Goal: Information Seeking & Learning: Learn about a topic

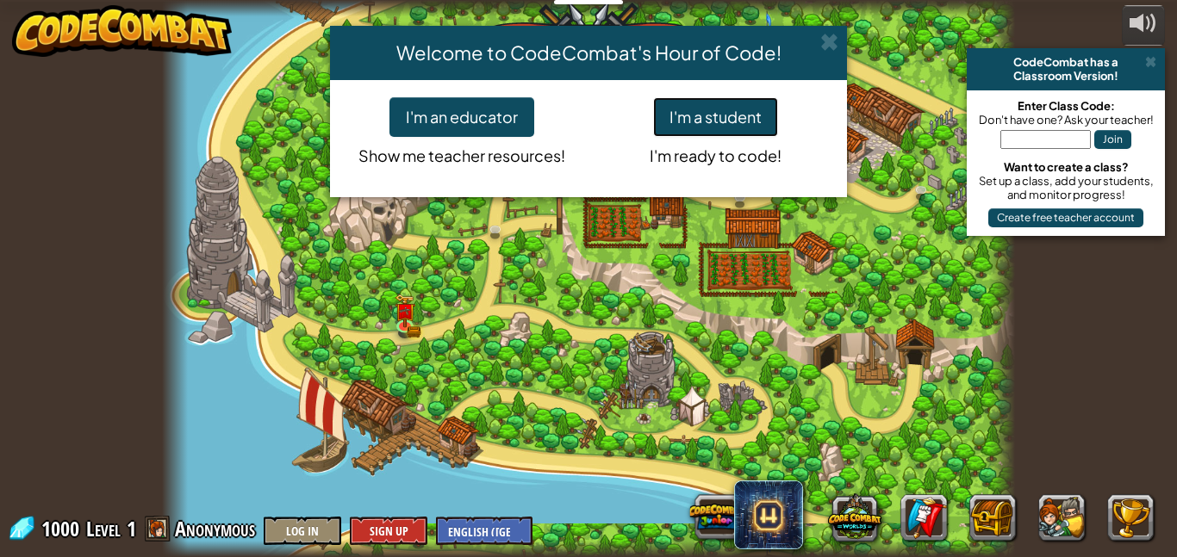
click at [733, 118] on button "I'm a student" at bounding box center [715, 117] width 125 height 40
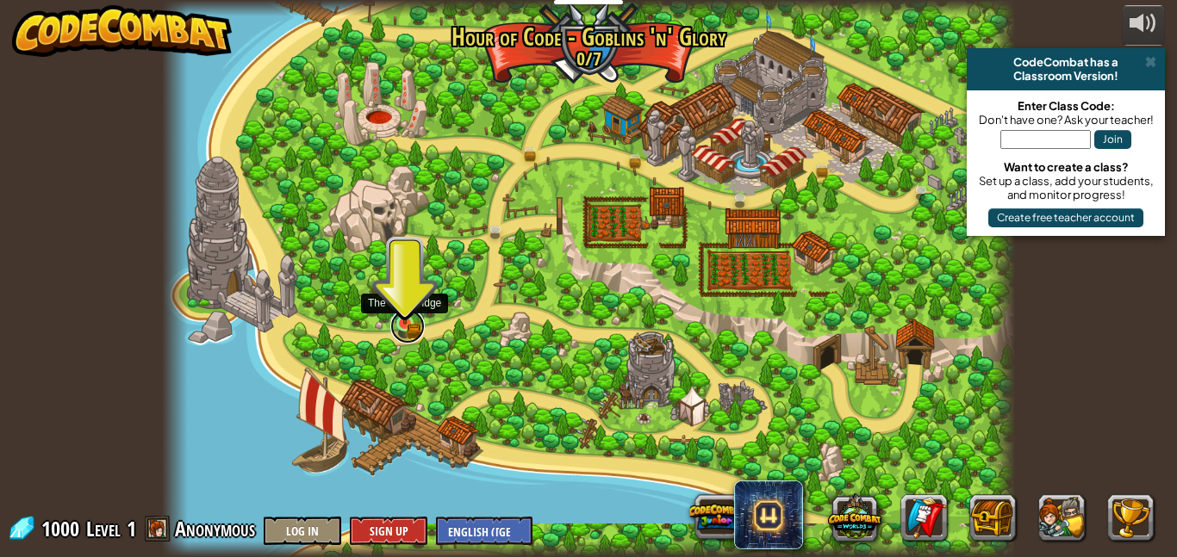
click at [403, 329] on link at bounding box center [407, 326] width 34 height 34
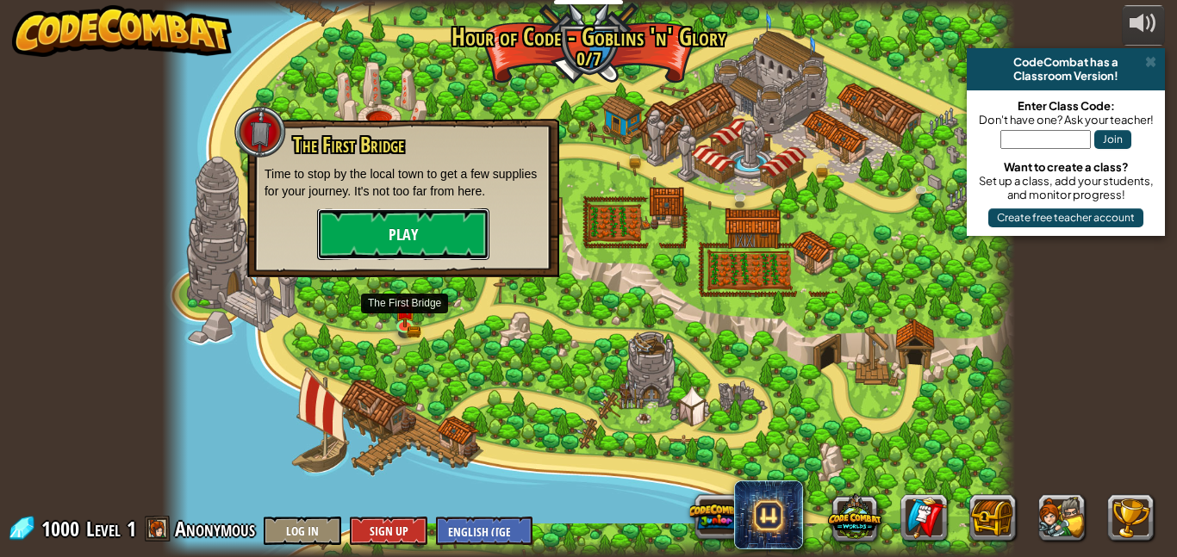
click at [370, 243] on button "Play" at bounding box center [403, 234] width 172 height 52
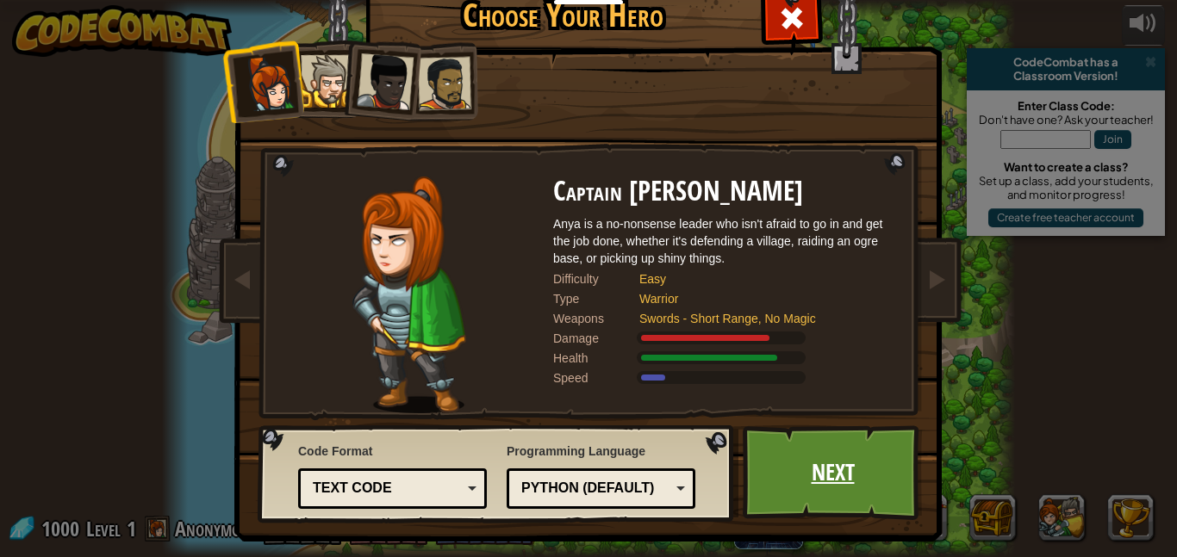
click at [787, 457] on link "Next" at bounding box center [833, 473] width 180 height 95
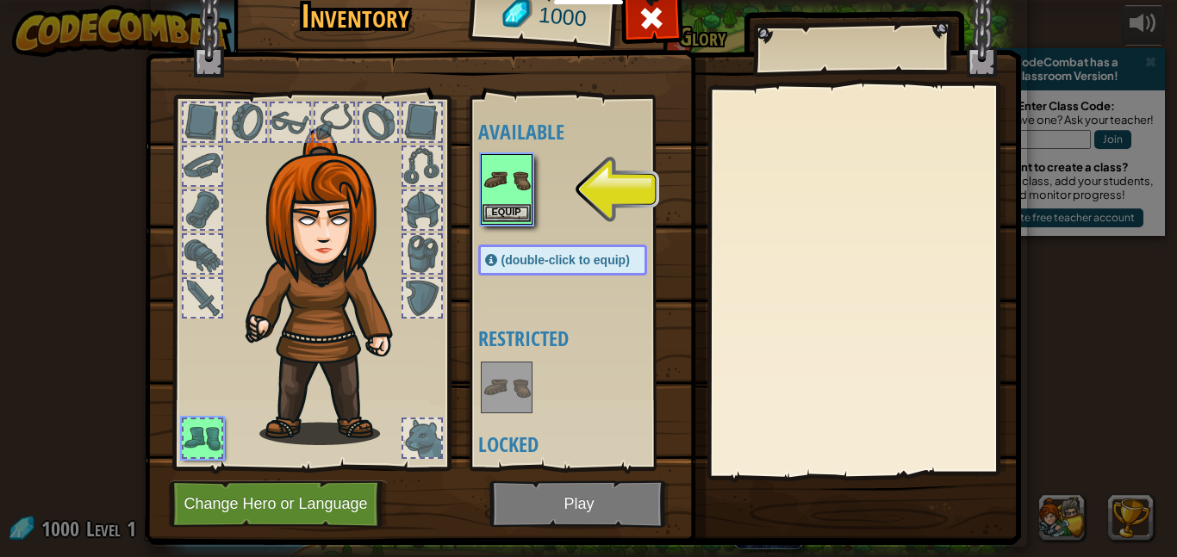
click at [506, 195] on img at bounding box center [506, 180] width 48 height 48
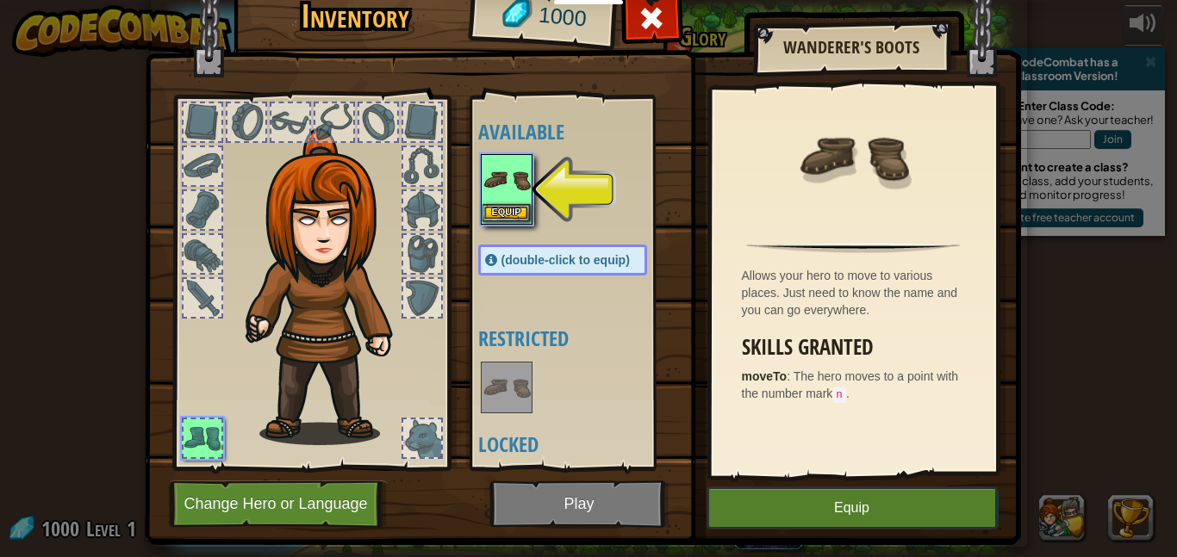
click at [506, 195] on img at bounding box center [506, 180] width 48 height 48
click at [792, 520] on button "Equip" at bounding box center [851, 508] width 291 height 43
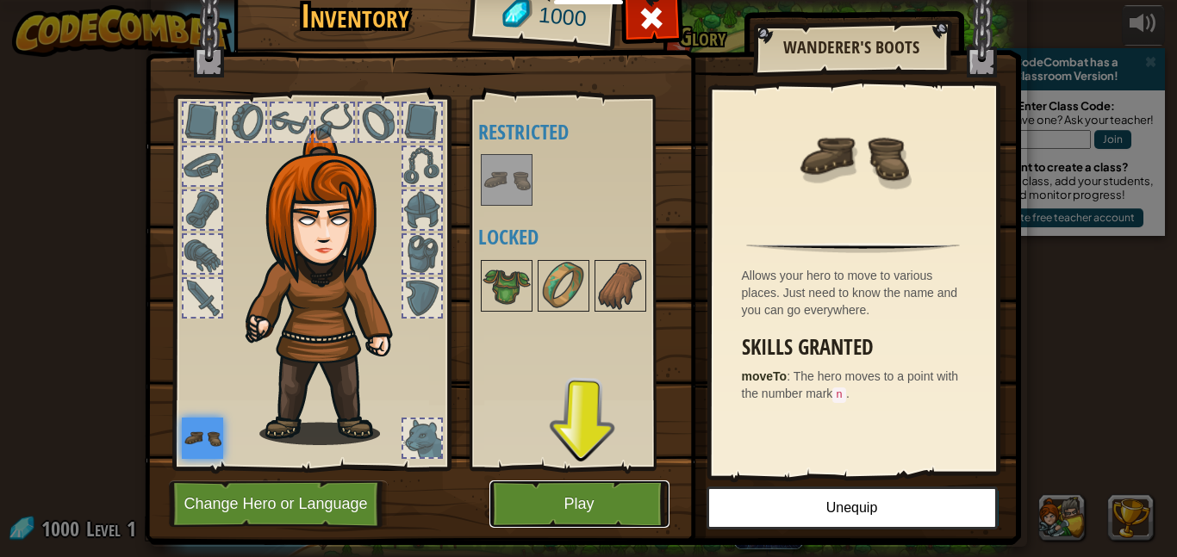
click at [532, 499] on button "Play" at bounding box center [579, 504] width 180 height 47
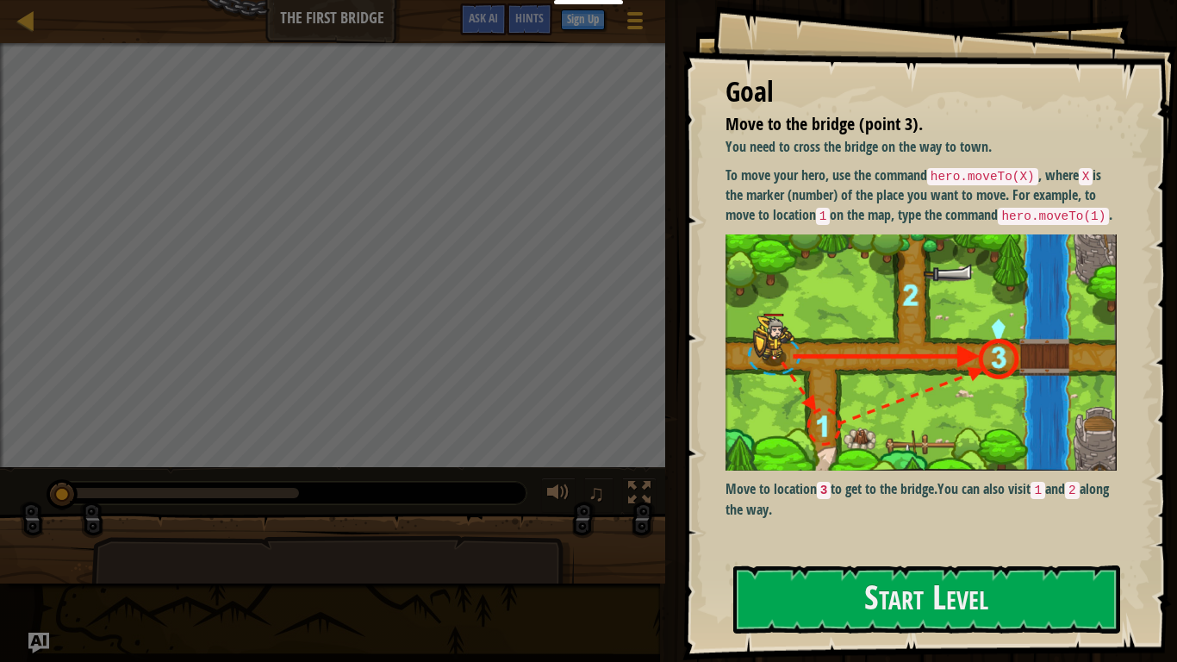
click at [814, 280] on img at bounding box center [920, 352] width 391 height 237
click at [844, 557] on button "Start Level" at bounding box center [926, 599] width 387 height 68
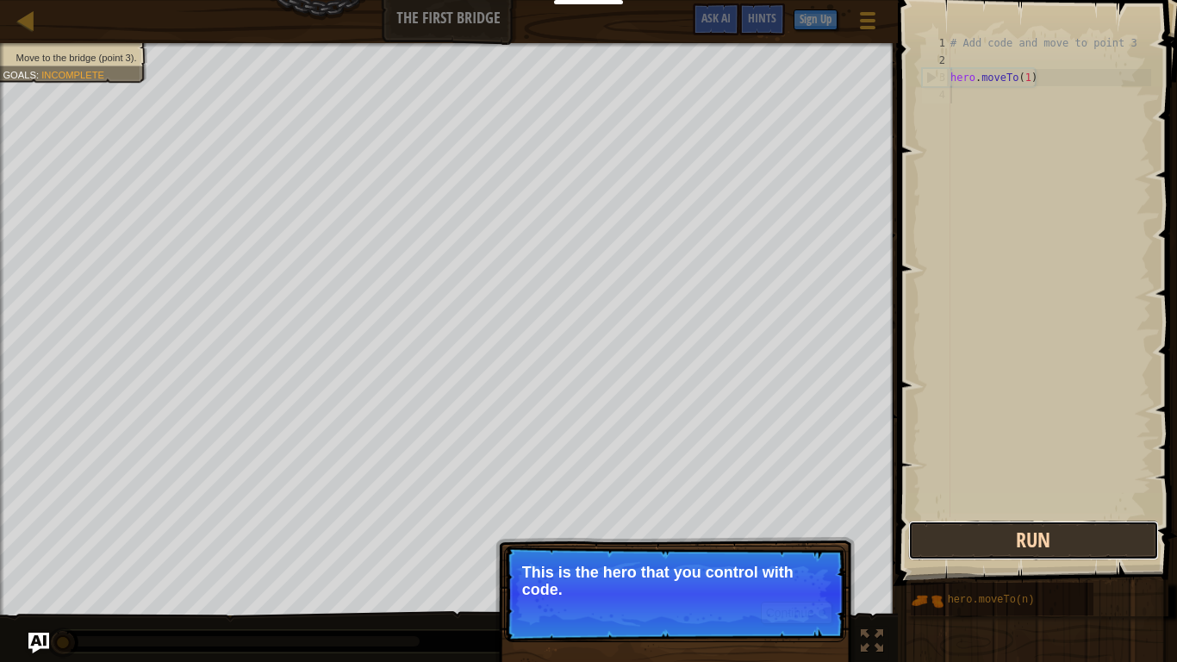
click at [998, 541] on button "Run" at bounding box center [1033, 540] width 251 height 40
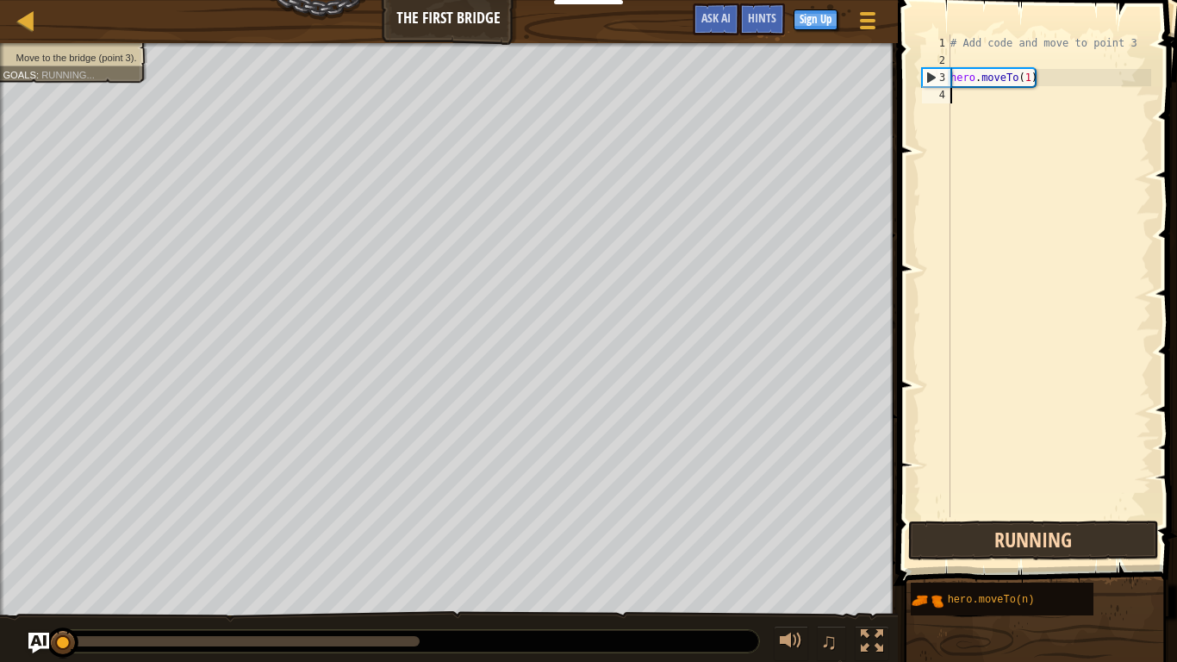
scroll to position [8, 0]
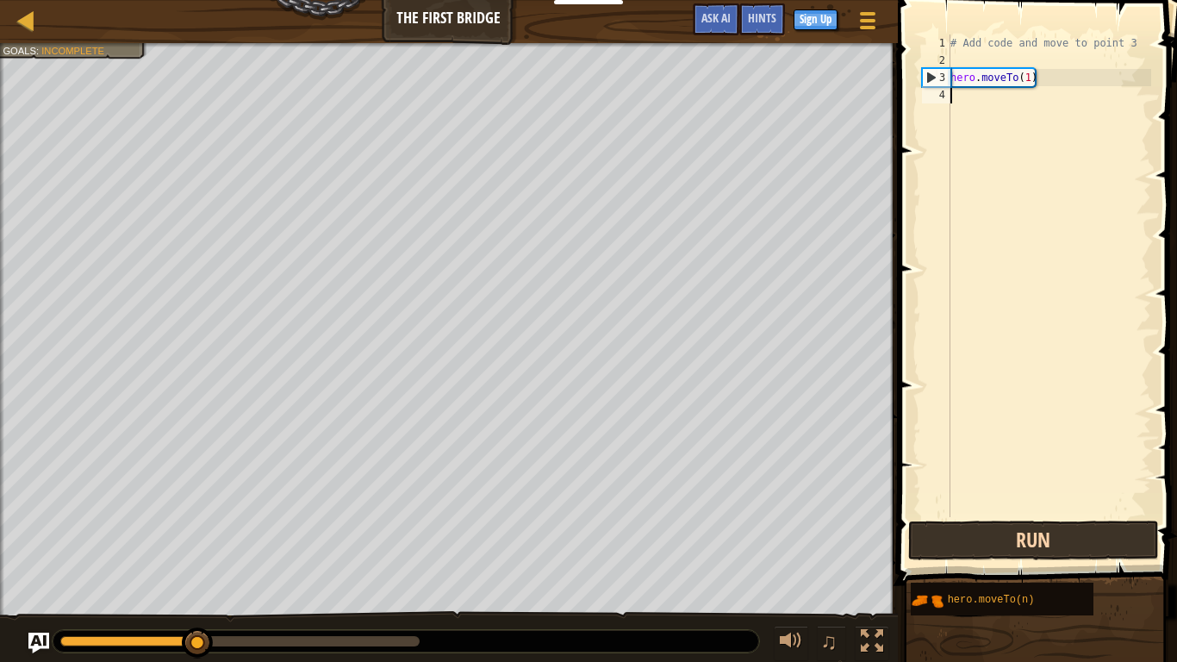
type textarea "hero.moveTo(1)"
click at [1045, 542] on button "Run" at bounding box center [1033, 540] width 251 height 40
type textarea "hero.moveTo(1)"
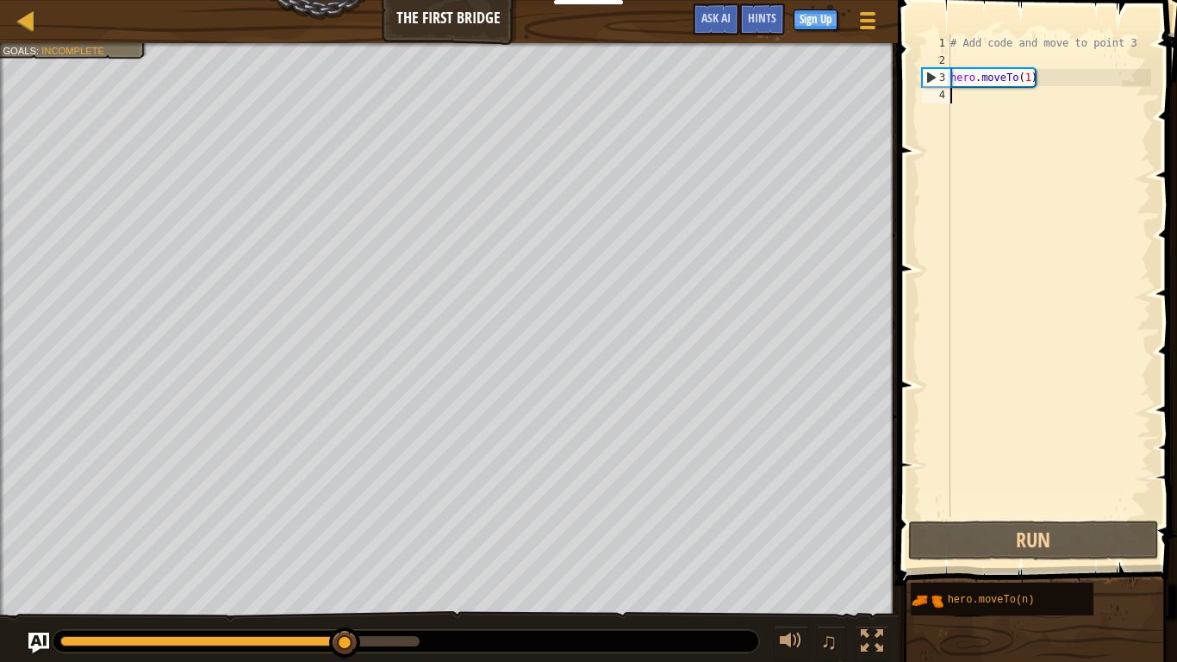
type textarea "hero.moveTo(1)"
type textarea "# Add code and move to point 3"
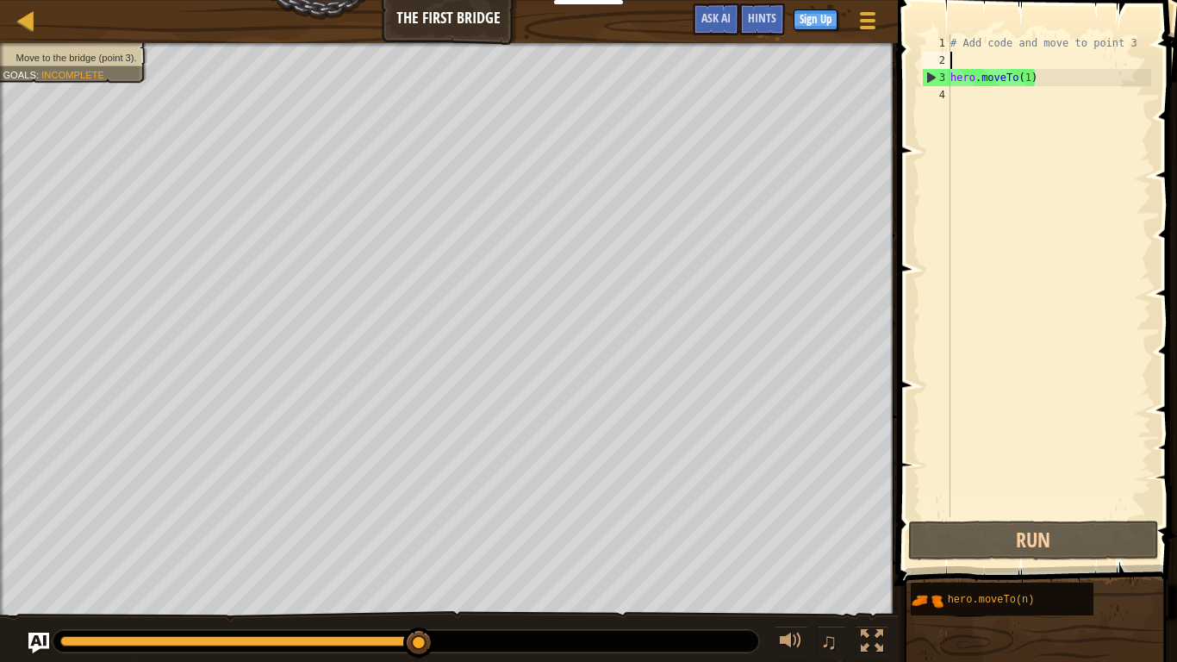
type textarea "hero.moveTo(1)"
type textarea "# Add code and move to point 3"
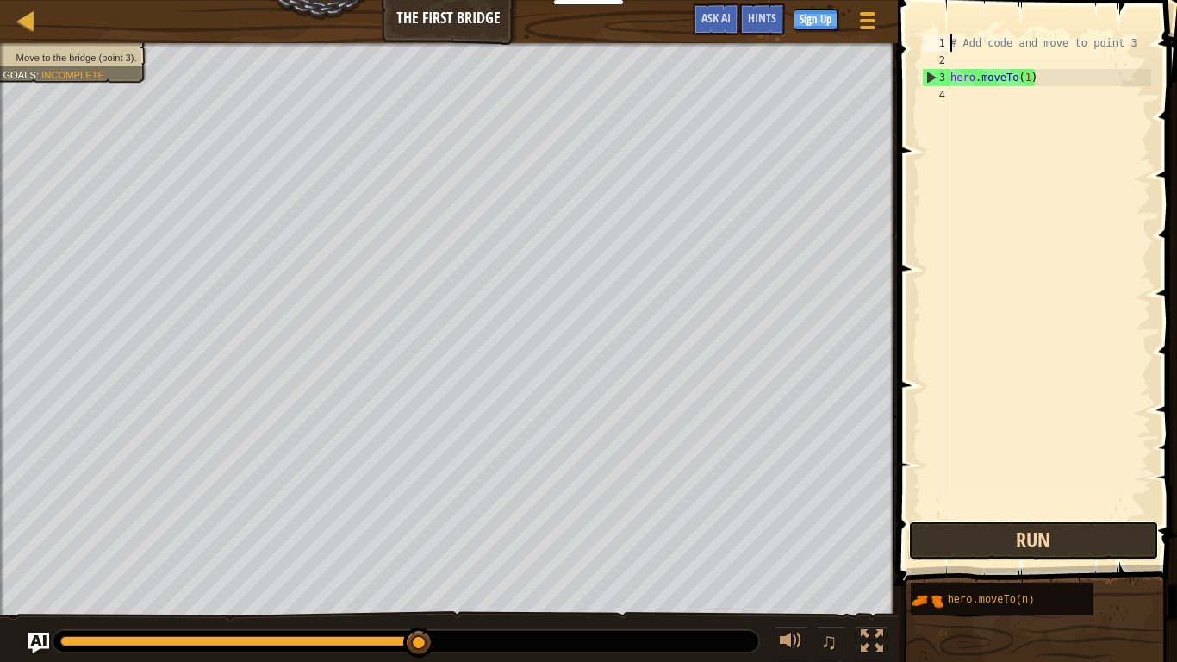
click at [955, 549] on button "Run" at bounding box center [1033, 540] width 251 height 40
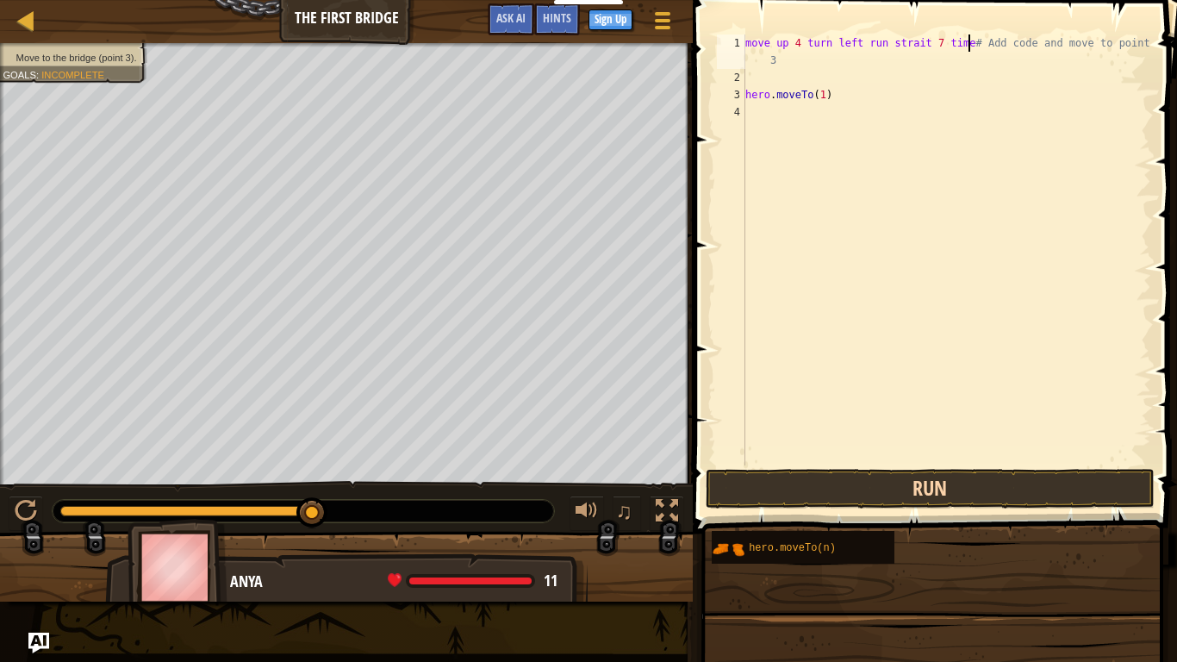
scroll to position [8, 34]
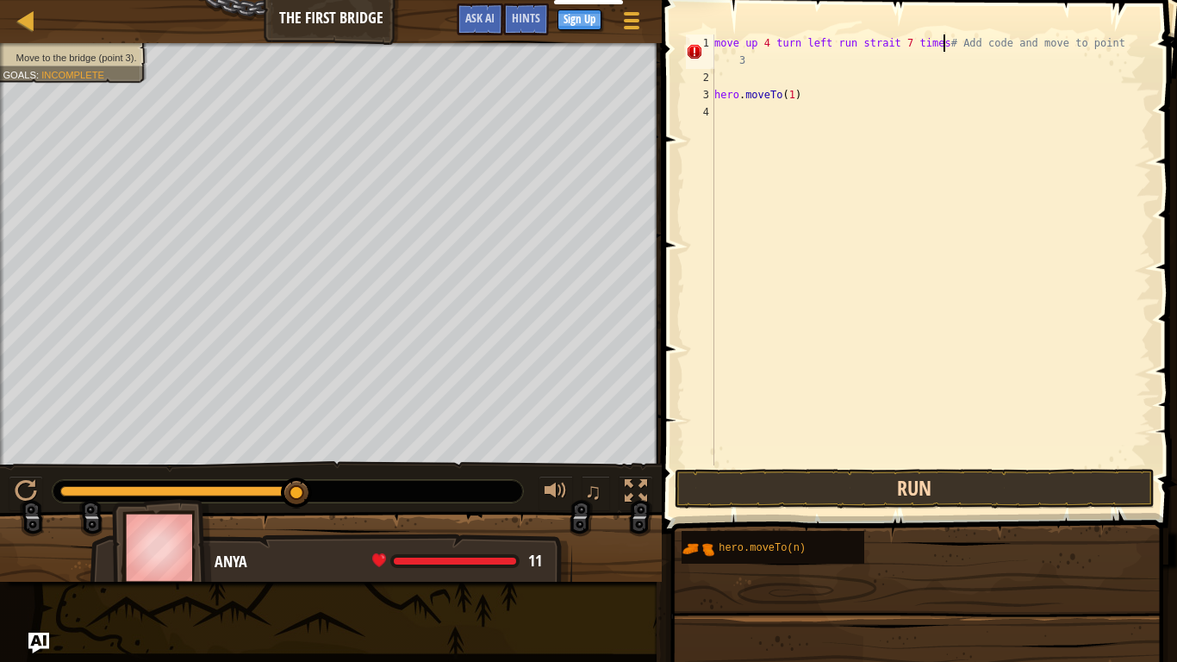
type textarea "move up 4 turn left run strait 7 times# Add code and move to point 3"
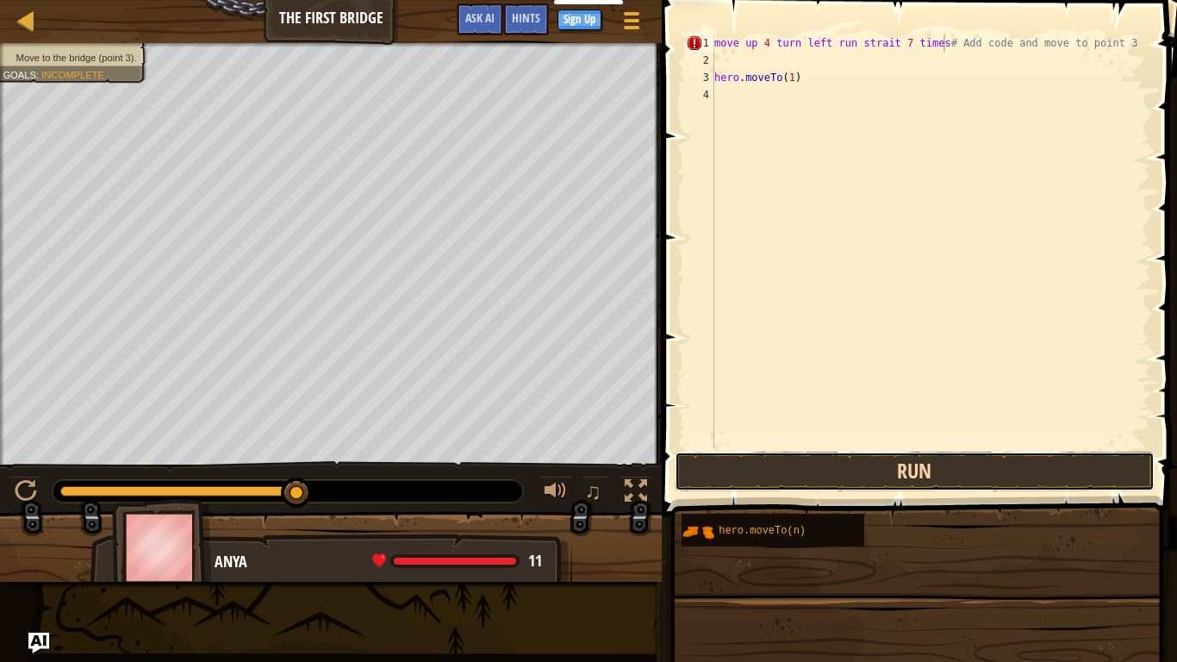
click at [869, 482] on button "Run" at bounding box center [915, 471] width 480 height 40
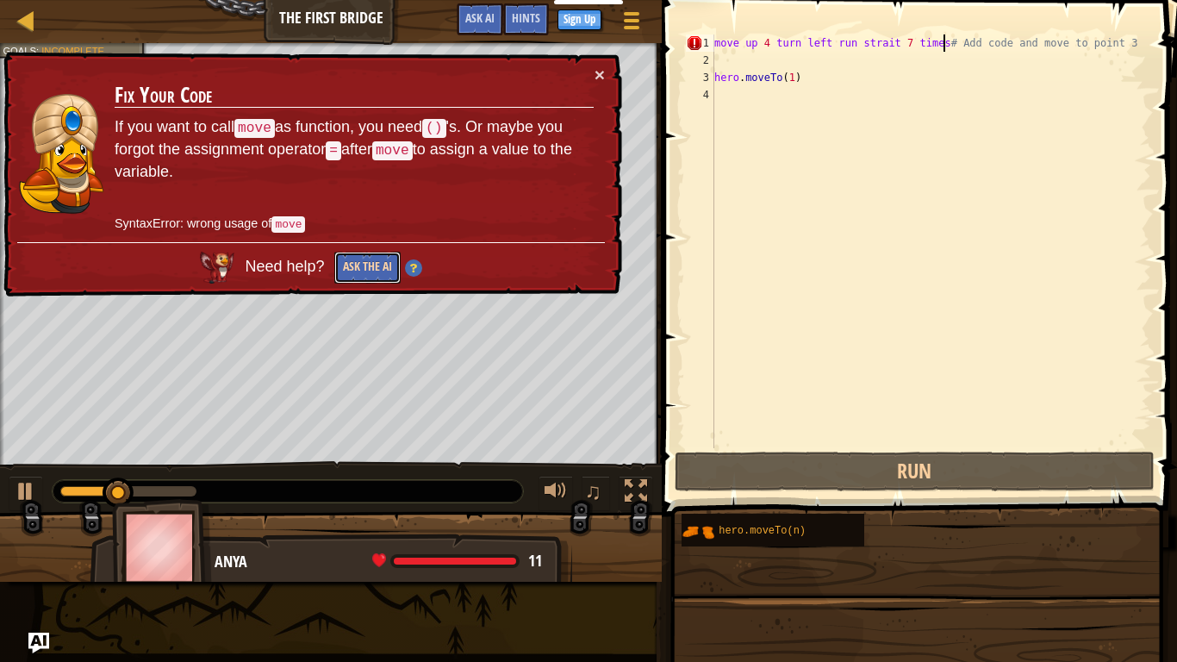
click at [382, 264] on button "Ask the AI" at bounding box center [367, 268] width 66 height 32
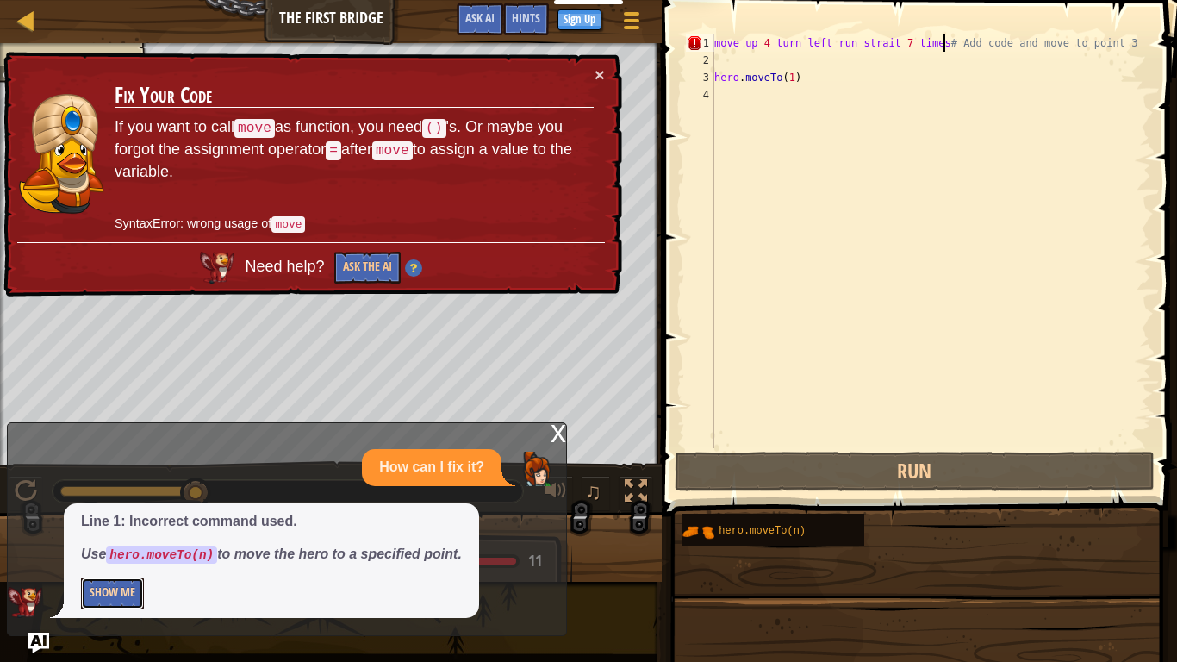
click at [109, 557] on button "Show Me" at bounding box center [112, 593] width 63 height 32
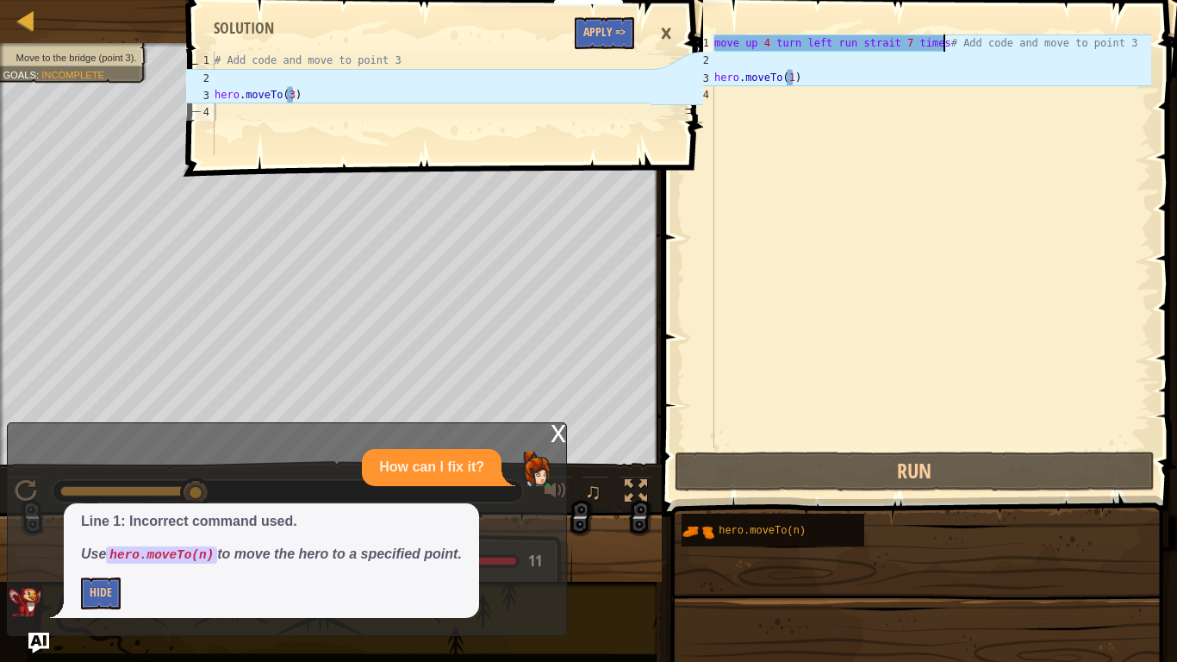
click at [787, 103] on div "move up 4 turn left run strait 7 times # Add code and move to point 3 hero . mo…" at bounding box center [931, 258] width 440 height 448
click at [796, 80] on div "move up 4 turn left run strait 7 times # Add code and move to point 3 hero . mo…" at bounding box center [931, 258] width 440 height 448
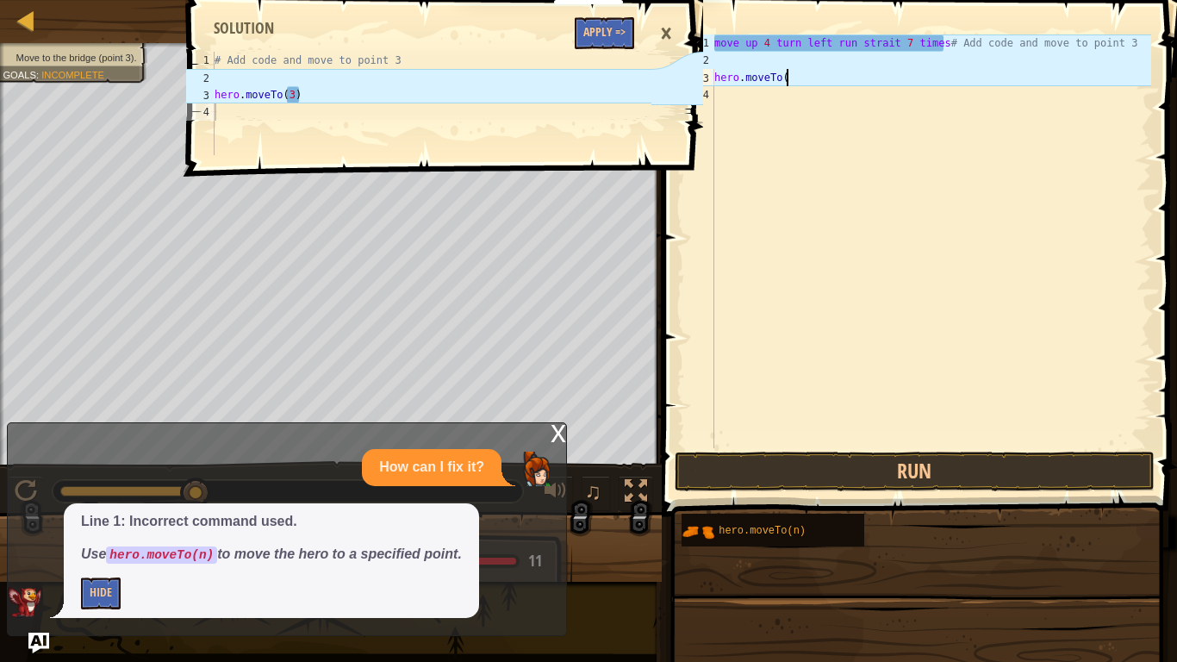
scroll to position [8, 10]
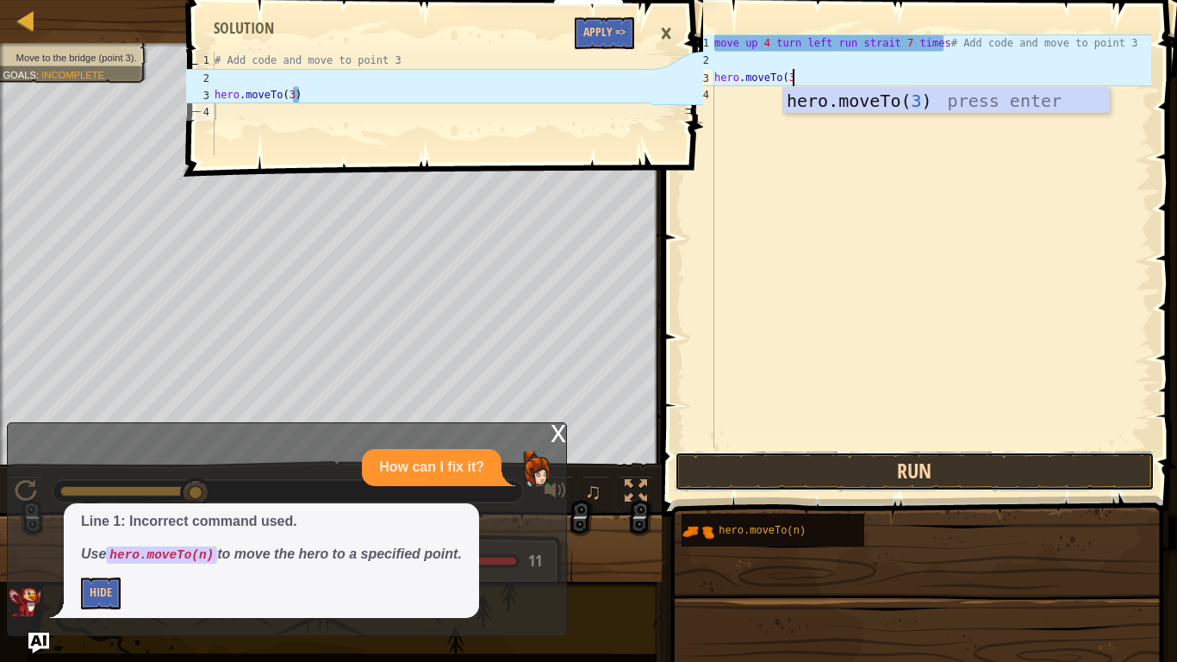
click at [748, 476] on button "Run" at bounding box center [915, 471] width 480 height 40
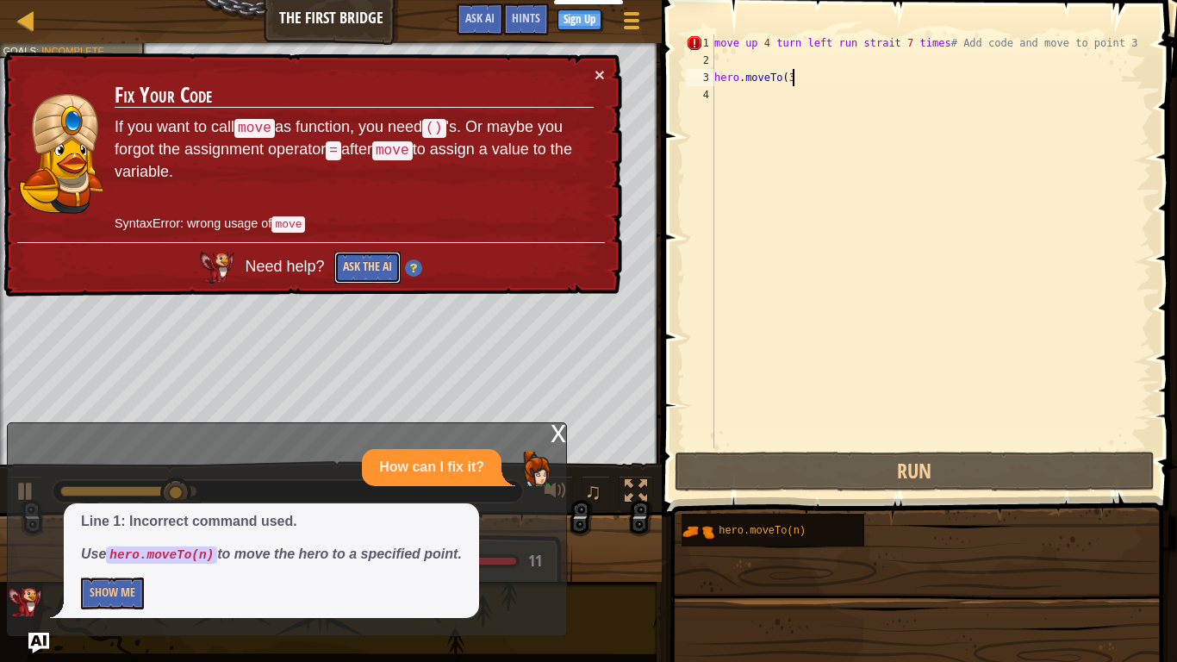
click at [366, 264] on button "Ask the AI" at bounding box center [367, 268] width 66 height 32
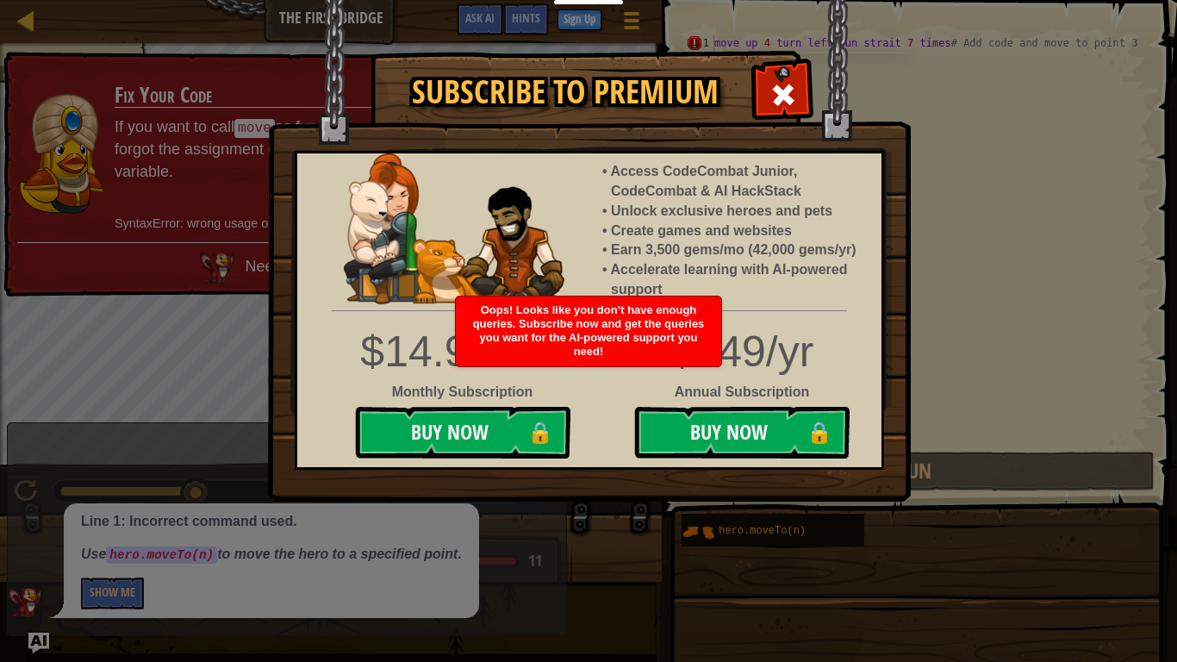
click at [548, 526] on div "Subscribe to Premium Access CodeCombat Junior, CodeCombat & AI HackStack Unlock…" at bounding box center [588, 331] width 1177 height 662
click at [793, 81] on span at bounding box center [783, 95] width 28 height 28
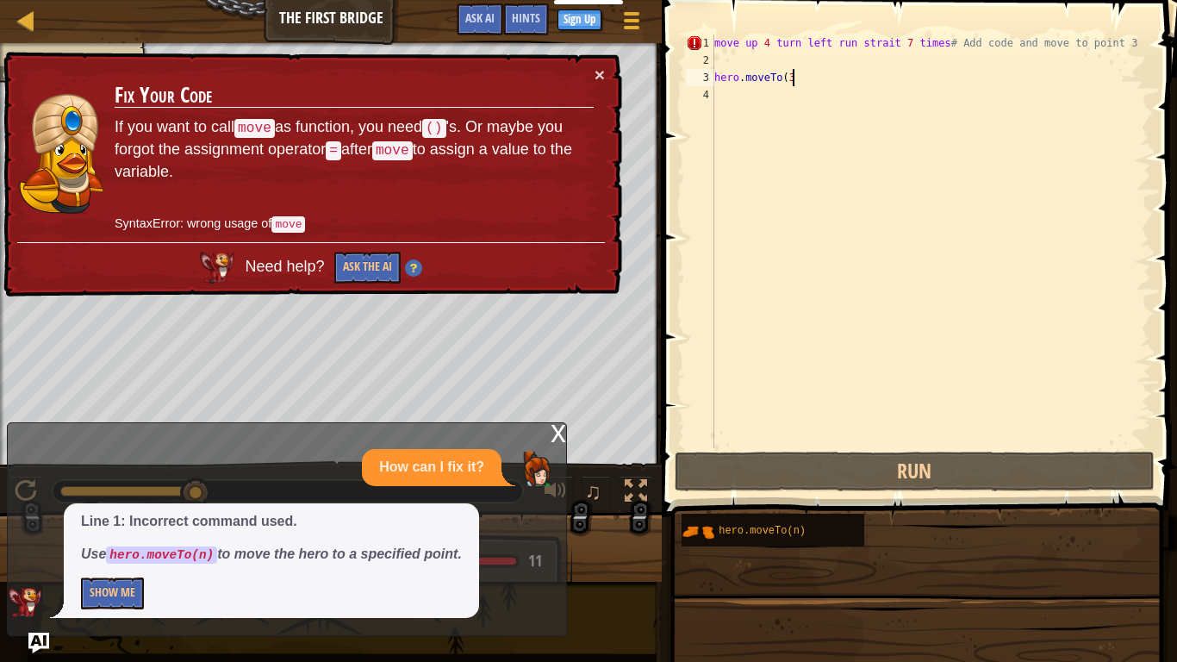
click at [466, 476] on p "How can I fix it?" at bounding box center [431, 467] width 105 height 20
click at [114, 557] on button "Show Me" at bounding box center [112, 593] width 63 height 32
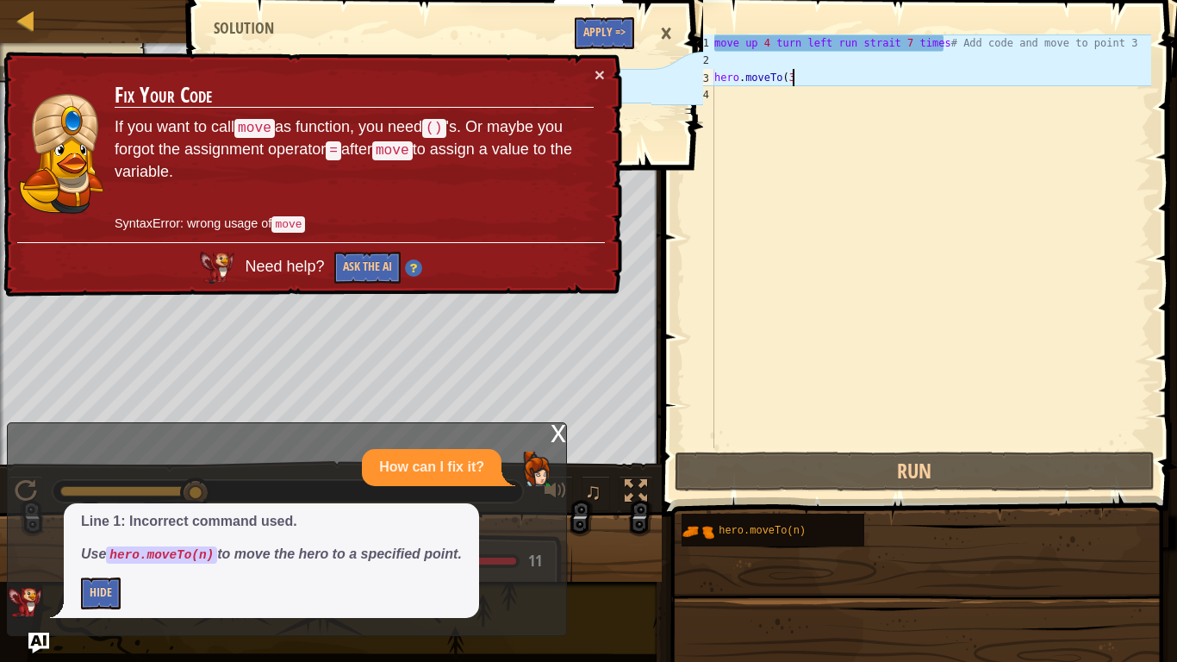
scroll to position [8, 11]
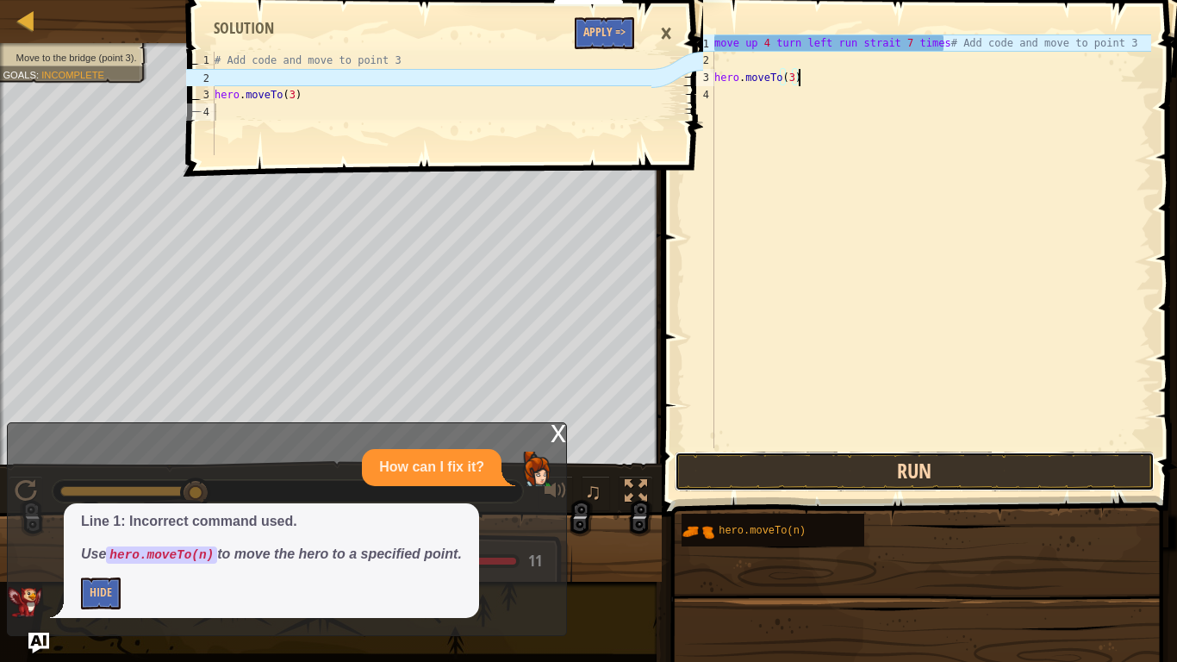
click at [727, 458] on button "Run" at bounding box center [915, 471] width 480 height 40
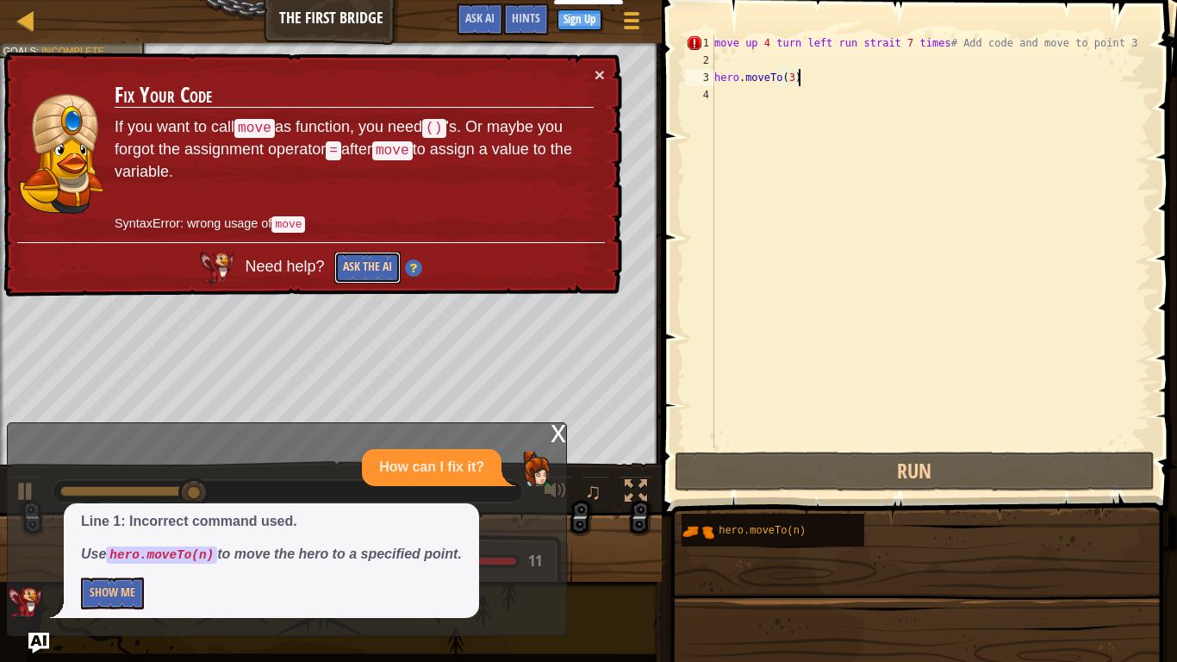
click at [361, 268] on button "Ask the AI" at bounding box center [367, 268] width 66 height 32
click at [108, 557] on button "Show Me" at bounding box center [112, 593] width 63 height 32
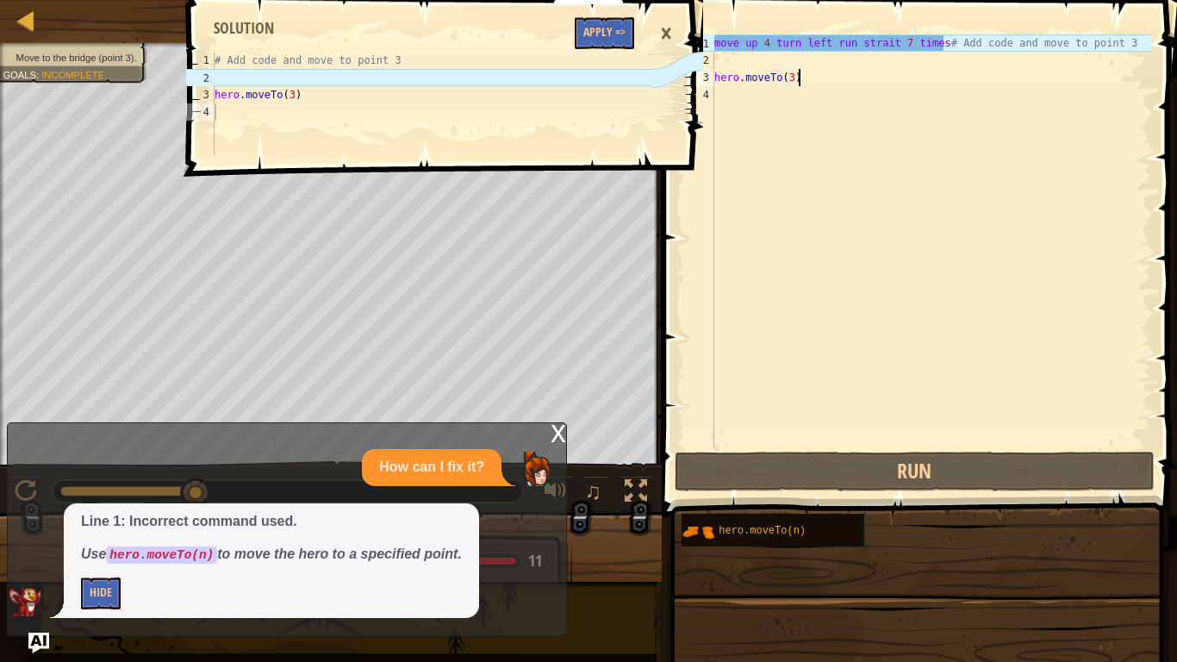
click at [333, 266] on div "1 2 3 4 # Add code and move to point 3 hero . moveTo ( 3 ) הההההההההההההההההההה…" at bounding box center [443, 331] width 520 height 662
click at [666, 30] on div "×" at bounding box center [665, 34] width 29 height 40
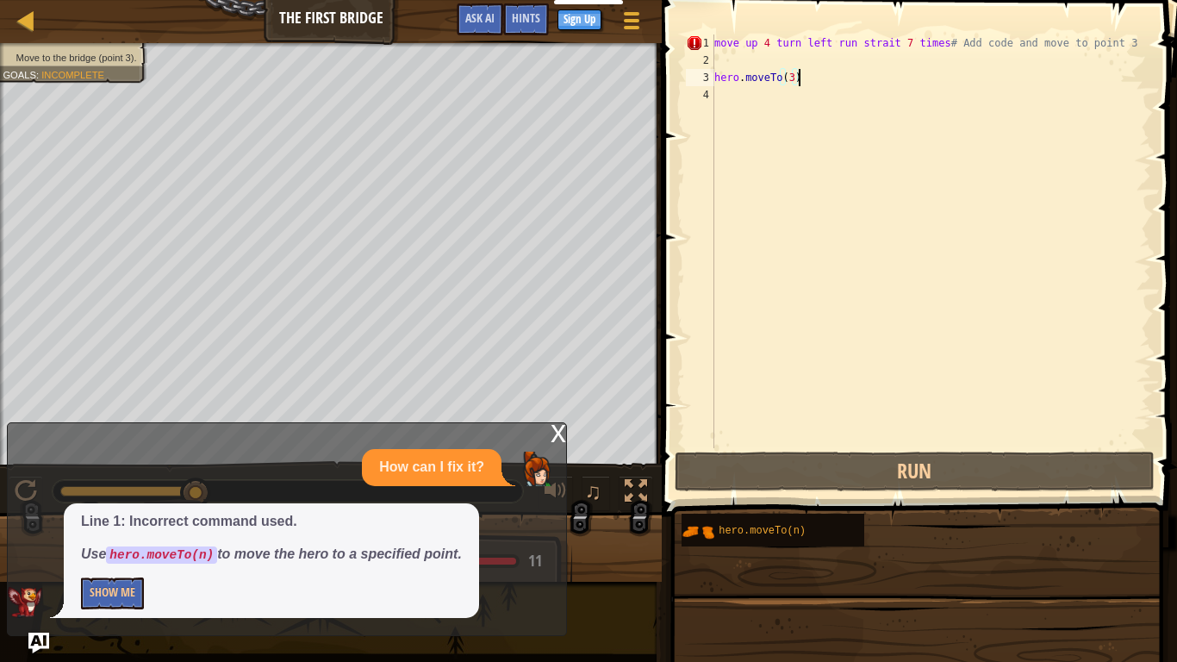
click at [805, 83] on div "move up 4 turn left run strait 7 times # Add code and move to point 3 hero . mo…" at bounding box center [931, 258] width 440 height 448
click at [1139, 47] on div "move up 4 turn left run strait 7 times # Add code and move to point 3 hero . mo…" at bounding box center [931, 258] width 440 height 448
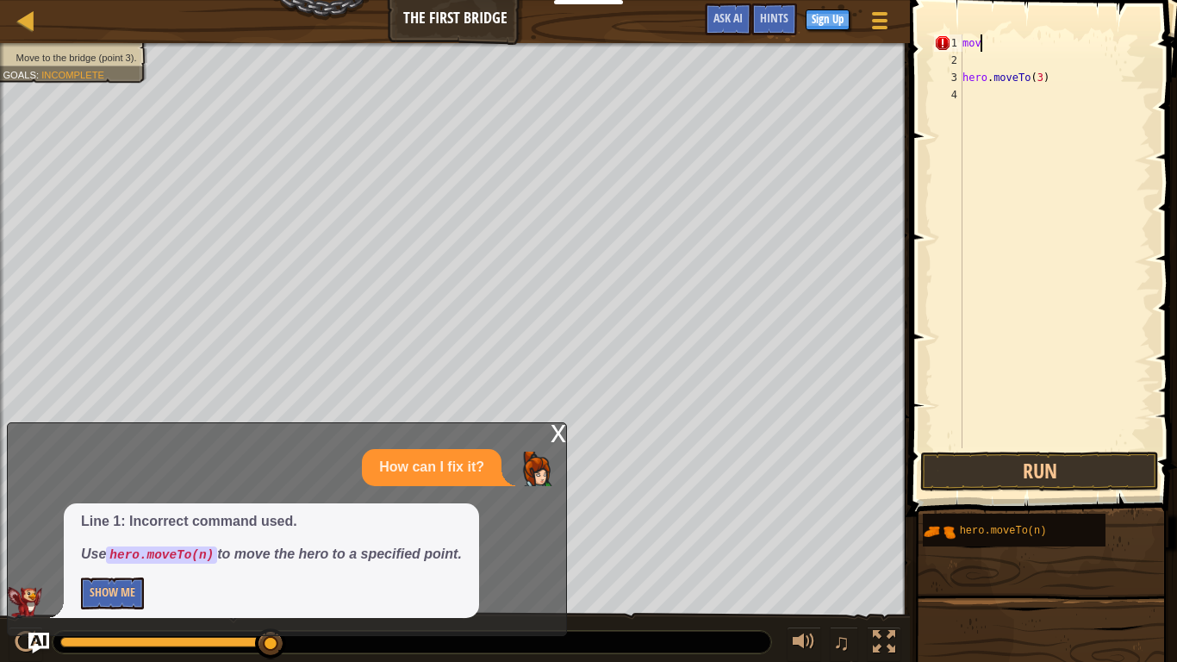
scroll to position [8, 1]
type textarea "m"
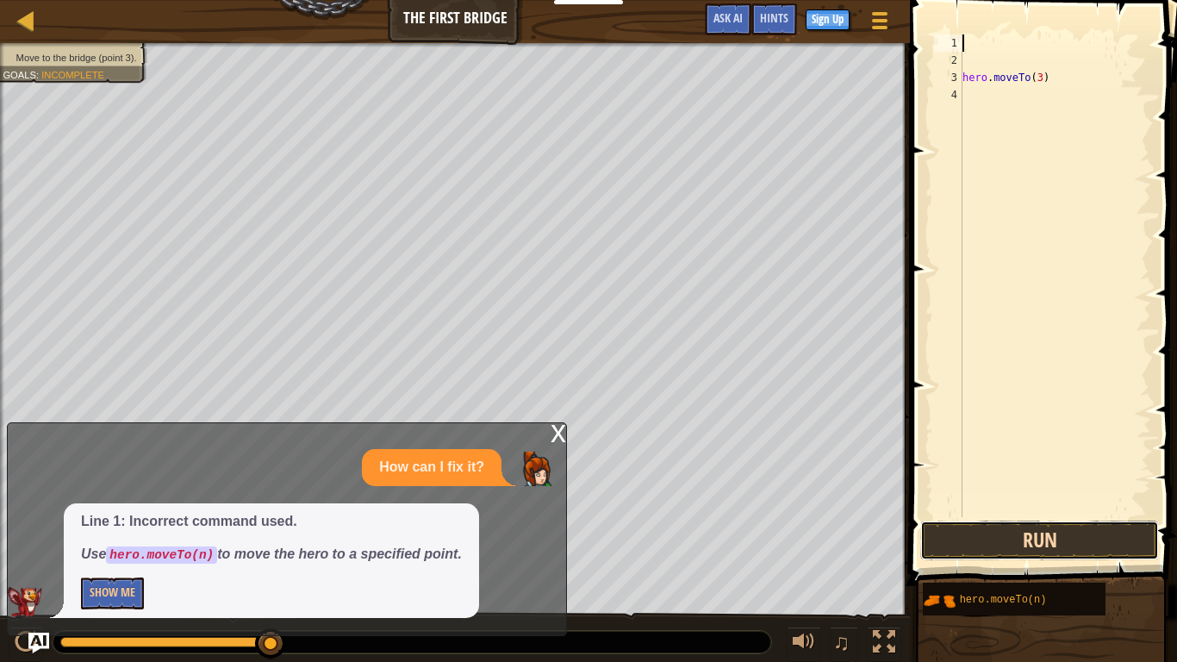
click at [950, 551] on button "Run" at bounding box center [1039, 540] width 239 height 40
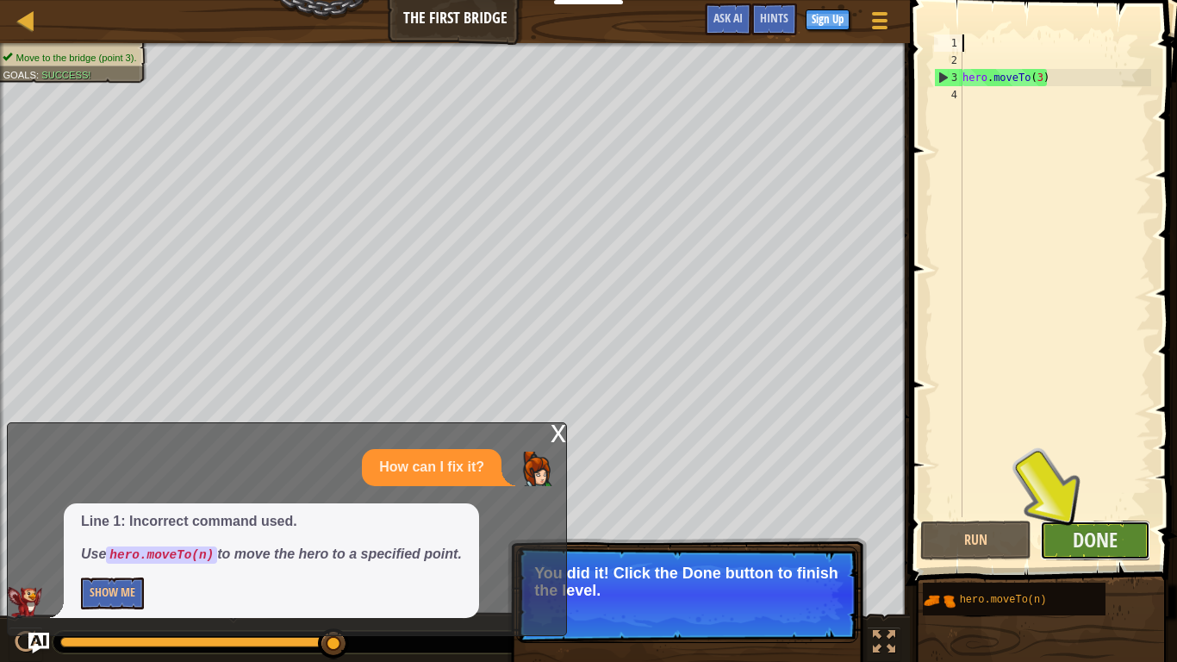
click at [1103, 524] on button "Done" at bounding box center [1095, 540] width 111 height 40
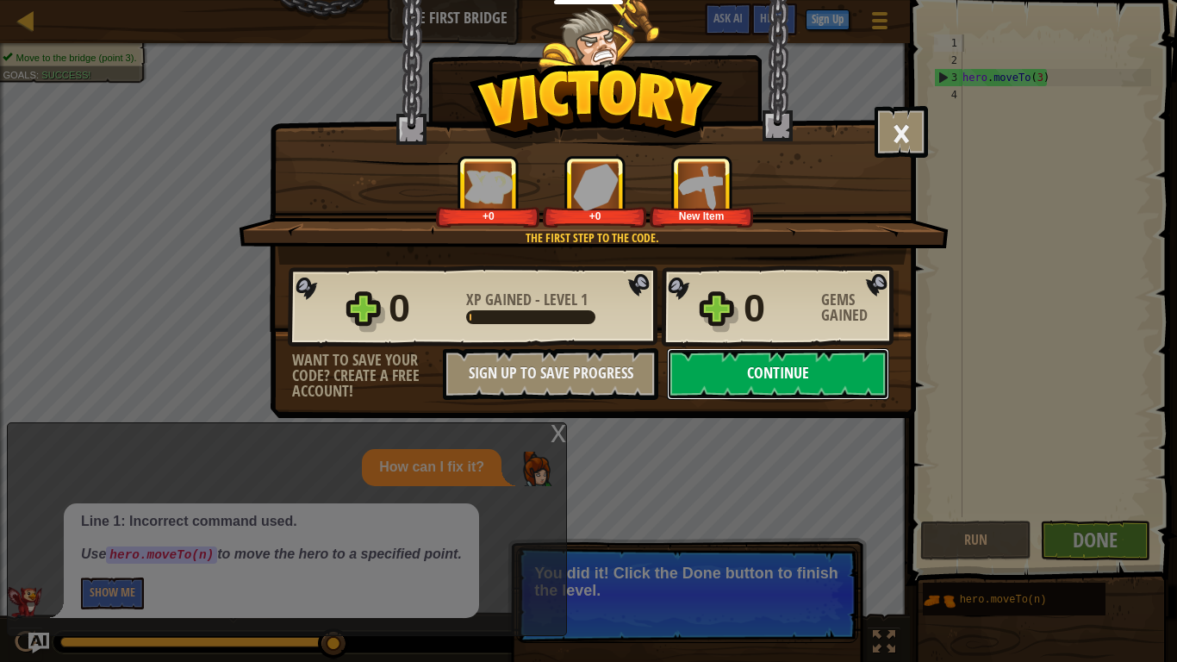
click at [753, 383] on button "Continue" at bounding box center [778, 374] width 222 height 52
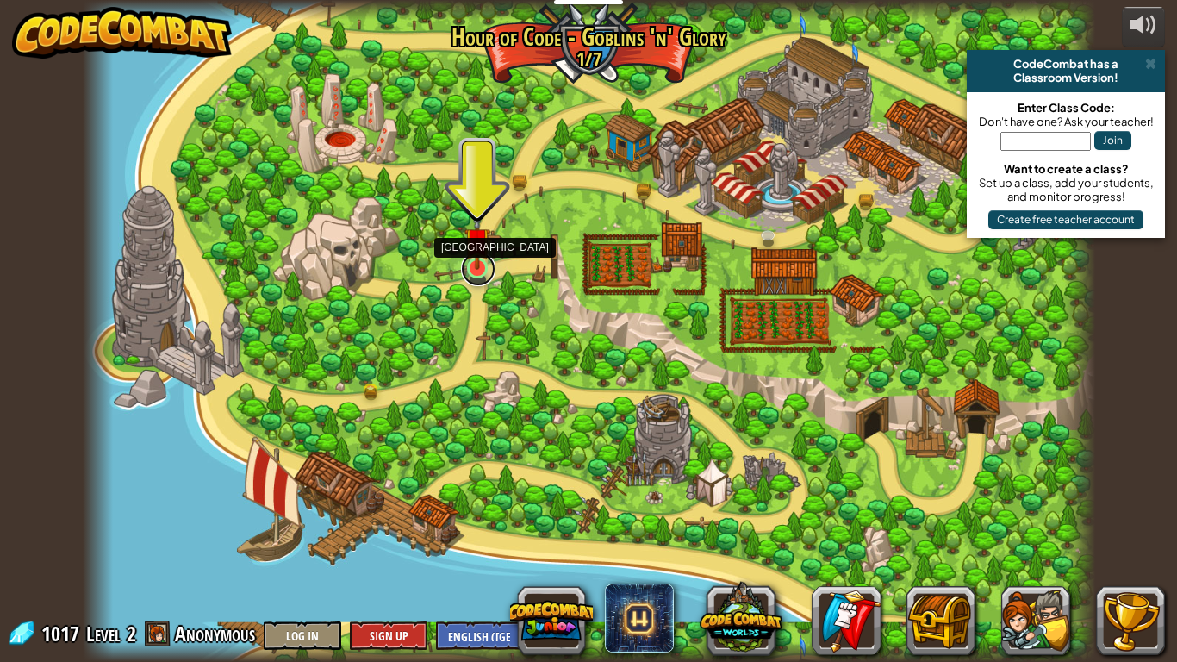
click at [475, 271] on link at bounding box center [478, 269] width 34 height 34
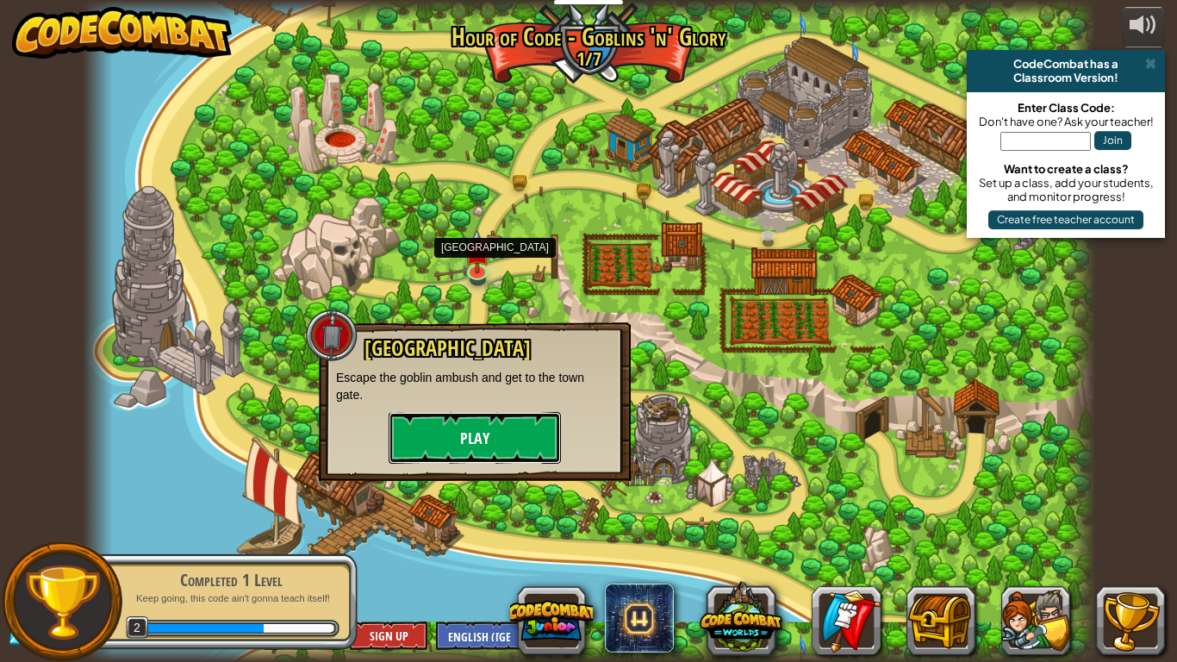
click at [449, 445] on button "Play" at bounding box center [475, 438] width 172 height 52
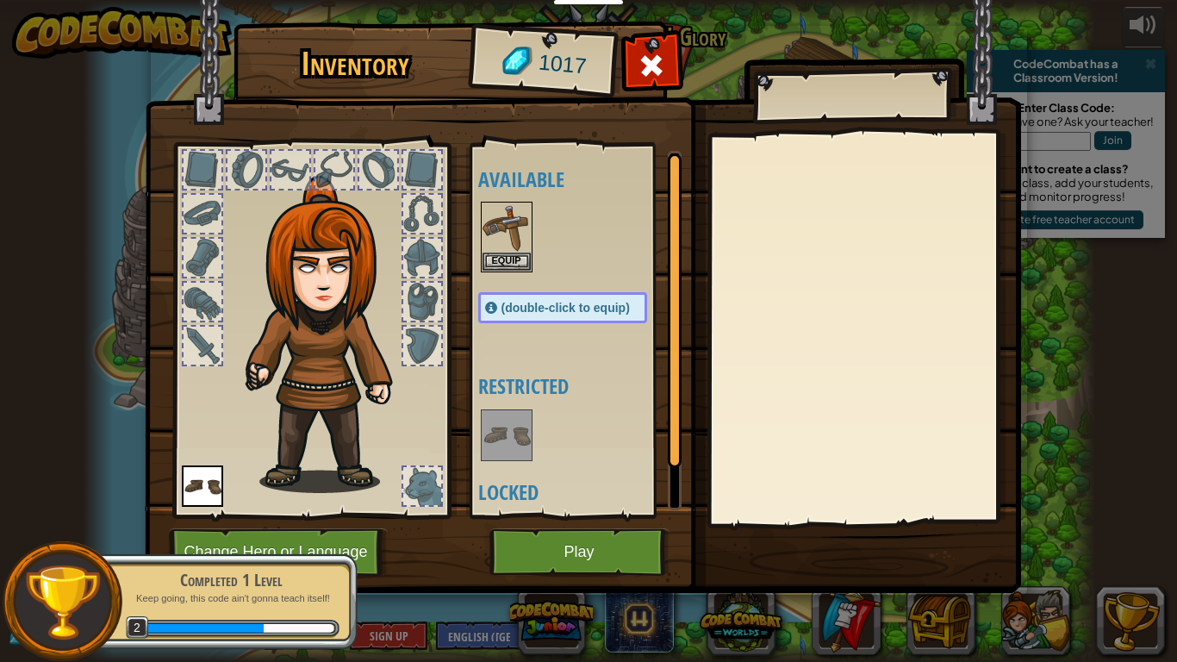
click at [191, 334] on div at bounding box center [203, 346] width 38 height 38
click at [511, 264] on button "Equip" at bounding box center [506, 261] width 48 height 18
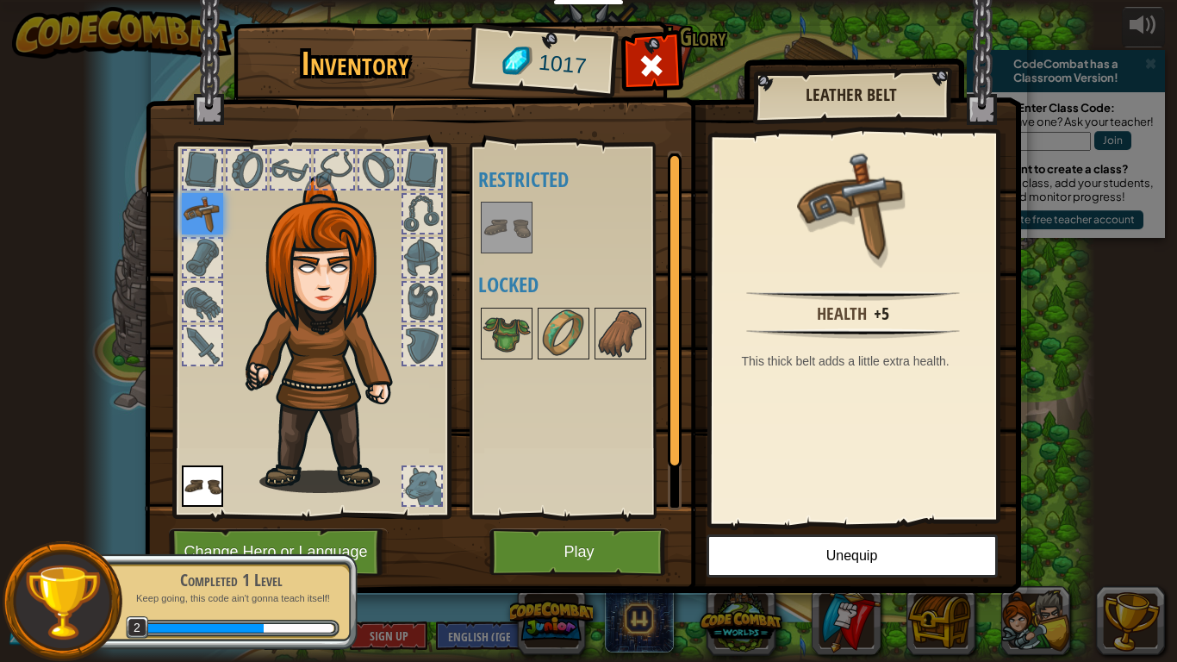
click at [199, 262] on div at bounding box center [203, 258] width 38 height 38
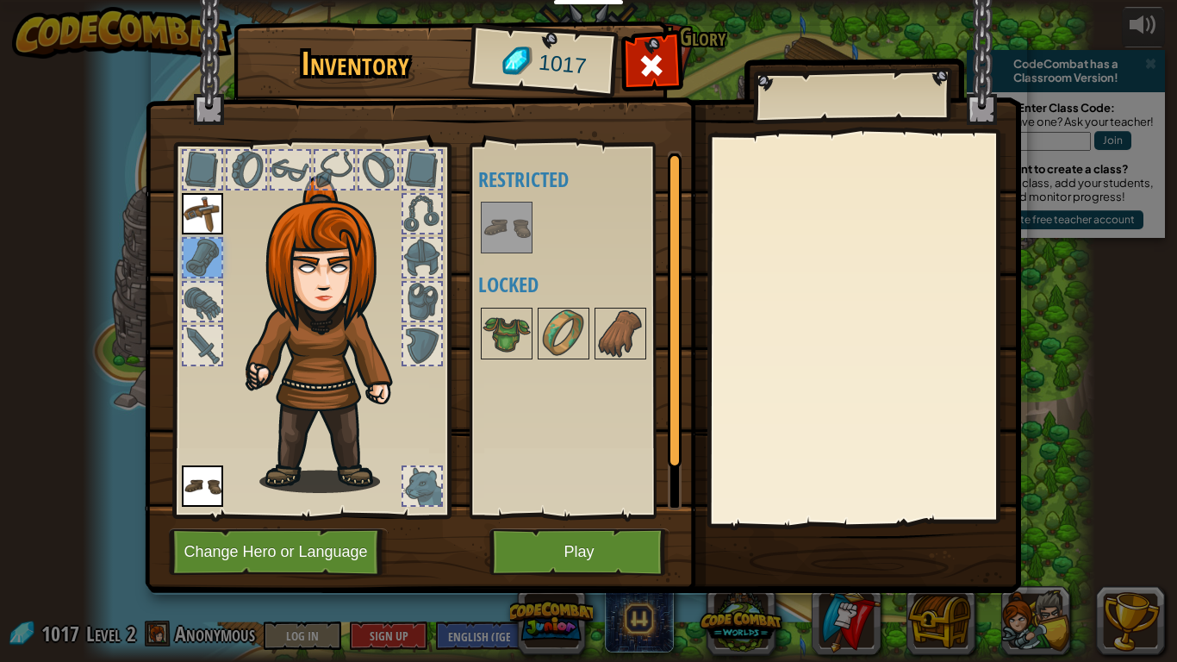
click at [512, 235] on img at bounding box center [506, 227] width 48 height 48
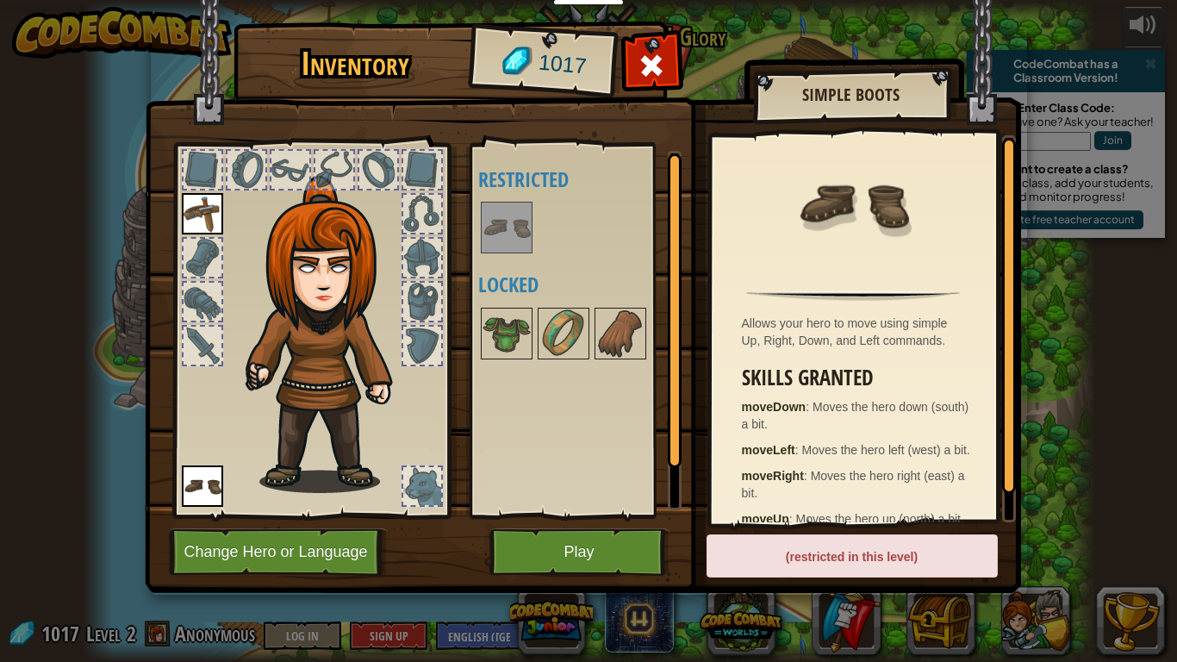
click at [202, 311] on div at bounding box center [203, 302] width 38 height 38
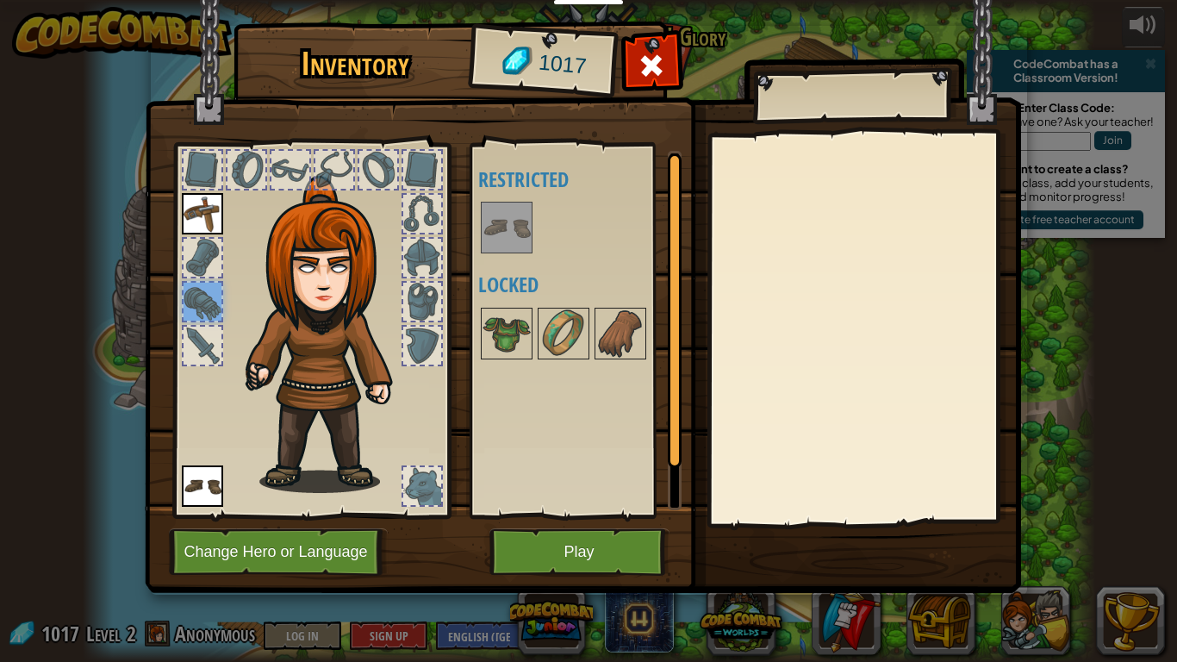
click at [223, 248] on img at bounding box center [318, 314] width 261 height 354
click at [206, 249] on div at bounding box center [203, 258] width 38 height 38
click at [198, 160] on div at bounding box center [203, 170] width 38 height 38
click at [248, 170] on div at bounding box center [246, 170] width 38 height 38
click at [290, 178] on div at bounding box center [290, 170] width 38 height 38
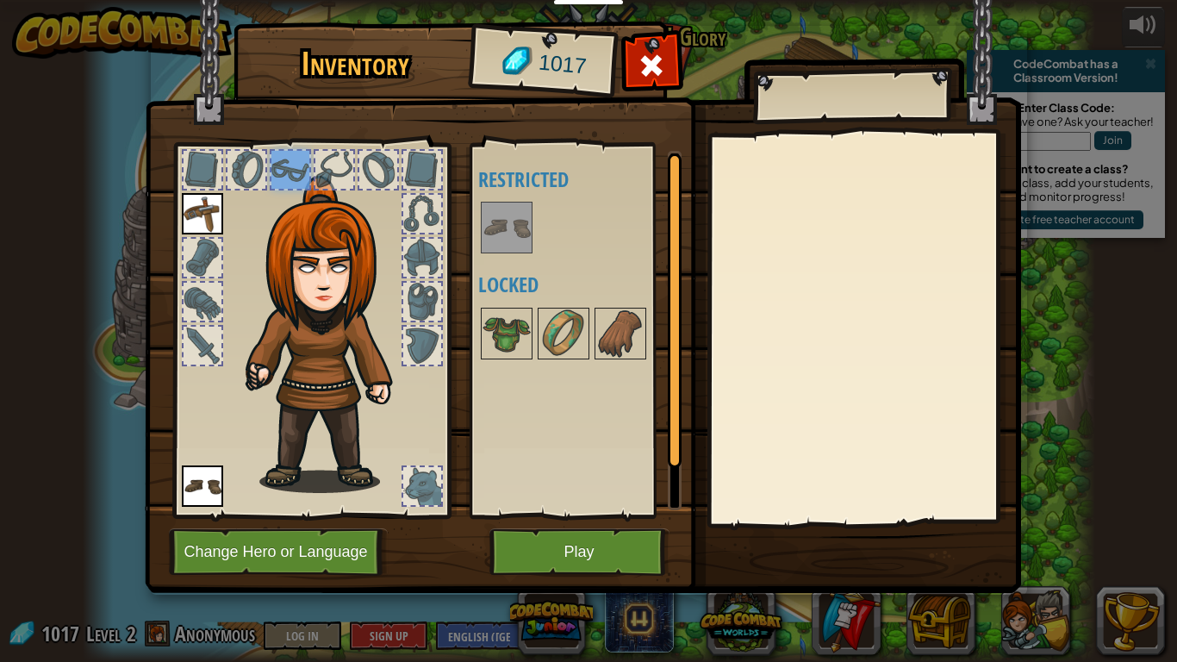
click at [327, 165] on div at bounding box center [334, 170] width 38 height 38
click at [420, 495] on div at bounding box center [422, 486] width 38 height 38
click at [519, 550] on button "Play" at bounding box center [579, 551] width 180 height 47
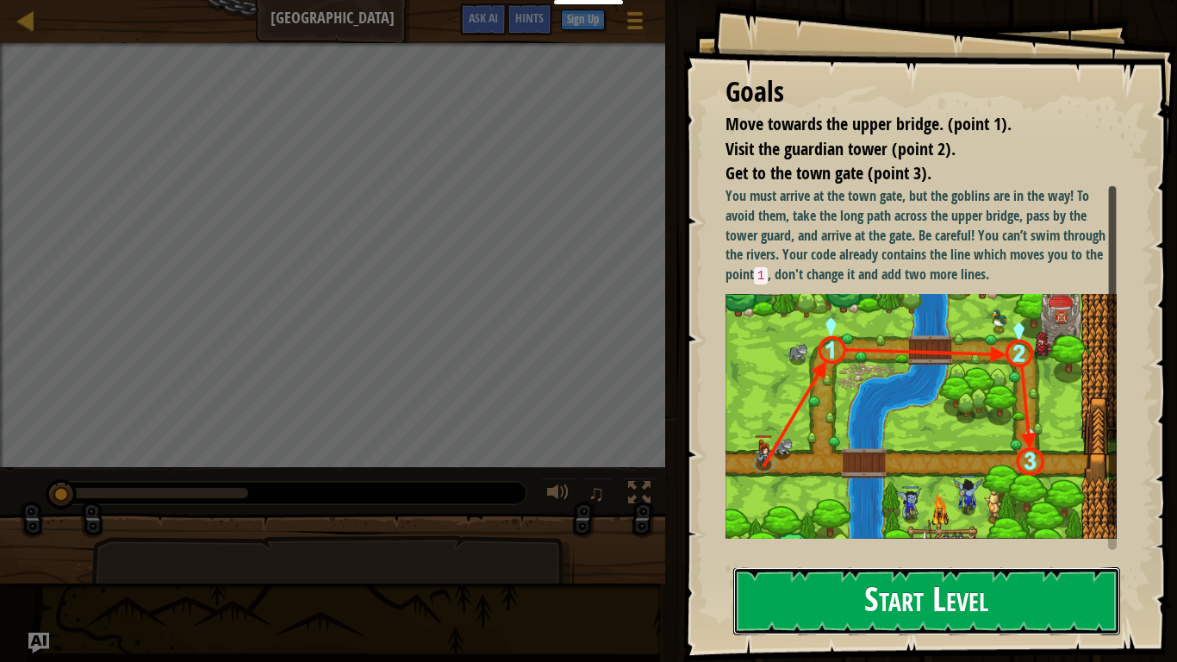
click at [822, 557] on button "Start Level" at bounding box center [926, 601] width 387 height 68
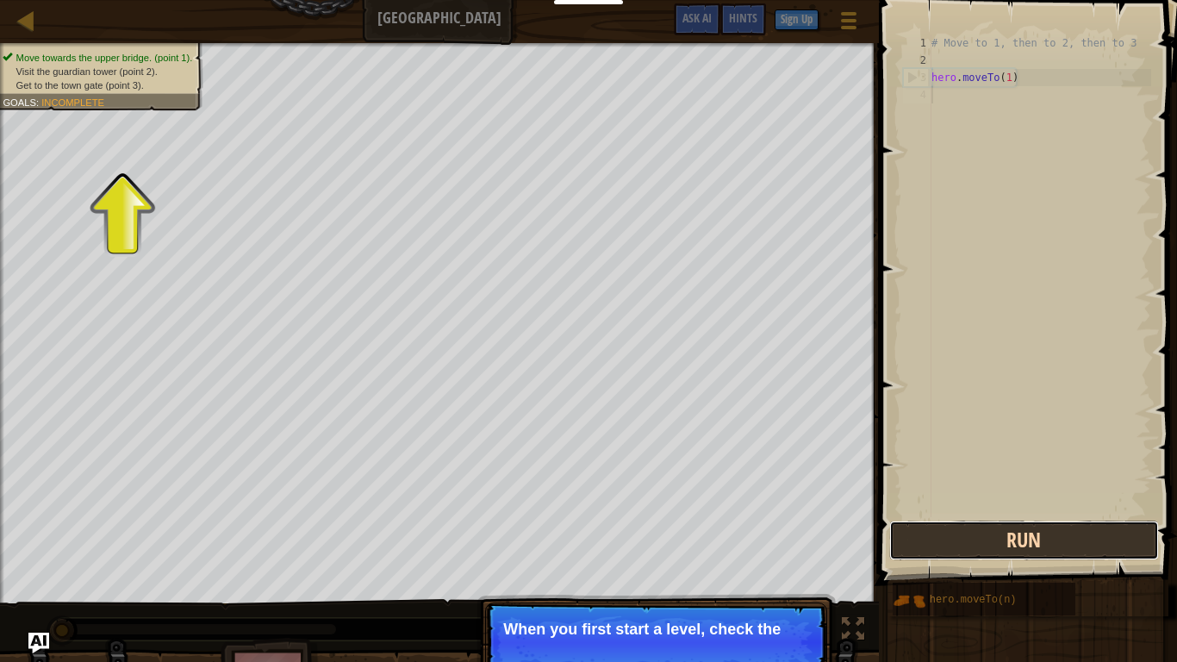
click at [997, 542] on button "Run" at bounding box center [1023, 540] width 269 height 40
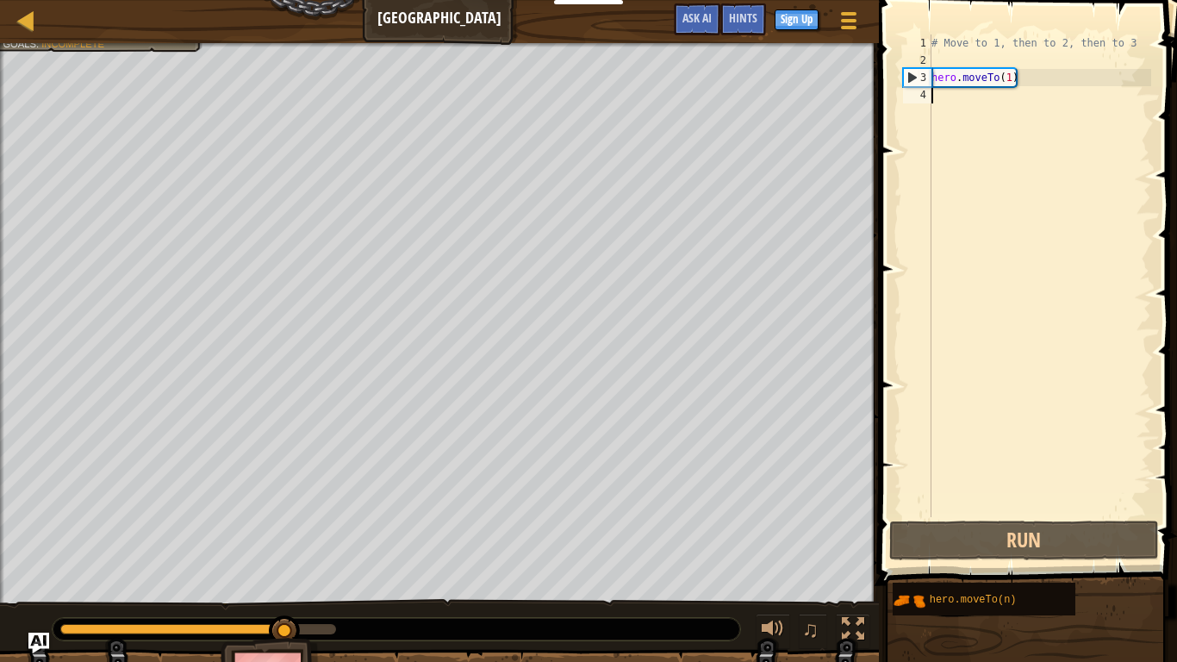
click at [1019, 87] on div "# Move to 1, then to 2, then to 3 hero . moveTo ( 1 )" at bounding box center [1039, 292] width 223 height 517
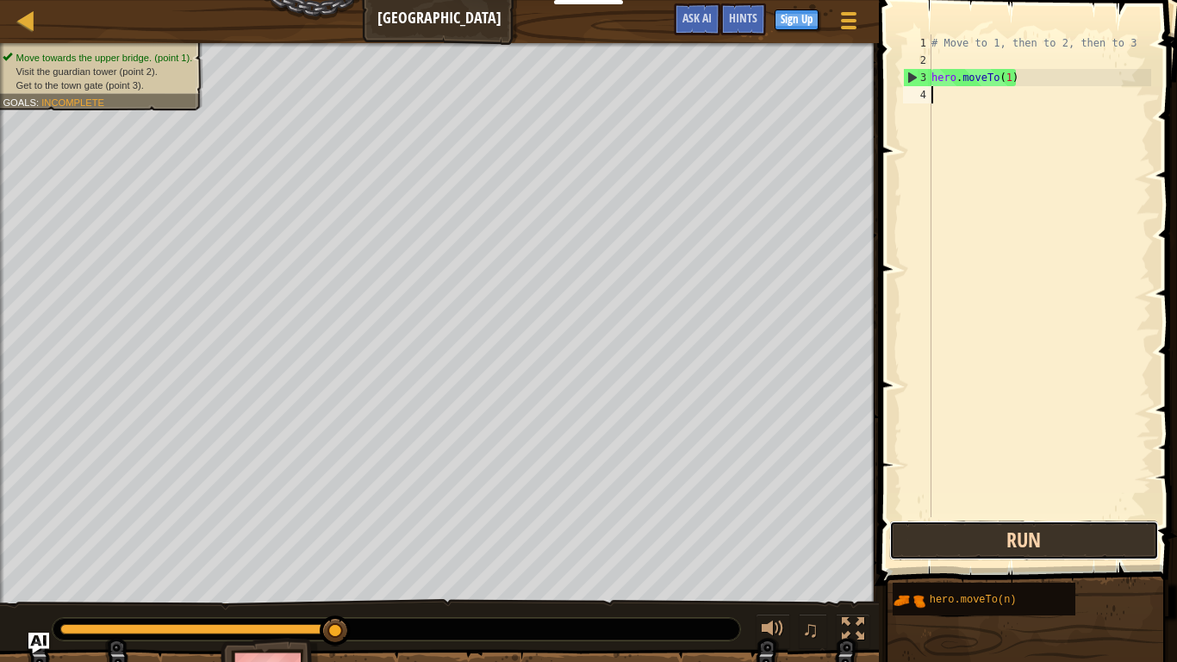
click at [934, 543] on button "Run" at bounding box center [1023, 540] width 269 height 40
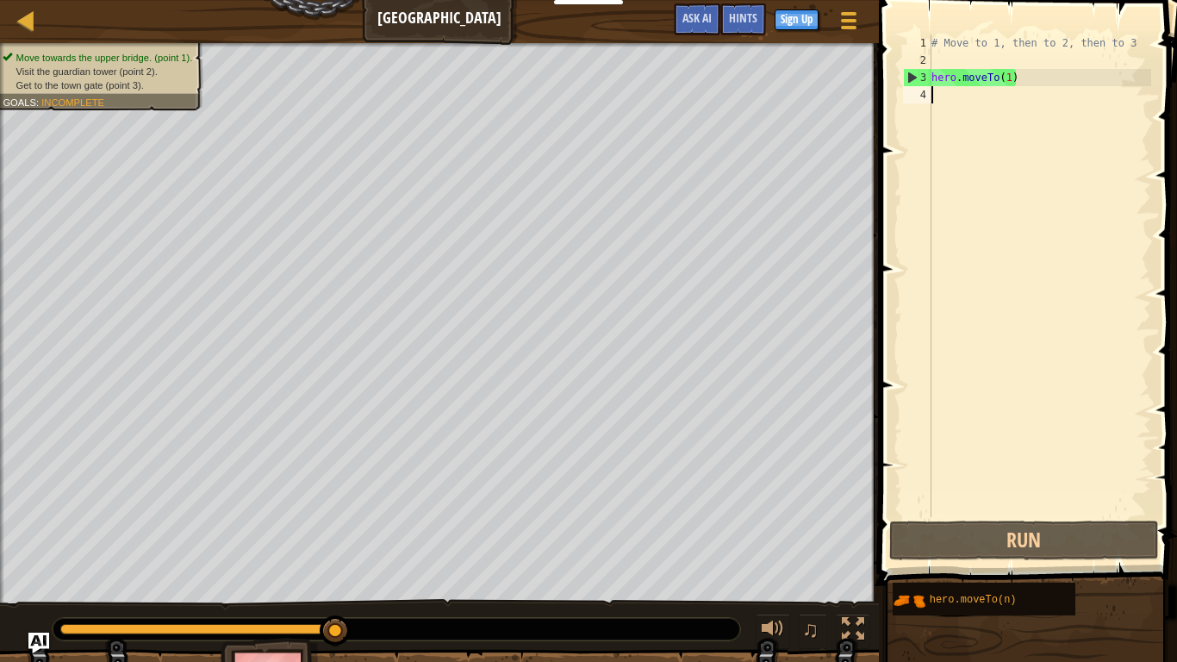
click at [1017, 79] on div "# Move to 1, then to 2, then to 3 hero . moveTo ( 1 )" at bounding box center [1039, 292] width 223 height 517
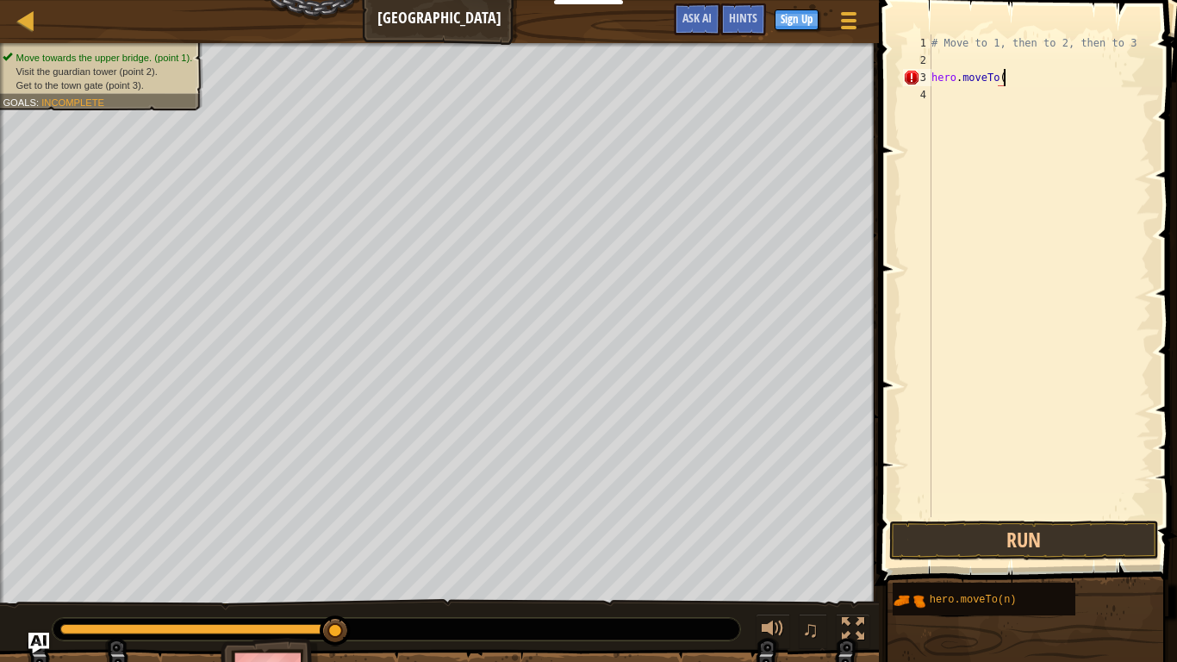
scroll to position [8, 10]
click at [912, 526] on button "Run" at bounding box center [1023, 540] width 269 height 40
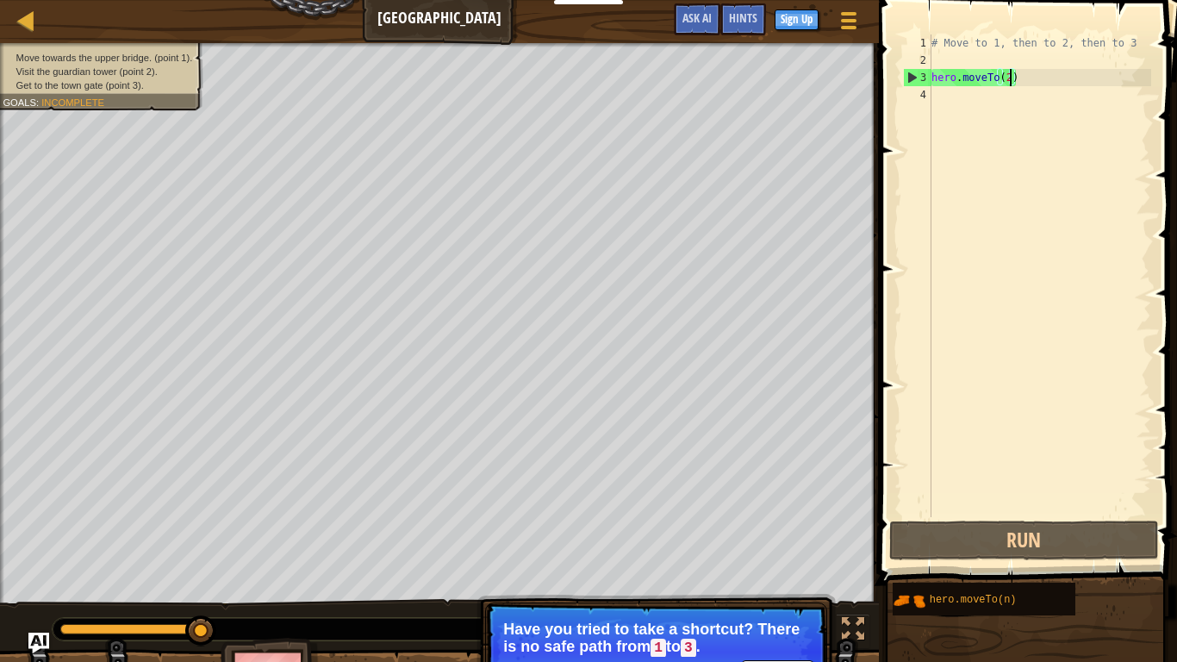
click at [999, 76] on div "# Move to 1, then to 2, then to 3 hero . moveTo ( 2 )" at bounding box center [1039, 292] width 223 height 517
click at [1041, 79] on div "# Move to 1, then to 2, then to 3 hero . moveTo ( 2 )" at bounding box center [1039, 292] width 223 height 517
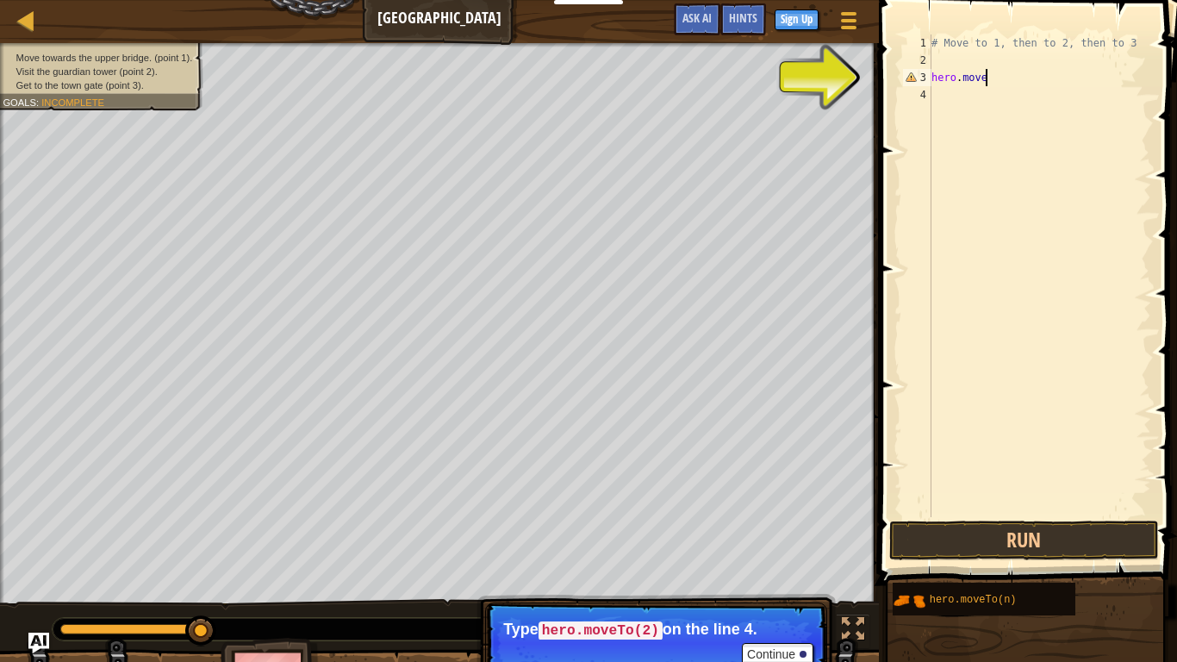
scroll to position [8, 8]
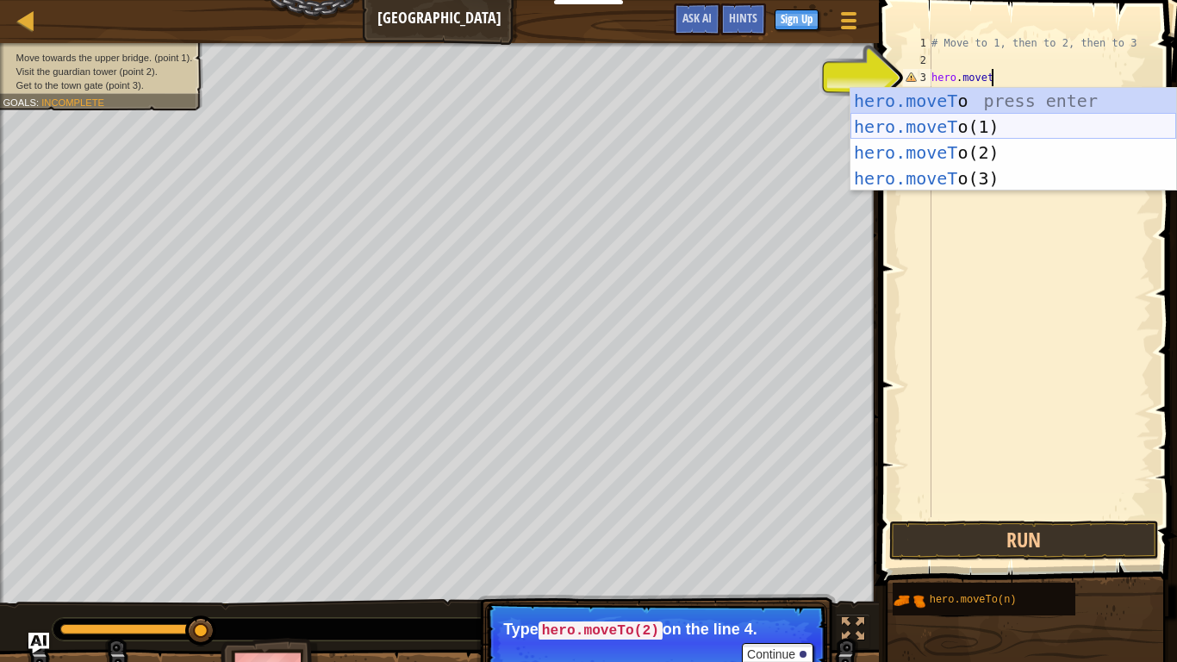
click at [1014, 122] on div "hero.moveT o press enter hero.moveT o(1) press enter hero.moveT o(2) press ente…" at bounding box center [1013, 165] width 326 height 155
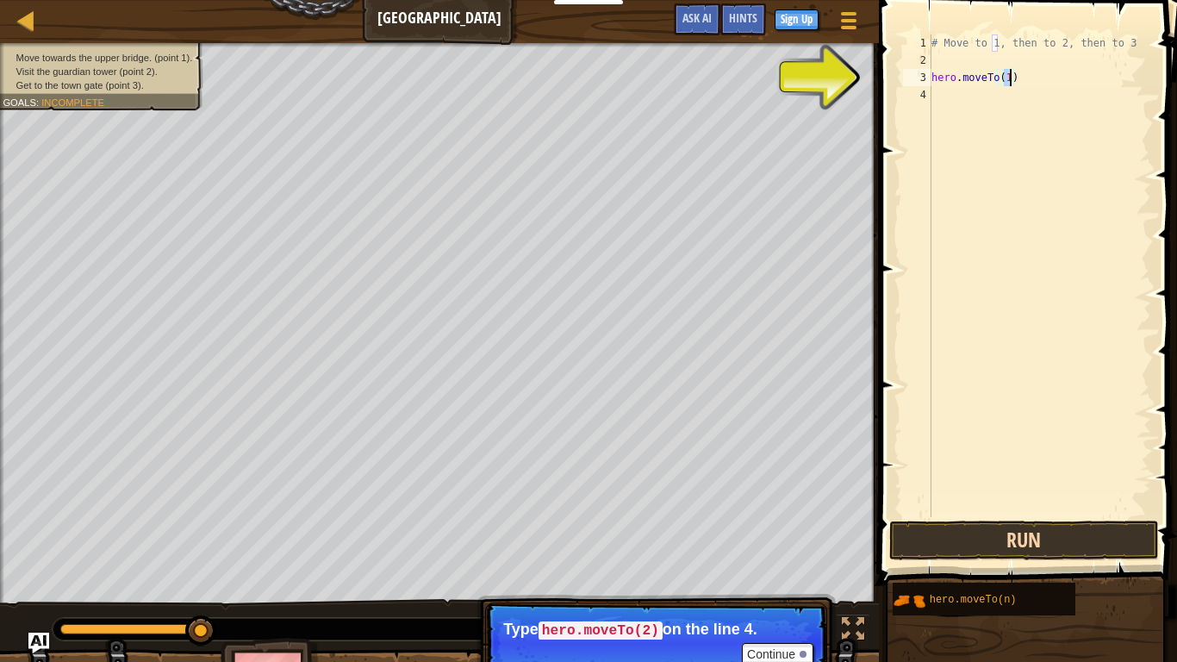
type textarea "hero.moveTo(1)"
click at [901, 527] on button "Run" at bounding box center [1023, 540] width 269 height 40
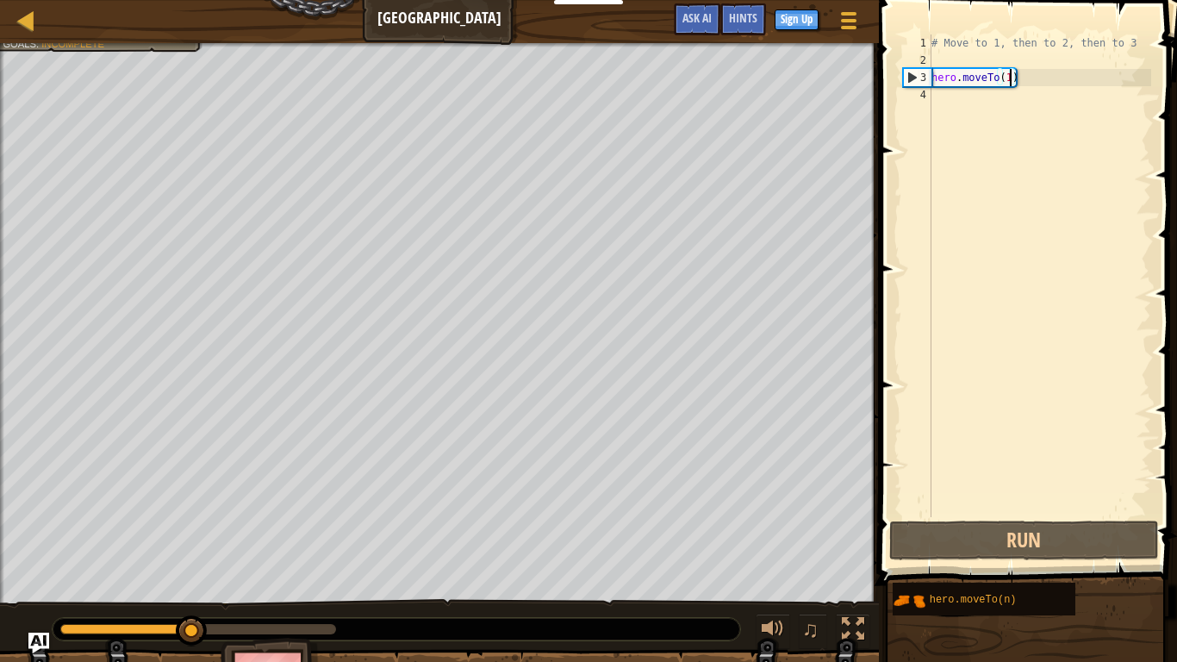
click at [936, 110] on div "# Move to 1, then to 2, then to 3 hero . moveTo ( 1 )" at bounding box center [1039, 292] width 223 height 517
click at [930, 103] on div "4" at bounding box center [917, 94] width 28 height 17
click at [930, 100] on div "4" at bounding box center [917, 94] width 28 height 17
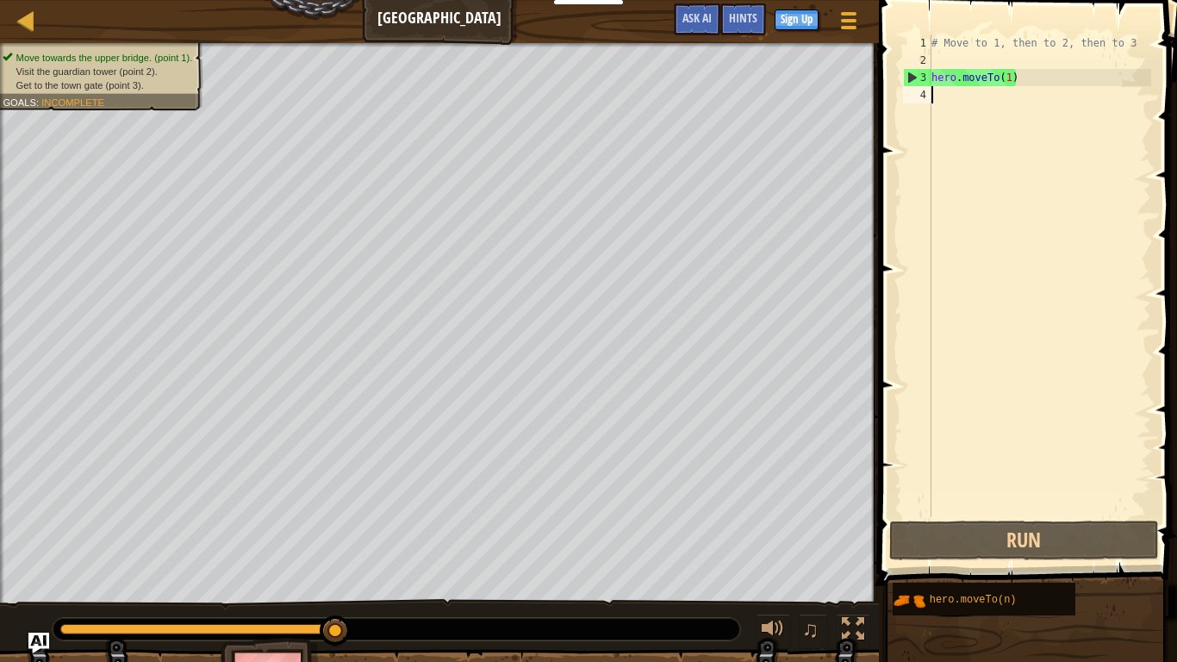
click at [1017, 81] on div "# Move to 1, then to 2, then to 3 hero . moveTo ( 1 )" at bounding box center [1039, 292] width 223 height 517
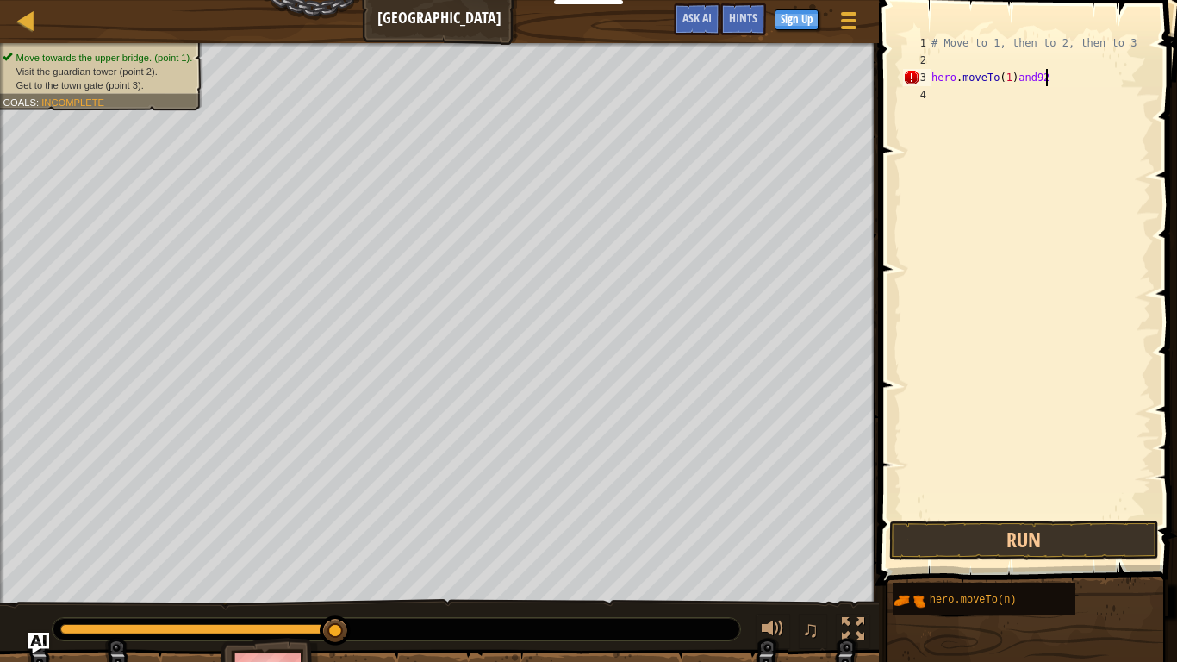
scroll to position [8, 16]
click at [963, 538] on button "Run" at bounding box center [1023, 540] width 269 height 40
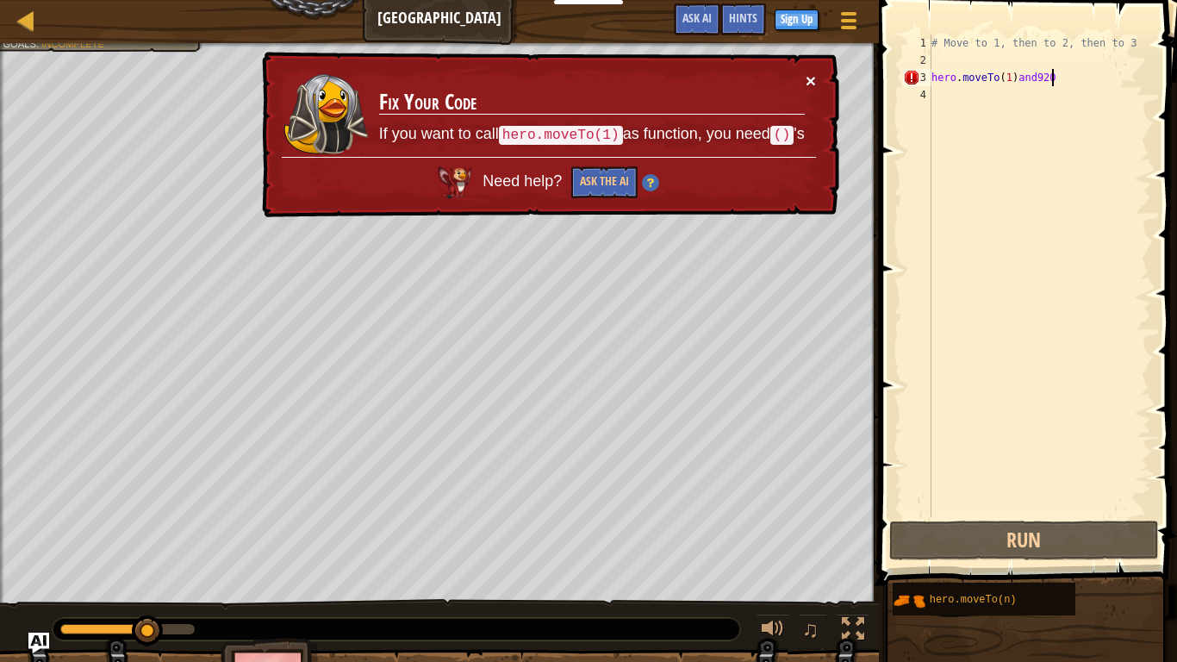
click at [809, 76] on button "×" at bounding box center [811, 81] width 10 height 18
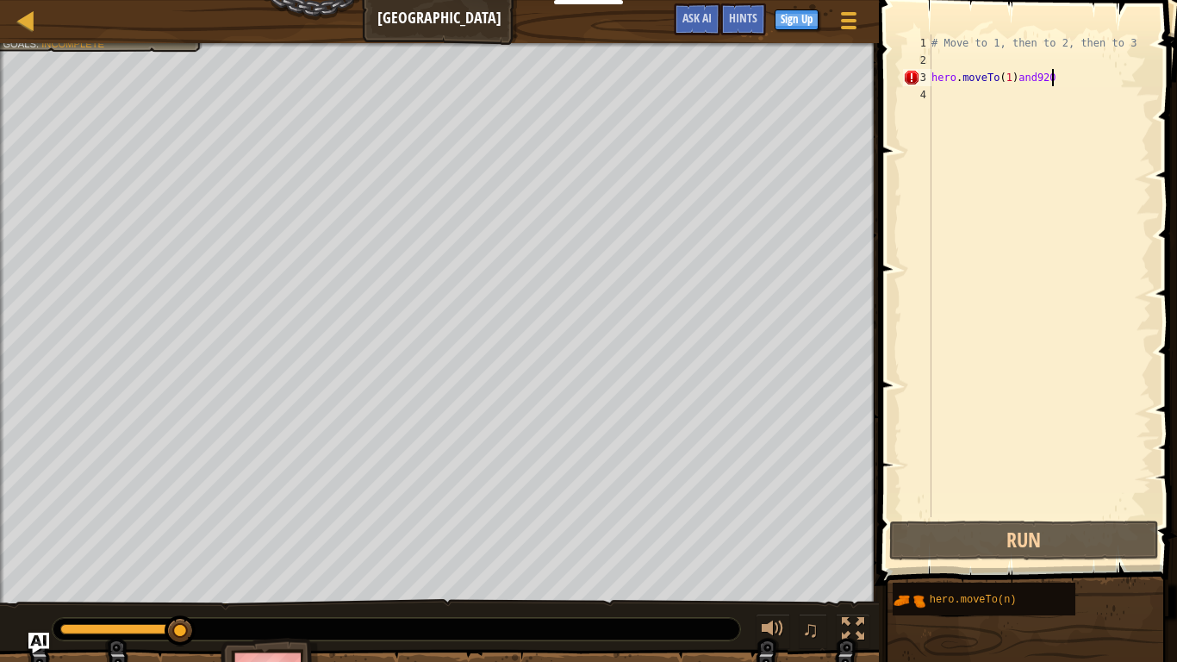
click at [1063, 78] on div "# Move to 1, then to 2, then to 3 hero . moveTo ( 1 ) and920" at bounding box center [1039, 292] width 223 height 517
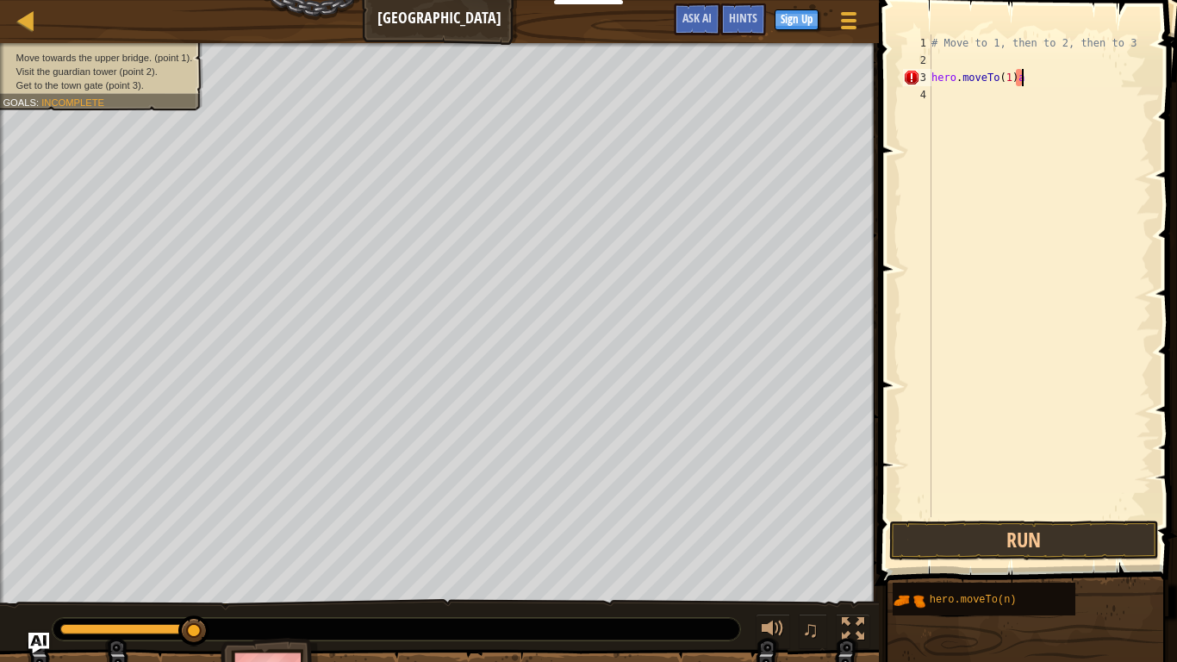
type textarea "hero.moveTo(1)"
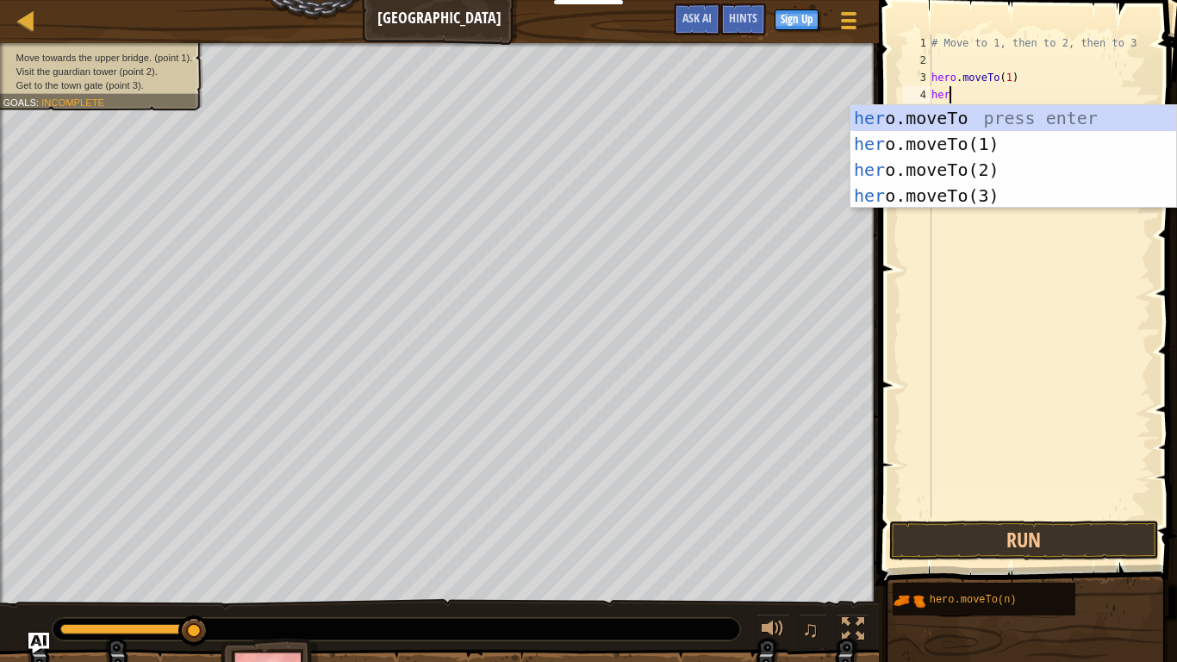
scroll to position [8, 3]
click at [980, 164] on div "hero .moveTo press enter hero .moveTo(1) press enter hero .moveTo(2) press ente…" at bounding box center [1013, 182] width 326 height 155
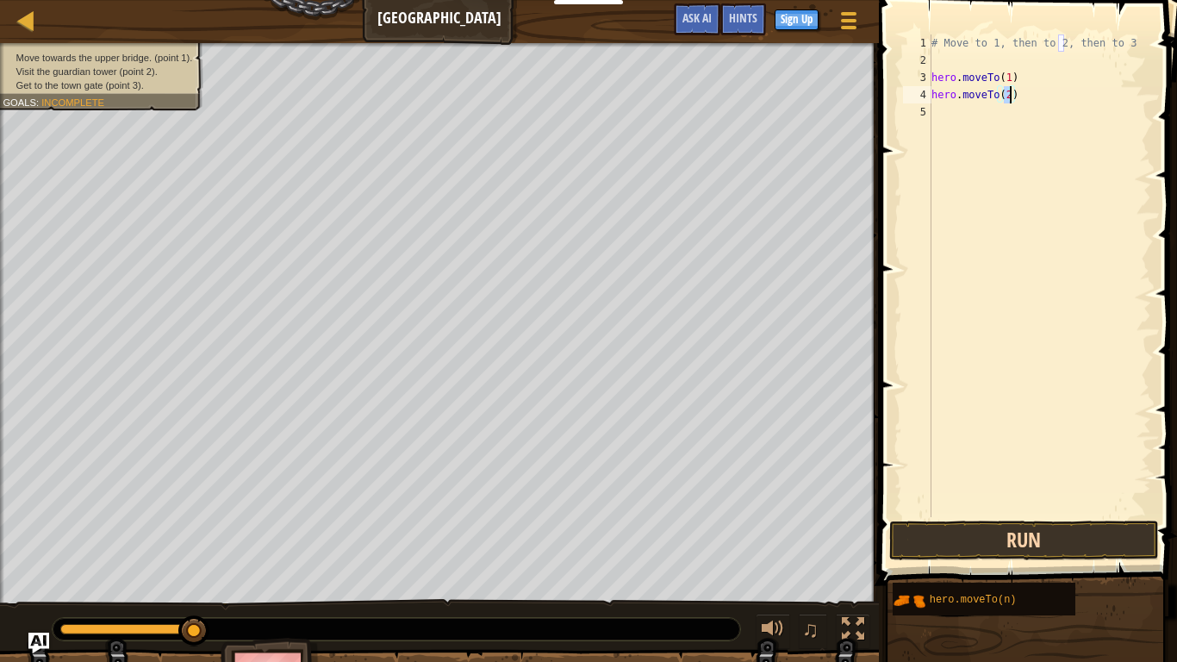
type textarea "hero.moveTo(2)"
click at [920, 536] on button "Run" at bounding box center [1023, 540] width 269 height 40
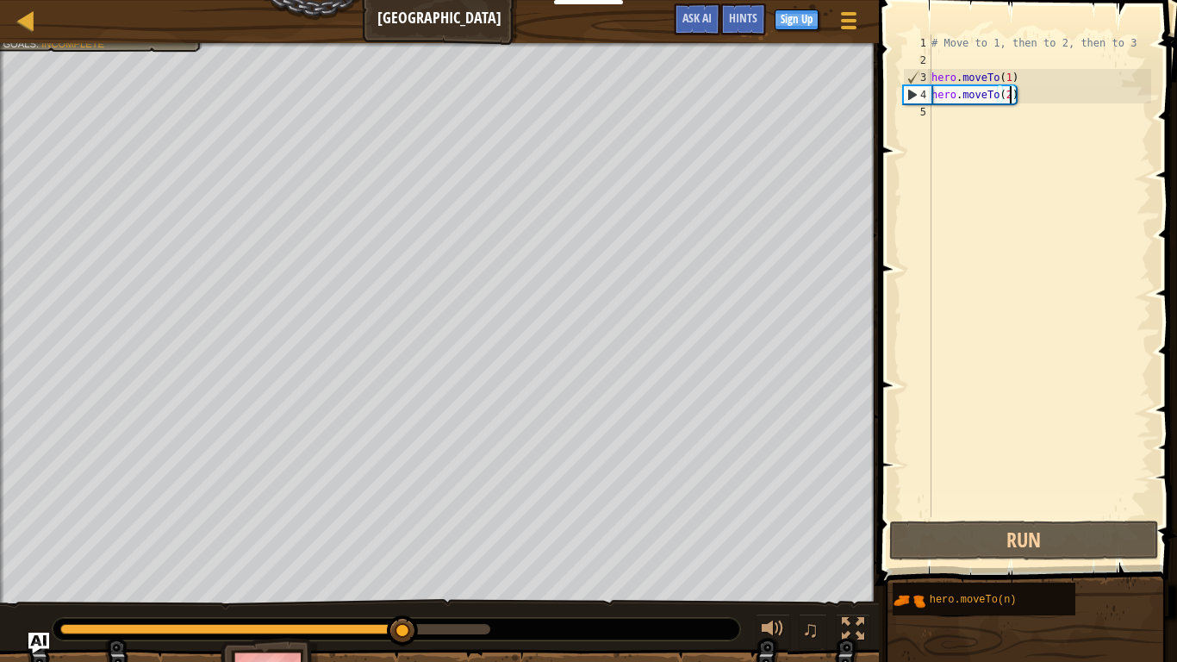
click at [939, 116] on div "# Move to 1, then to 2, then to 3 hero . moveTo ( 1 ) hero . moveTo ( 2 )" at bounding box center [1039, 292] width 223 height 517
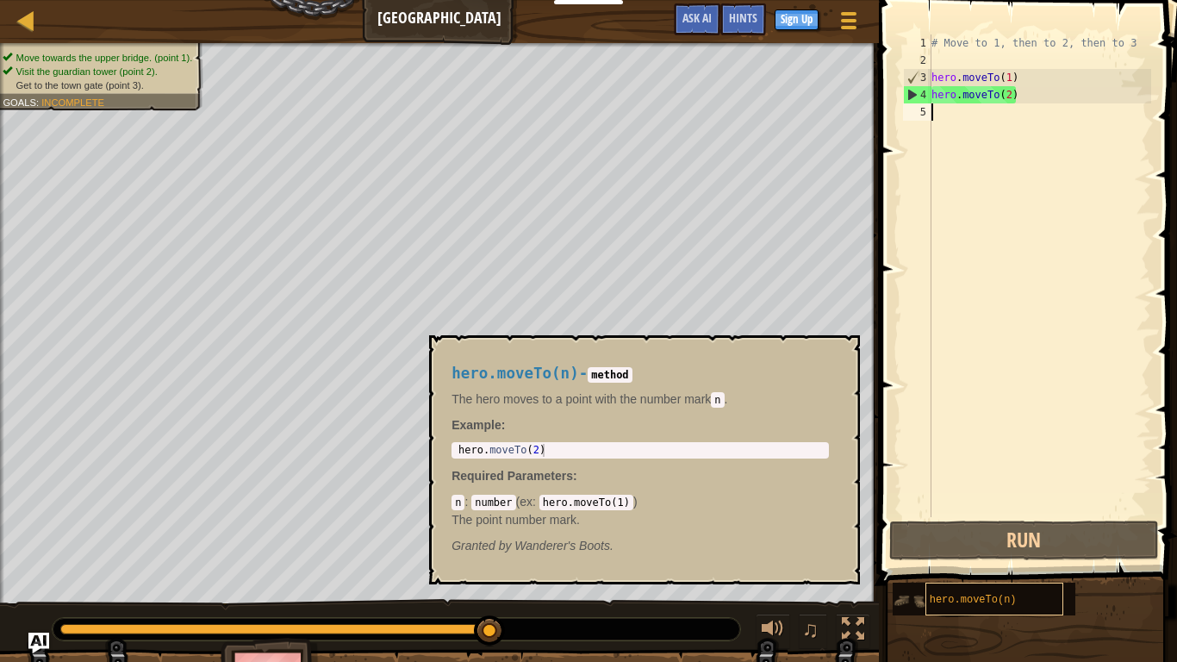
click at [960, 557] on span "hero.moveTo(n)" at bounding box center [973, 600] width 87 height 12
click at [910, 96] on div "4" at bounding box center [918, 94] width 28 height 17
type textarea "hero.moveTo(2)"
click at [925, 115] on div "5" at bounding box center [917, 111] width 28 height 17
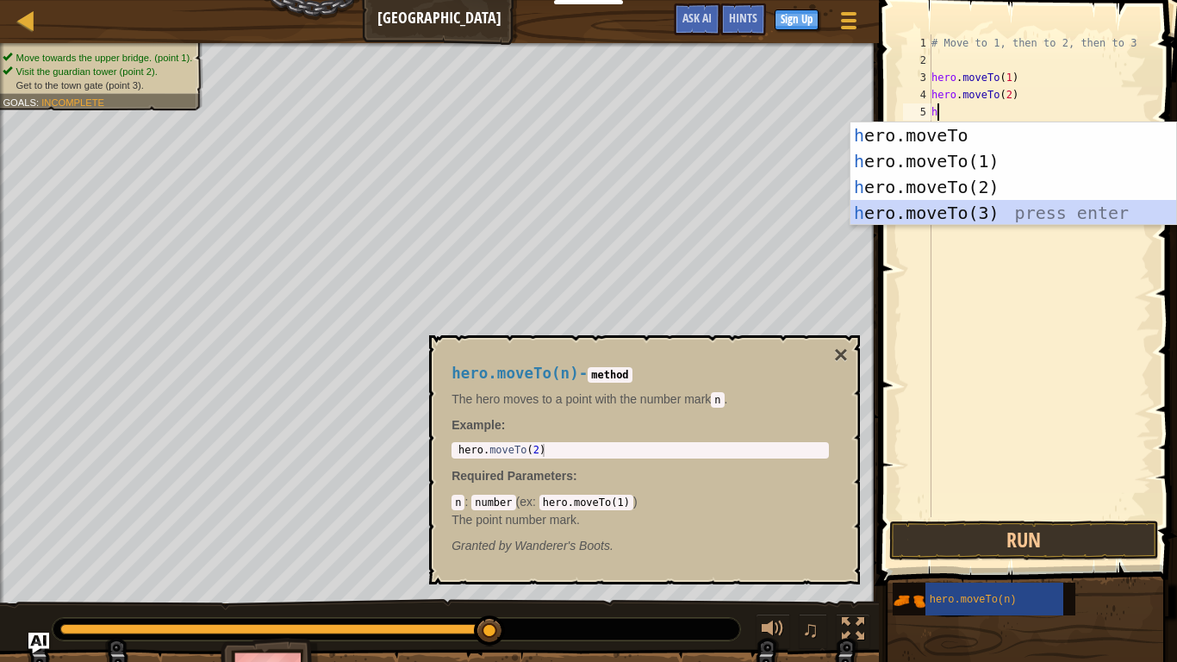
click at [927, 214] on div "h ero.moveTo press enter h ero.moveTo(1) press enter h ero.moveTo(2) press ente…" at bounding box center [1013, 199] width 326 height 155
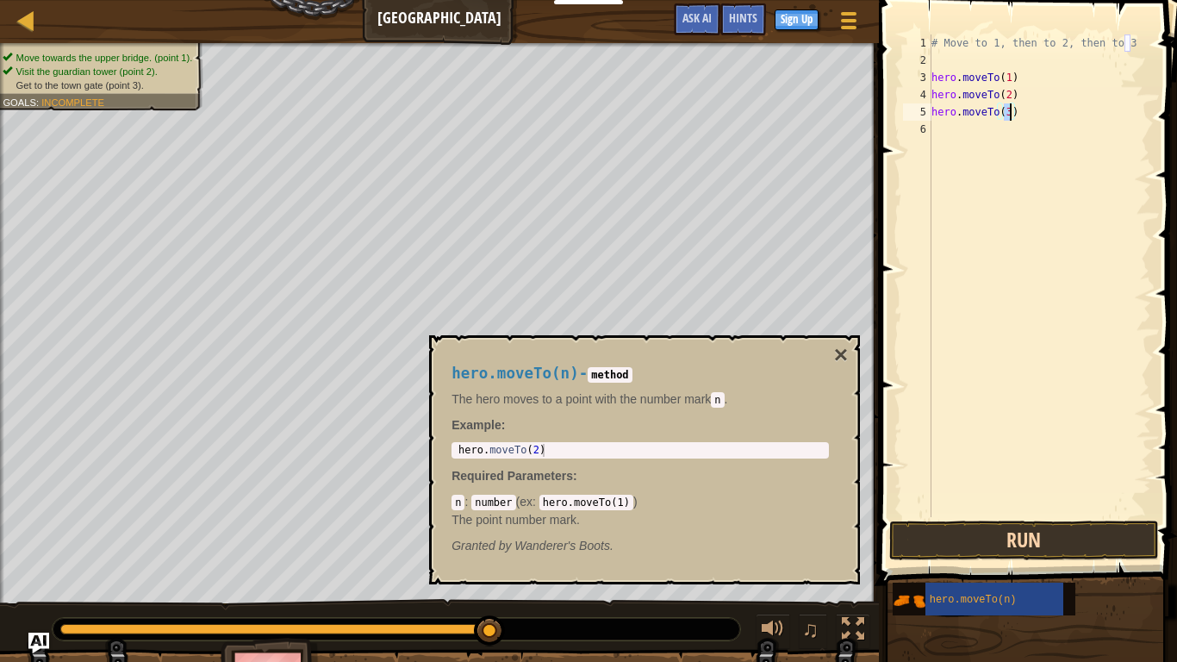
type textarea "hero.moveTo(3)"
click at [903, 538] on button "Run" at bounding box center [1023, 540] width 269 height 40
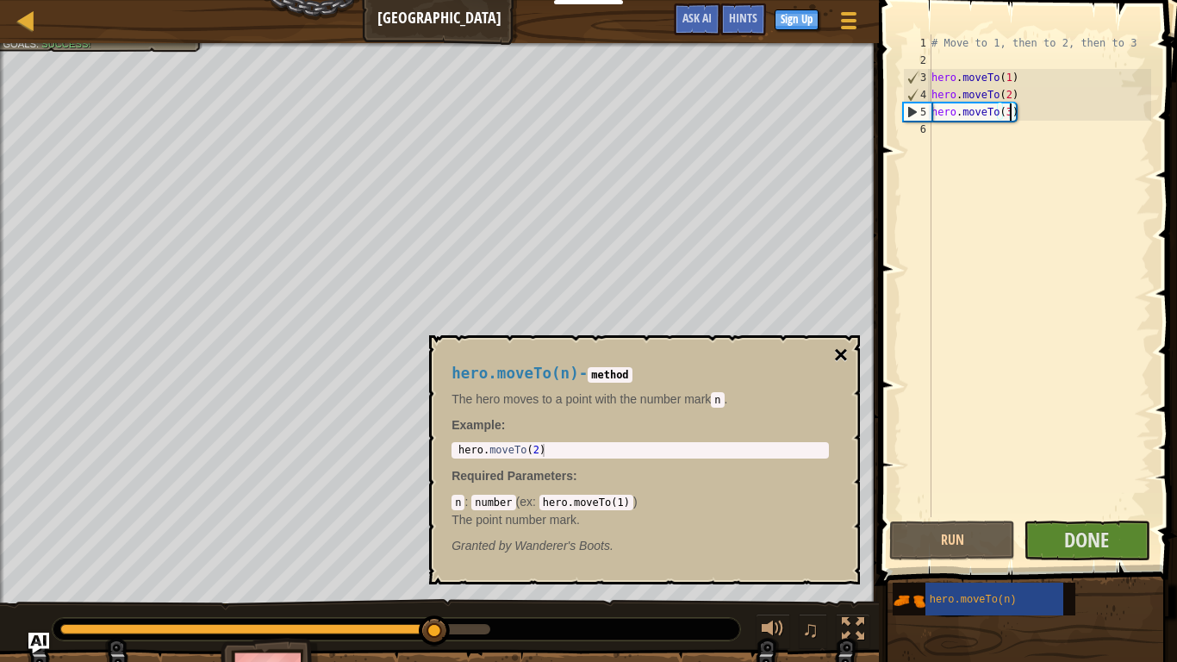
click at [837, 361] on button "×" at bounding box center [841, 355] width 14 height 24
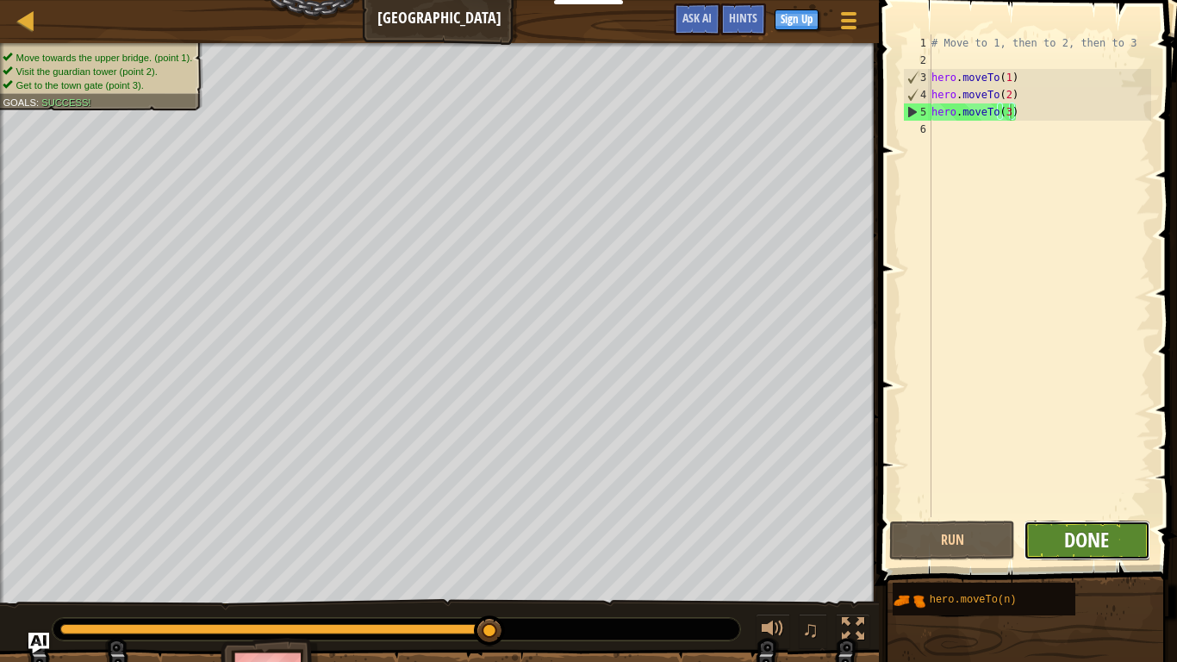
click at [1068, 542] on span "Done" at bounding box center [1086, 540] width 45 height 28
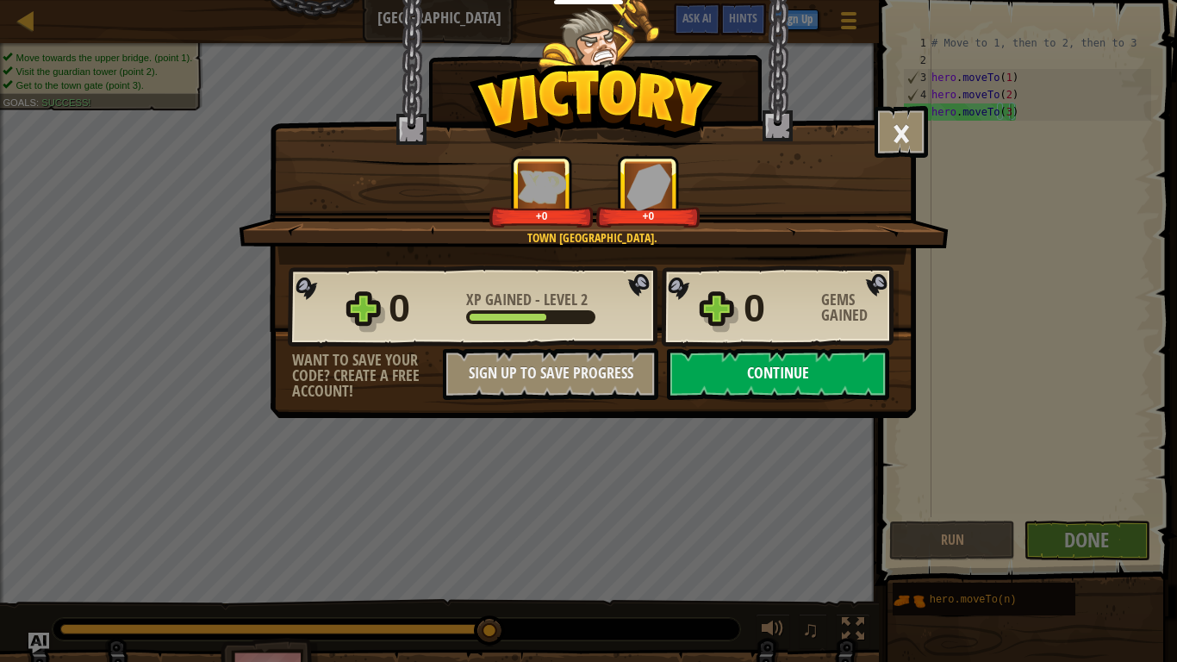
click at [757, 368] on button "Continue" at bounding box center [778, 374] width 222 height 52
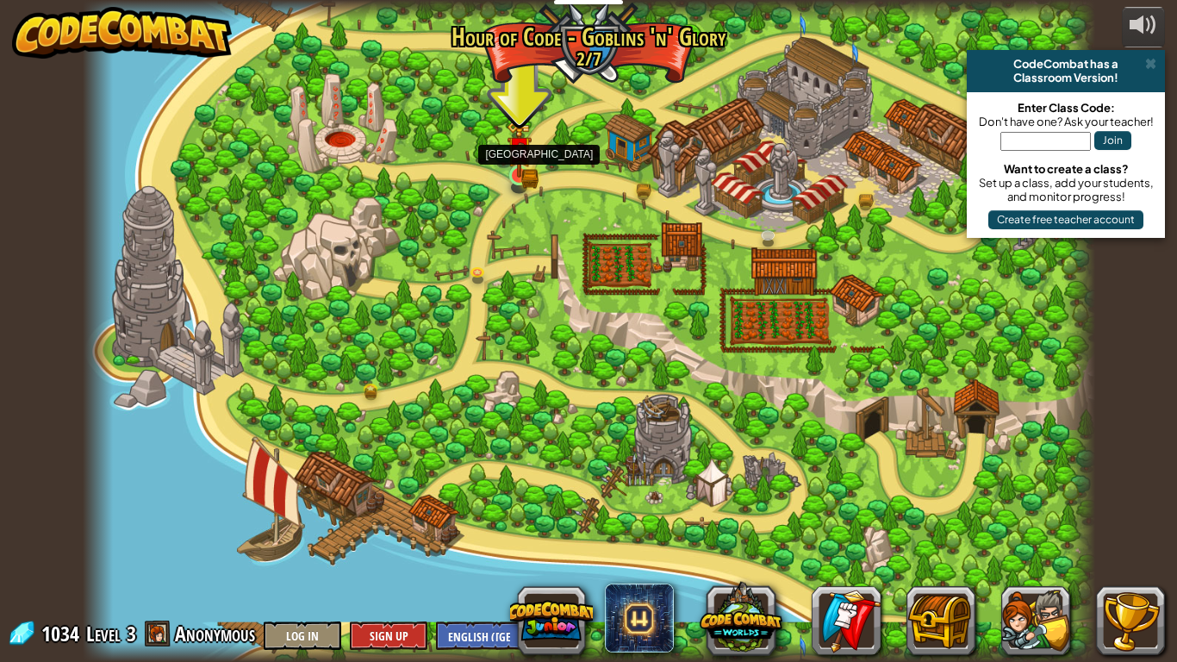
click at [513, 157] on img at bounding box center [520, 150] width 16 height 16
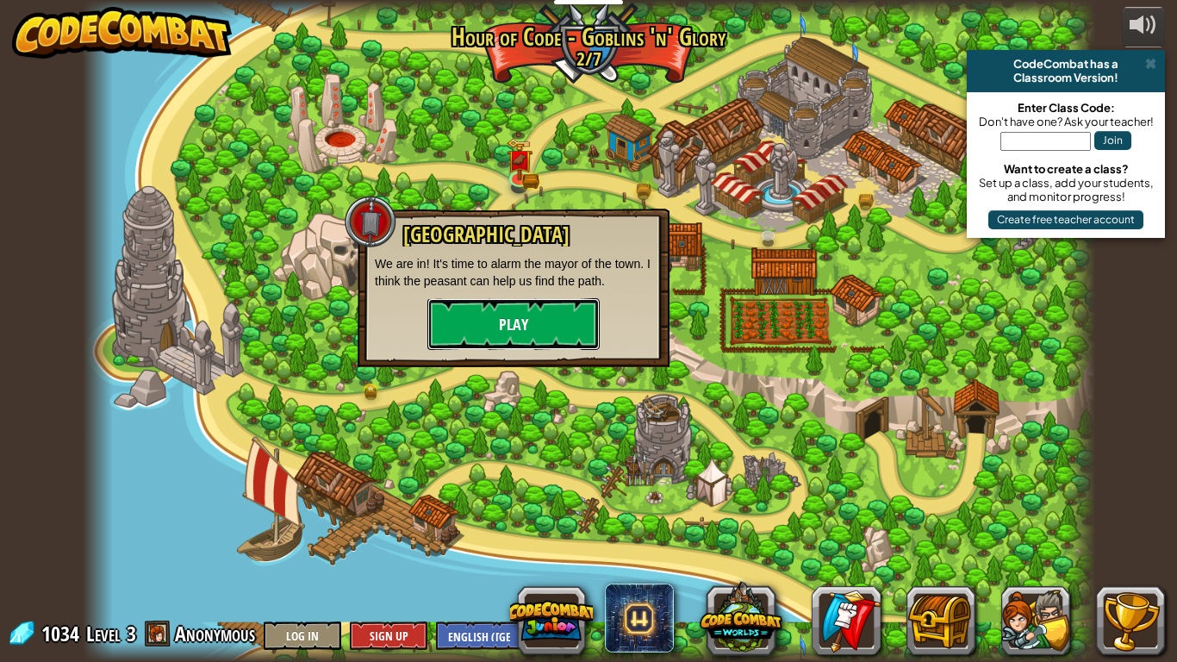
click at [495, 313] on button "Play" at bounding box center [513, 324] width 172 height 52
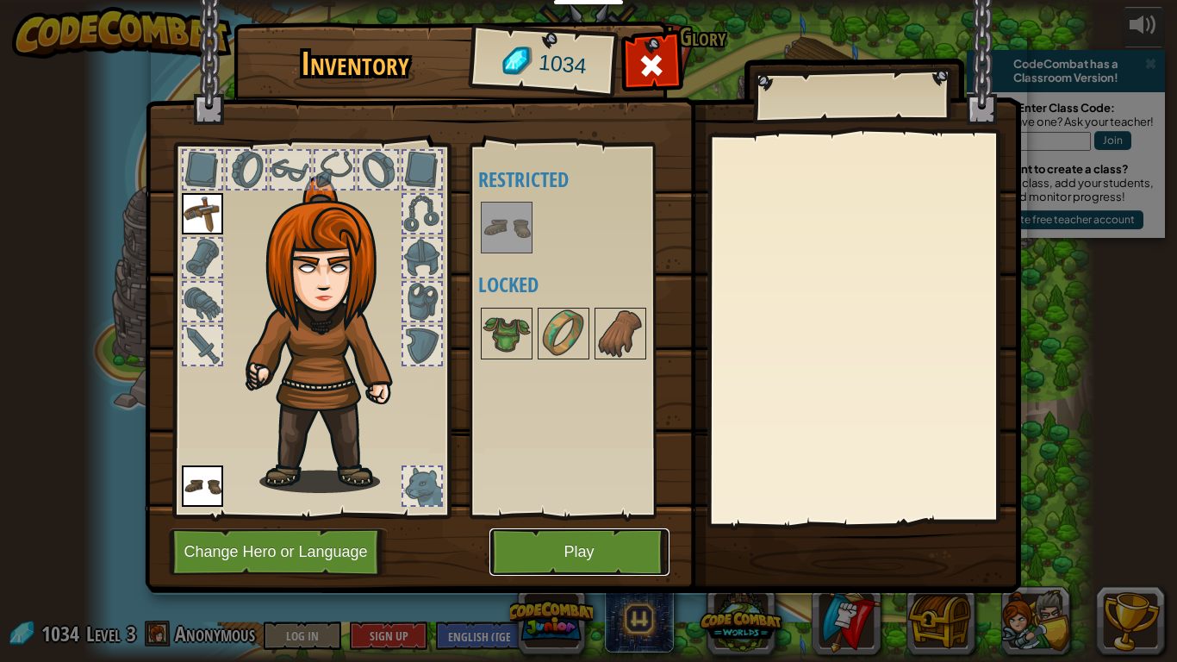
click at [543, 547] on button "Play" at bounding box center [579, 551] width 180 height 47
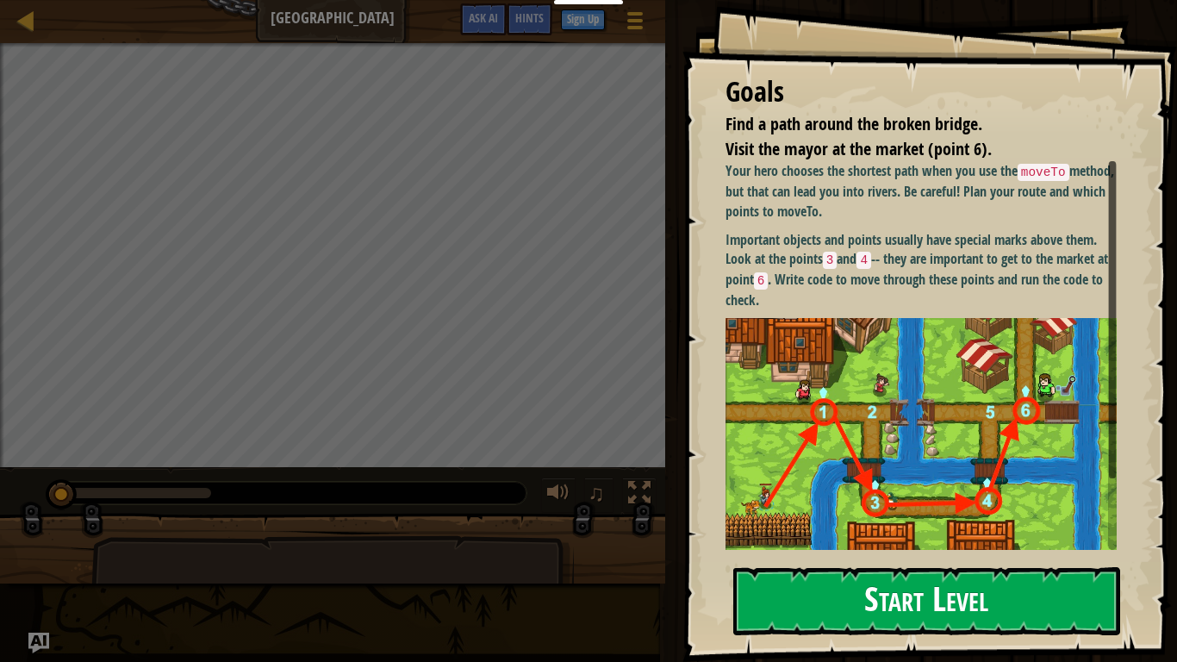
click at [826, 318] on img at bounding box center [920, 439] width 391 height 243
click at [756, 557] on button "Start Level" at bounding box center [926, 601] width 387 height 68
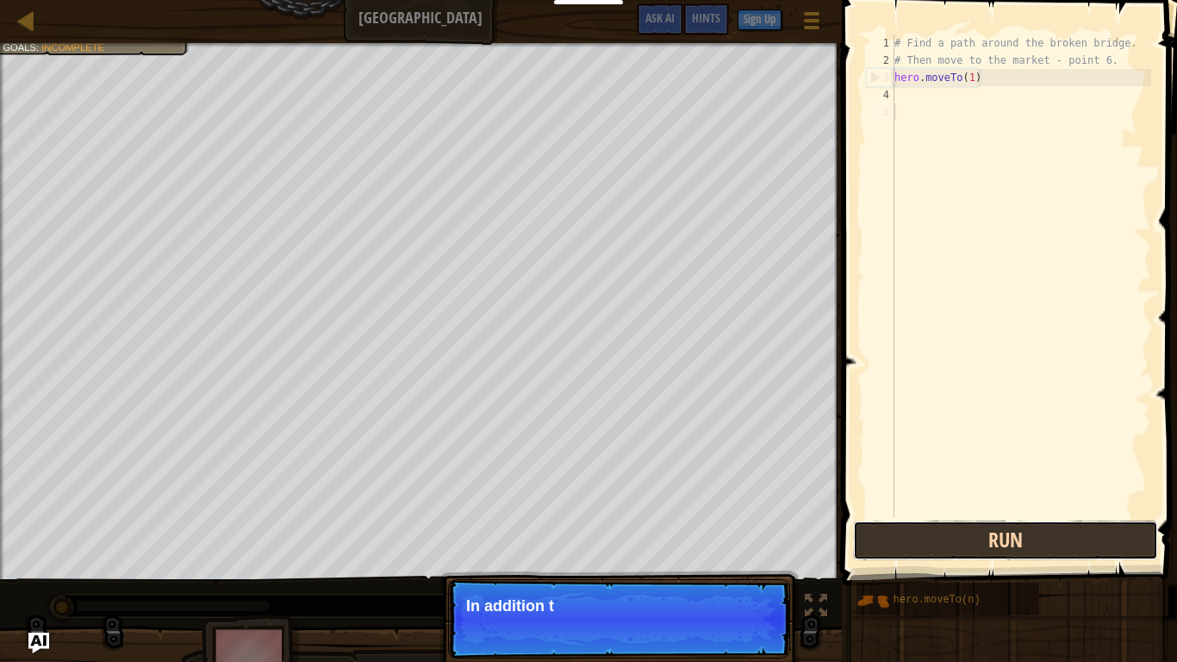
click at [899, 538] on button "Run" at bounding box center [1005, 540] width 305 height 40
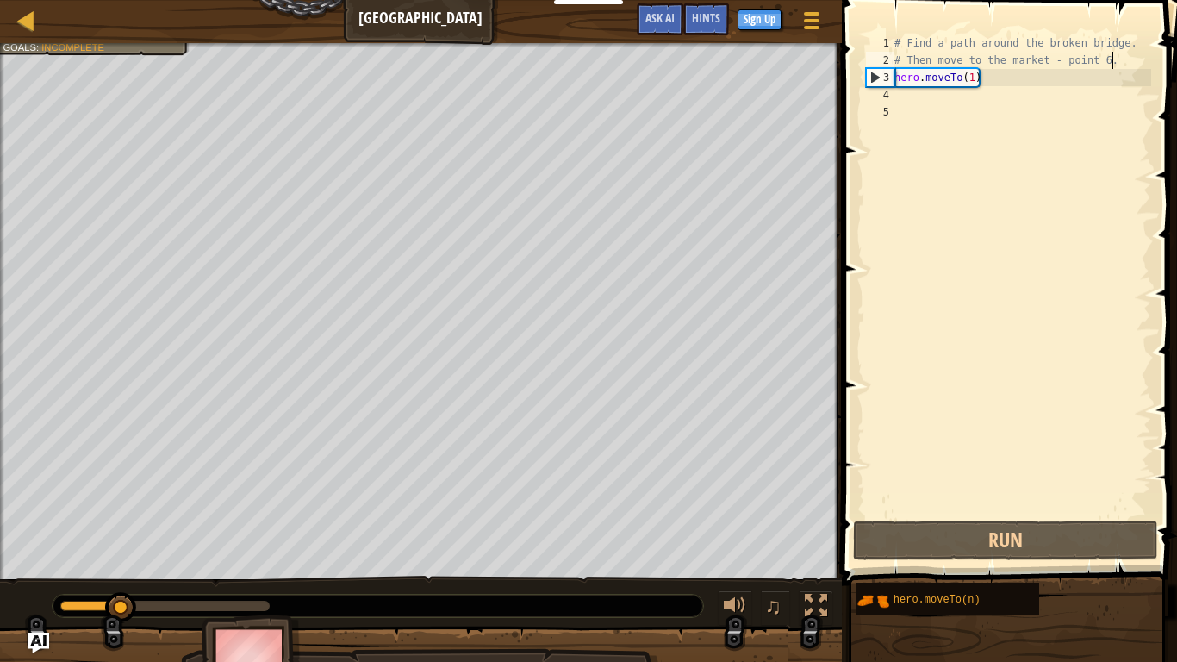
click at [1109, 66] on div "# Find a path around the broken bridge. # Then move to the market - point 6. he…" at bounding box center [1021, 292] width 260 height 517
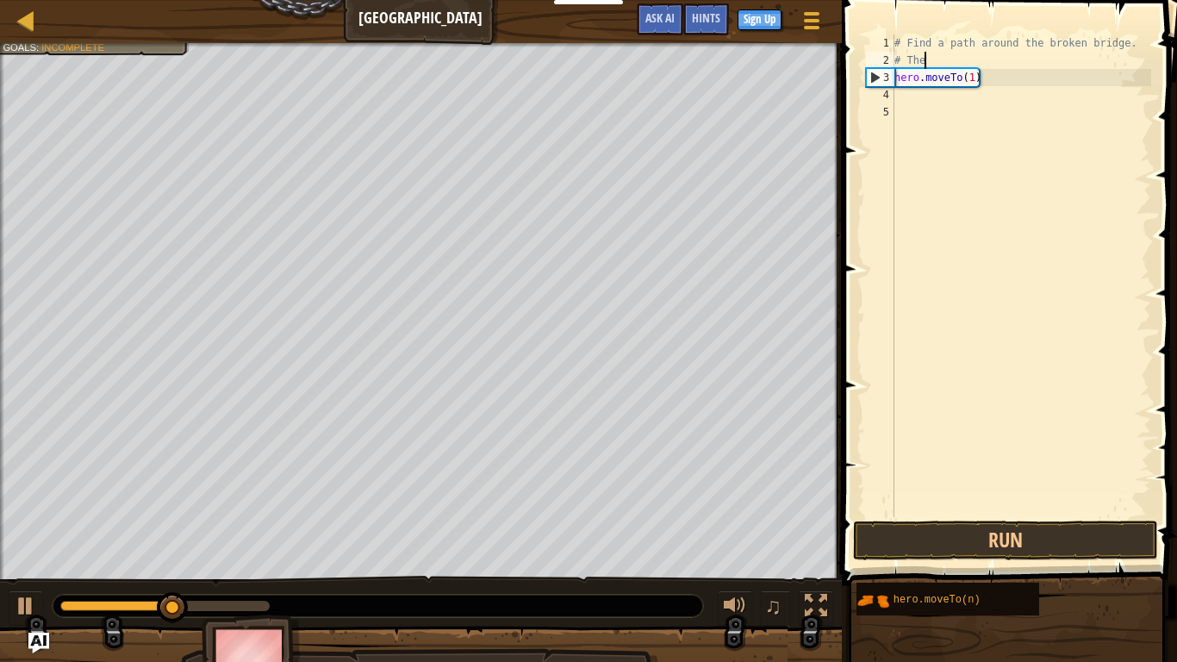
type textarea "#"
click at [1139, 40] on div "# Find a path around the broken bridge. hero . moveTo ( 1 )" at bounding box center [1021, 292] width 260 height 517
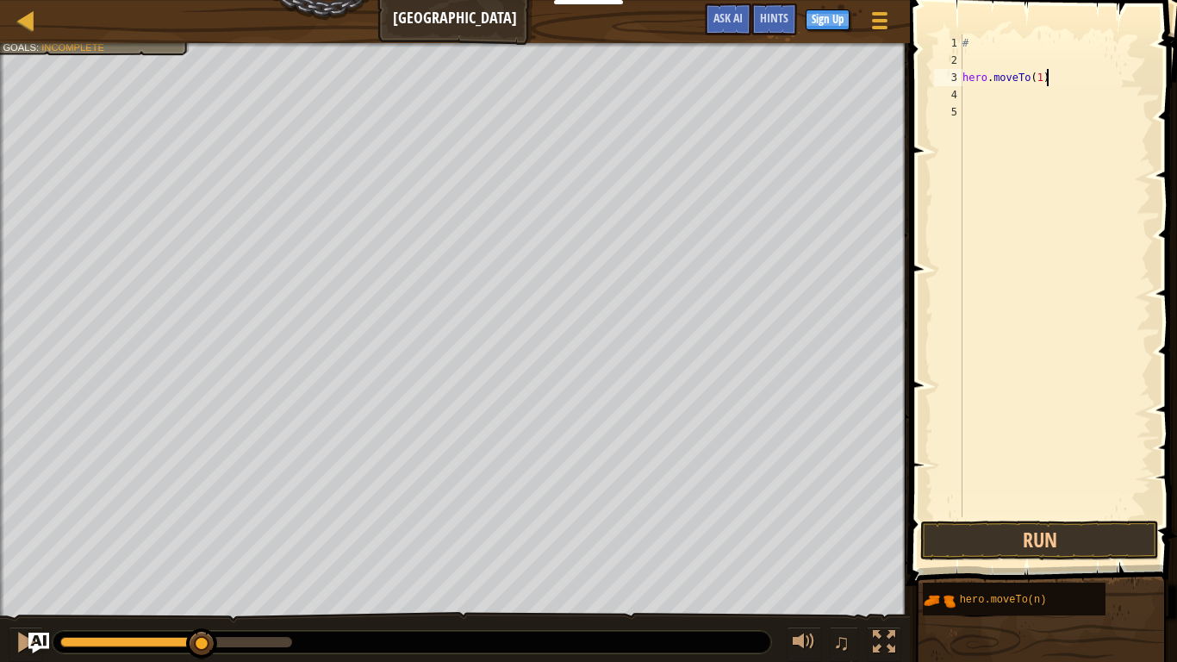
click at [1064, 79] on div "# hero . moveTo ( 1 )" at bounding box center [1055, 292] width 192 height 517
type textarea "h"
click at [978, 45] on div "#" at bounding box center [1055, 292] width 192 height 517
type textarea "#"
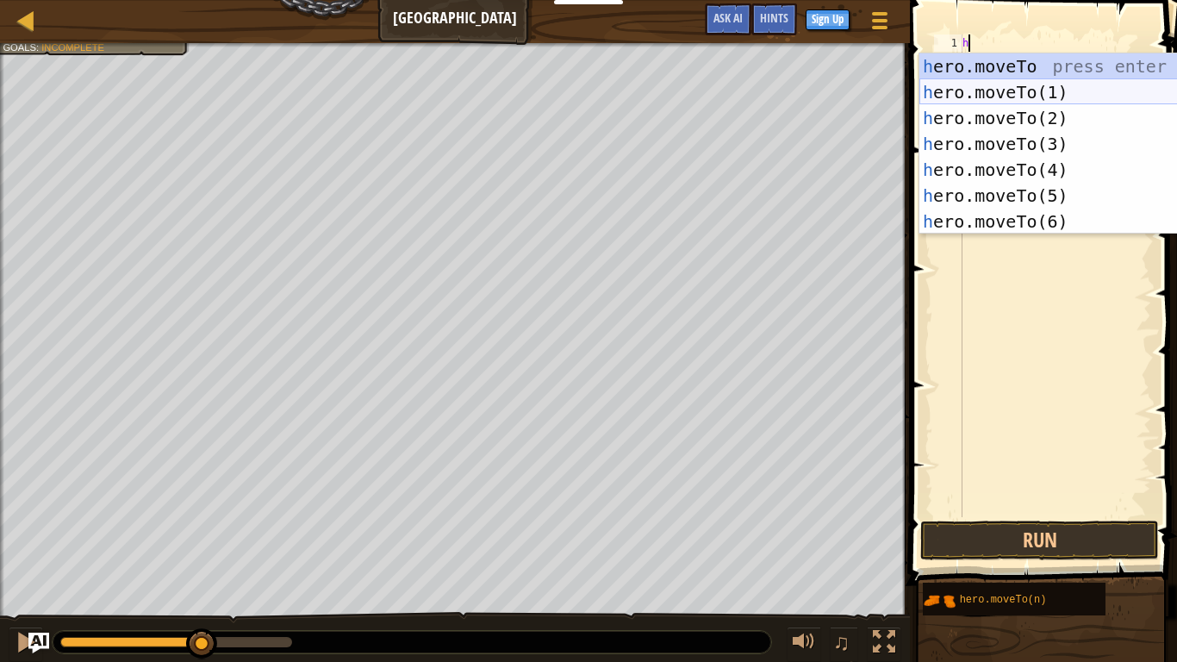
click at [1007, 92] on div "h ero.moveTo press enter h ero.moveTo(1) press enter h ero.moveTo(2) press ente…" at bounding box center [1082, 169] width 326 height 233
type textarea "hero.moveTo(1)"
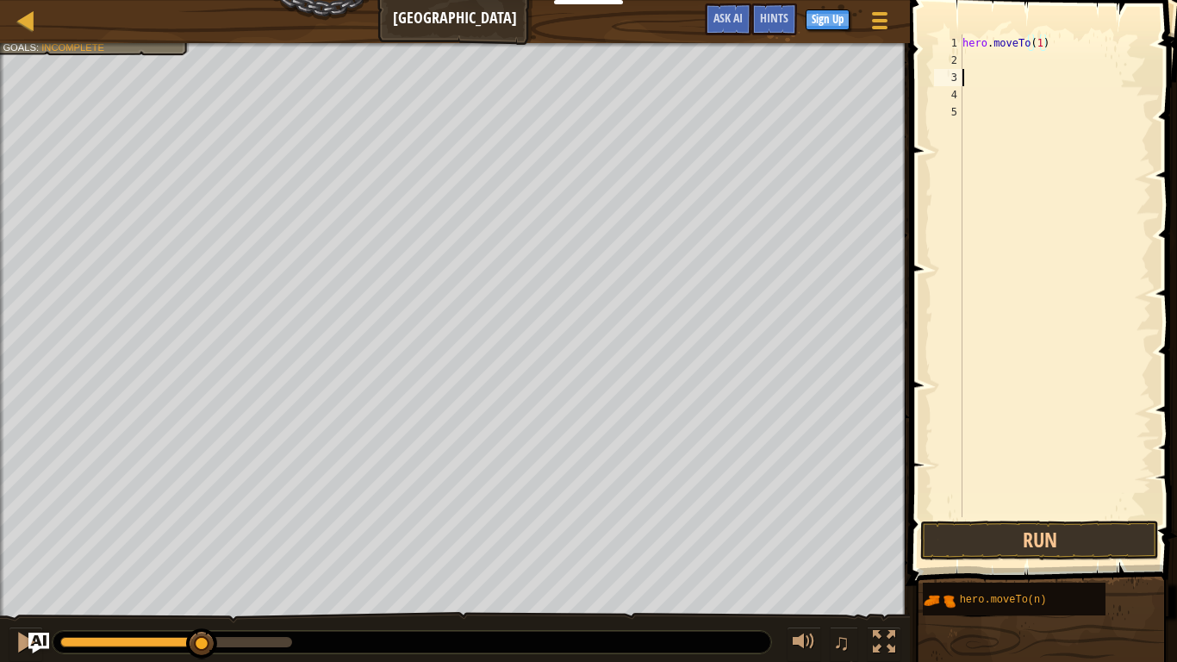
click at [979, 71] on div "hero . moveTo ( 1 )" at bounding box center [1055, 292] width 192 height 517
click at [961, 58] on div "2" at bounding box center [948, 60] width 28 height 17
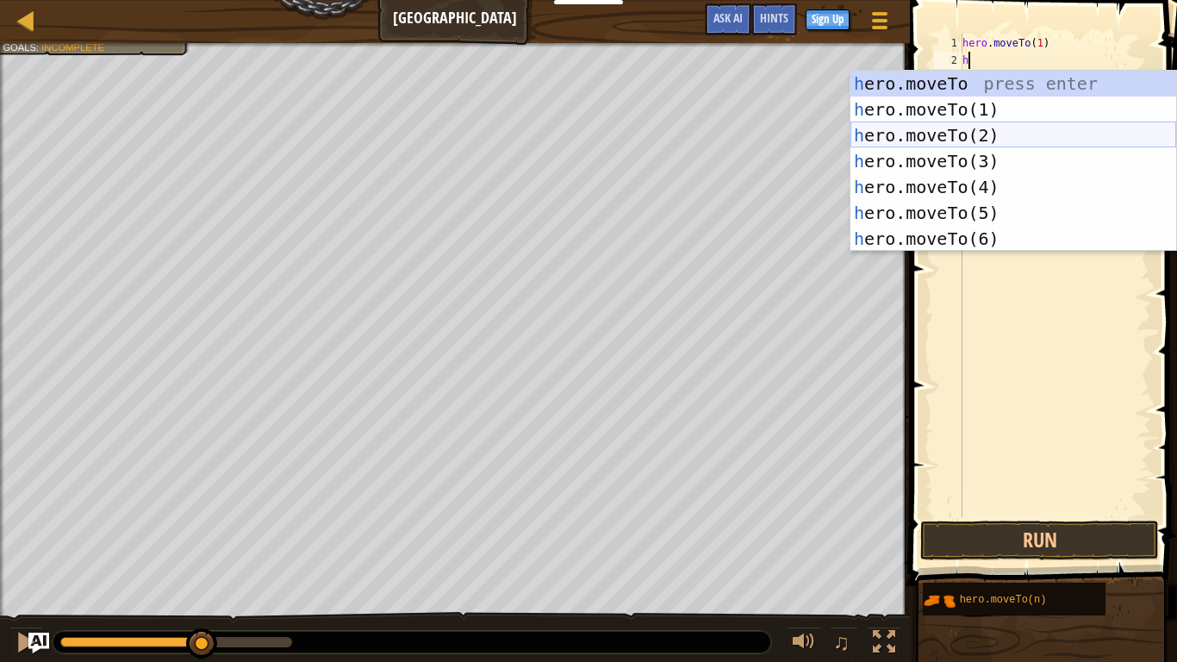
click at [974, 132] on div "h ero.moveTo press enter h ero.moveTo(1) press enter h ero.moveTo(2) press ente…" at bounding box center [1013, 187] width 326 height 233
type textarea "hero.moveTo(2)"
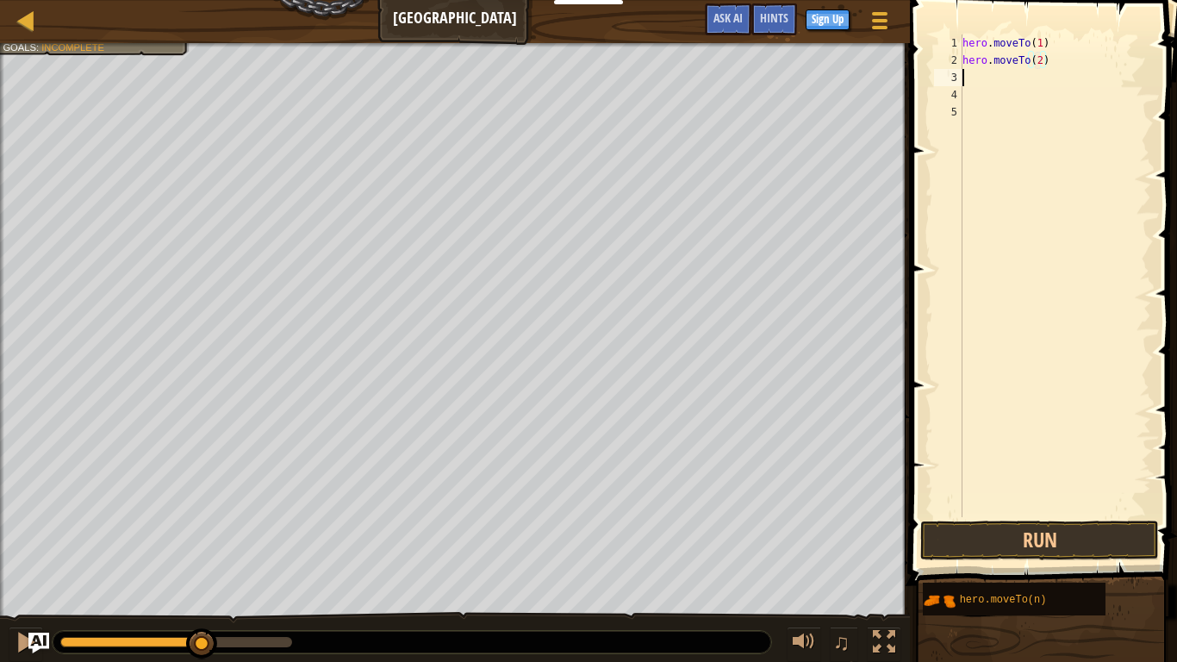
click at [965, 84] on div "hero . moveTo ( 1 ) hero . moveTo ( 2 )" at bounding box center [1055, 292] width 192 height 517
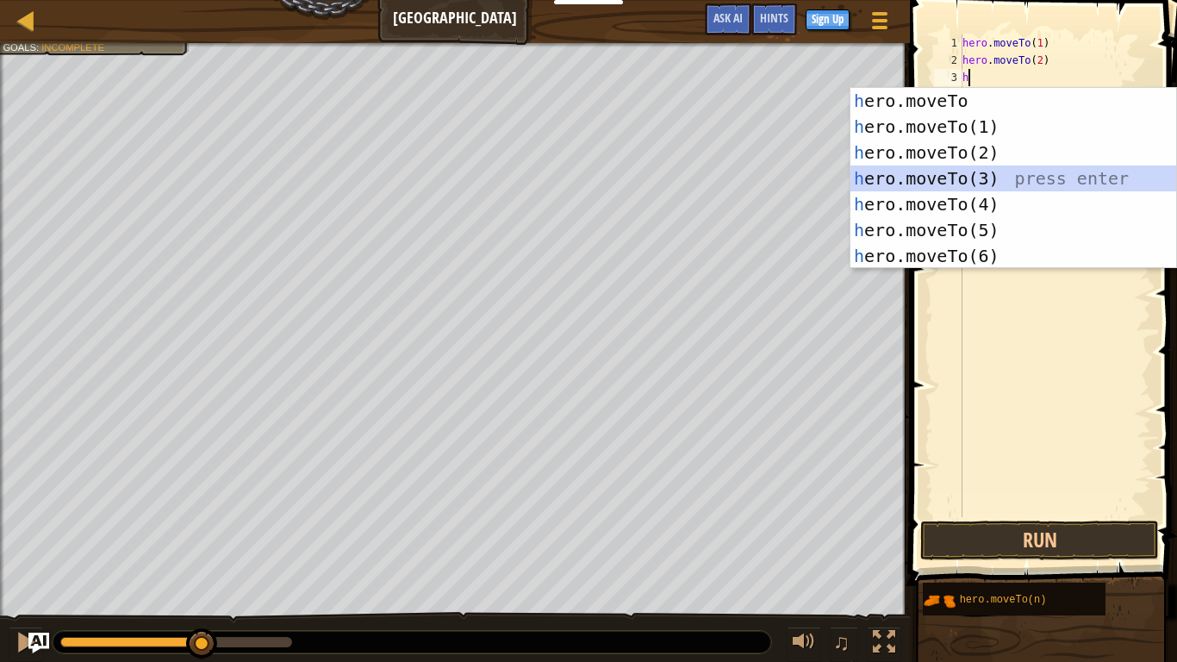
click at [958, 171] on div "h ero.moveTo press enter h ero.moveTo(1) press enter h ero.moveTo(2) press ente…" at bounding box center [1013, 204] width 326 height 233
type textarea "hero.moveTo(3)"
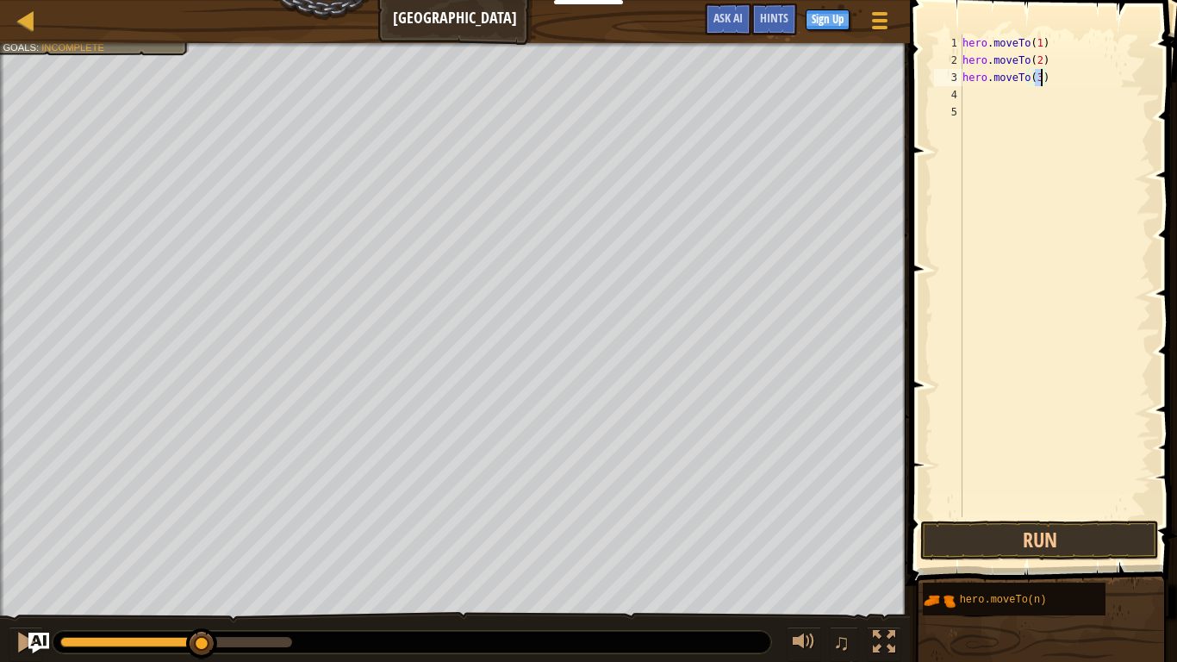
click at [965, 101] on div "hero . moveTo ( 1 ) hero . moveTo ( 2 ) hero . moveTo ( 3 )" at bounding box center [1055, 292] width 192 height 517
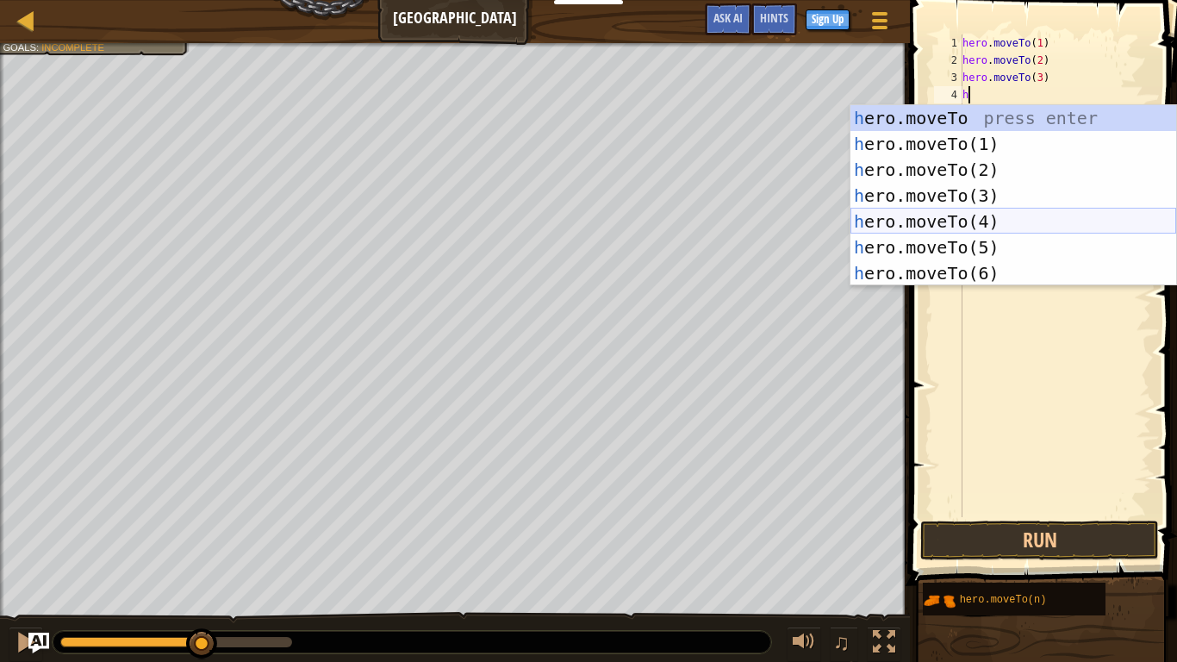
click at [907, 221] on div "h ero.moveTo press enter h ero.moveTo(1) press enter h ero.moveTo(2) press ente…" at bounding box center [1013, 221] width 326 height 233
type textarea "hero.moveTo(4)"
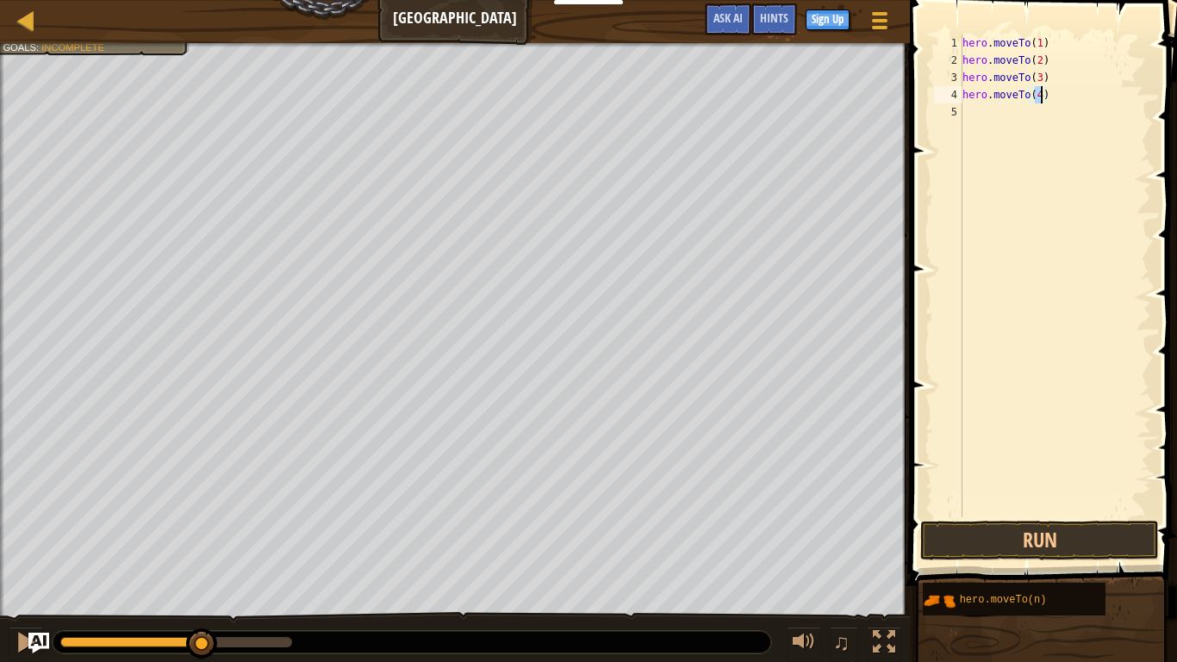
click at [962, 114] on div "hero . moveTo ( 1 ) hero . moveTo ( 2 ) hero . moveTo ( 3 ) hero . moveTo ( 4 )" at bounding box center [1055, 292] width 192 height 517
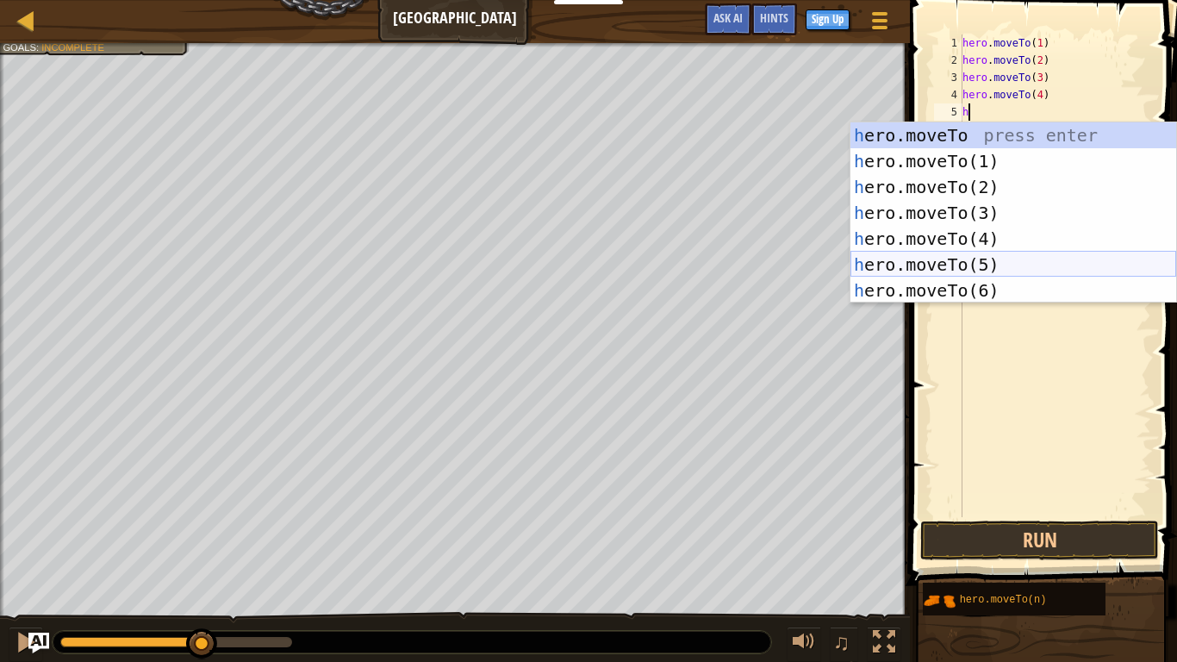
click at [937, 262] on div "h ero.moveTo press enter h ero.moveTo(1) press enter h ero.moveTo(2) press ente…" at bounding box center [1013, 238] width 326 height 233
type textarea "hero.moveTo(5)"
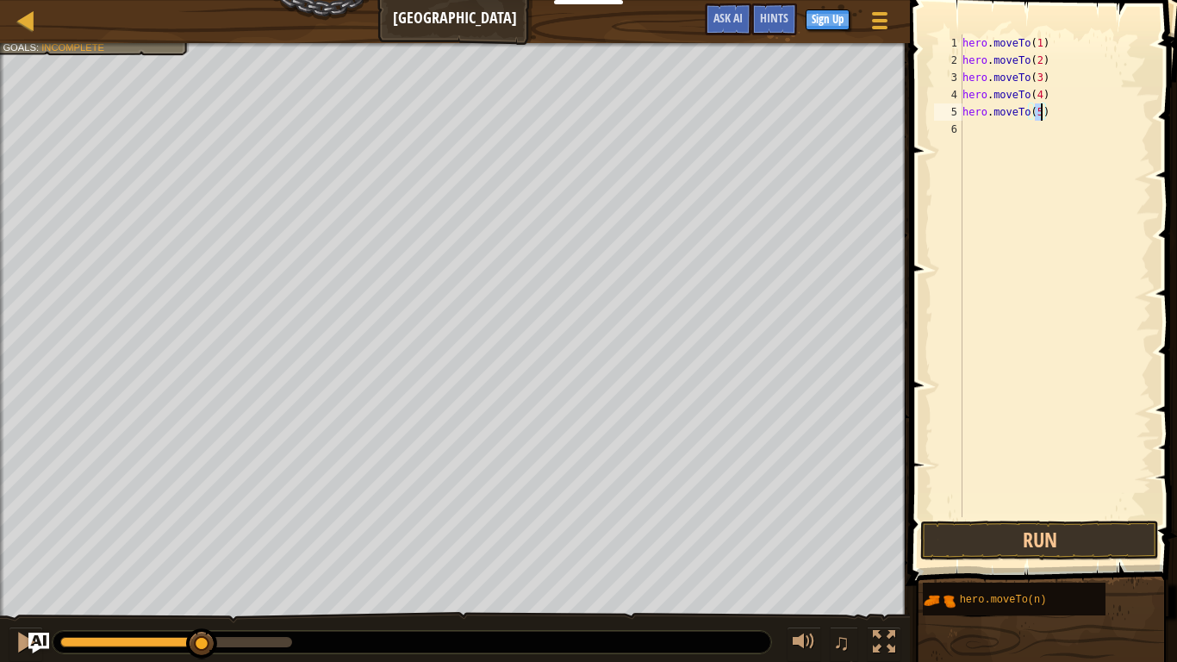
click at [972, 132] on div "hero . moveTo ( 1 ) hero . moveTo ( 2 ) hero . moveTo ( 3 ) hero . moveTo ( 4 )…" at bounding box center [1055, 292] width 192 height 517
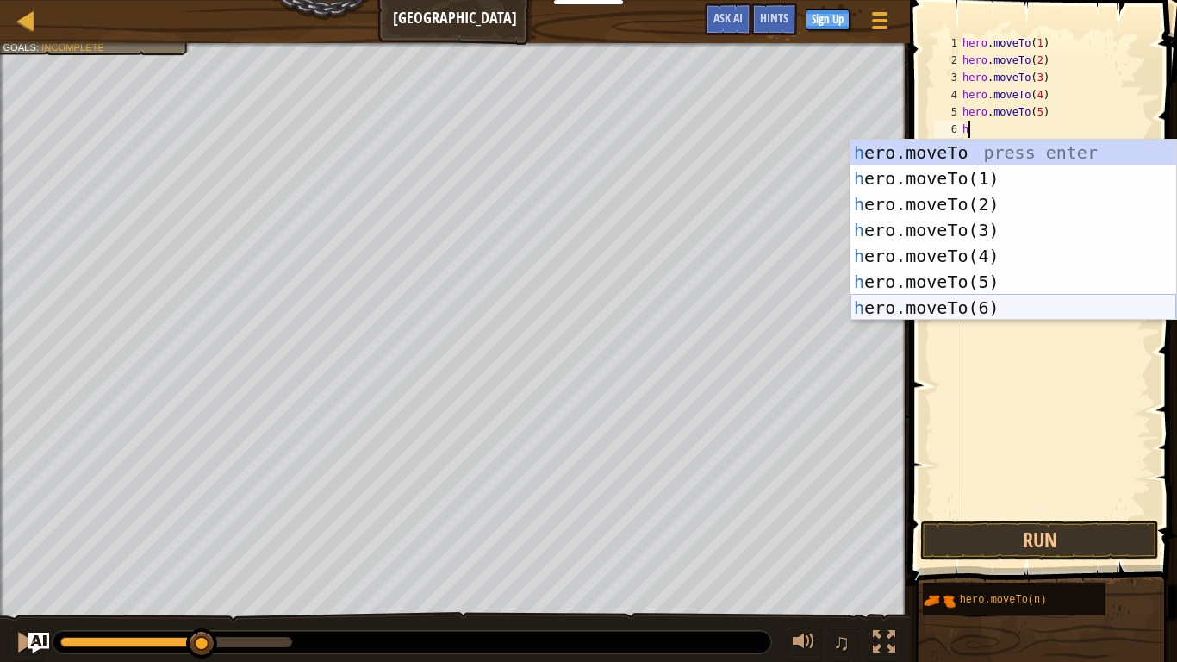
click at [949, 302] on div "h ero.moveTo press enter h ero.moveTo(1) press enter h ero.moveTo(2) press ente…" at bounding box center [1013, 256] width 326 height 233
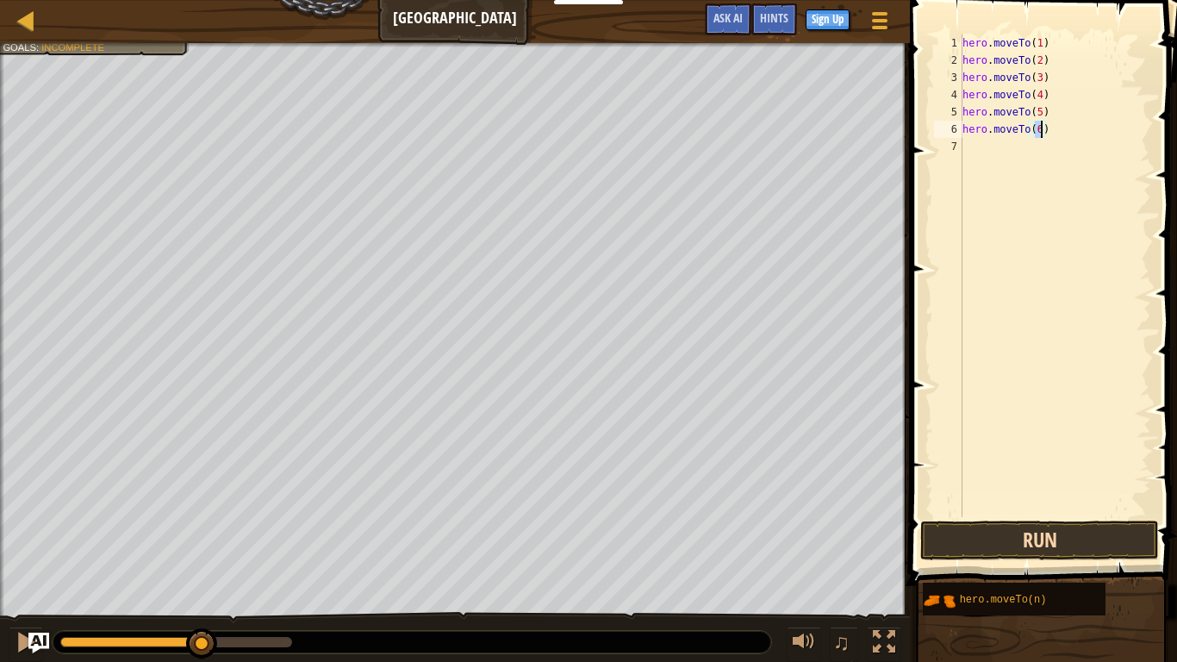
type textarea "hero.moveTo(6)"
click at [933, 526] on button "Run" at bounding box center [1039, 540] width 239 height 40
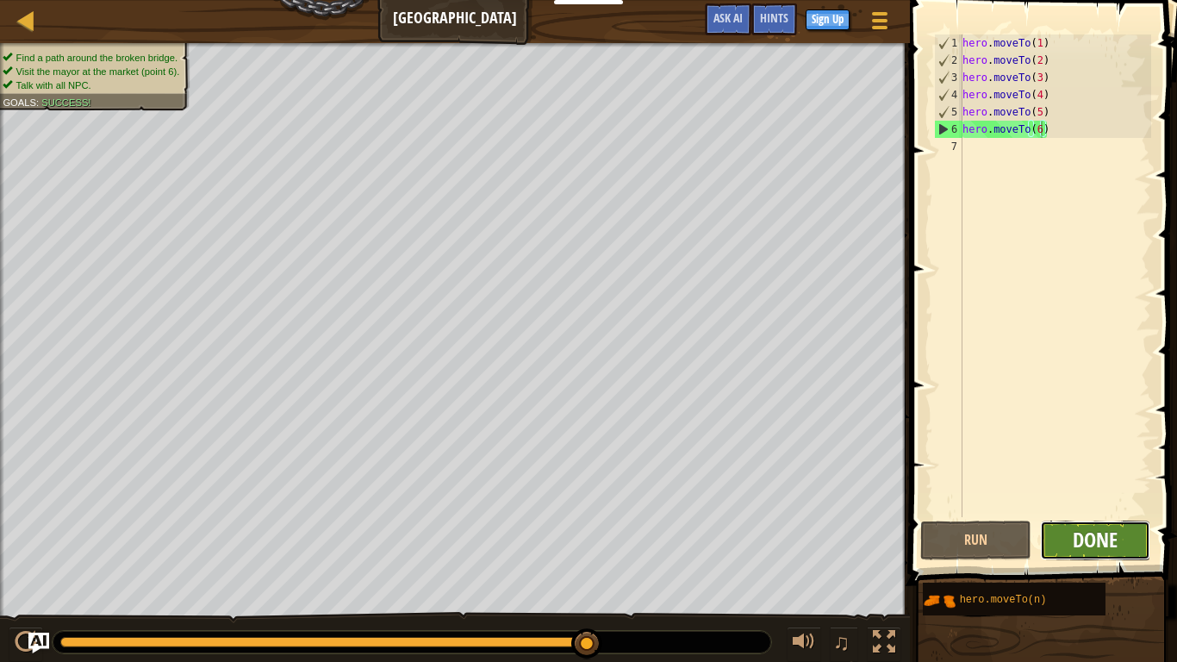
click at [1081, 544] on span "Done" at bounding box center [1095, 540] width 45 height 28
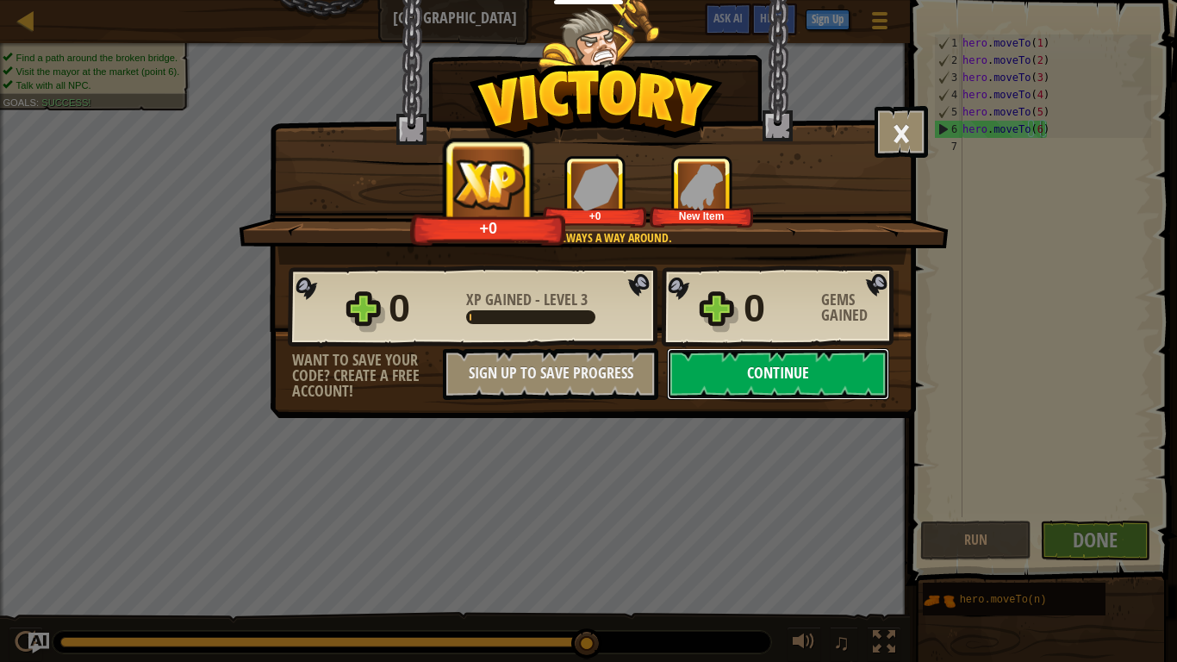
click at [844, 383] on button "Continue" at bounding box center [778, 374] width 222 height 52
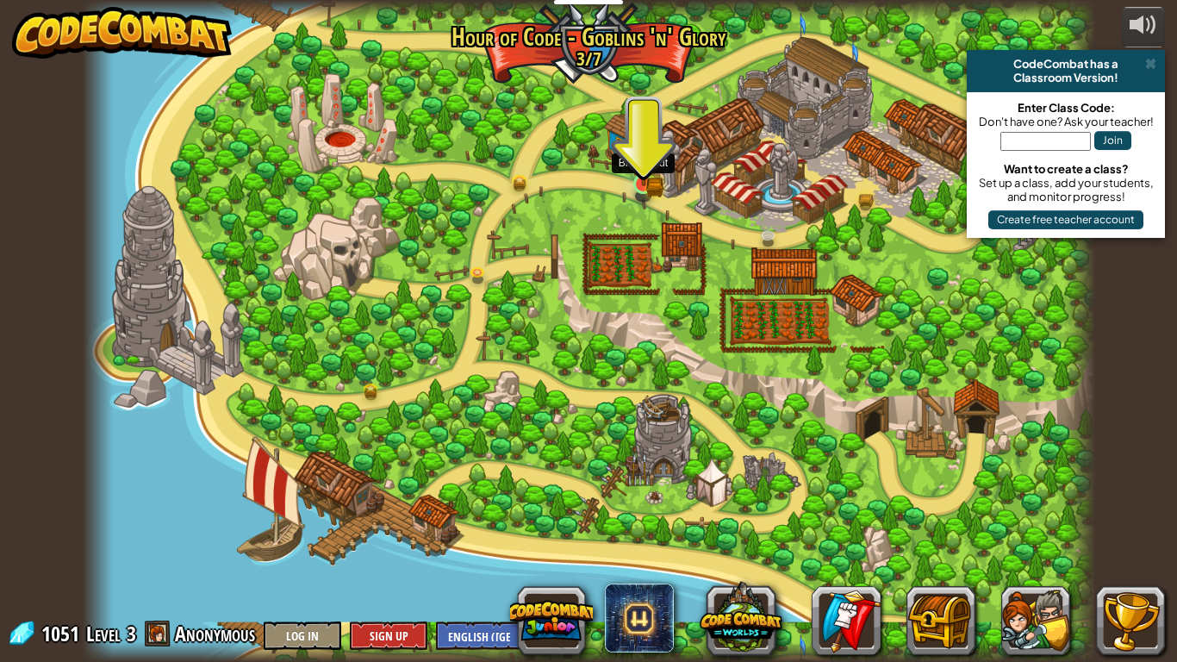
click at [642, 175] on img at bounding box center [644, 157] width 26 height 56
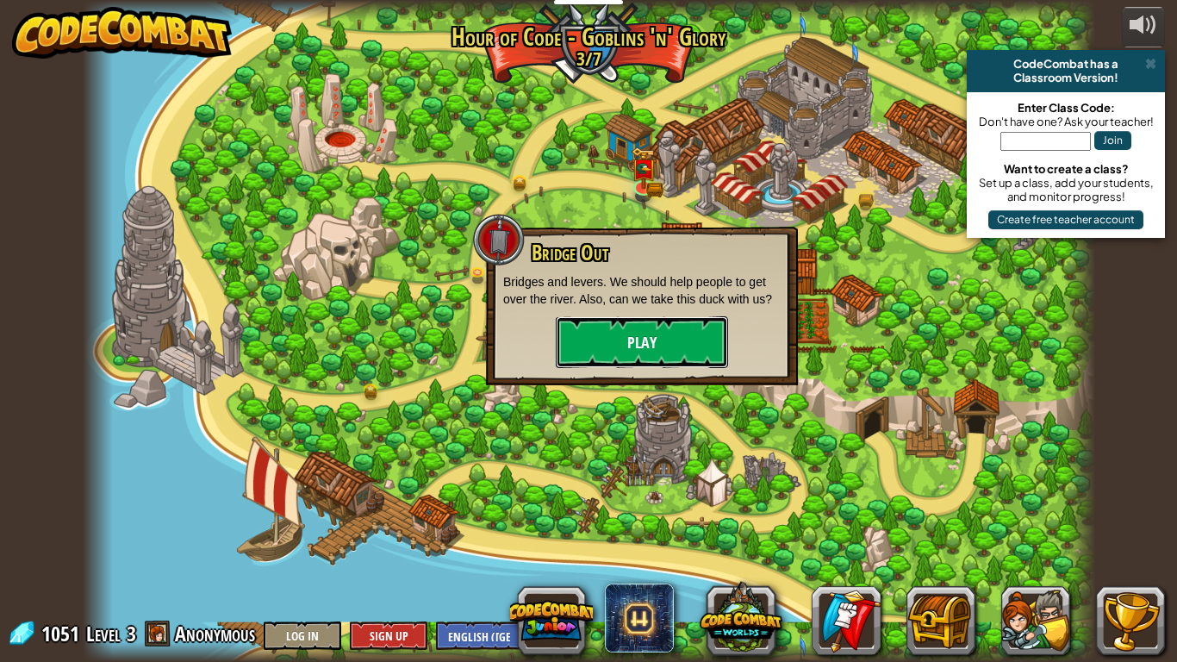
click at [628, 327] on button "Play" at bounding box center [642, 342] width 172 height 52
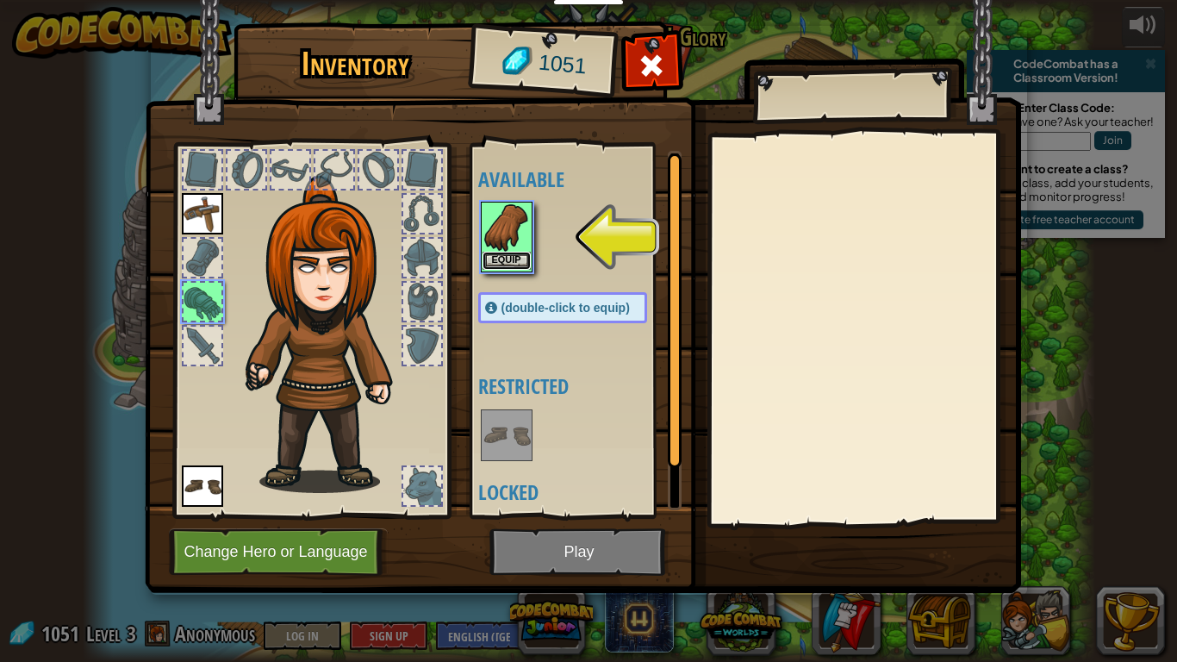
click at [492, 260] on button "Equip" at bounding box center [506, 261] width 48 height 18
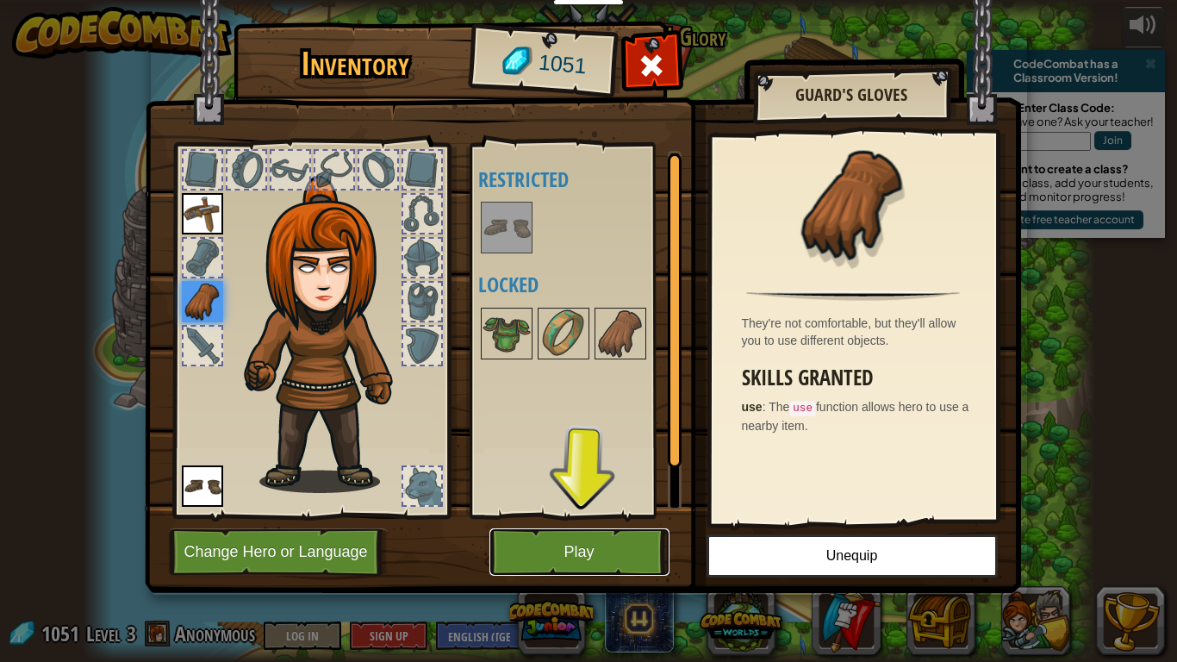
click at [543, 555] on button "Play" at bounding box center [579, 551] width 180 height 47
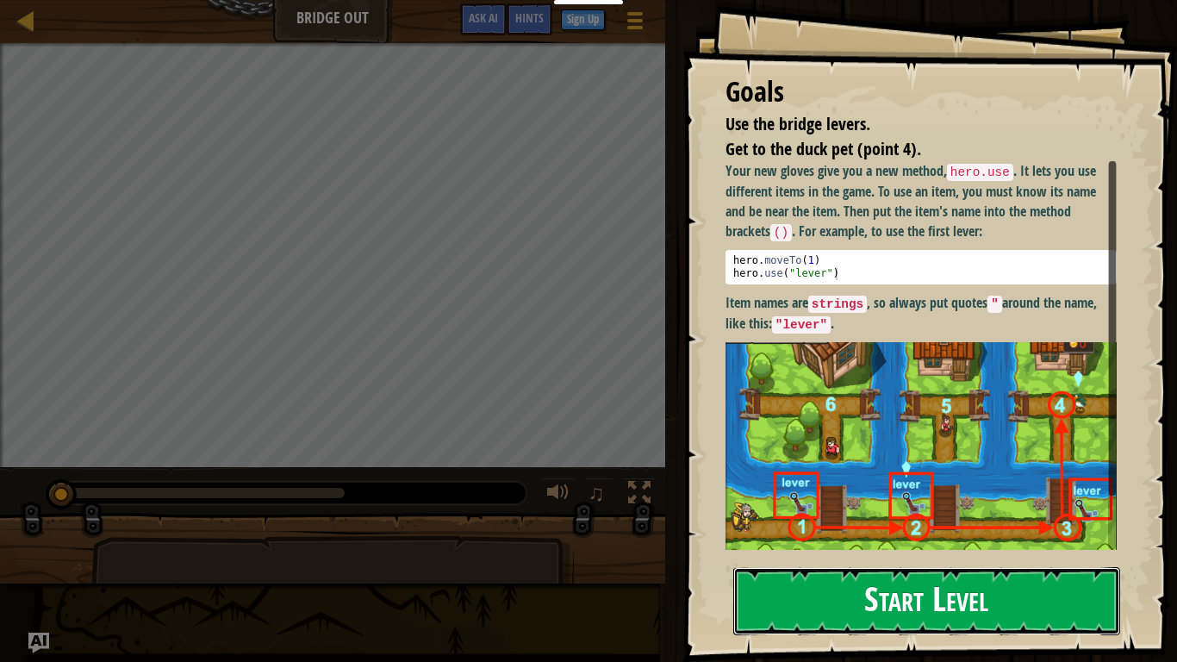
click at [802, 557] on button "Start Level" at bounding box center [926, 601] width 387 height 68
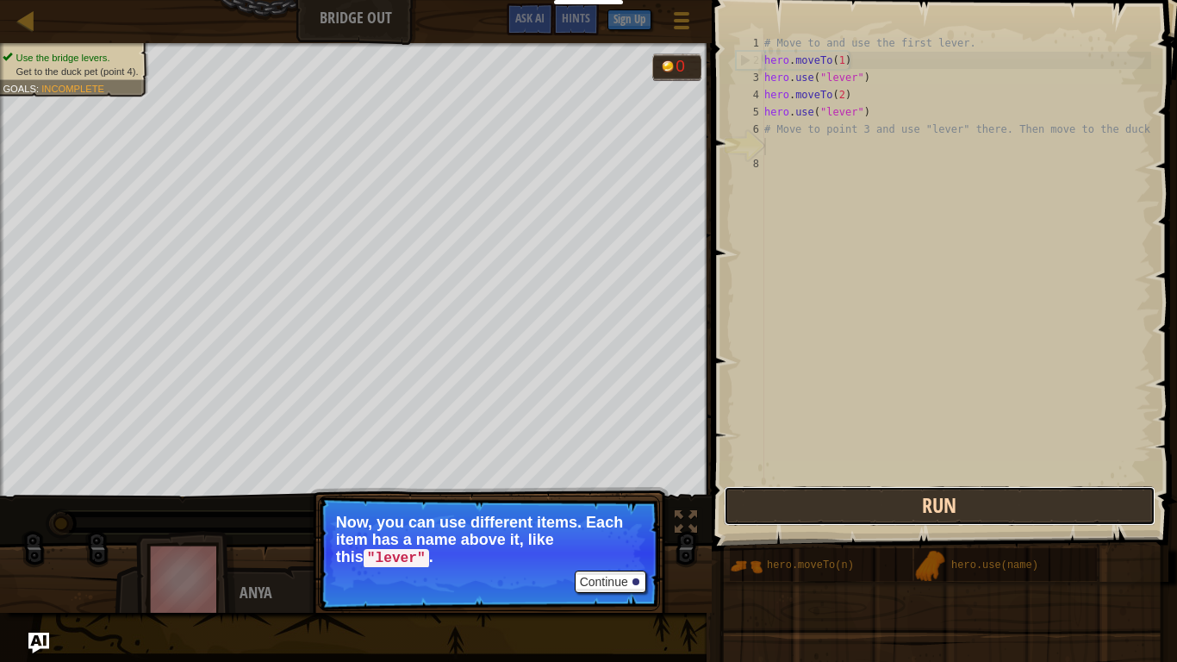
click at [779, 505] on button "Run" at bounding box center [940, 506] width 432 height 40
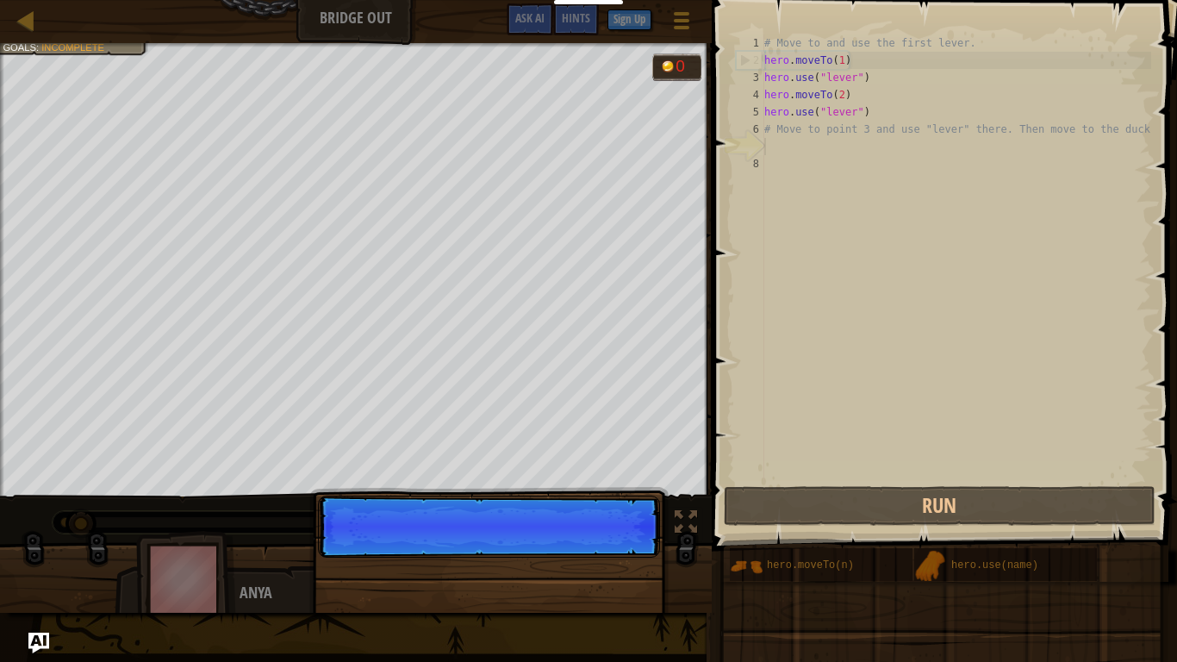
scroll to position [8, 0]
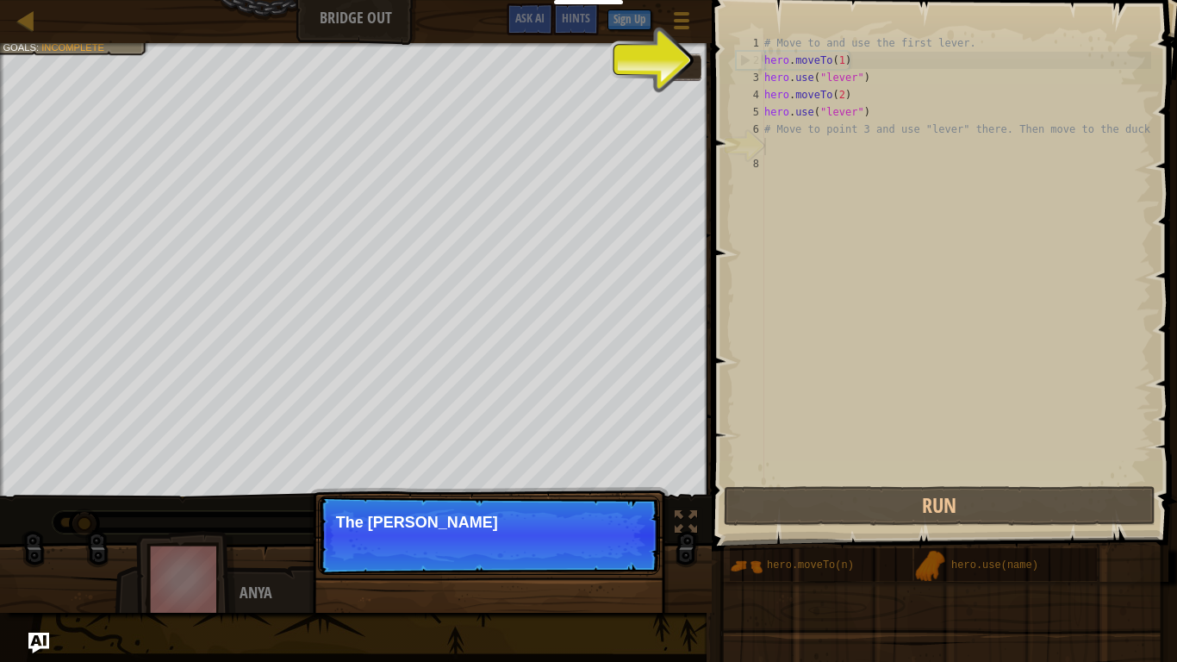
click at [588, 557] on div "Continue The sam" at bounding box center [488, 622] width 359 height 255
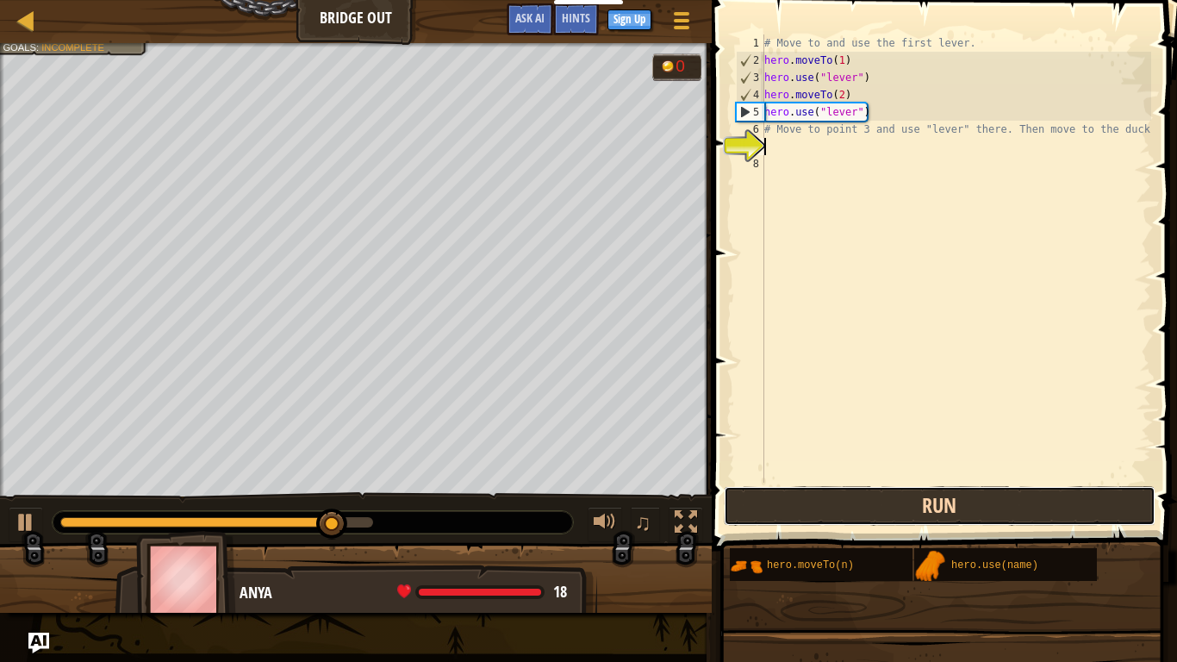
click at [802, 513] on button "Run" at bounding box center [940, 506] width 432 height 40
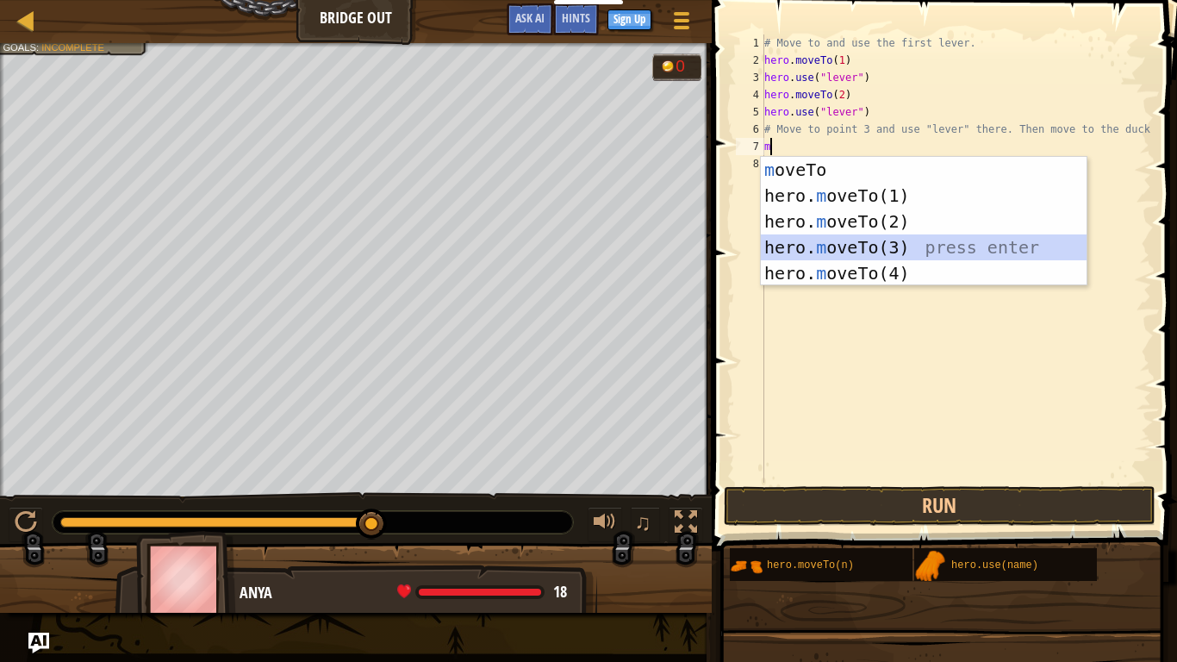
click at [811, 240] on div "m oveTo press enter hero. m oveTo(1) press enter hero. m oveTo(2) press enter h…" at bounding box center [924, 247] width 326 height 181
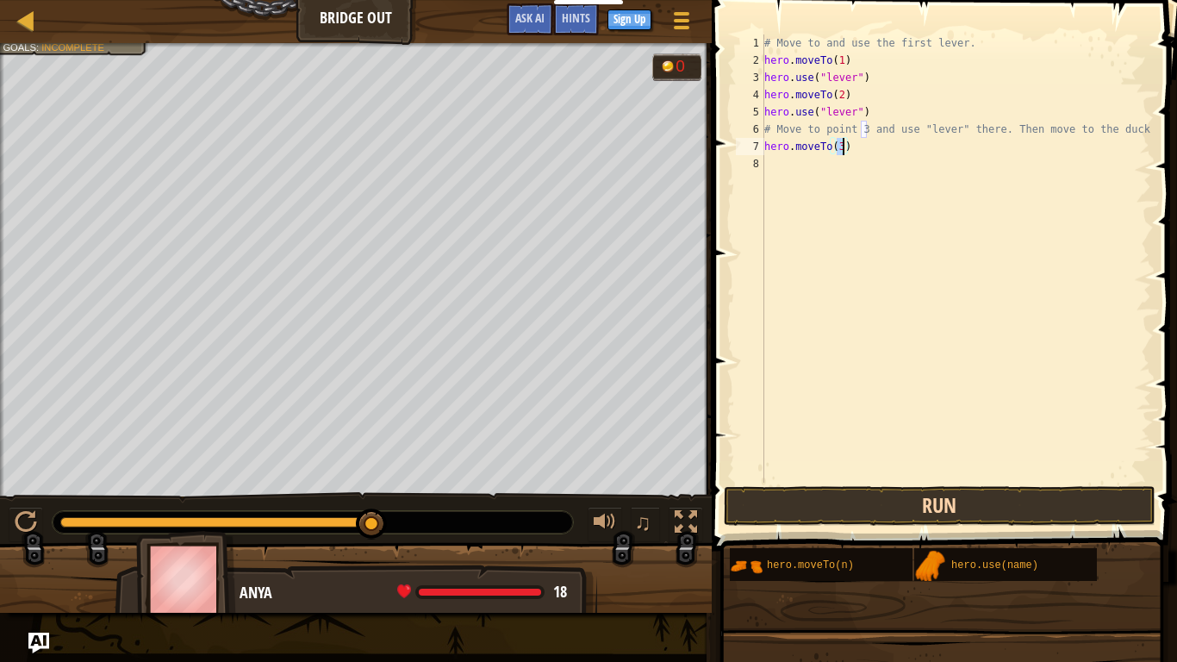
type textarea "hero.moveTo(3)"
click at [775, 502] on button "Run" at bounding box center [940, 506] width 432 height 40
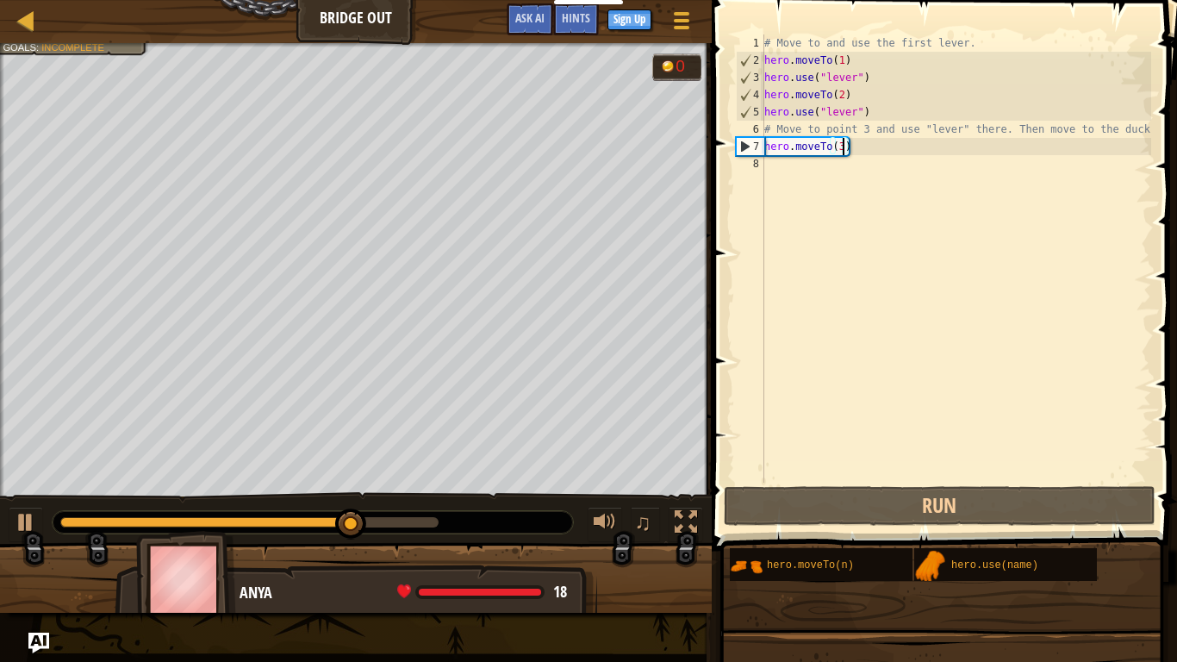
click at [790, 172] on div "# Move to and use the first lever. hero . moveTo ( 1 ) hero . use ( "lever" ) h…" at bounding box center [956, 275] width 390 height 482
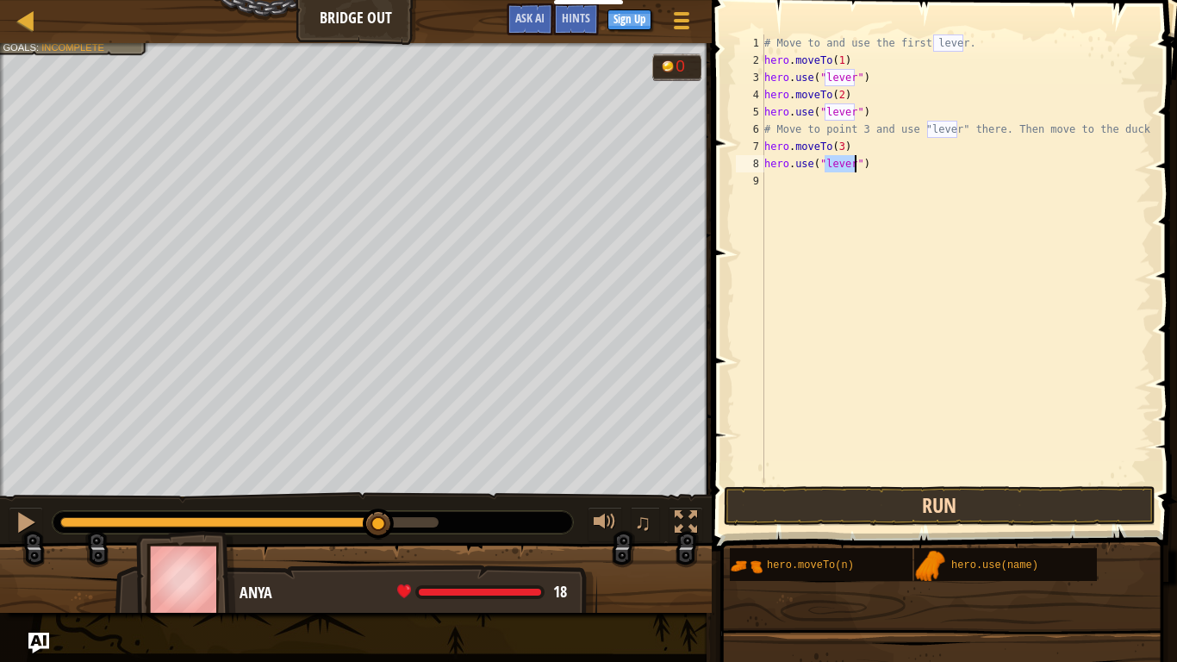
type textarea "hero.use("lever")"
click at [778, 499] on button "Run" at bounding box center [940, 506] width 432 height 40
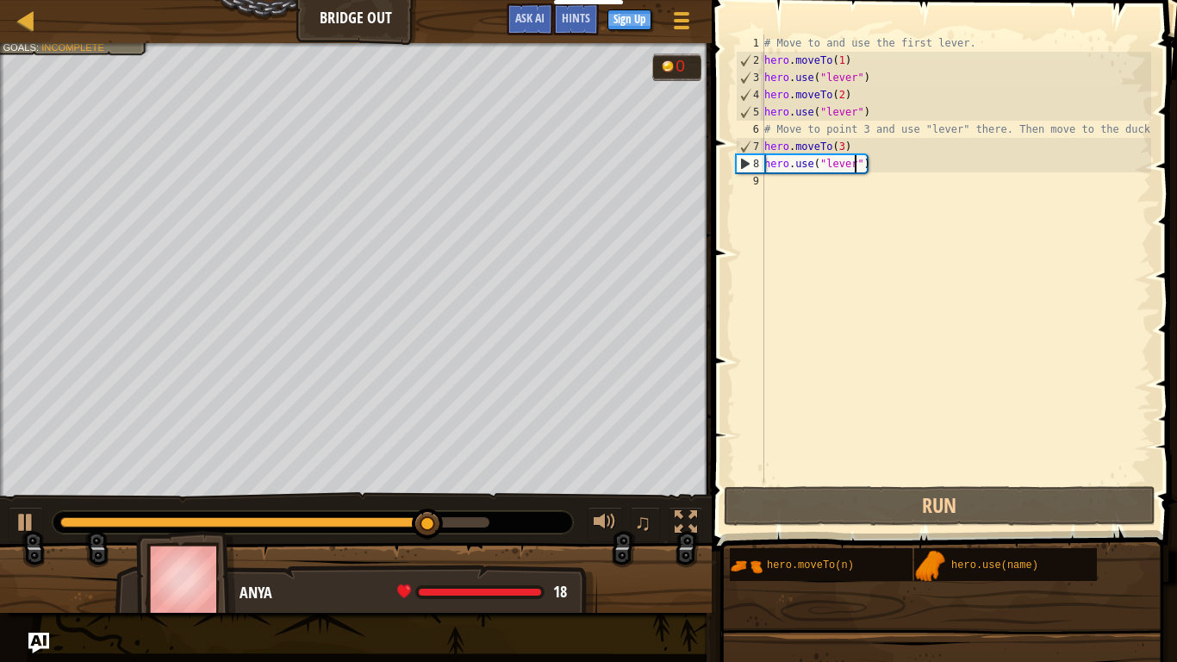
click at [764, 194] on div "# Move to and use the first lever. hero . moveTo ( 1 ) hero . use ( "lever" ) h…" at bounding box center [956, 275] width 390 height 482
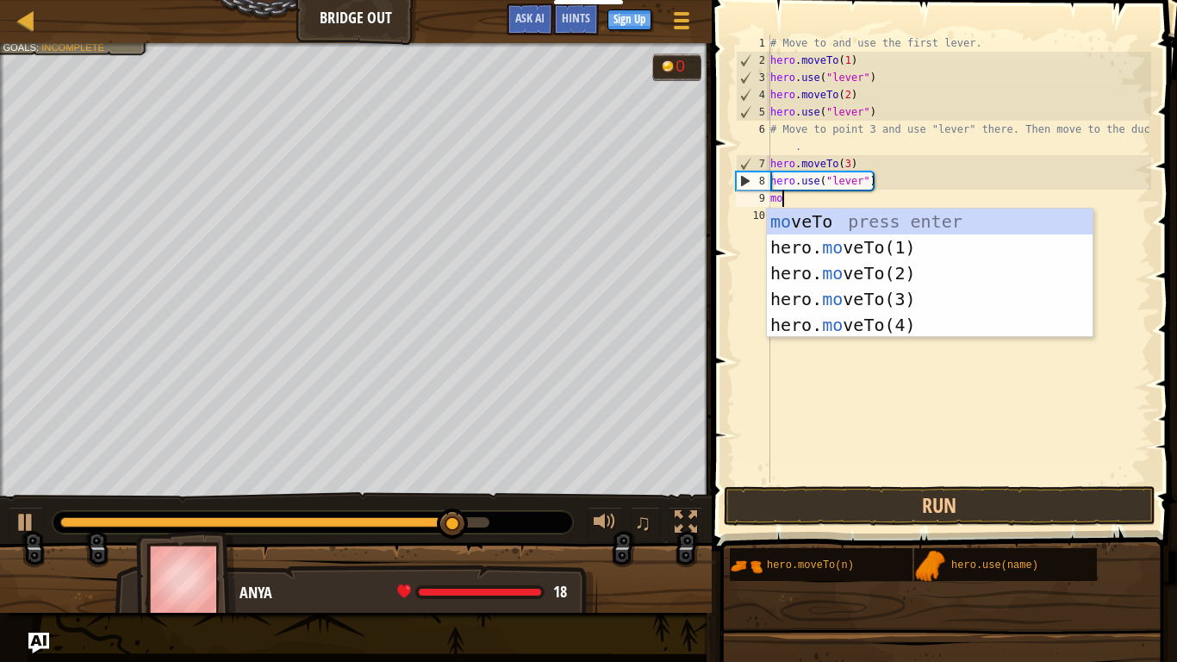
scroll to position [8, 1]
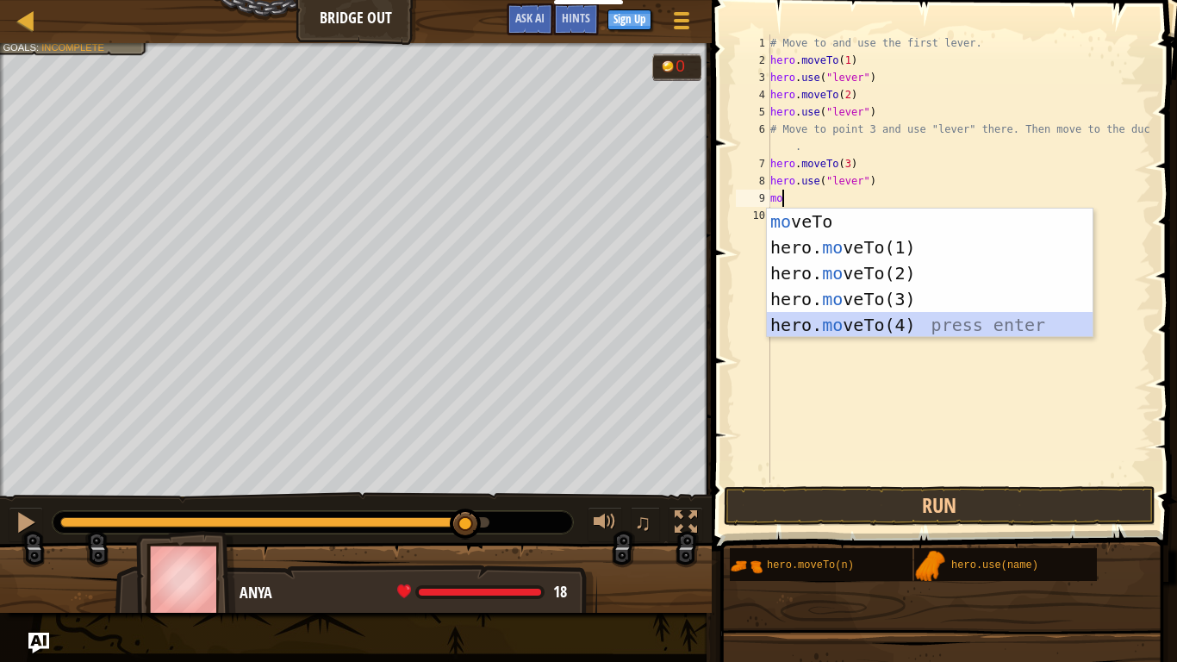
click at [790, 330] on div "mo veTo press enter hero. mo veTo(1) press enter hero. mo veTo(2) press enter h…" at bounding box center [930, 298] width 326 height 181
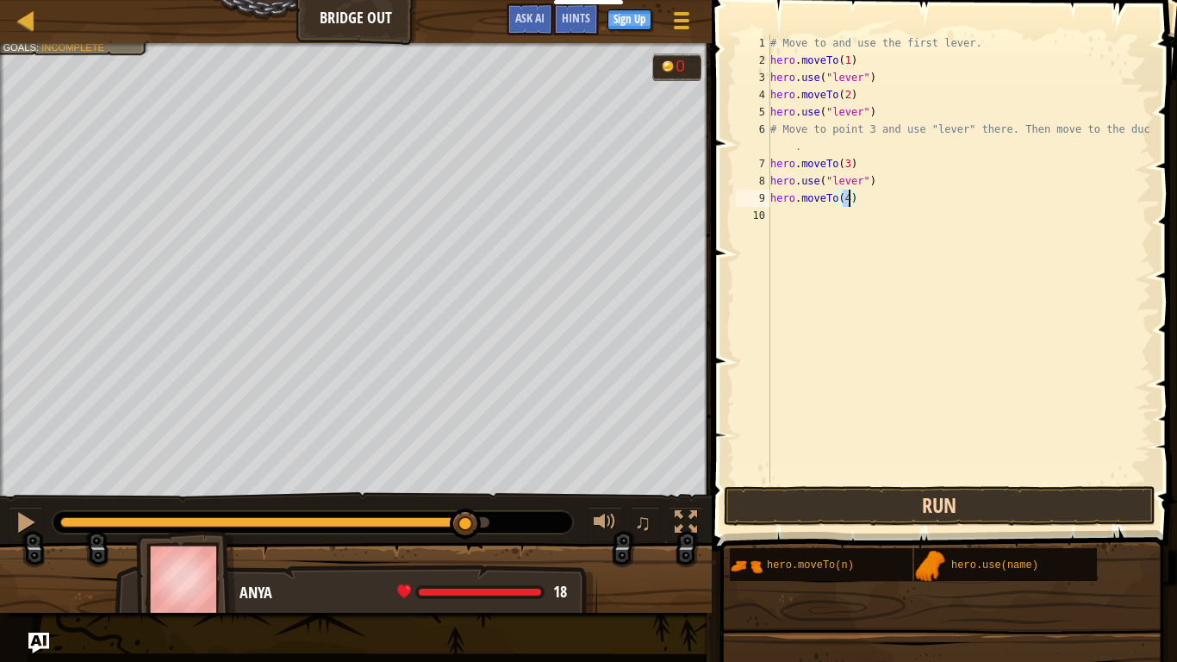
type textarea "hero.moveTo(4)"
click at [776, 503] on button "Run" at bounding box center [940, 506] width 432 height 40
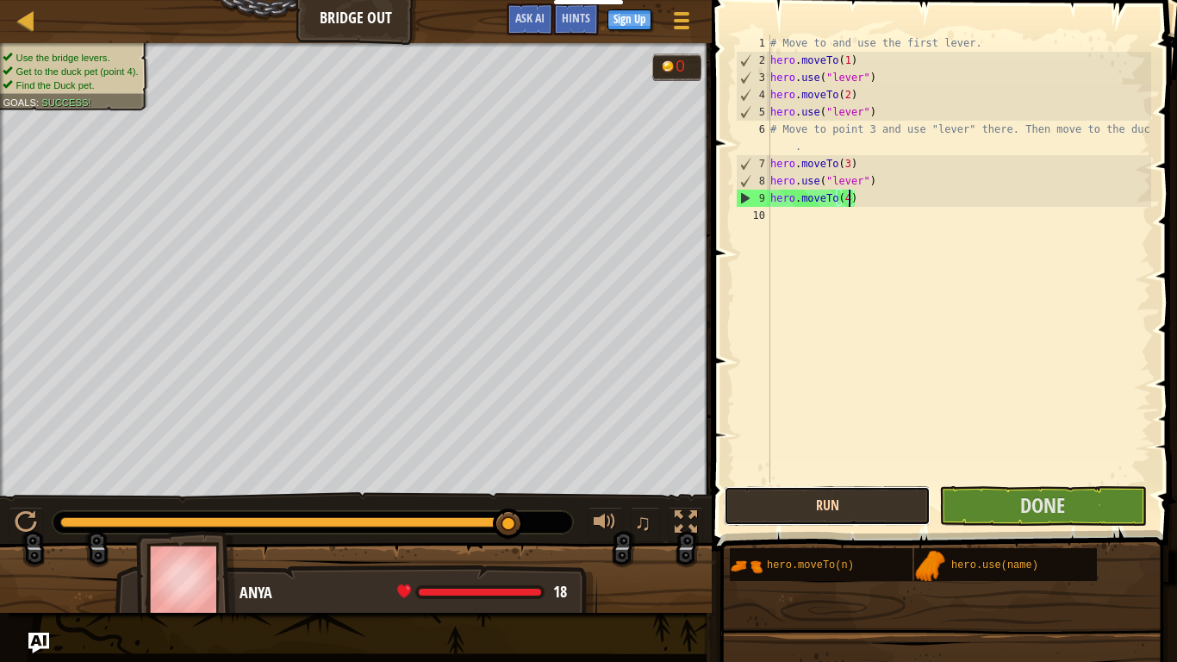
click at [776, 503] on button "Run" at bounding box center [827, 506] width 207 height 40
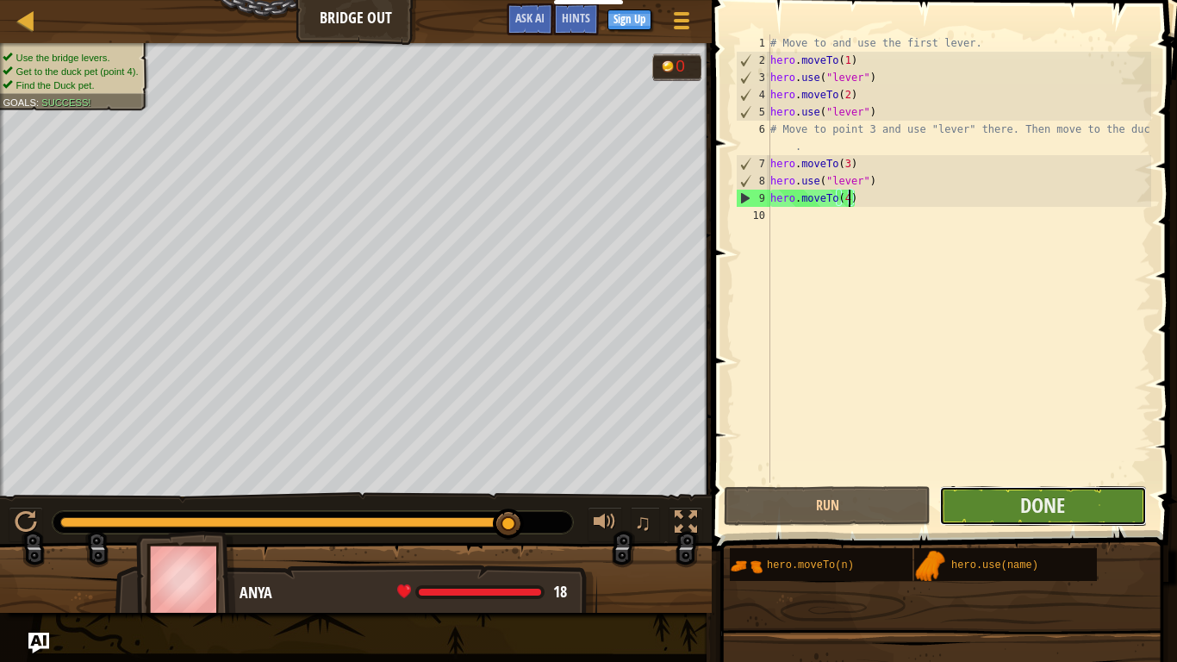
click at [1002, 497] on button "Done" at bounding box center [1042, 506] width 207 height 40
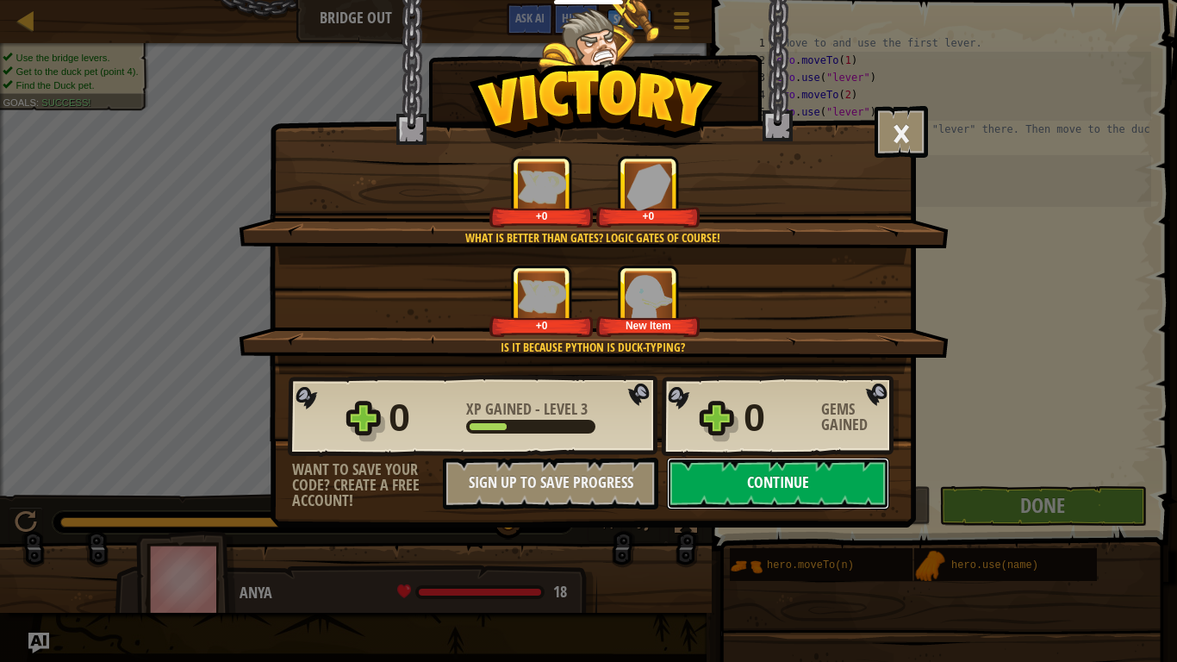
click at [876, 506] on button "Continue" at bounding box center [778, 483] width 222 height 52
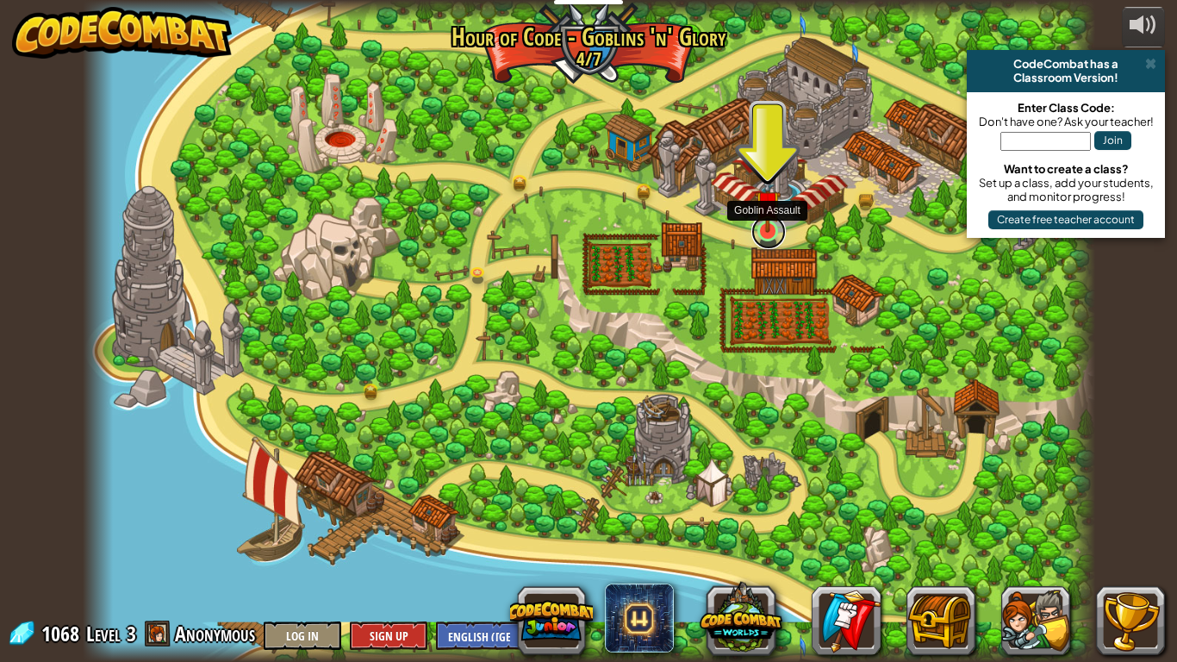
click at [767, 237] on link at bounding box center [768, 232] width 34 height 34
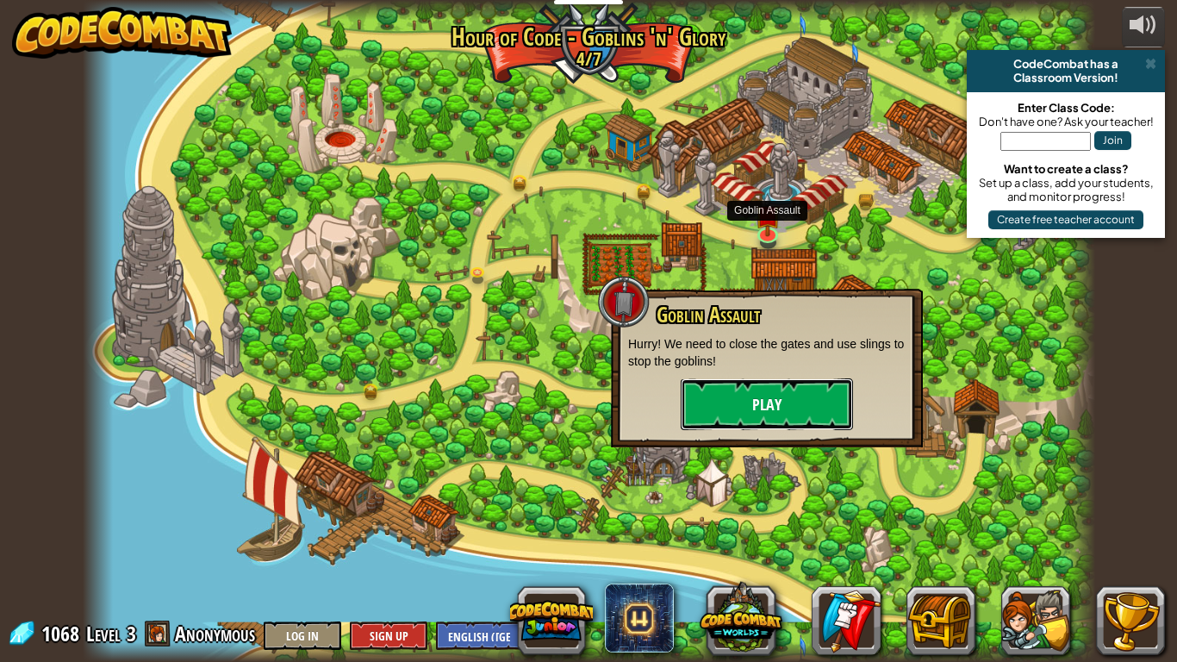
click at [719, 402] on button "Play" at bounding box center [767, 404] width 172 height 52
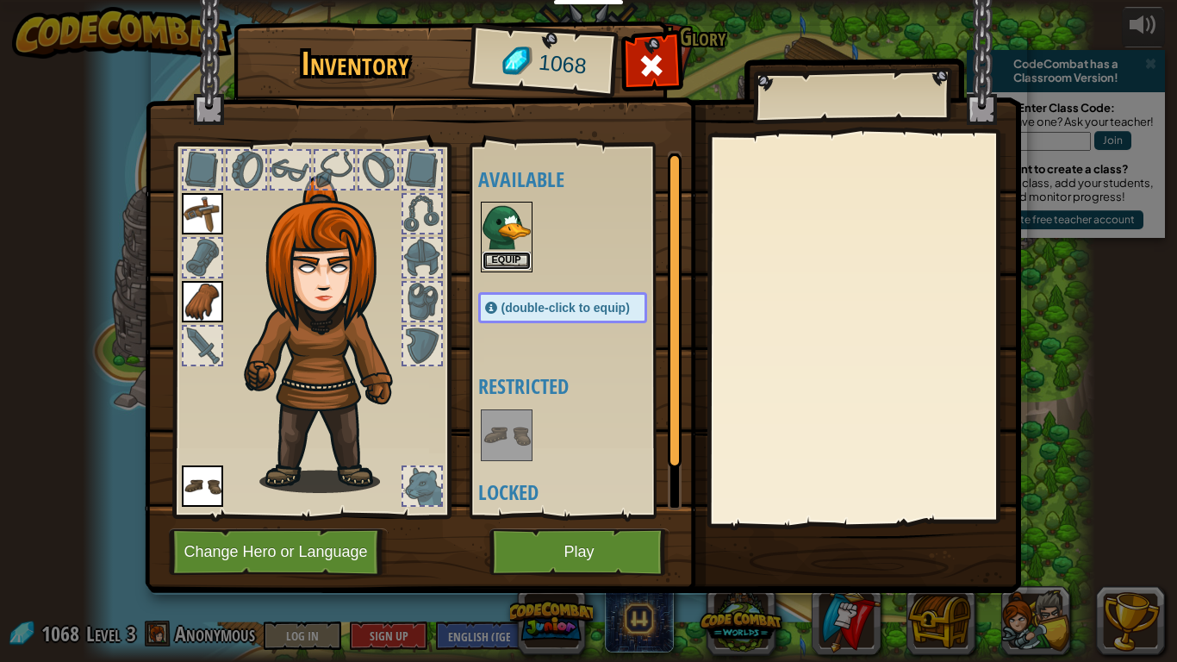
click at [499, 262] on button "Equip" at bounding box center [506, 261] width 48 height 18
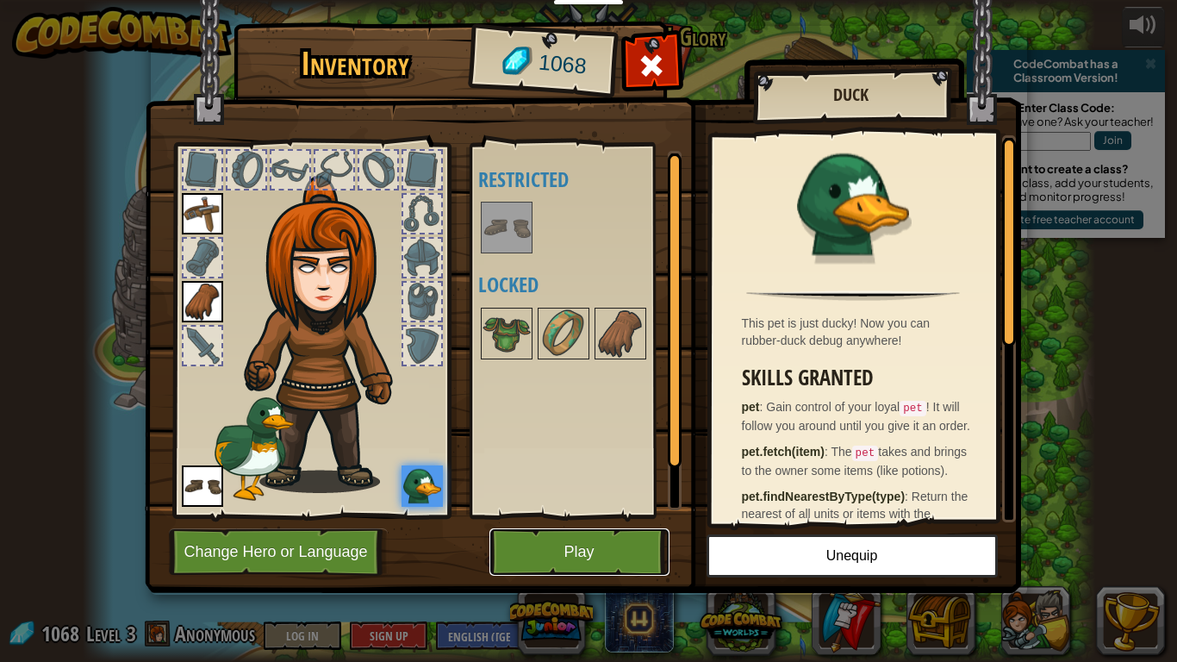
click at [521, 540] on button "Play" at bounding box center [579, 551] width 180 height 47
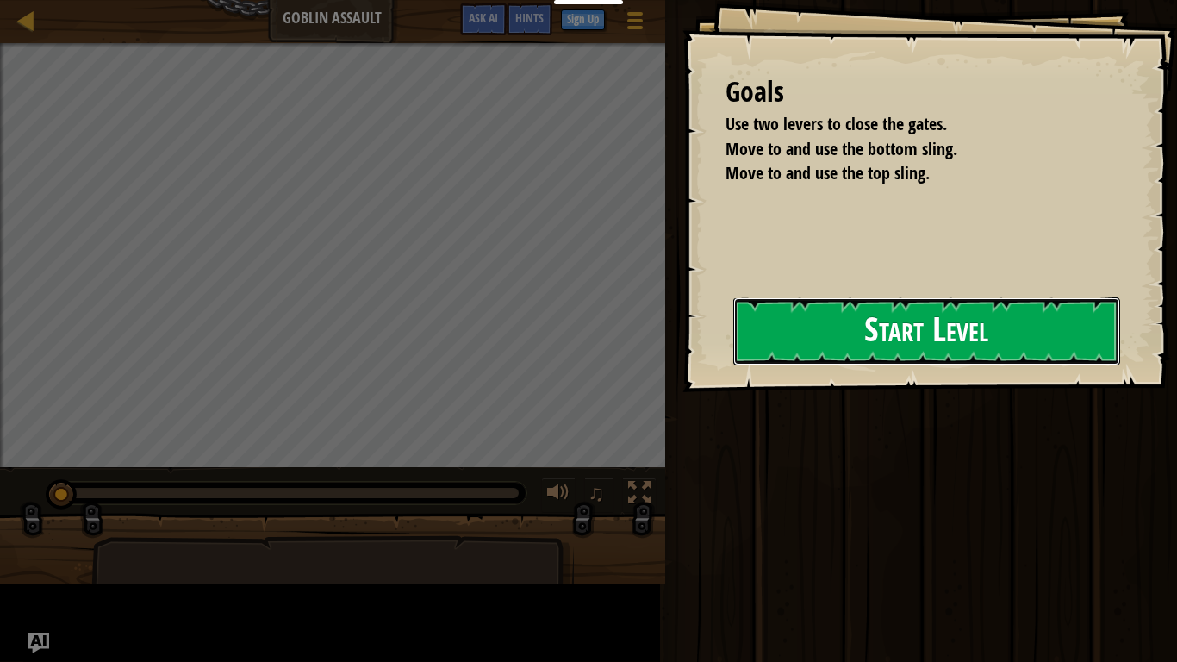
click at [837, 319] on button "Start Level" at bounding box center [926, 331] width 387 height 68
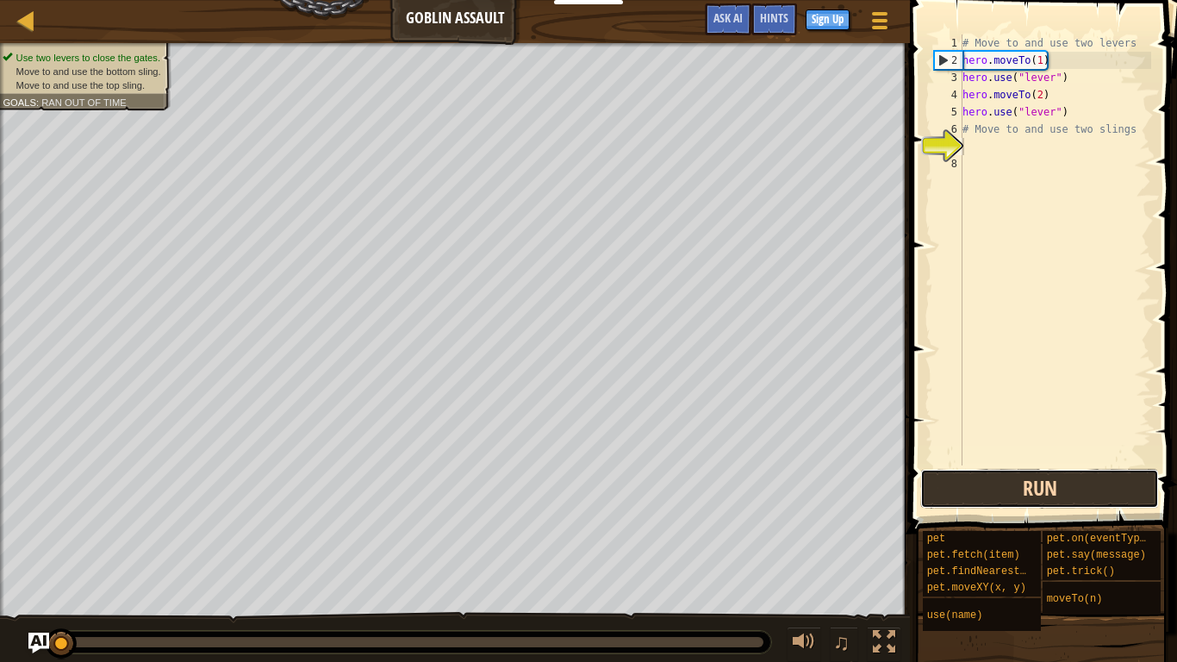
click at [935, 492] on button "Run" at bounding box center [1039, 489] width 239 height 40
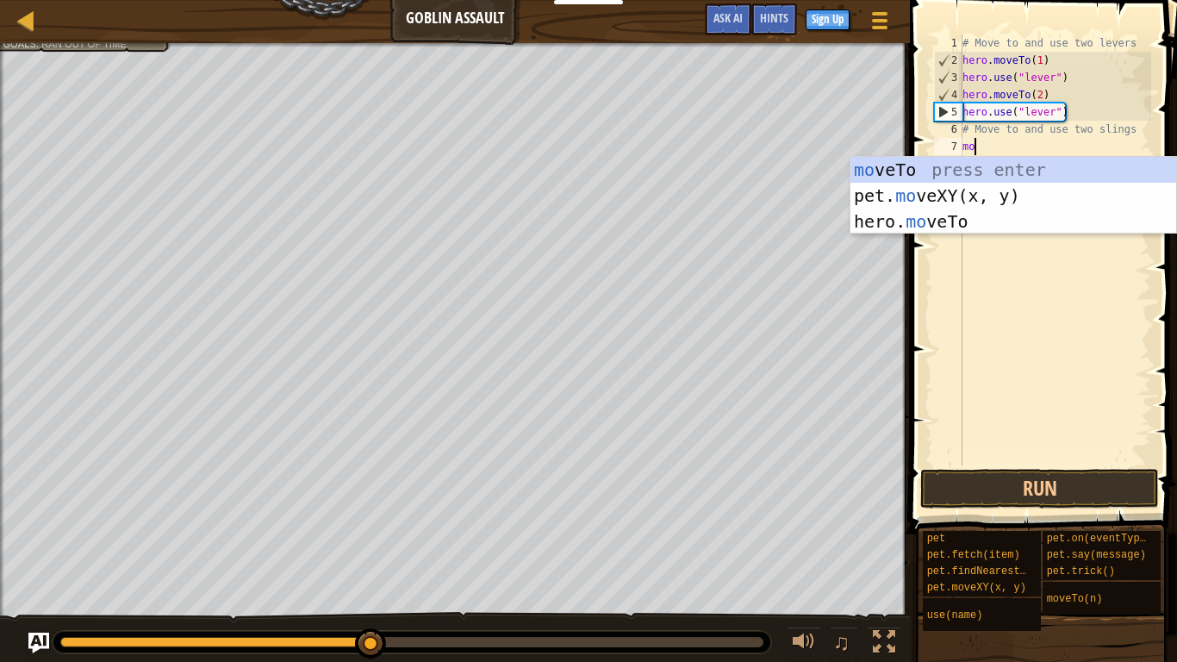
scroll to position [8, 1]
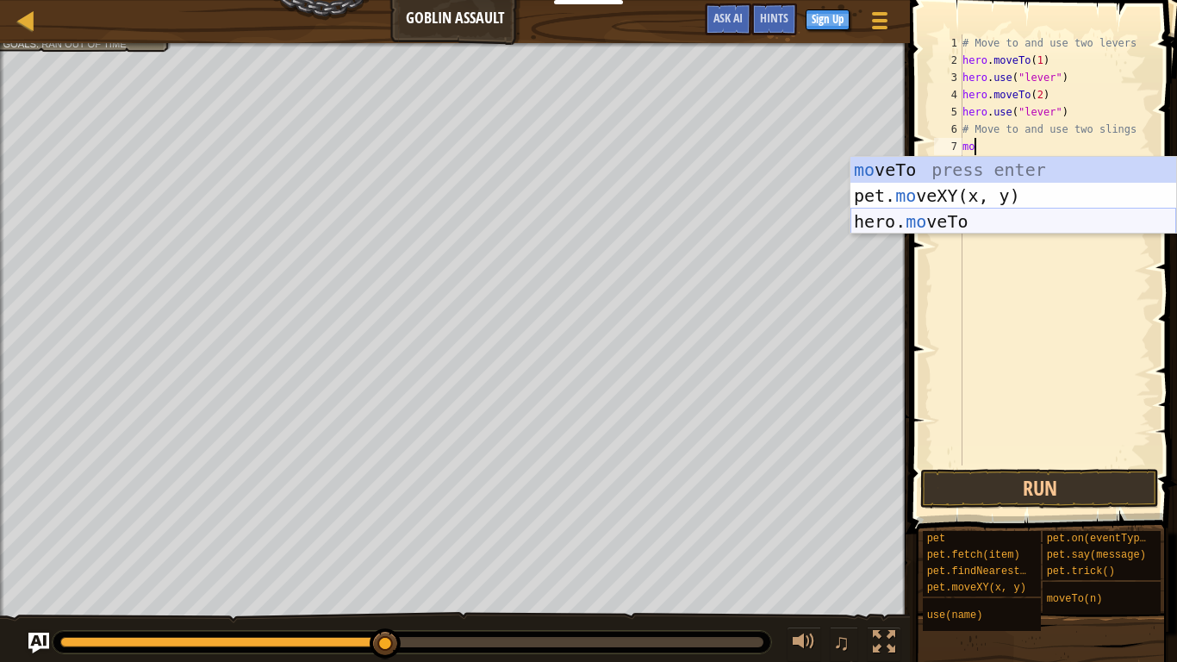
type textarea "m"
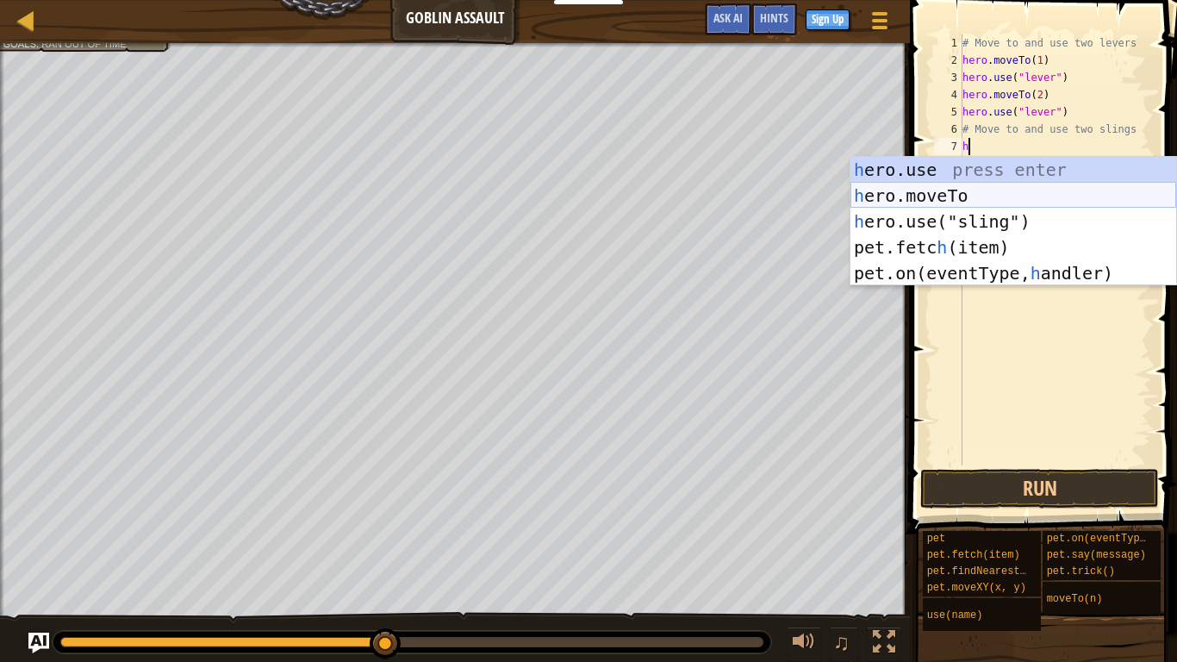
click at [926, 195] on div "h ero.use press enter h ero.moveTo press enter h ero.use("sling") press enter p…" at bounding box center [1013, 247] width 326 height 181
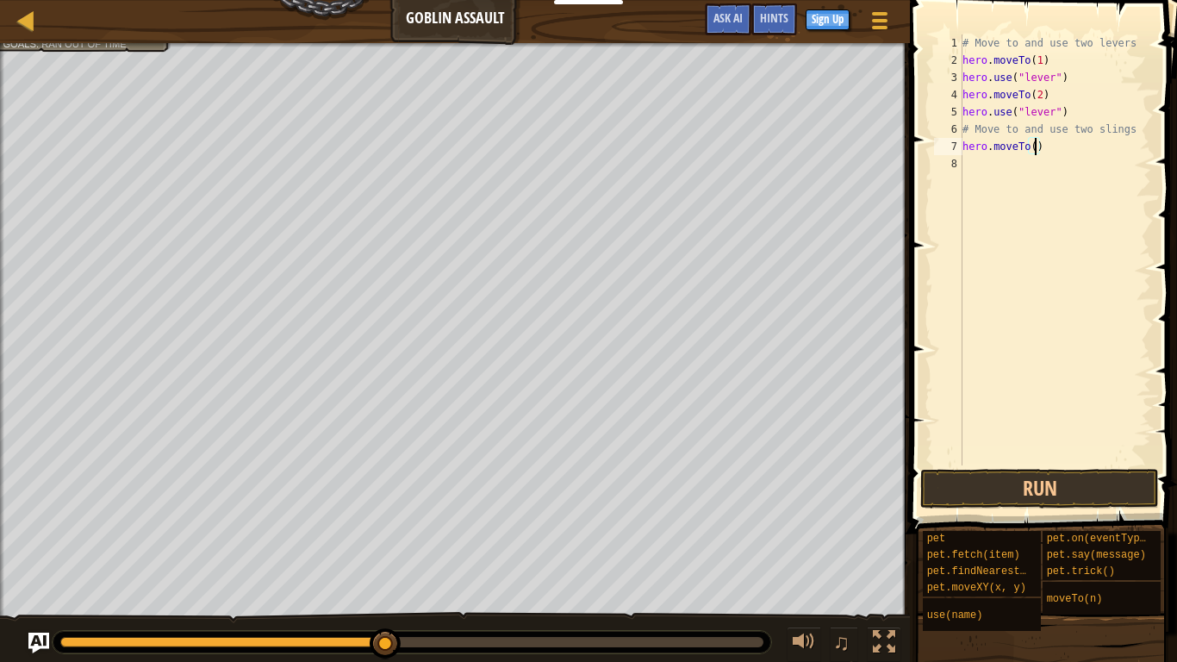
type textarea "hero.moveTo(4)"
click at [973, 171] on div "# Move to and use two levers hero . moveTo ( 1 ) hero . use ( "lever" ) hero . …" at bounding box center [1055, 266] width 192 height 465
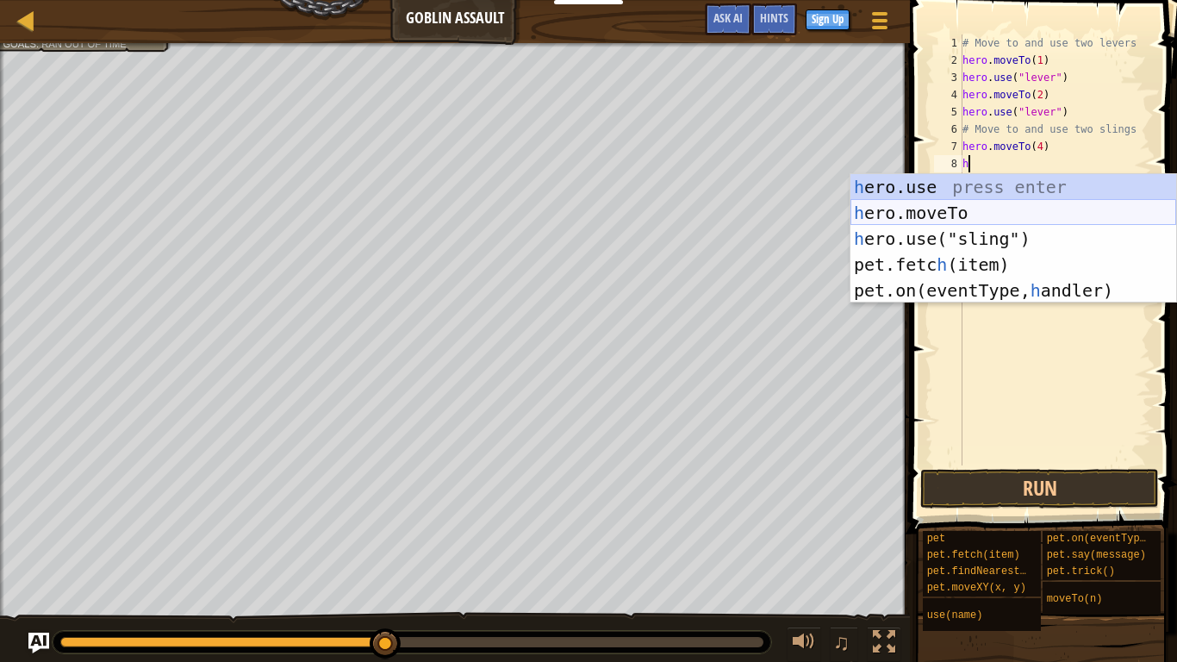
click at [961, 210] on div "h ero.use press enter h ero.moveTo press enter h ero.use("sling") press enter p…" at bounding box center [1013, 264] width 326 height 181
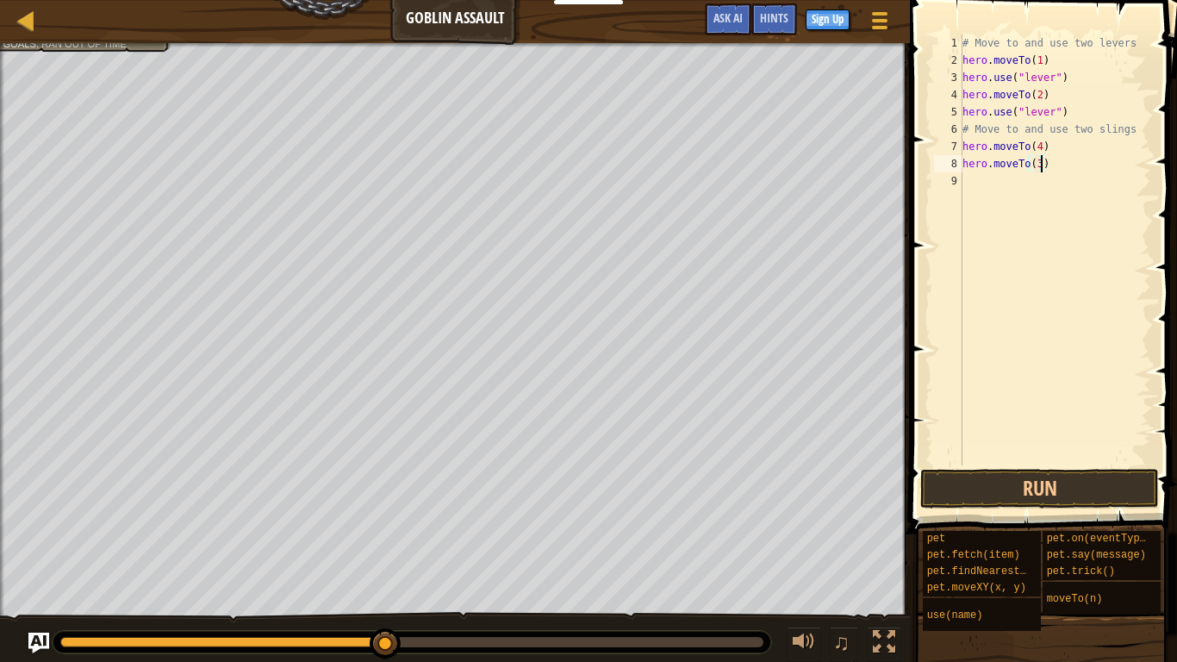
scroll to position [8, 11]
type textarea "hero.moveTo(3)"
click at [1000, 492] on button "Run" at bounding box center [1039, 489] width 239 height 40
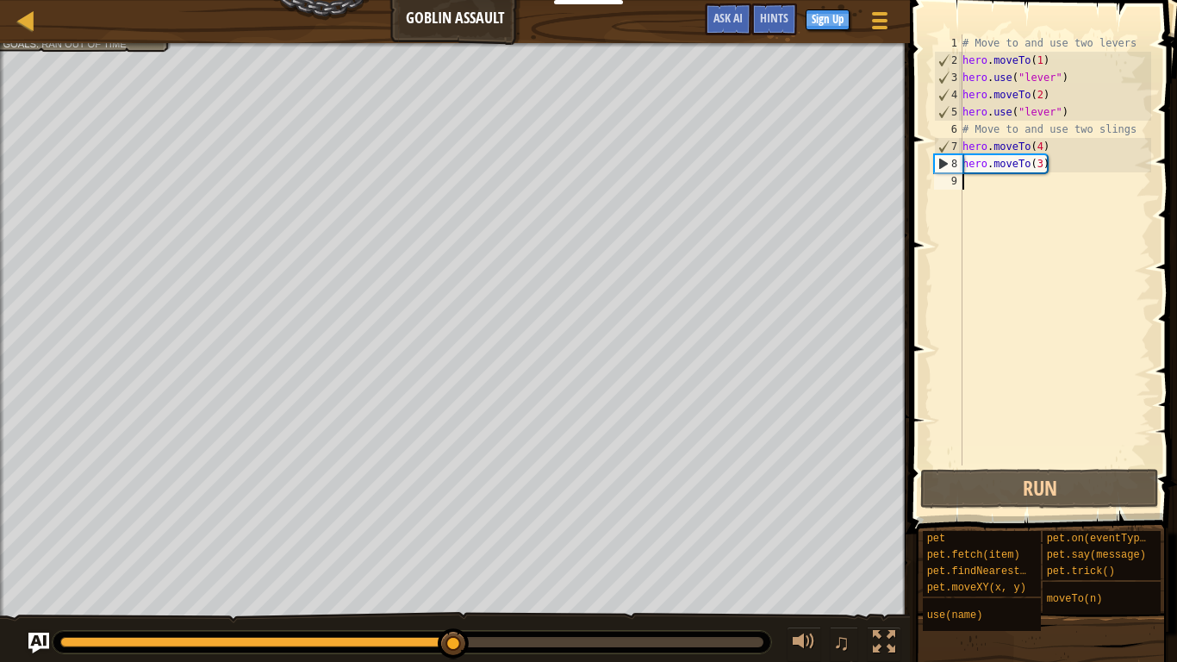
click at [968, 189] on div "# Move to and use two levers hero . moveTo ( 1 ) hero . use ( "lever" ) hero . …" at bounding box center [1055, 266] width 192 height 465
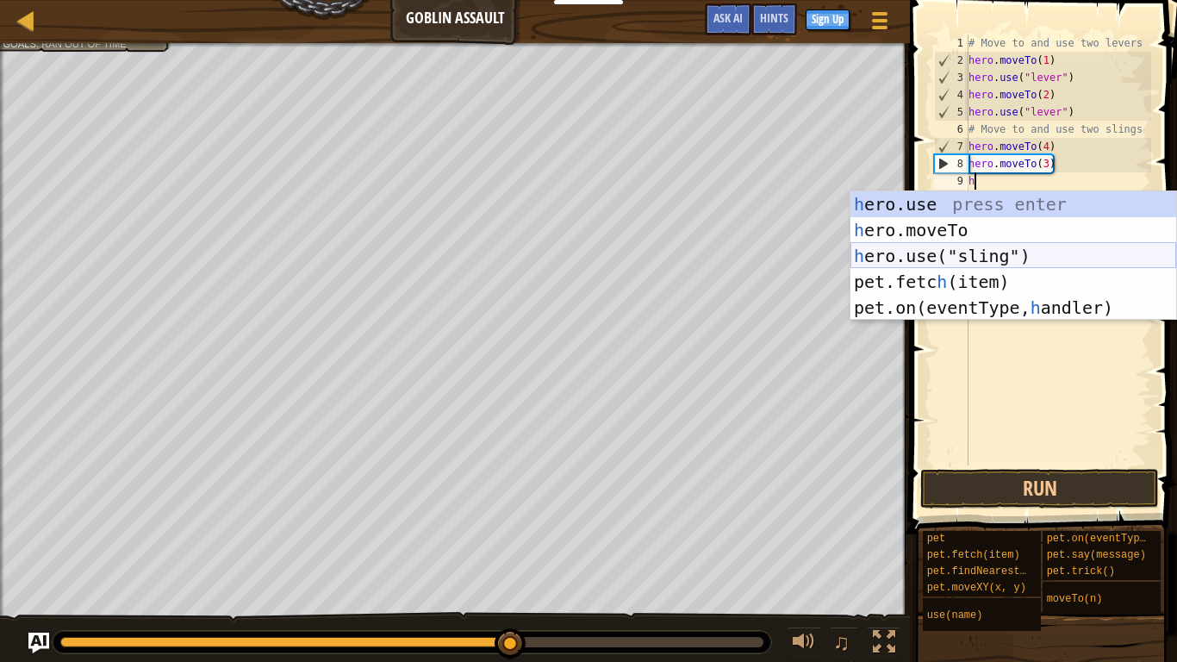
click at [953, 247] on div "h ero.use press enter h ero.moveTo press enter h ero.use("sling") press enter p…" at bounding box center [1013, 281] width 326 height 181
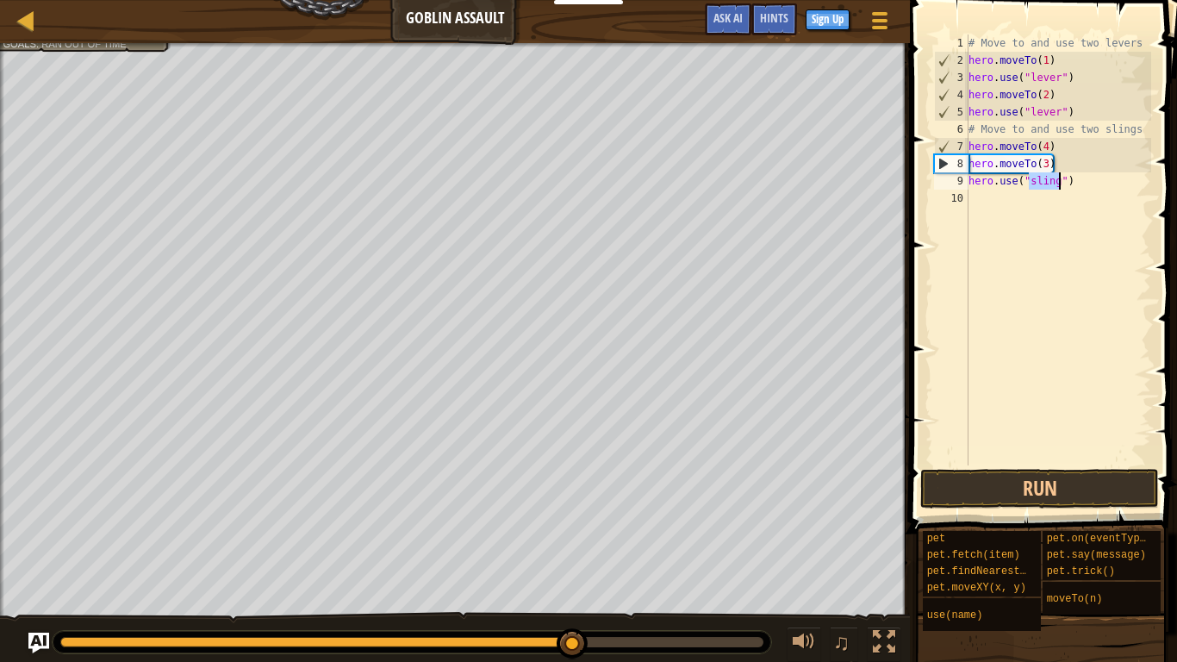
click at [1050, 163] on div "# Move to and use two levers hero . moveTo ( 1 ) hero . use ( "lever" ) hero . …" at bounding box center [1058, 266] width 186 height 465
type textarea "h"
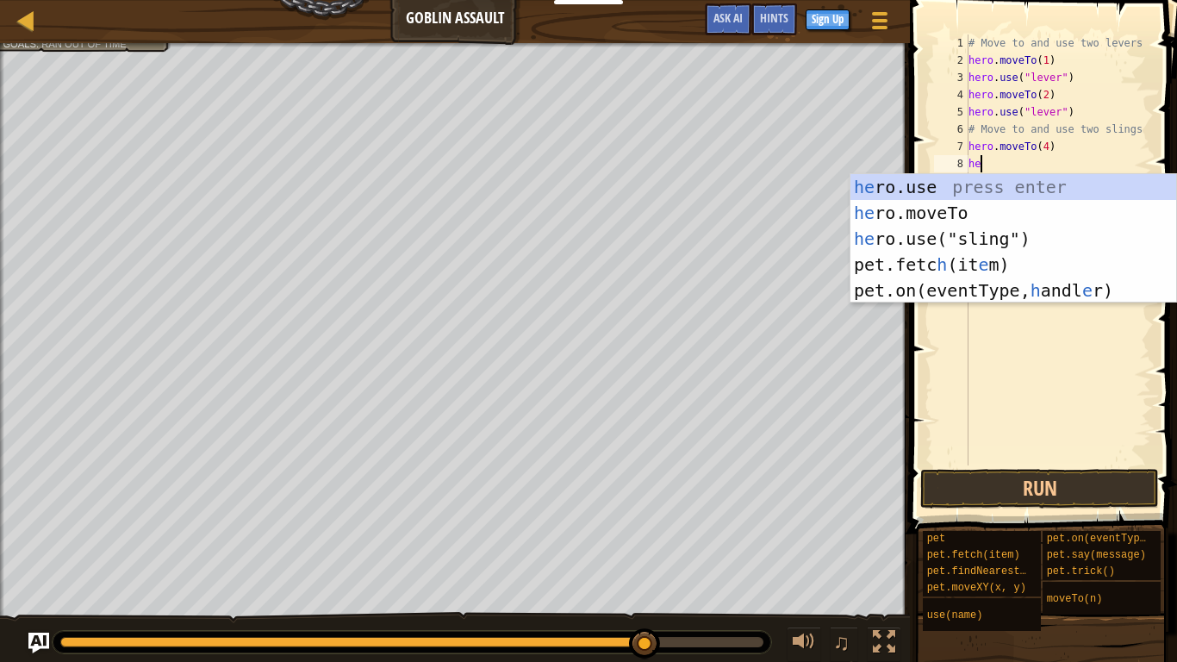
scroll to position [8, 2]
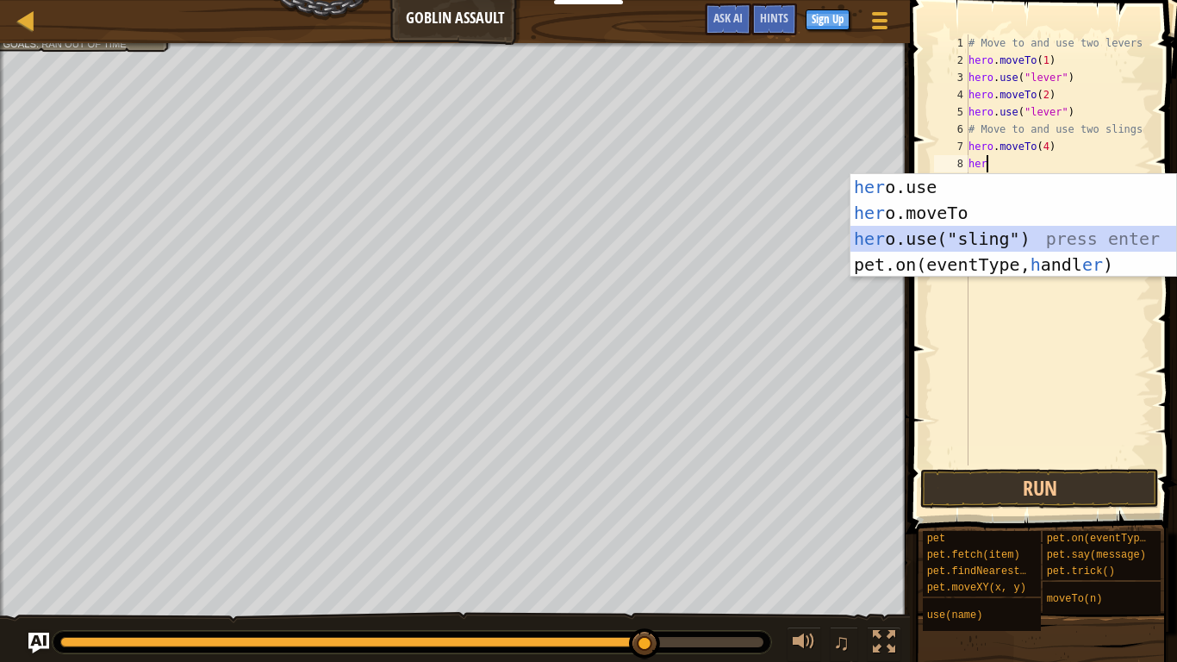
click at [978, 227] on div "her o.use press enter her o.moveTo press enter her o.use("sling") press enter p…" at bounding box center [1013, 251] width 326 height 155
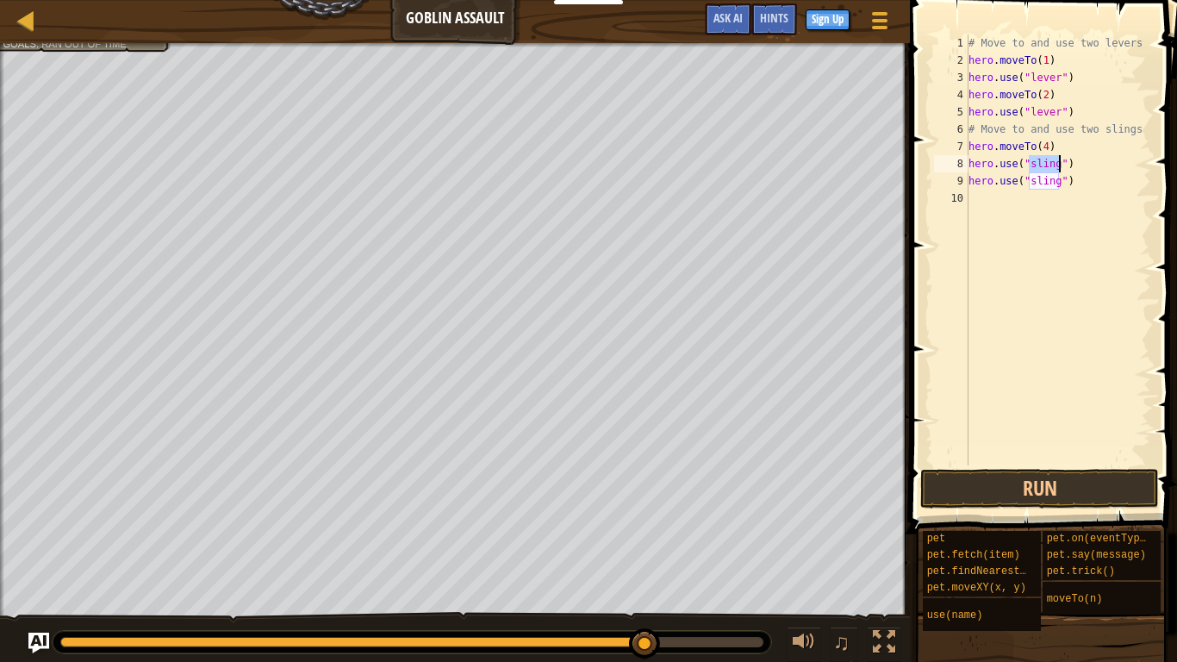
click at [1063, 186] on div "# Move to and use two levers hero . moveTo ( 1 ) hero . use ( "lever" ) hero . …" at bounding box center [1058, 266] width 186 height 465
type textarea ")"
click at [987, 184] on div "# Move to and use two levers hero . moveTo ( 1 ) hero . use ( "lever" ) hero . …" at bounding box center [1058, 266] width 186 height 465
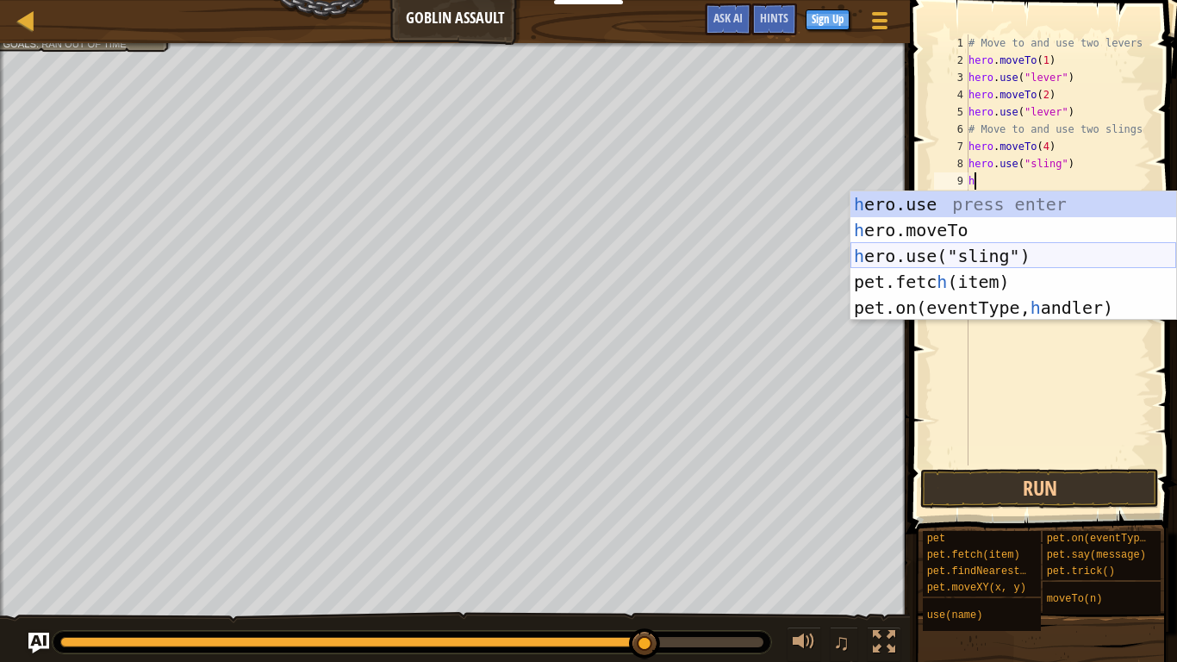
click at [961, 256] on div "h ero.use press enter h ero.moveTo press enter h ero.use("sling") press enter p…" at bounding box center [1013, 281] width 326 height 181
type textarea "hero.use("sling")"
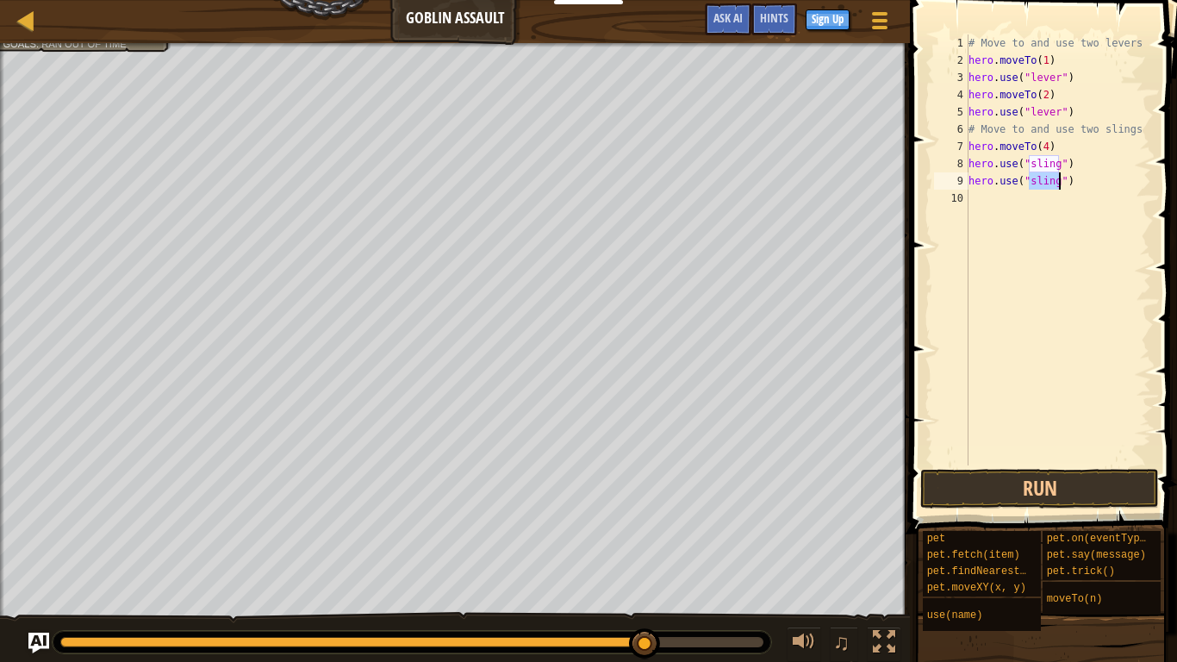
click at [1074, 190] on div "# Move to and use two levers hero . moveTo ( 1 ) hero . use ( "lever" ) hero . …" at bounding box center [1058, 266] width 186 height 465
click at [1073, 182] on div "# Move to and use two levers hero . moveTo ( 1 ) hero . use ( "lever" ) hero . …" at bounding box center [1058, 266] width 186 height 465
type textarea "h"
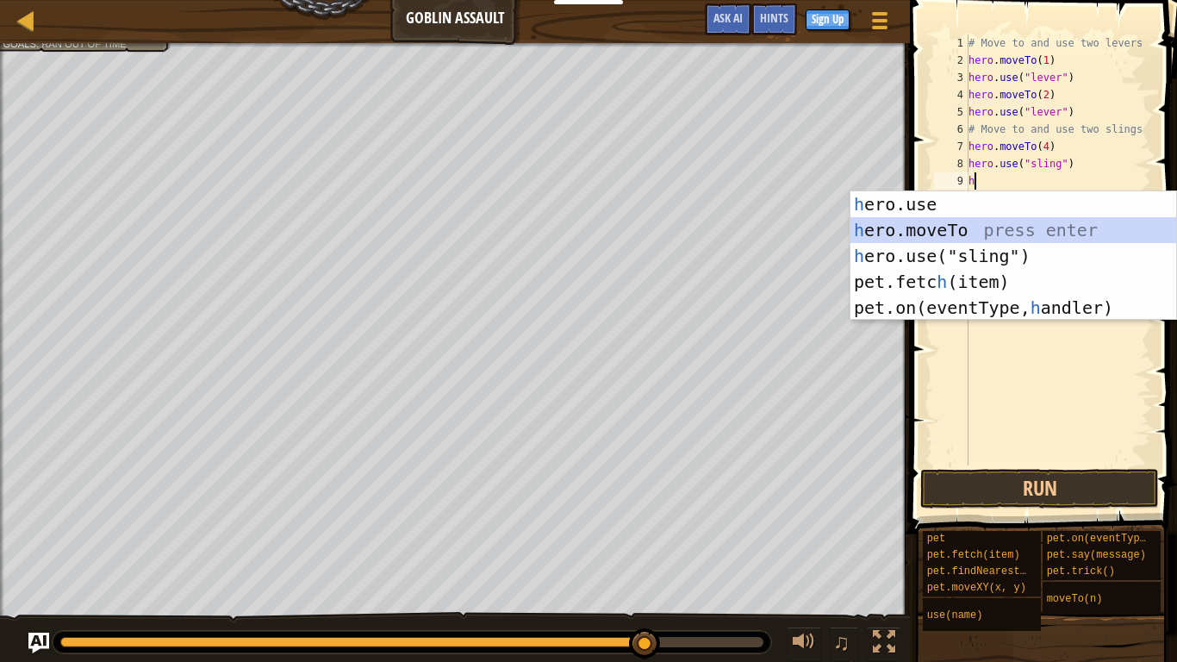
click at [967, 221] on div "h ero.use press enter h ero.moveTo press enter h ero.use("sling") press enter p…" at bounding box center [1013, 281] width 326 height 181
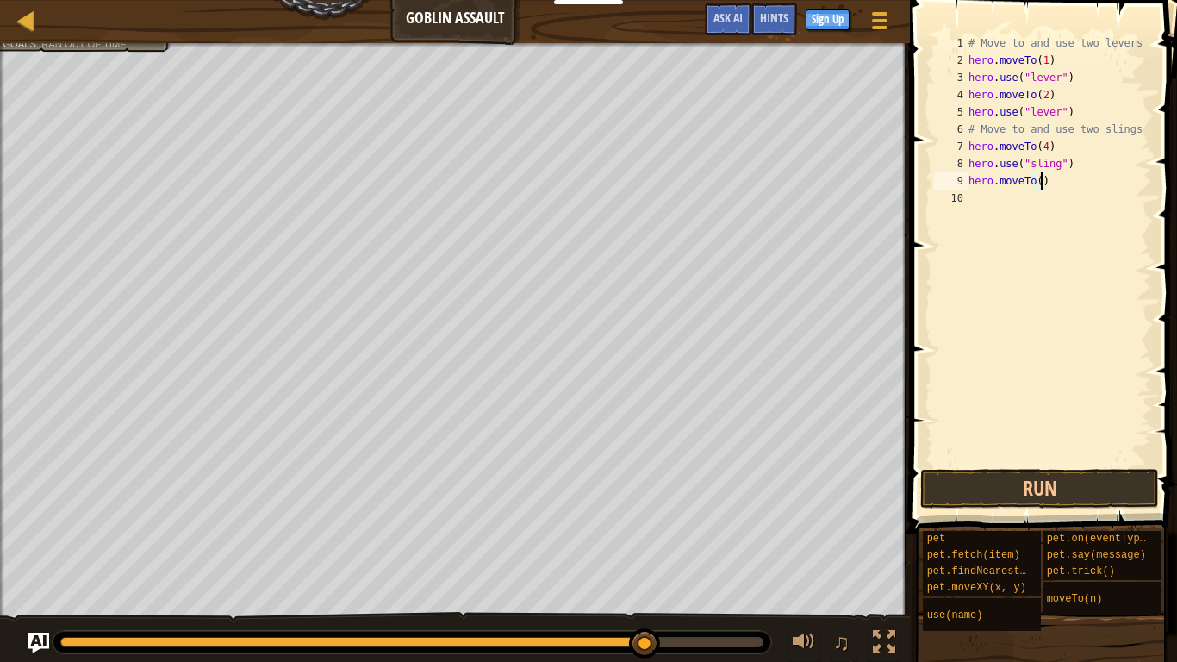
type textarea "hero.moveTo(3)"
click at [982, 197] on div "# Move to and use two levers hero . moveTo ( 1 ) hero . use ( "lever" ) hero . …" at bounding box center [1058, 266] width 186 height 465
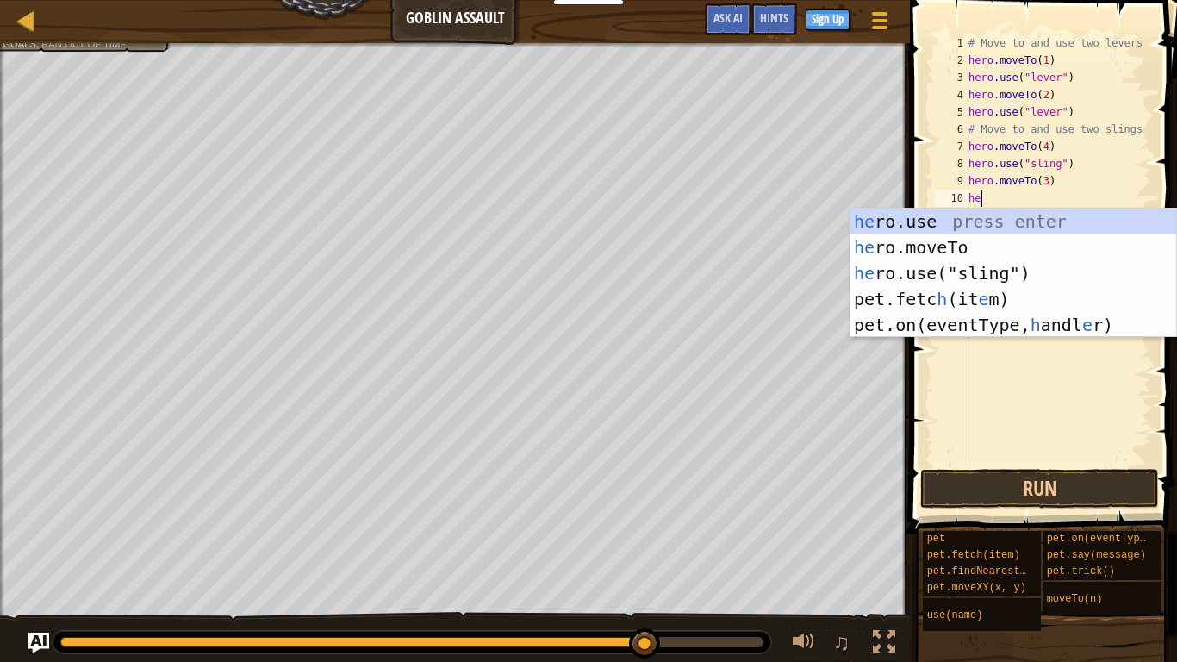
scroll to position [8, 1]
click at [950, 271] on div "he ro.use press enter he ro.moveTo press enter he ro.use("sling") press enter p…" at bounding box center [1013, 298] width 326 height 181
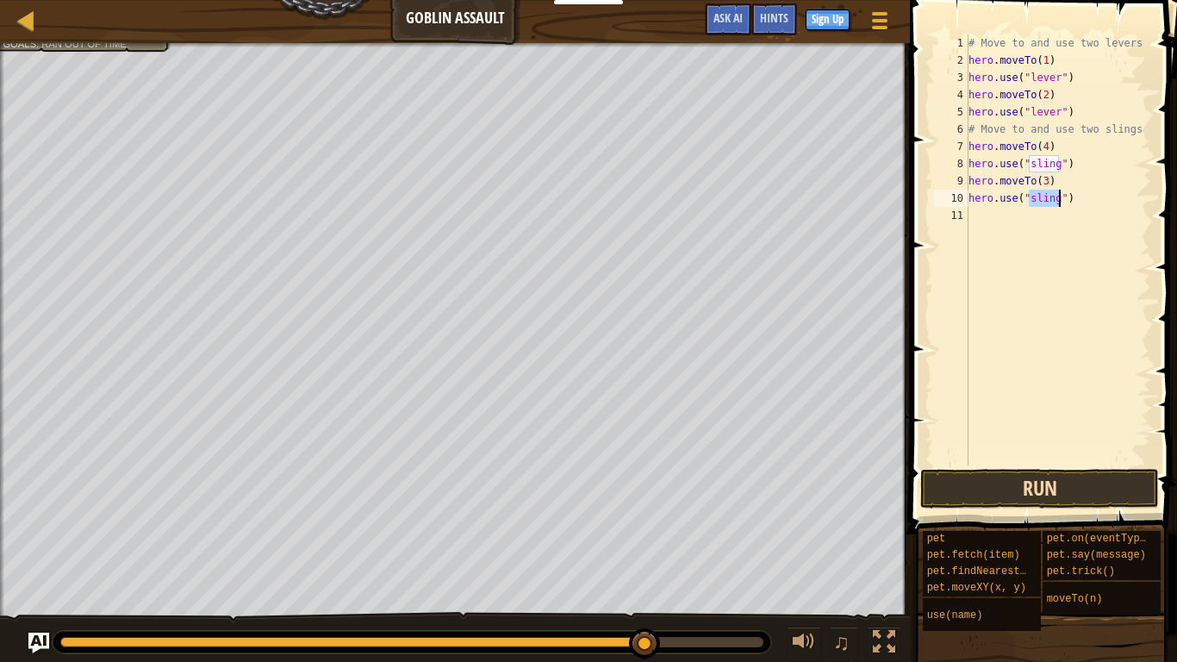
type textarea "hero.use("sling")"
click at [958, 487] on button "Run" at bounding box center [1039, 489] width 239 height 40
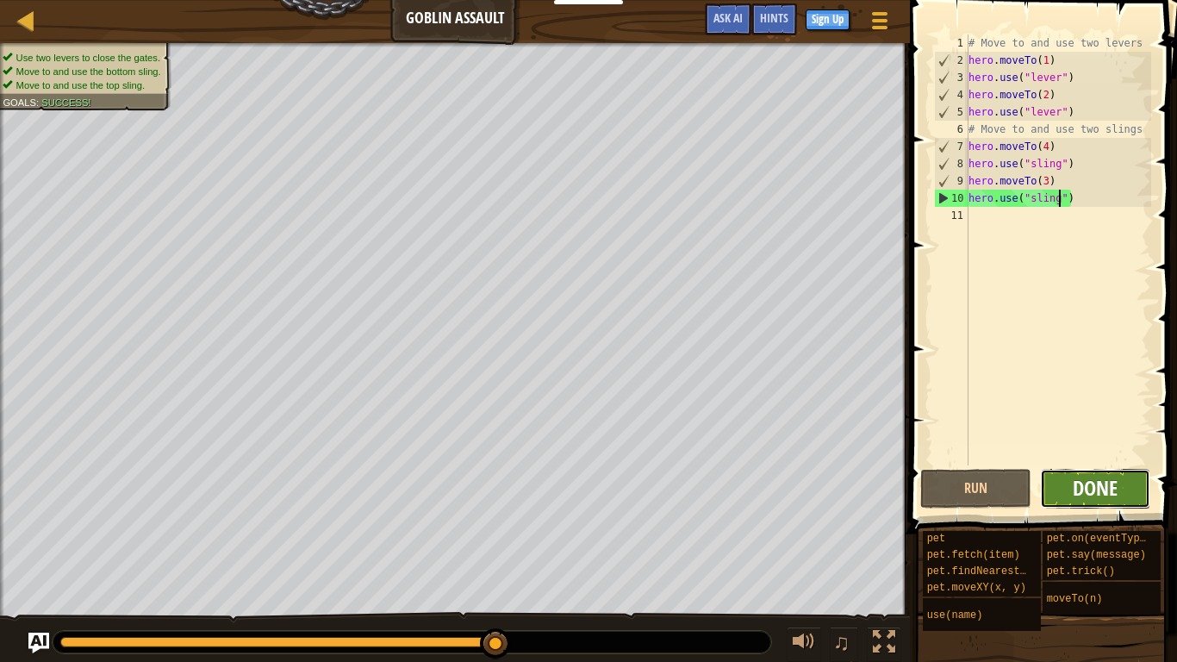
click at [1080, 494] on span "Done" at bounding box center [1095, 488] width 45 height 28
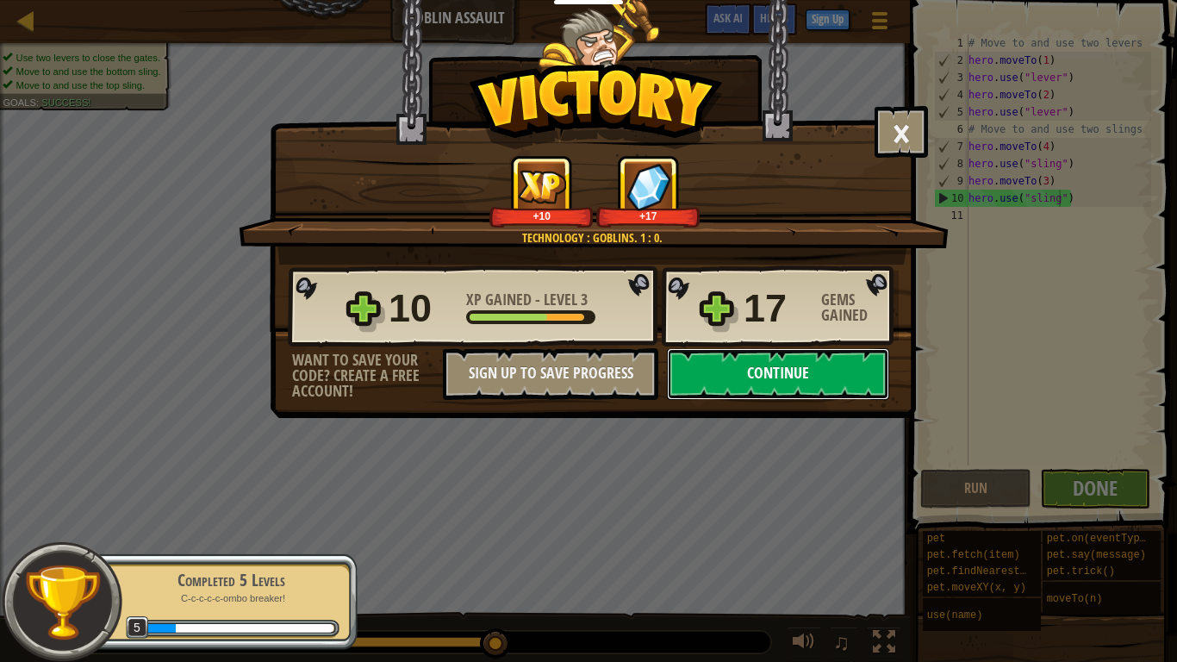
click at [757, 374] on button "Continue" at bounding box center [778, 374] width 222 height 52
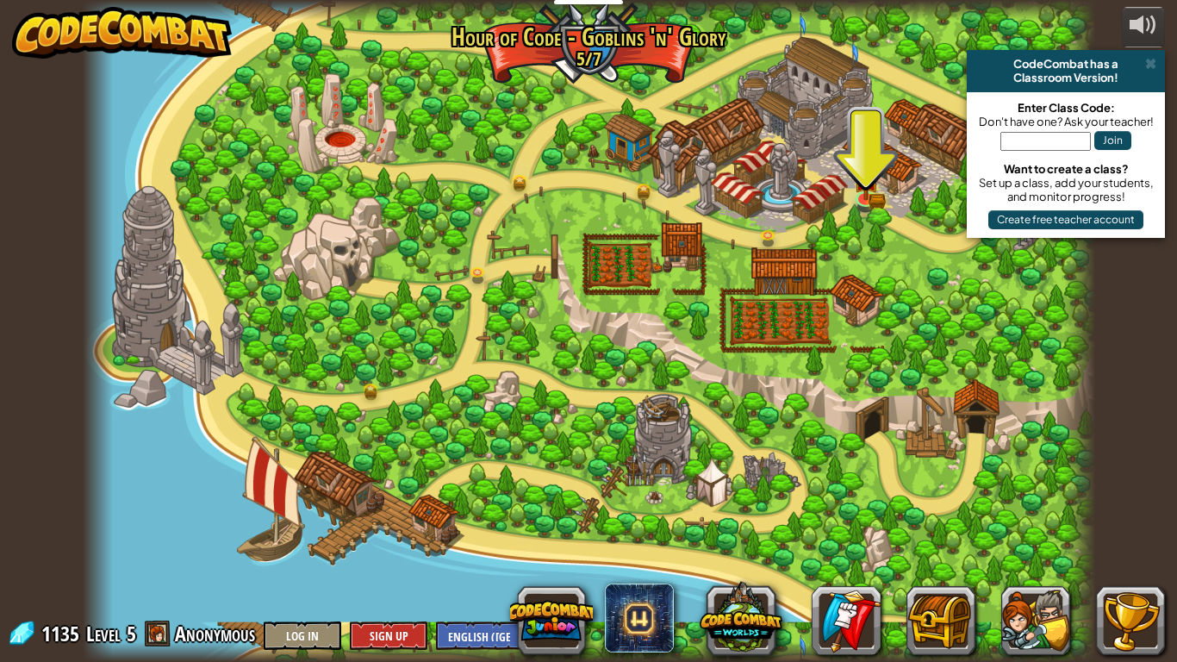
click at [757, 374] on div at bounding box center [589, 331] width 1012 height 662
click at [872, 190] on img at bounding box center [866, 168] width 26 height 56
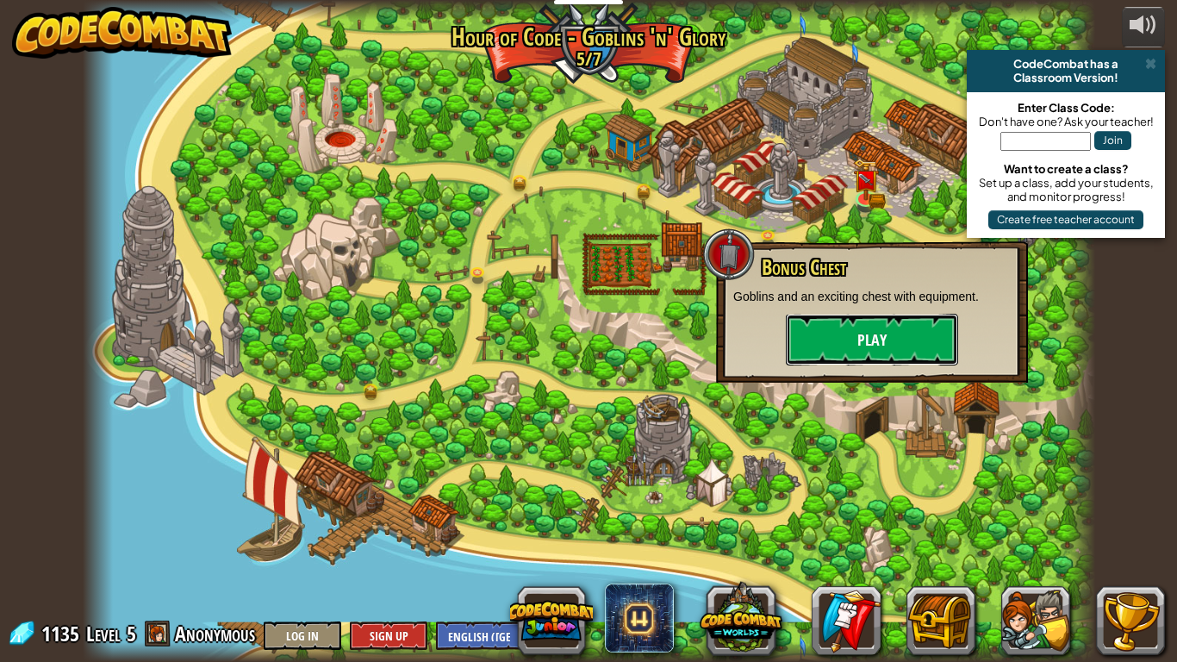
click at [843, 355] on button "Play" at bounding box center [872, 340] width 172 height 52
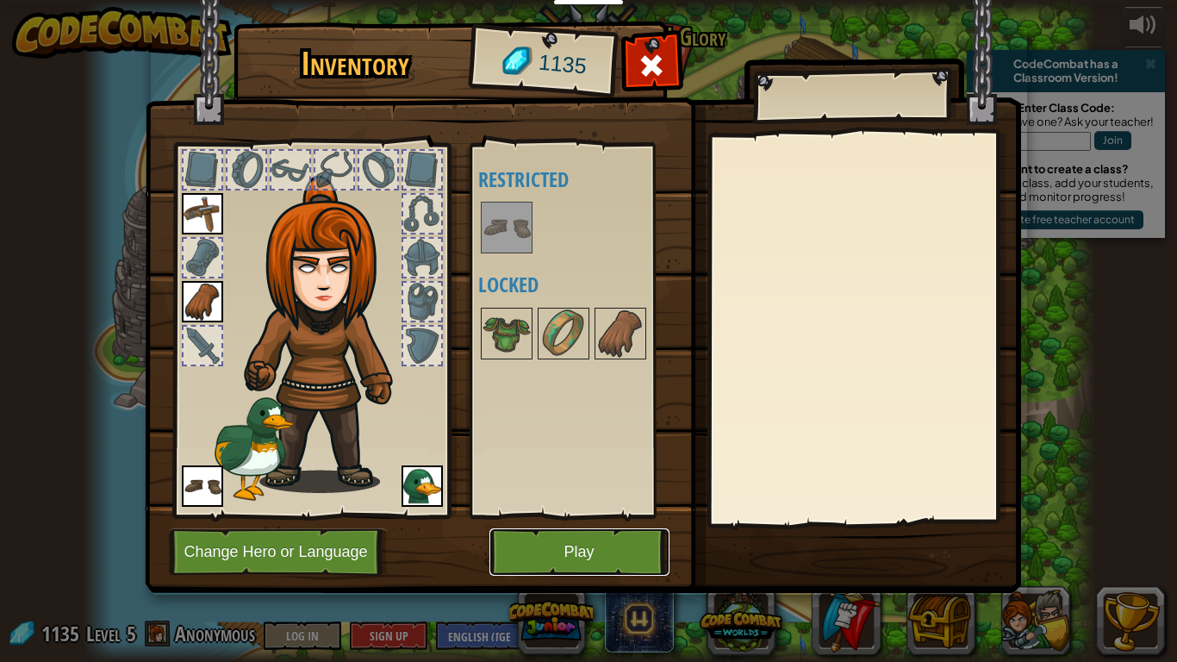
click at [545, 545] on button "Play" at bounding box center [579, 551] width 180 height 47
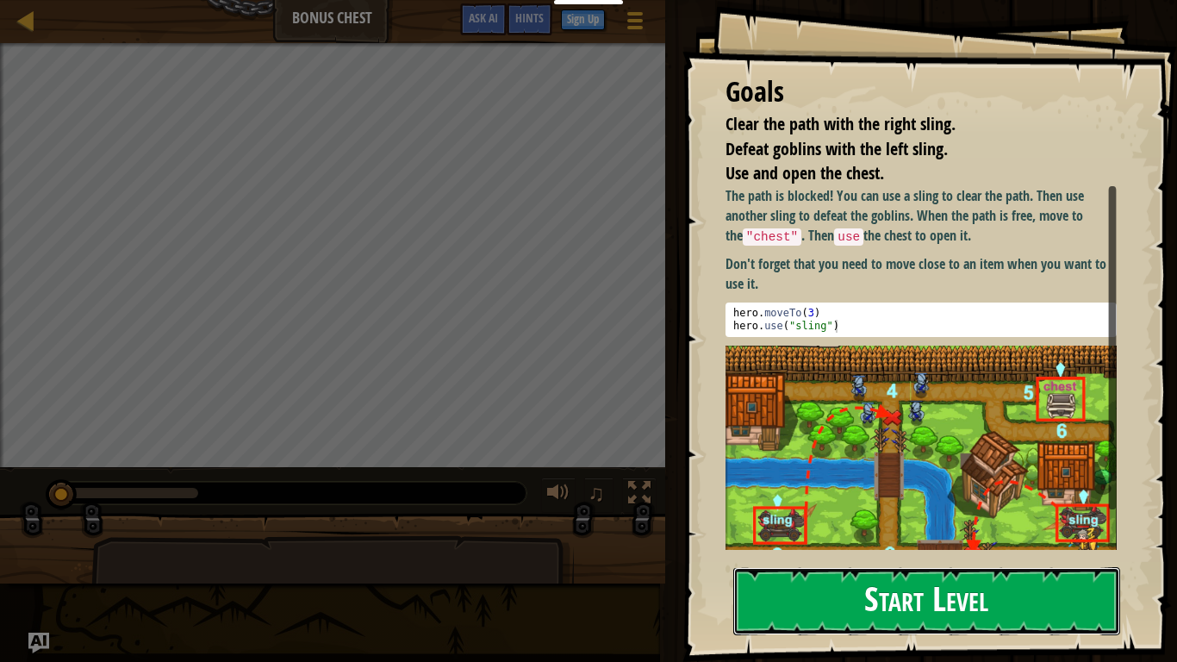
click at [814, 557] on button "Start Level" at bounding box center [926, 601] width 387 height 68
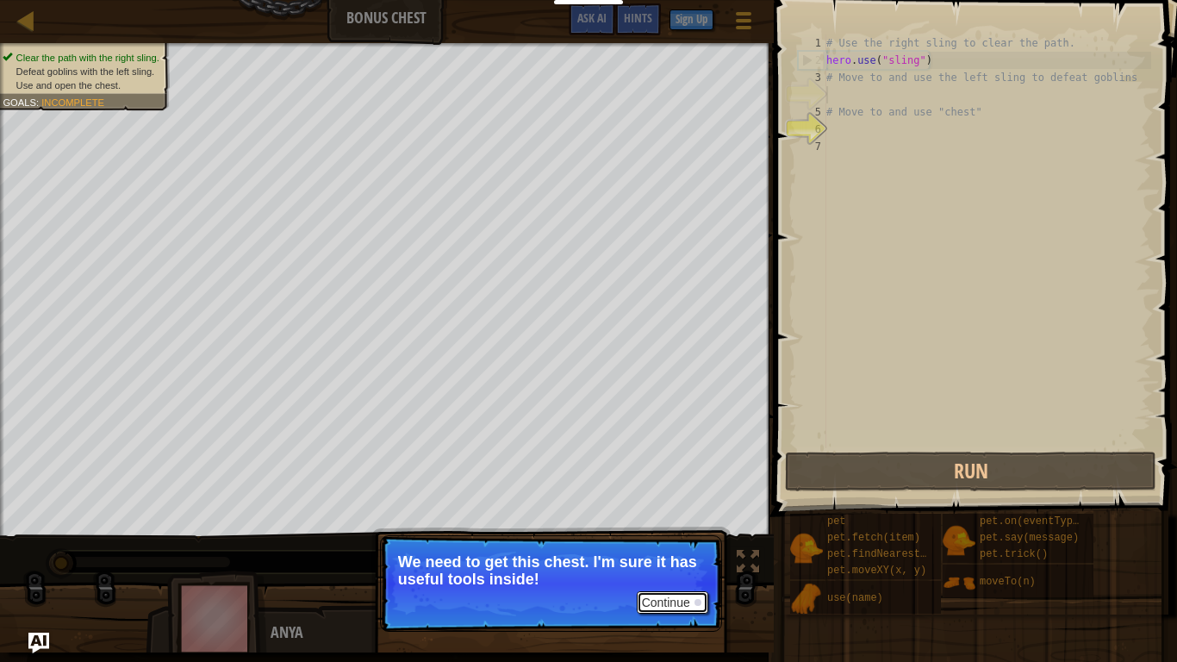
click at [682, 557] on button "Continue" at bounding box center [673, 602] width 72 height 22
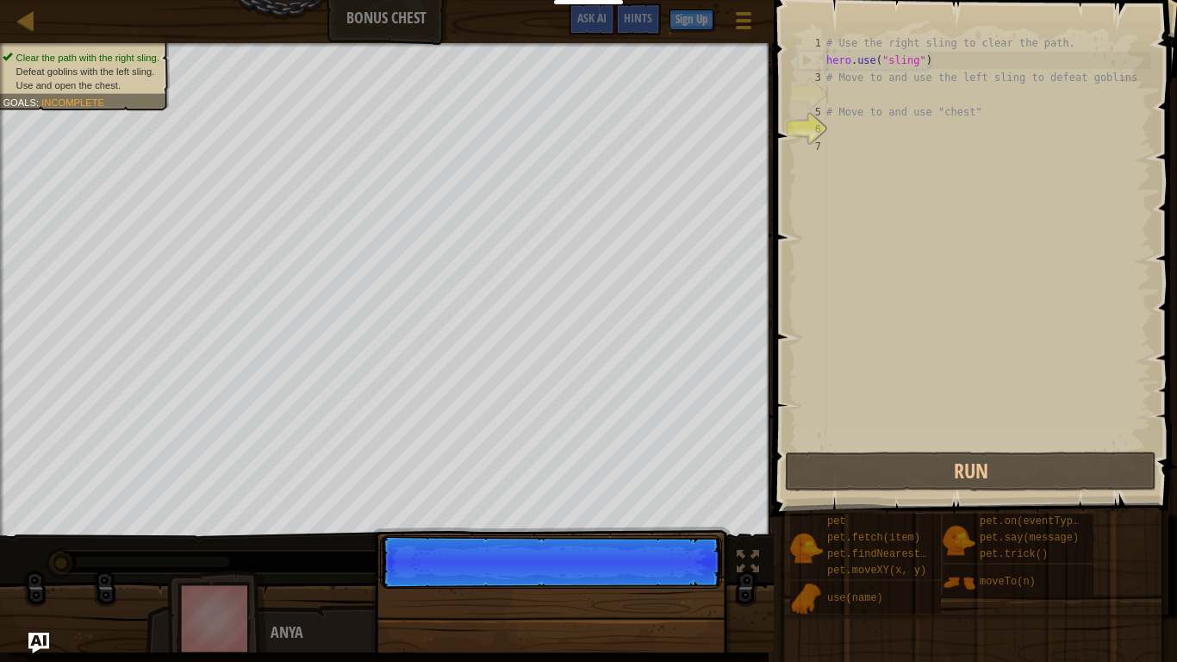
scroll to position [8, 0]
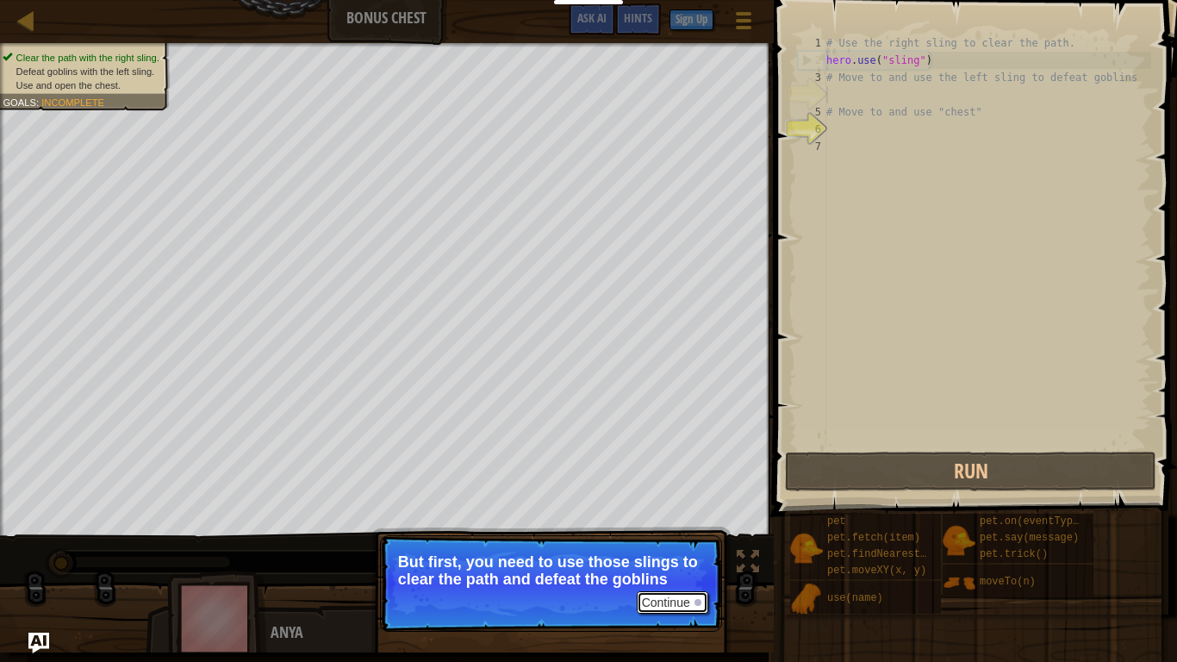
click at [664, 557] on button "Continue" at bounding box center [673, 602] width 72 height 22
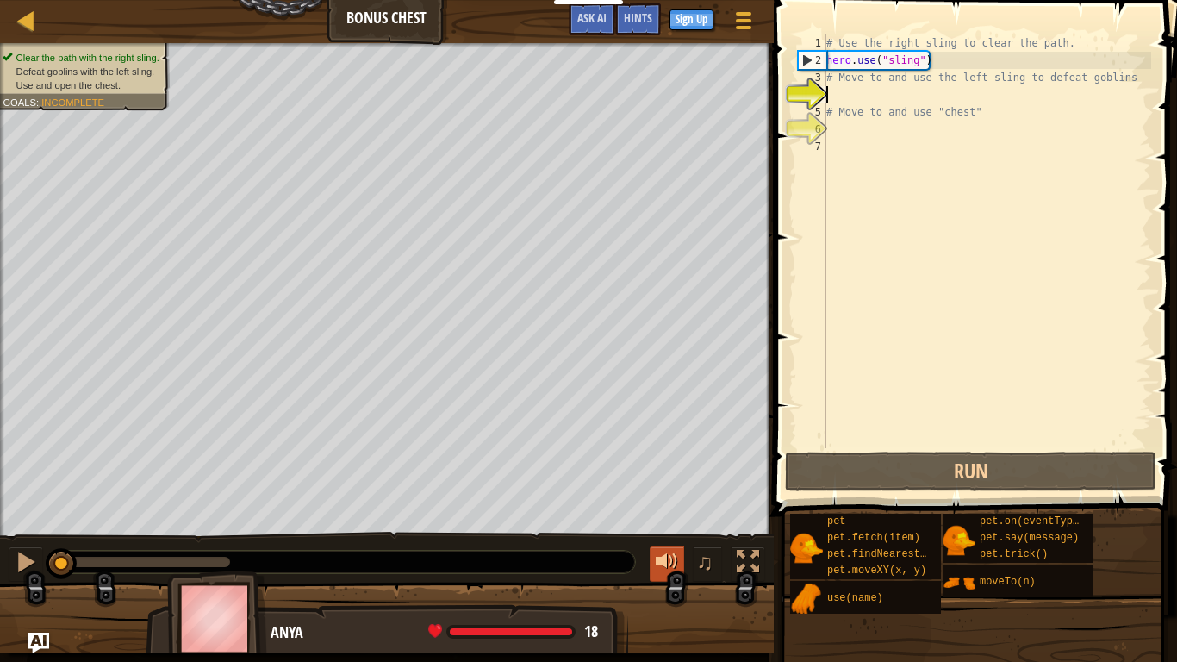
click at [656, 557] on div at bounding box center [667, 562] width 22 height 22
click at [646, 557] on div "♫" at bounding box center [703, 563] width 124 height 35
click at [656, 557] on div at bounding box center [667, 562] width 22 height 22
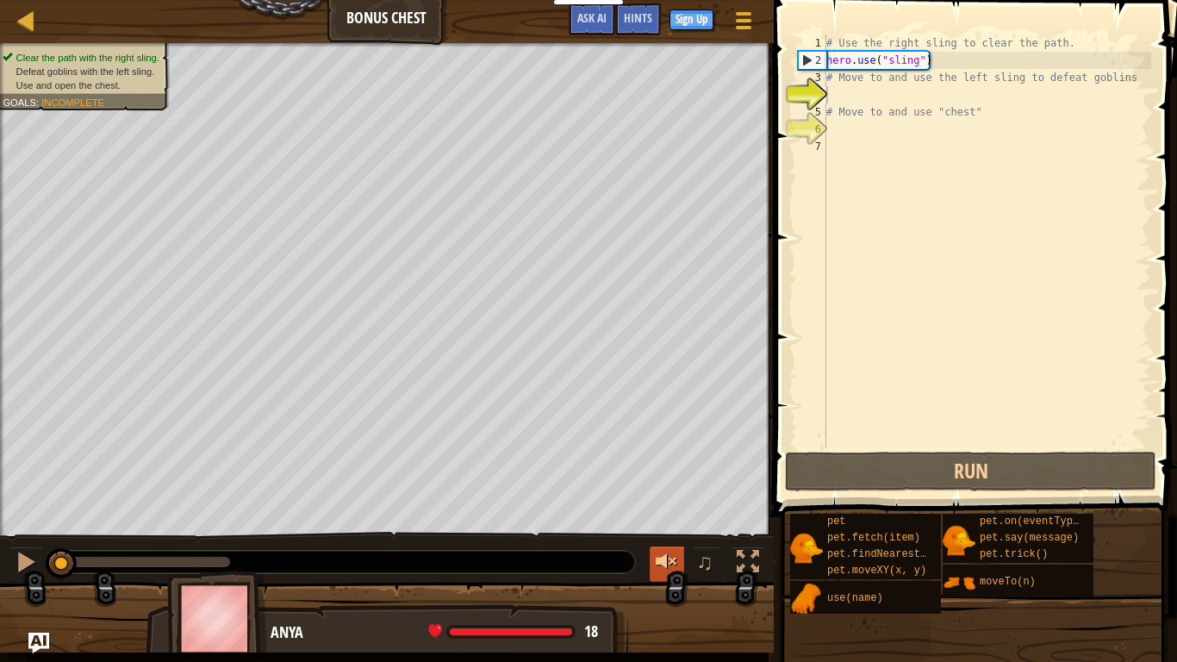
click at [656, 557] on div at bounding box center [667, 562] width 22 height 22
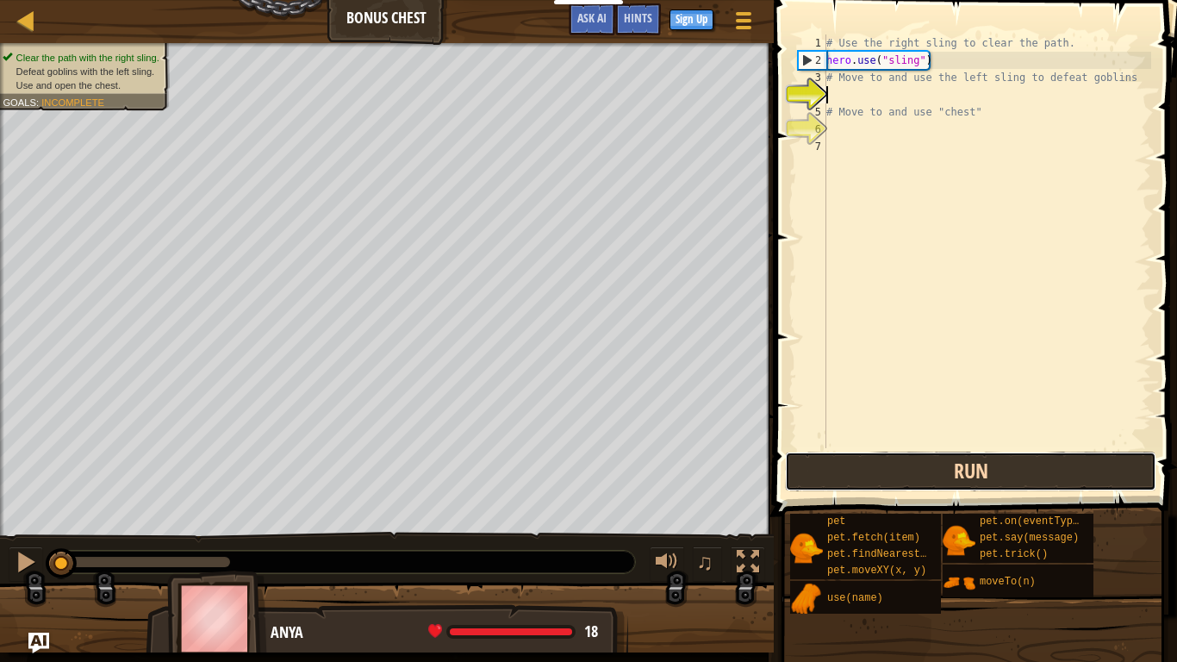
click at [846, 482] on button "Run" at bounding box center [970, 471] width 371 height 40
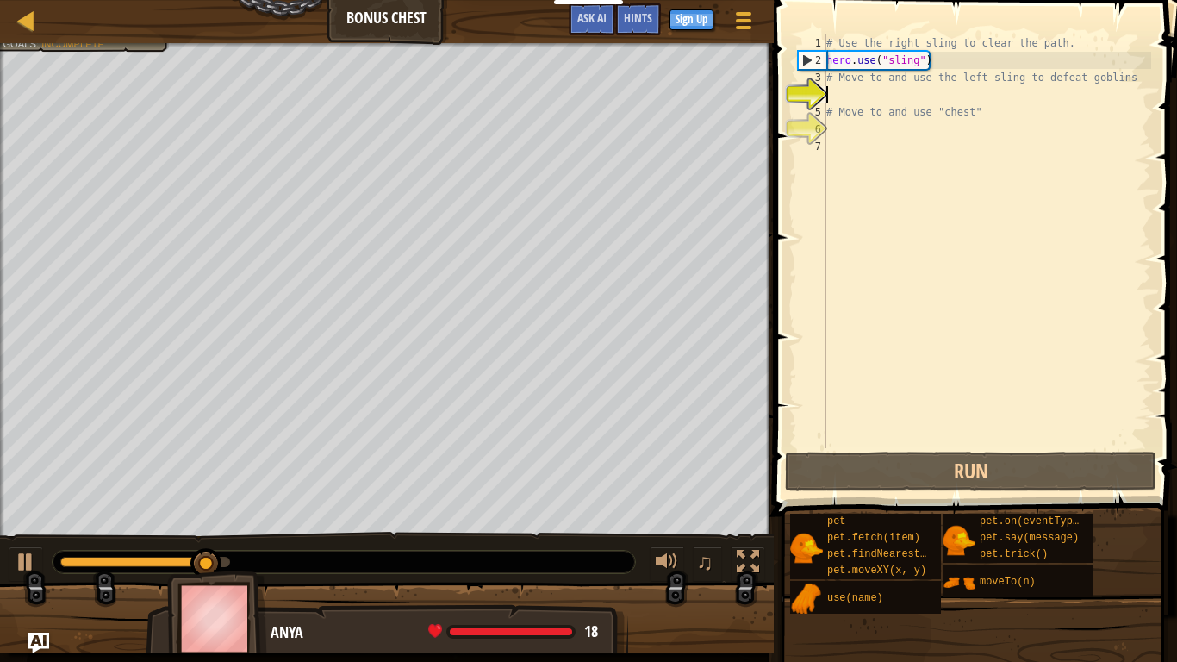
type textarea "m"
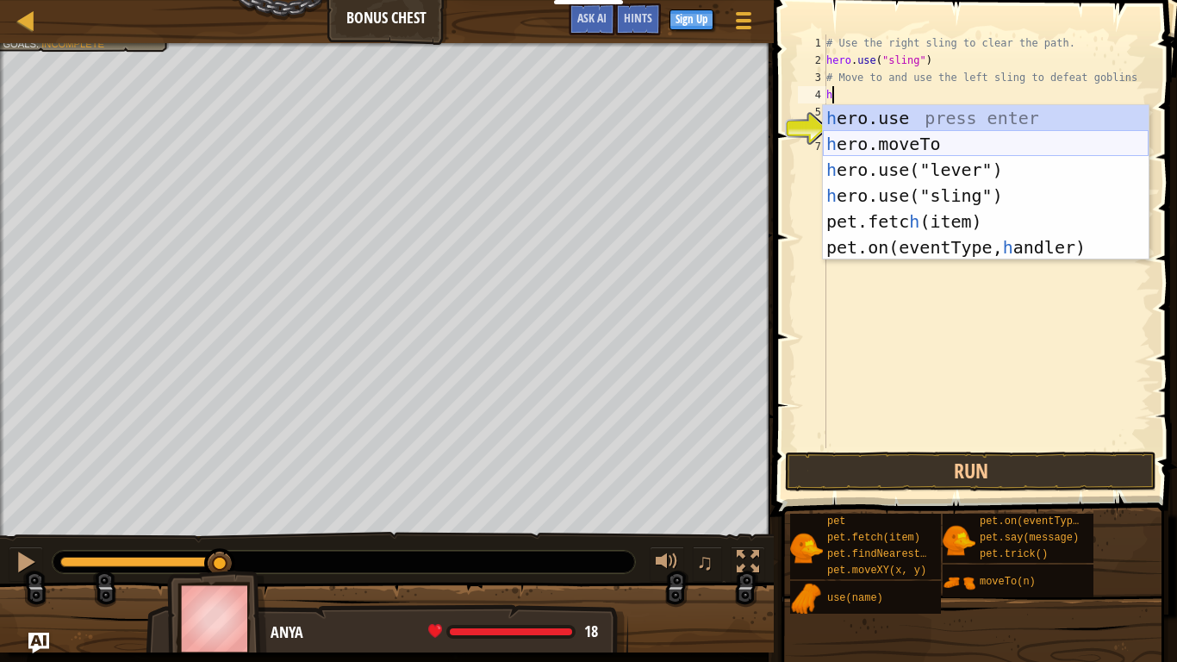
click at [881, 144] on div "h ero.use press enter h ero.moveTo press enter h ero.use("lever") press enter h…" at bounding box center [986, 208] width 326 height 207
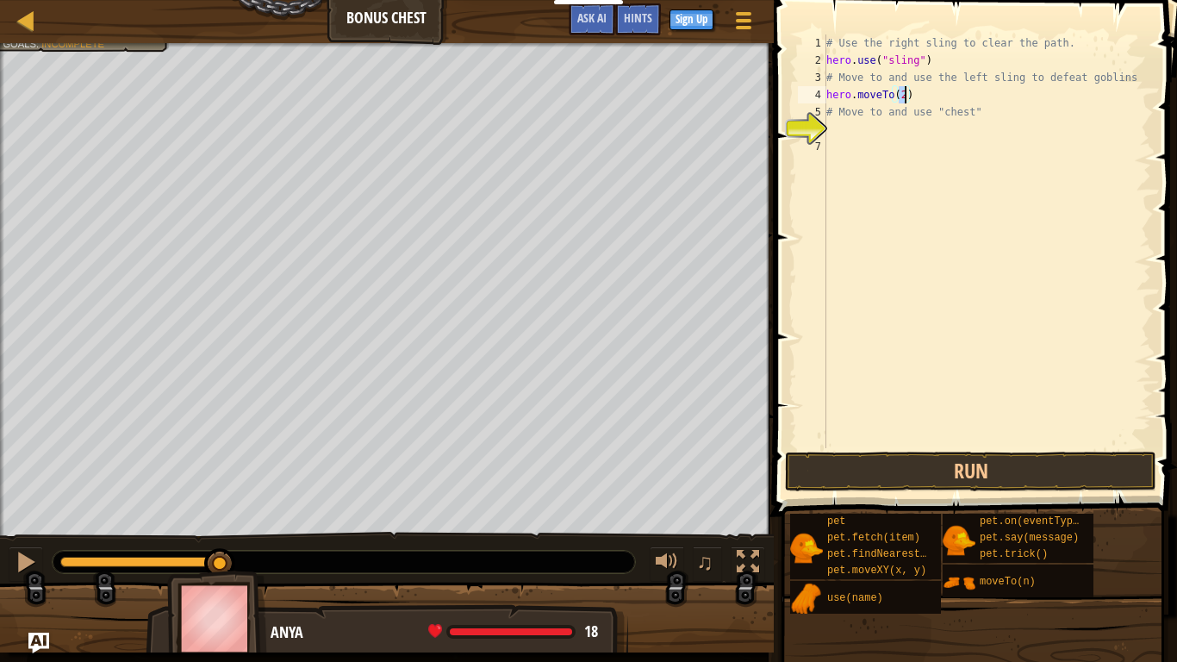
click at [845, 117] on div "# Use the right sling to clear the path. hero . use ( "sling" ) # Move to and u…" at bounding box center [987, 258] width 328 height 448
click at [975, 115] on div "# Use the right sling to clear the path. hero . use ( "sling" ) # Move to and u…" at bounding box center [987, 258] width 328 height 448
type textarea "#"
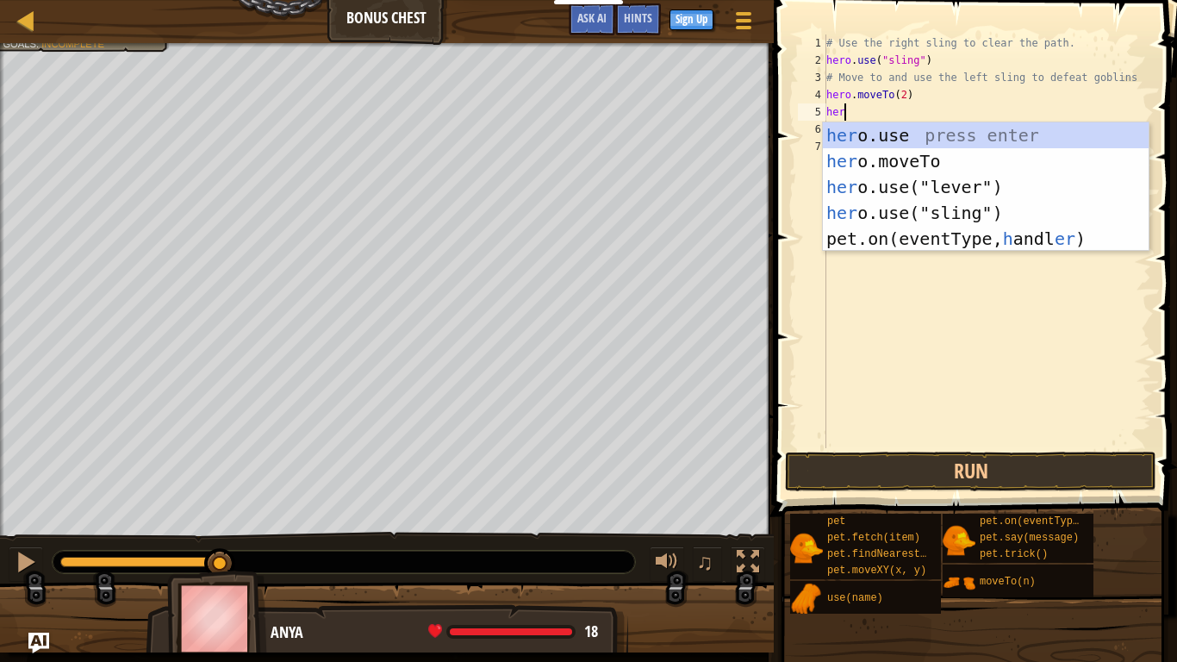
scroll to position [8, 2]
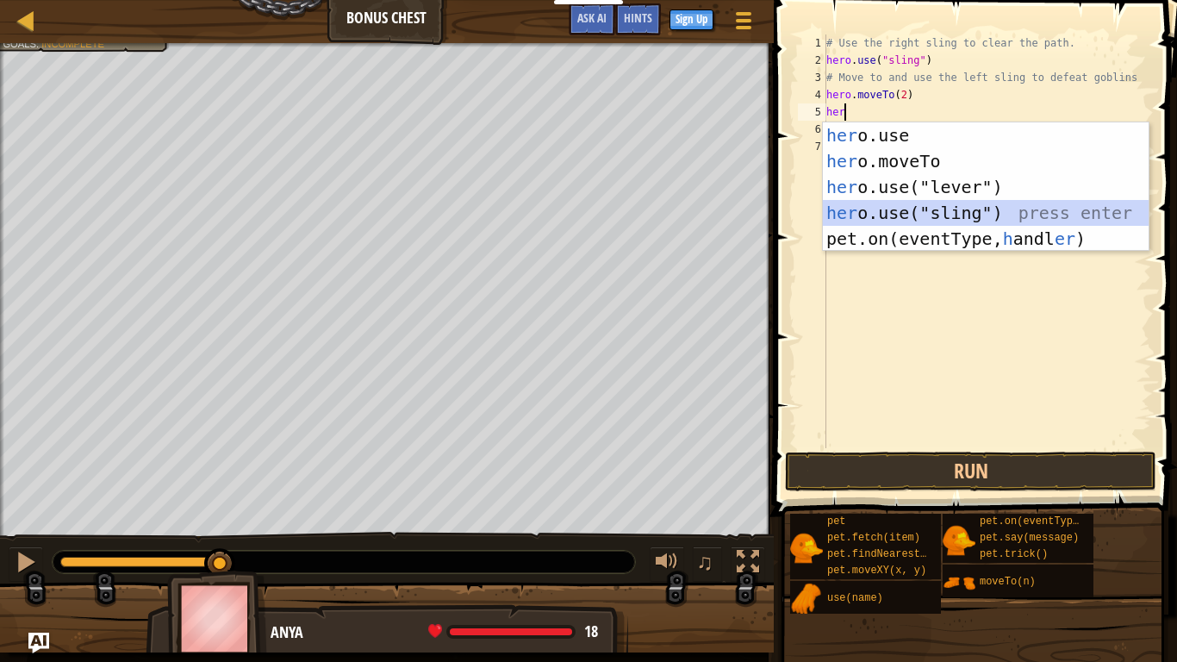
click at [857, 215] on div "her o.use press enter her o.moveTo press enter her o.use("lever") press enter h…" at bounding box center [986, 212] width 326 height 181
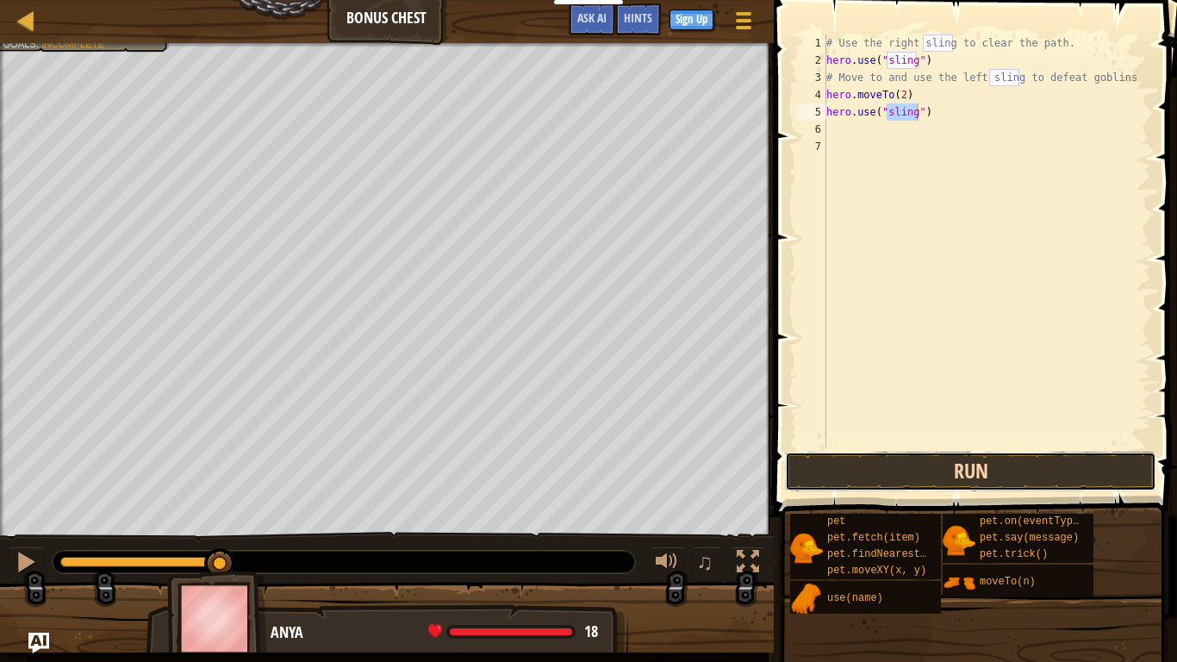
click at [903, 462] on button "Run" at bounding box center [970, 471] width 371 height 40
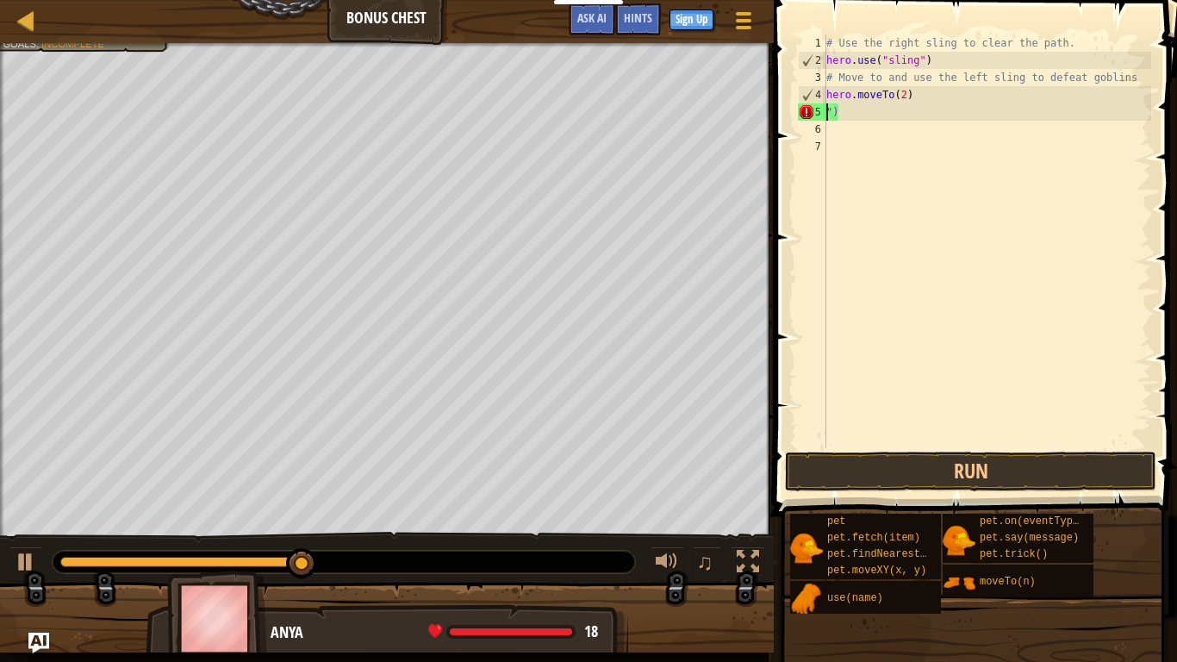
scroll to position [8, 1]
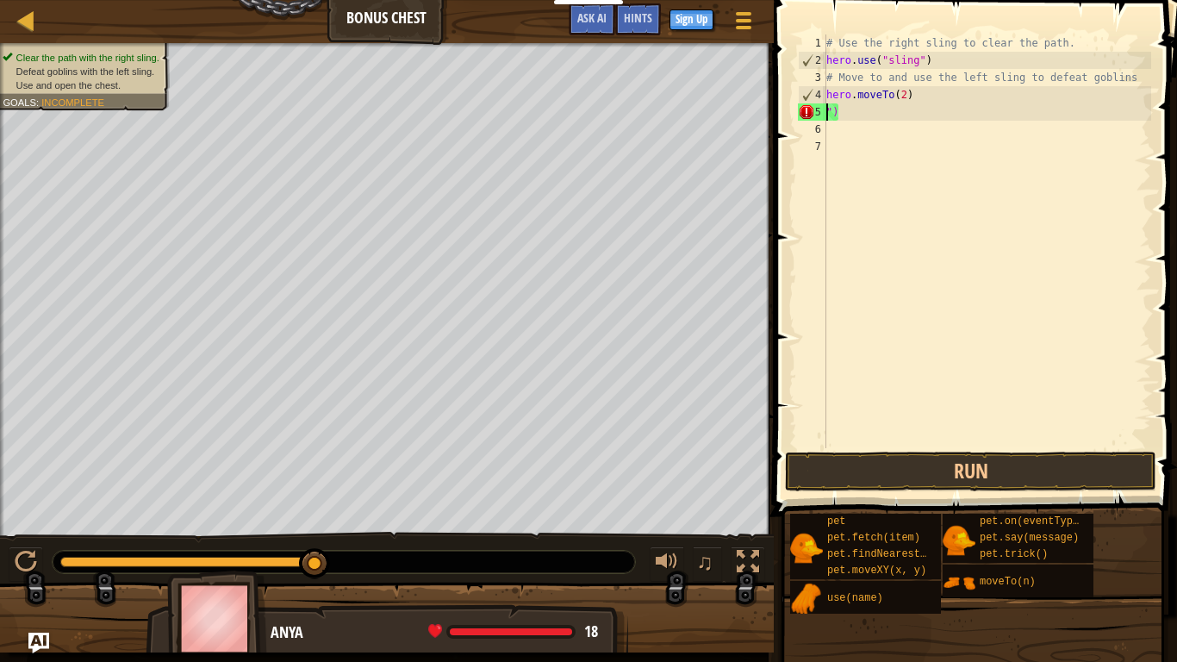
click at [840, 116] on div "# Use the right sling to clear the path. hero . use ( "sling" ) # Move to and u…" at bounding box center [987, 258] width 328 height 448
type textarea """
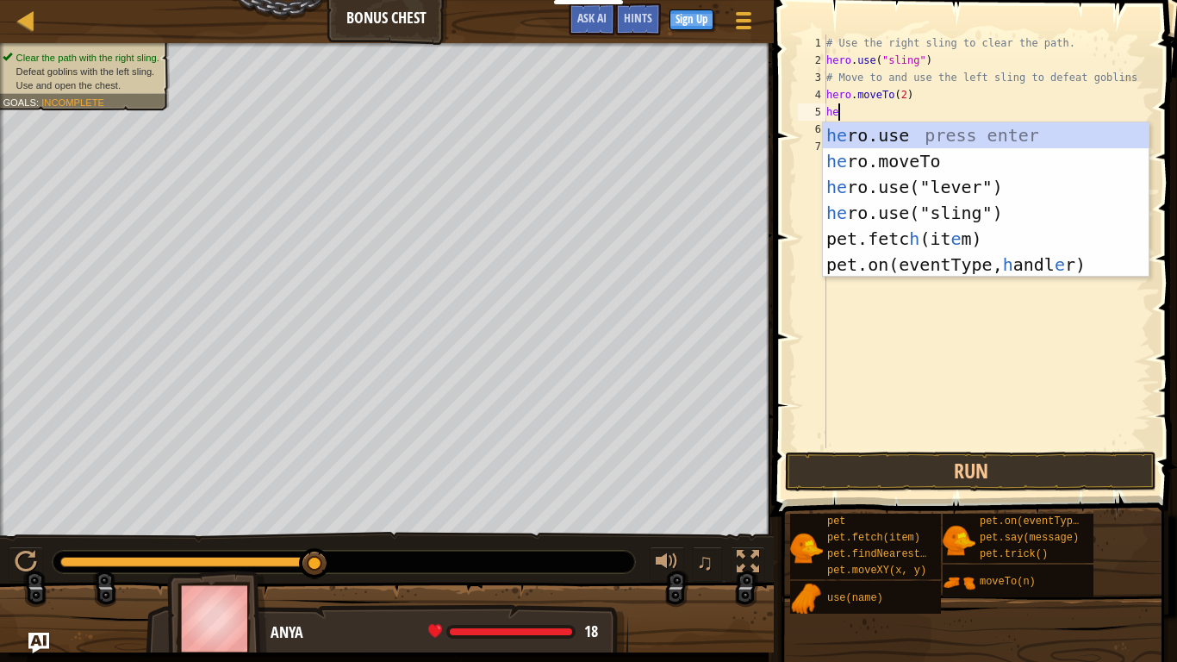
scroll to position [8, 2]
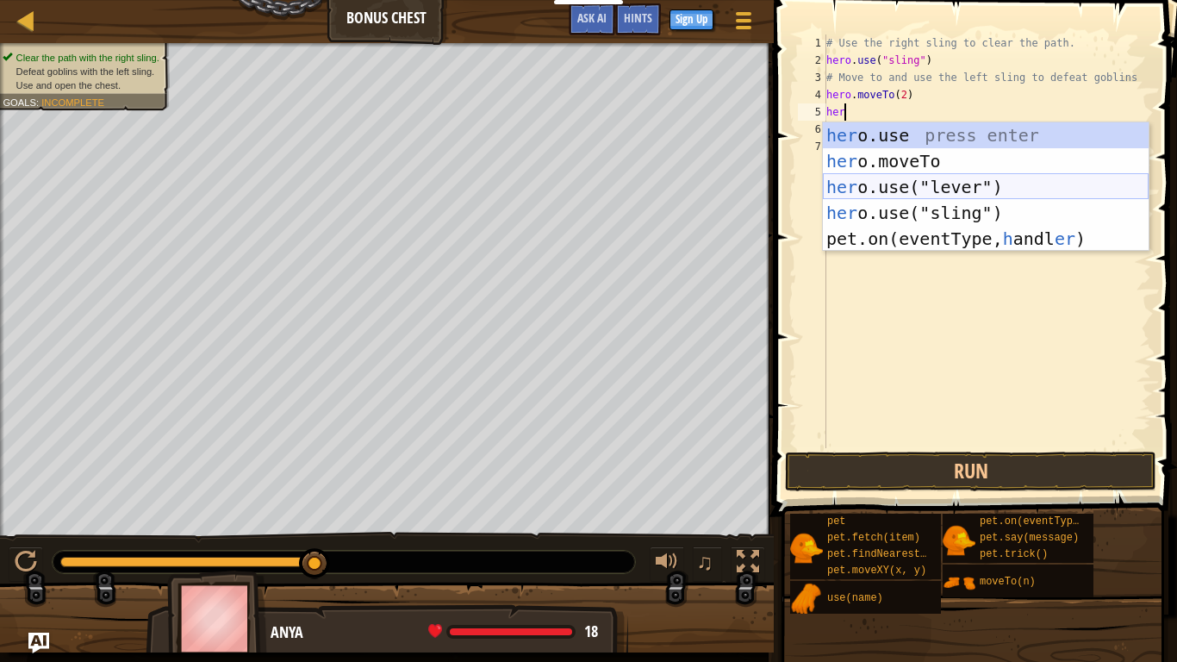
click at [854, 174] on div "her o.use press enter her o.moveTo press enter her o.use("lever") press enter h…" at bounding box center [986, 212] width 326 height 181
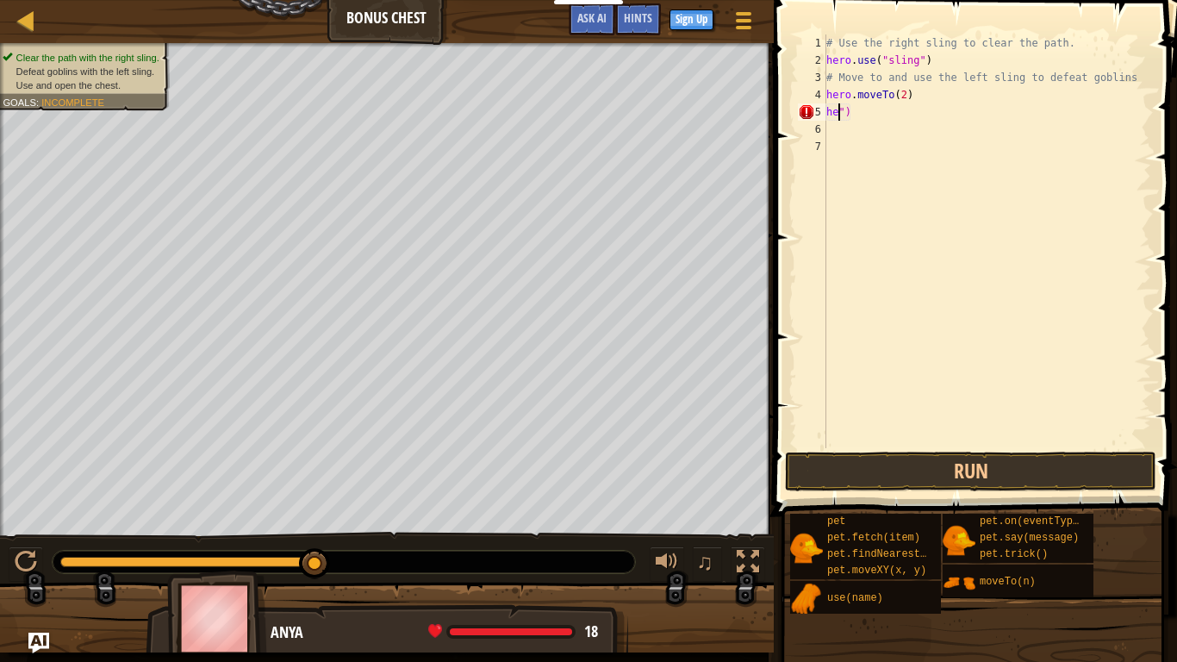
scroll to position [8, 1]
click at [859, 113] on div "# Use the right sling to clear the path. hero . use ( "sling" ) # Move to and u…" at bounding box center [987, 258] width 328 height 448
type textarea """
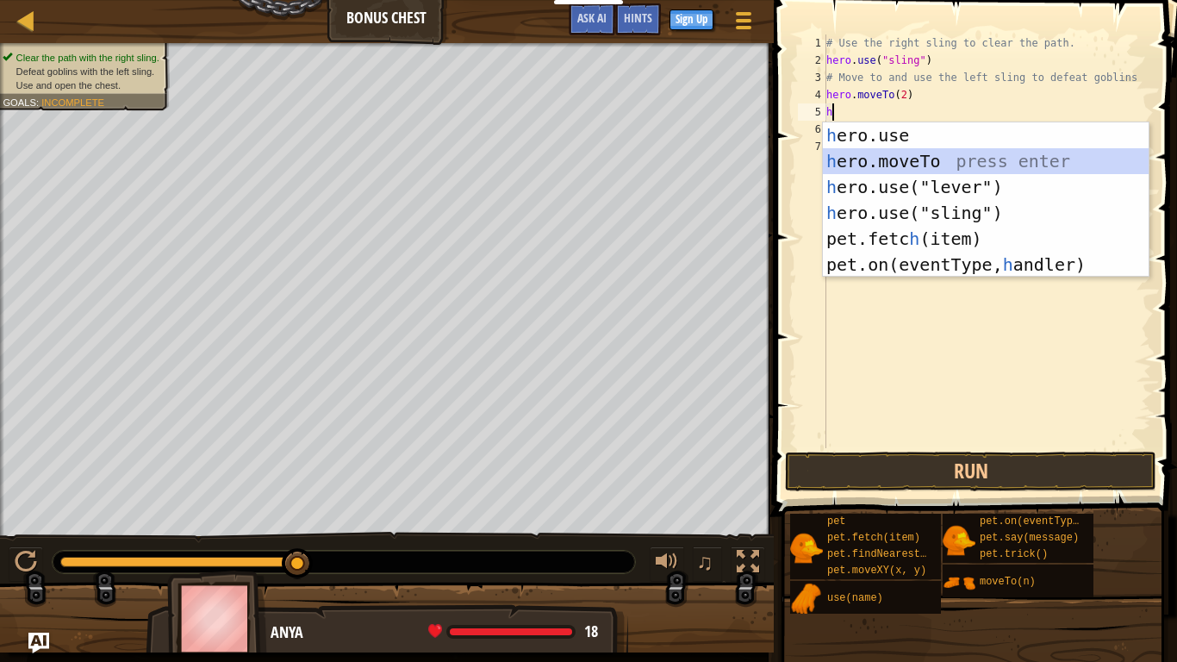
click at [876, 159] on div "h ero.use press enter h ero.moveTo press enter h ero.use("lever") press enter h…" at bounding box center [986, 225] width 326 height 207
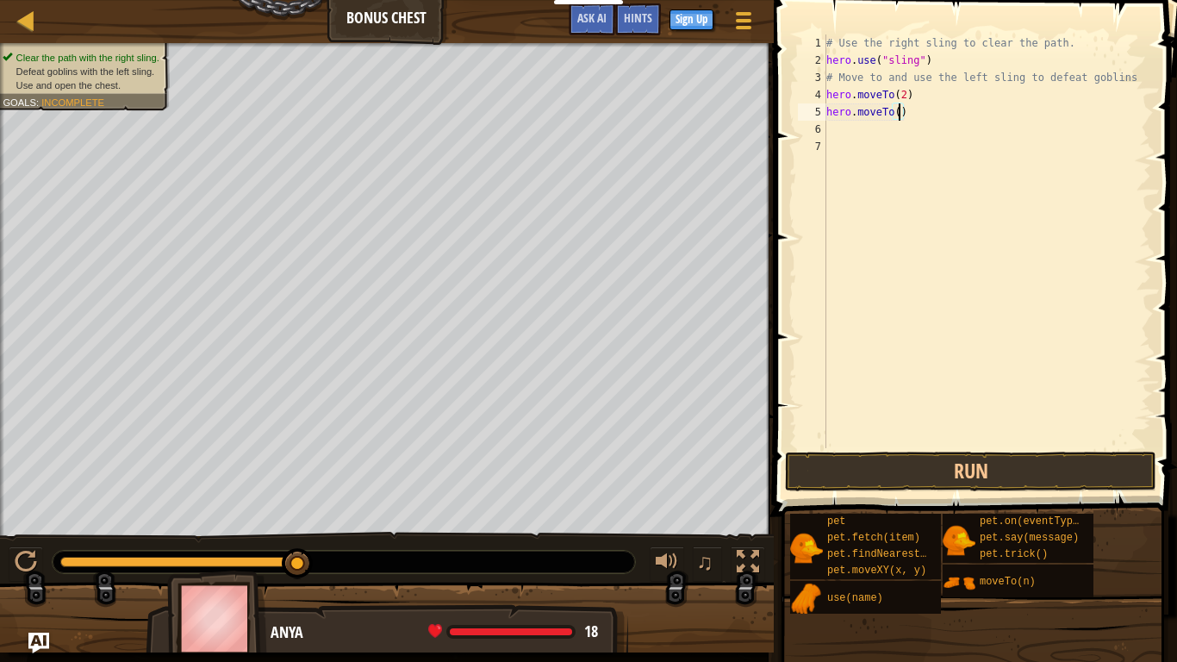
type textarea "hero.moveTo(3)"
click at [839, 130] on div "# Use the right sling to clear the path. hero . use ( "sling" ) # Move to and u…" at bounding box center [987, 258] width 328 height 448
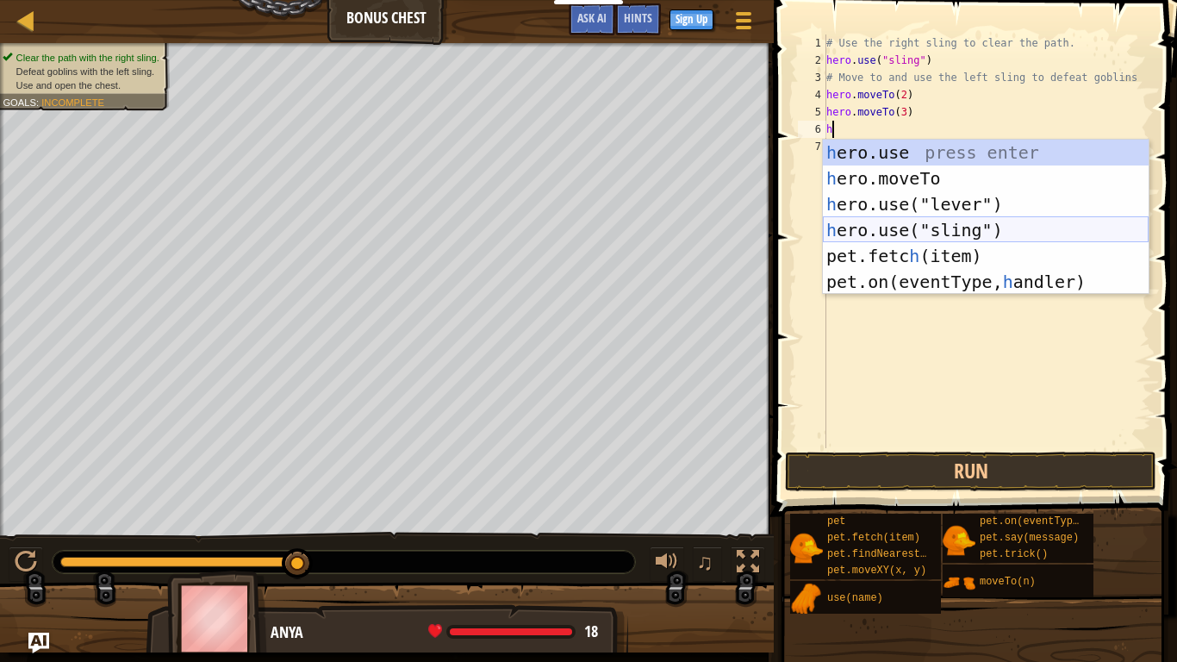
click at [852, 228] on div "h ero.use press enter h ero.moveTo press enter h ero.use("lever") press enter h…" at bounding box center [986, 243] width 326 height 207
type textarea "hero.use("sling")"
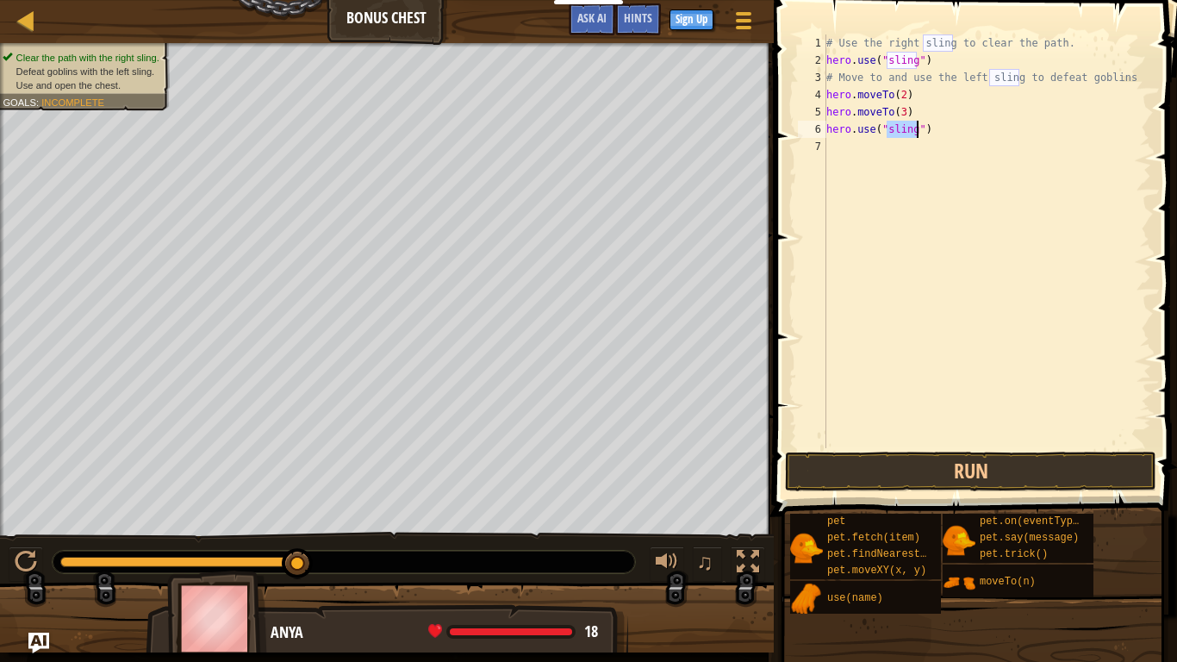
click at [843, 157] on div "# Use the right sling to clear the path. hero . use ( "sling" ) # Move to and u…" at bounding box center [987, 258] width 328 height 448
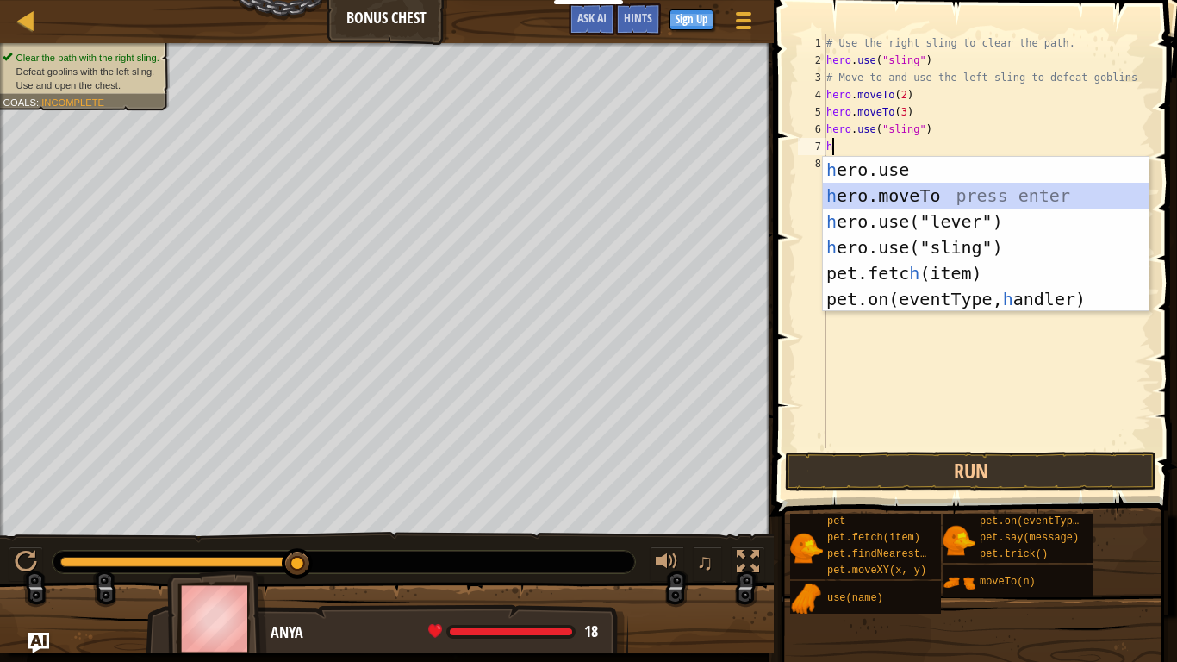
click at [879, 192] on div "h ero.use press enter h ero.moveTo press enter h ero.use("lever") press enter h…" at bounding box center [986, 260] width 326 height 207
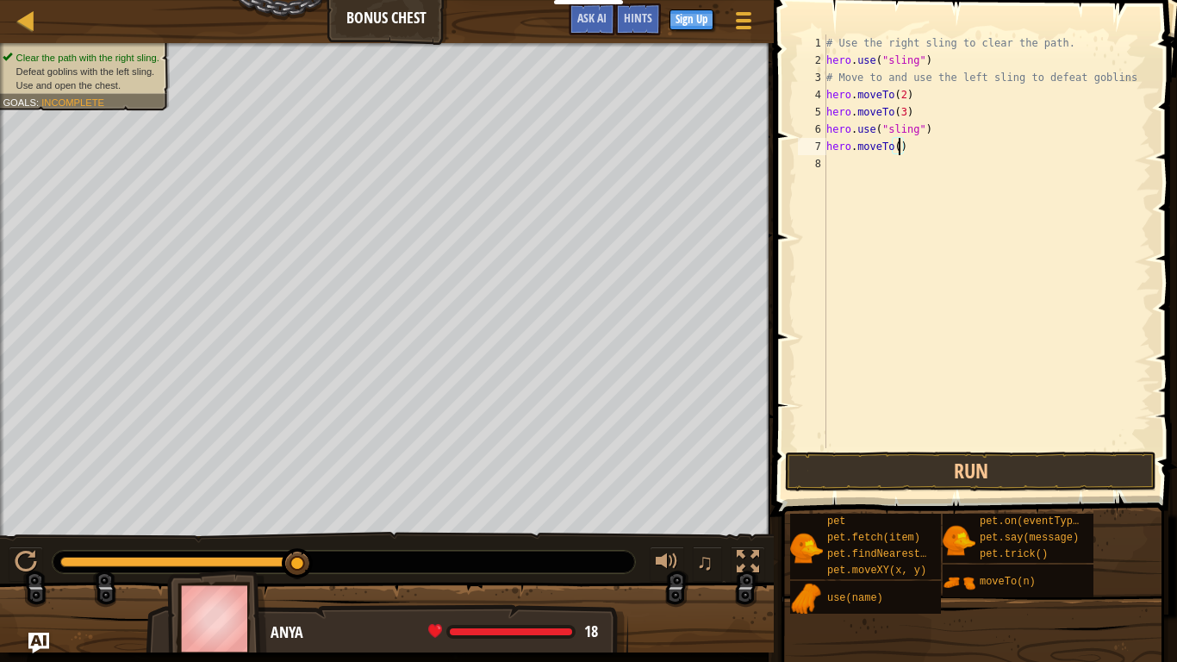
scroll to position [8, 11]
click at [875, 471] on button "Run" at bounding box center [970, 471] width 371 height 40
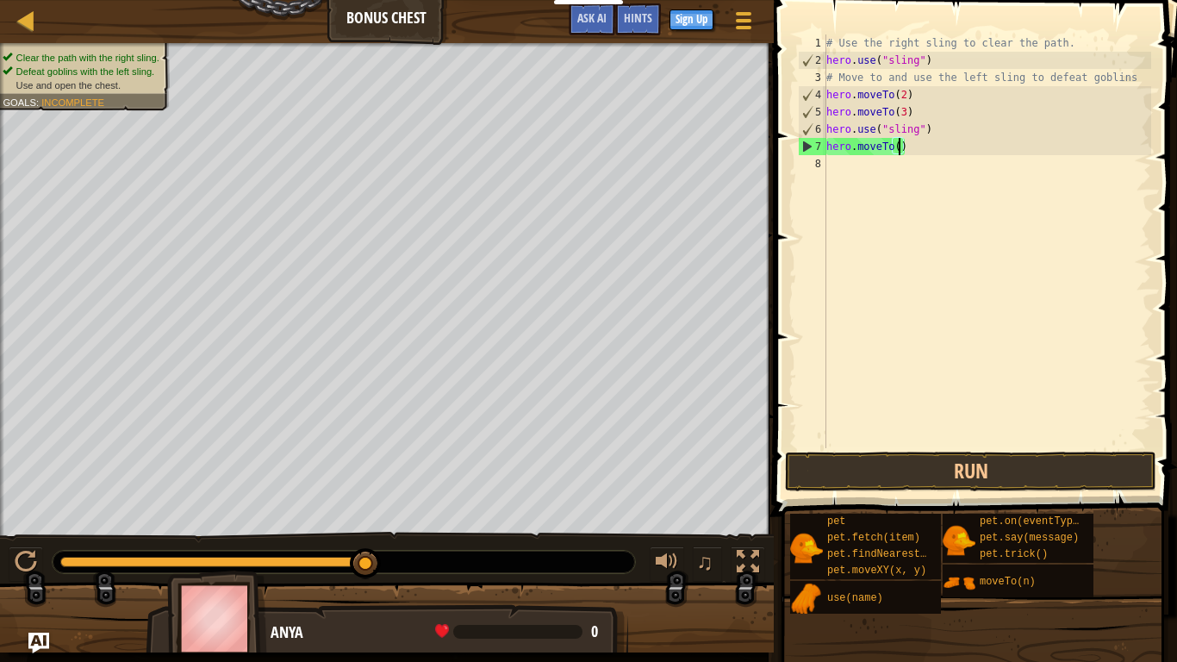
scroll to position [8, 10]
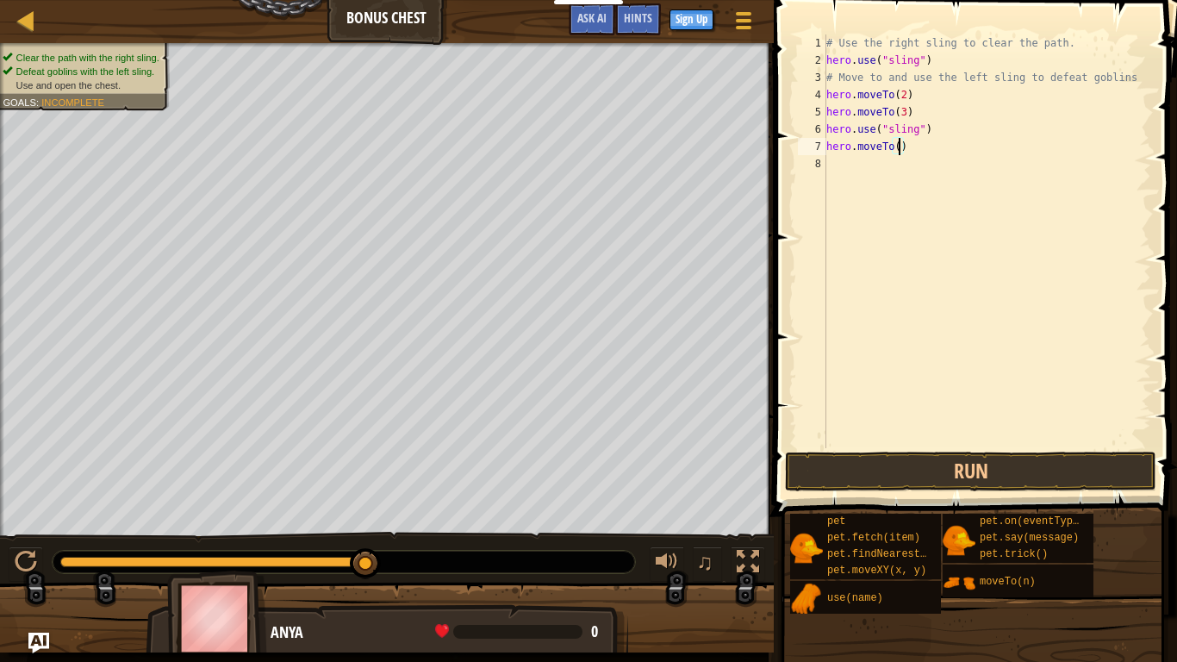
type textarea "hero.moveTo(2)"
click at [841, 172] on div "# Use the right sling to clear the path. hero . use ( "sling" ) # Move to and u…" at bounding box center [987, 258] width 328 height 448
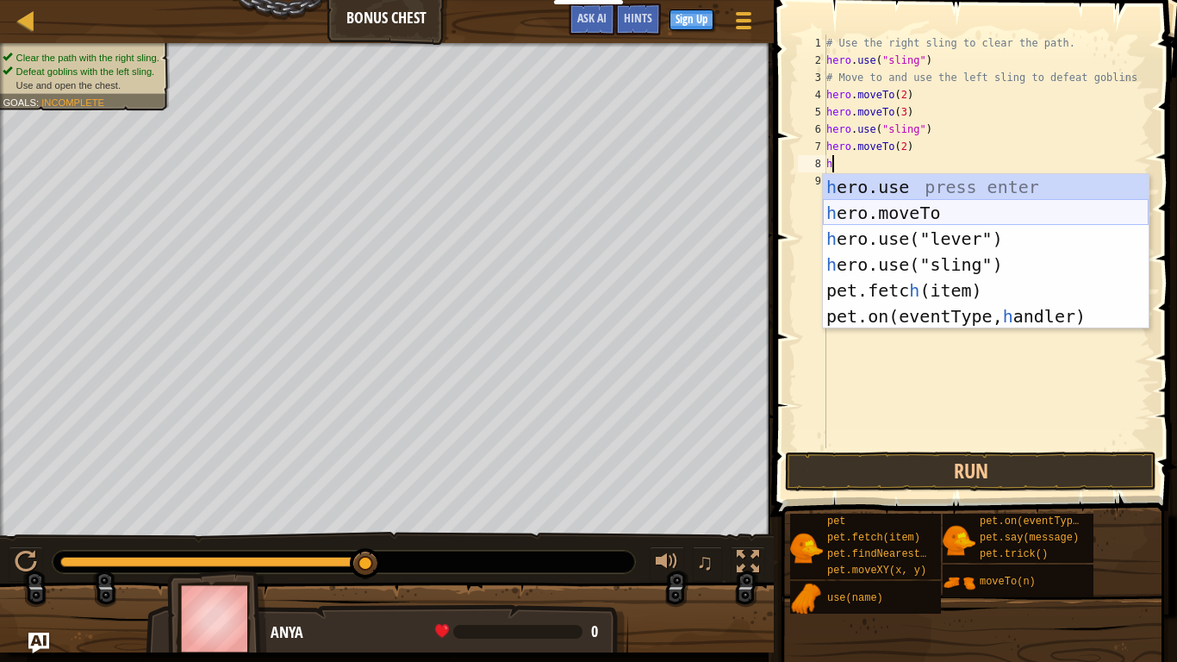
click at [843, 205] on div "h ero.use press enter h ero.moveTo press enter h ero.use("lever") press enter h…" at bounding box center [986, 277] width 326 height 207
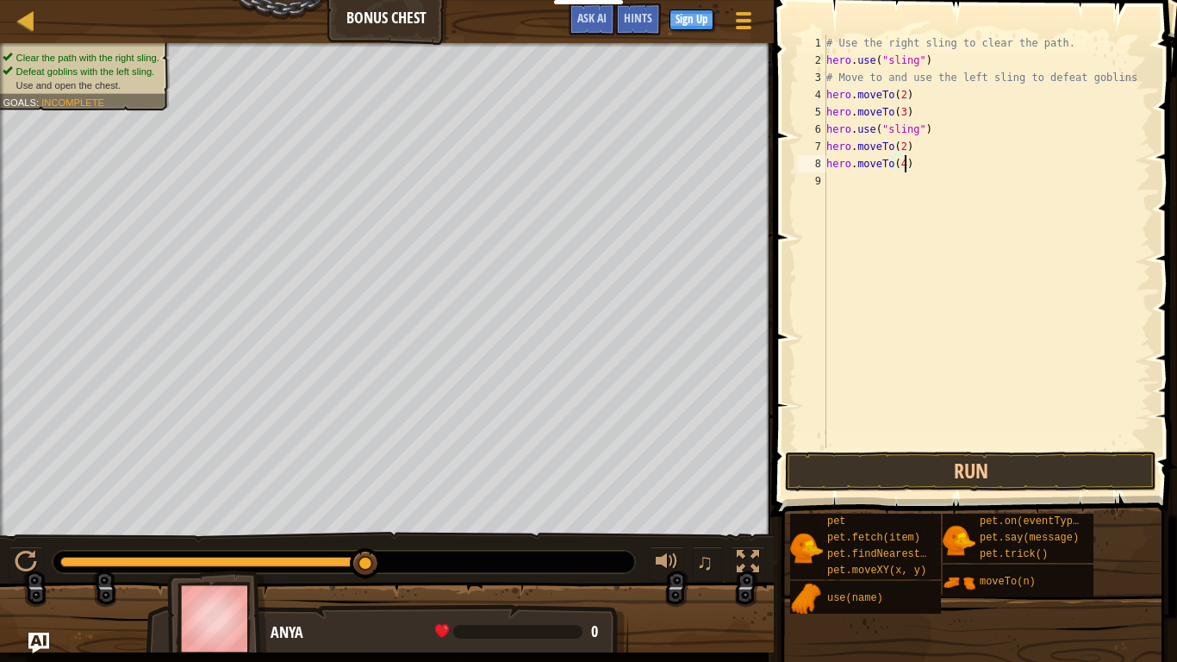
scroll to position [8, 11]
type textarea "hero.moveTo(4)"
click at [892, 460] on button "Run" at bounding box center [970, 471] width 371 height 40
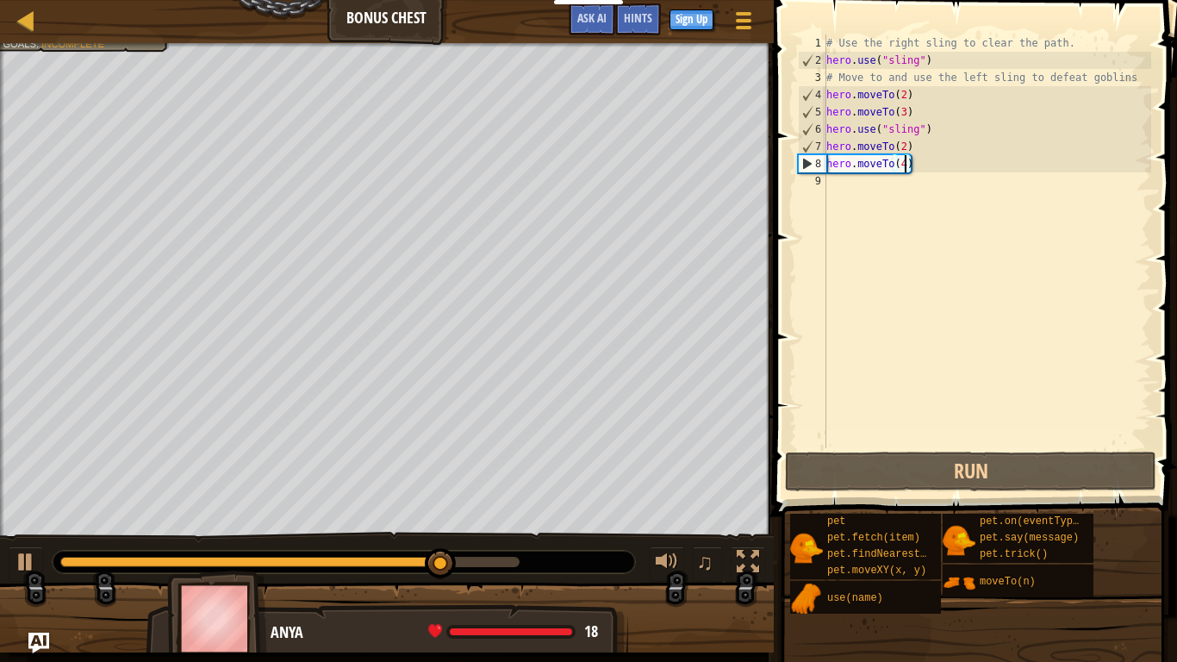
click at [840, 196] on div "# Use the right sling to clear the path. hero . use ( "sling" ) # Move to and u…" at bounding box center [987, 258] width 328 height 448
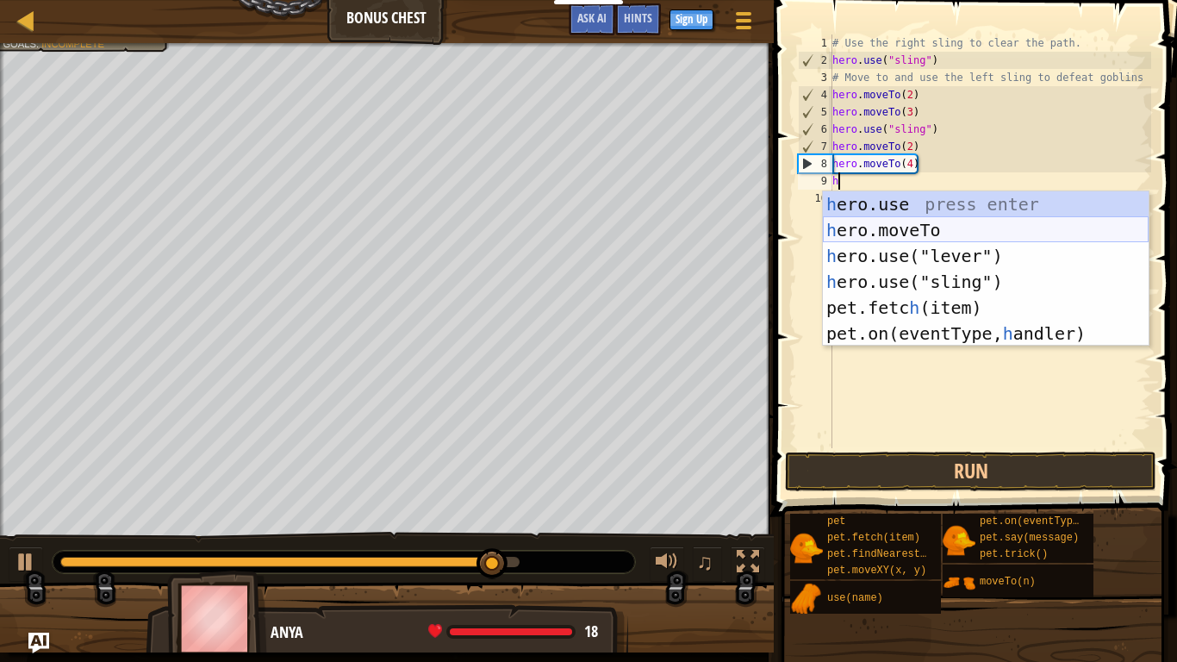
click at [922, 226] on div "h ero.use press enter h ero.moveTo press enter h ero.use("lever") press enter h…" at bounding box center [986, 294] width 326 height 207
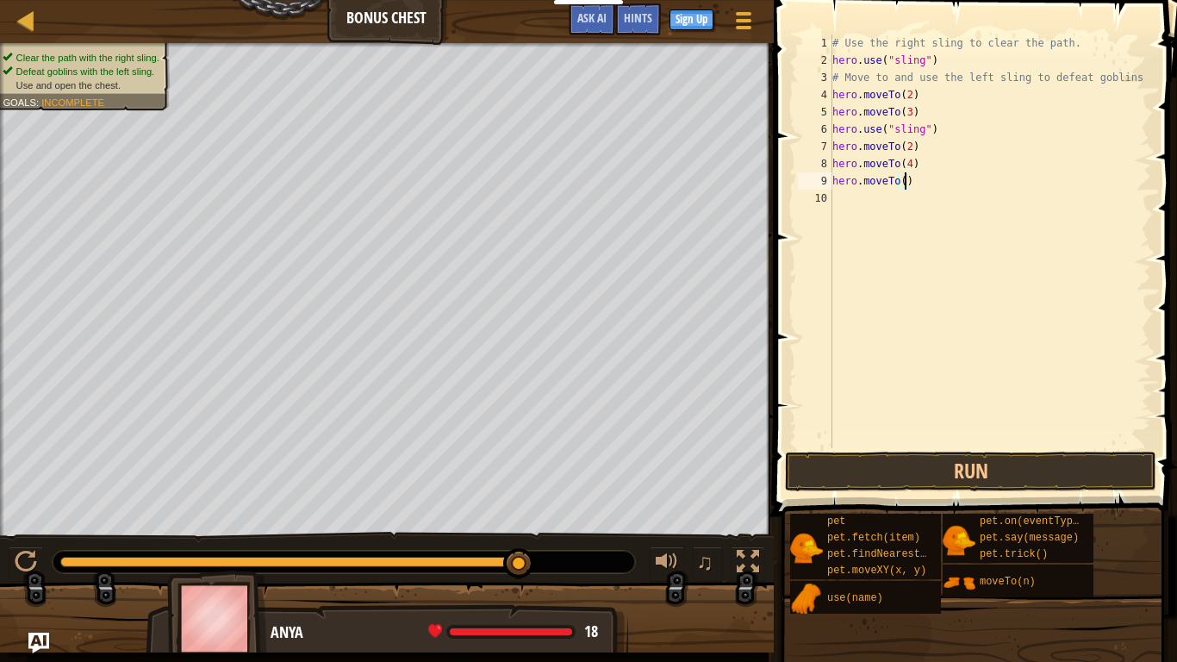
type textarea "hero.moveTo(5)"
click at [853, 210] on div "# Use the right sling to clear the path. hero . use ( "sling" ) # Move to and u…" at bounding box center [990, 258] width 322 height 448
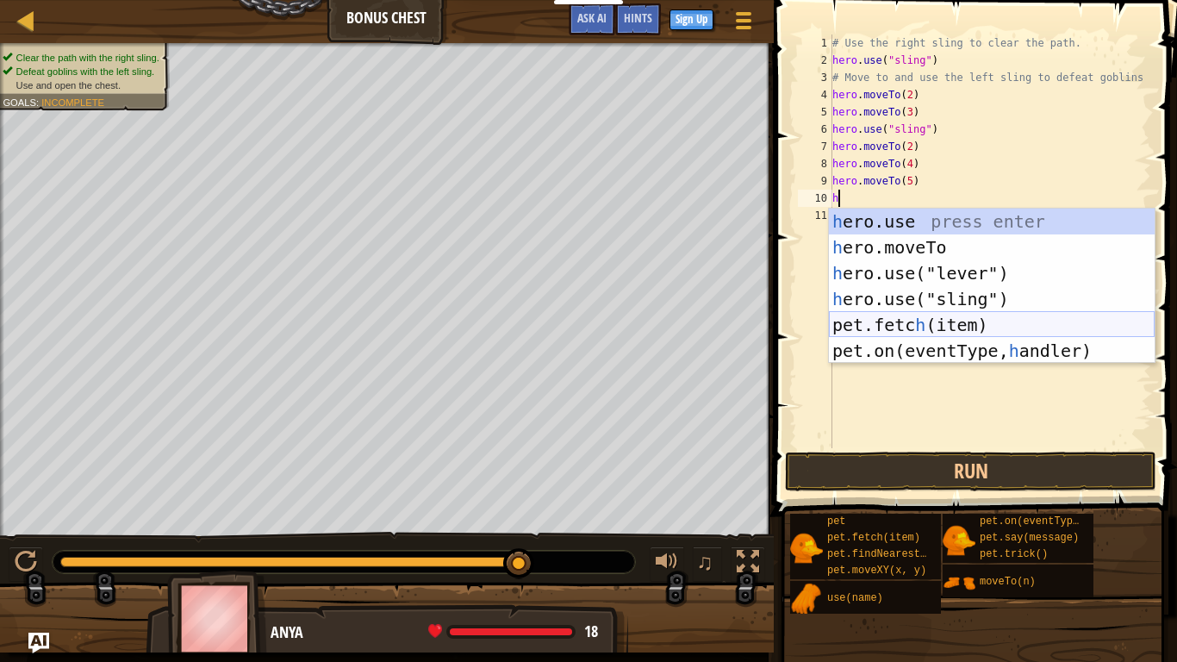
click at [882, 321] on div "h ero.use press enter h ero.moveTo press enter h ero.use("lever") press enter h…" at bounding box center [992, 311] width 326 height 207
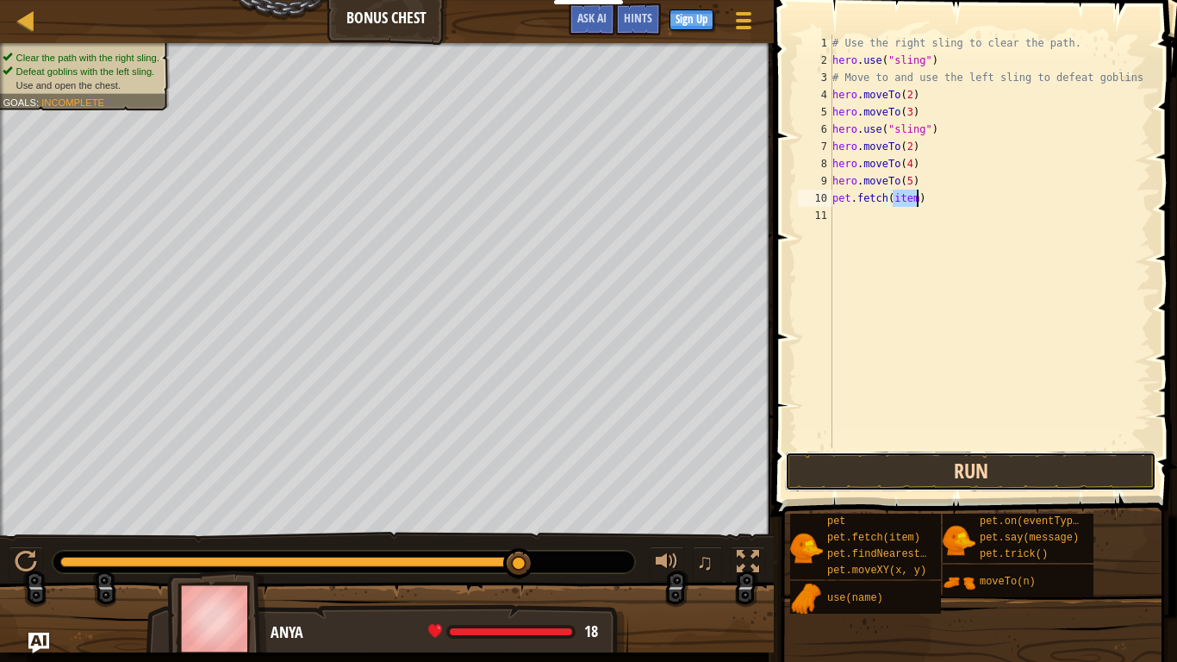
click at [827, 463] on button "Run" at bounding box center [970, 471] width 371 height 40
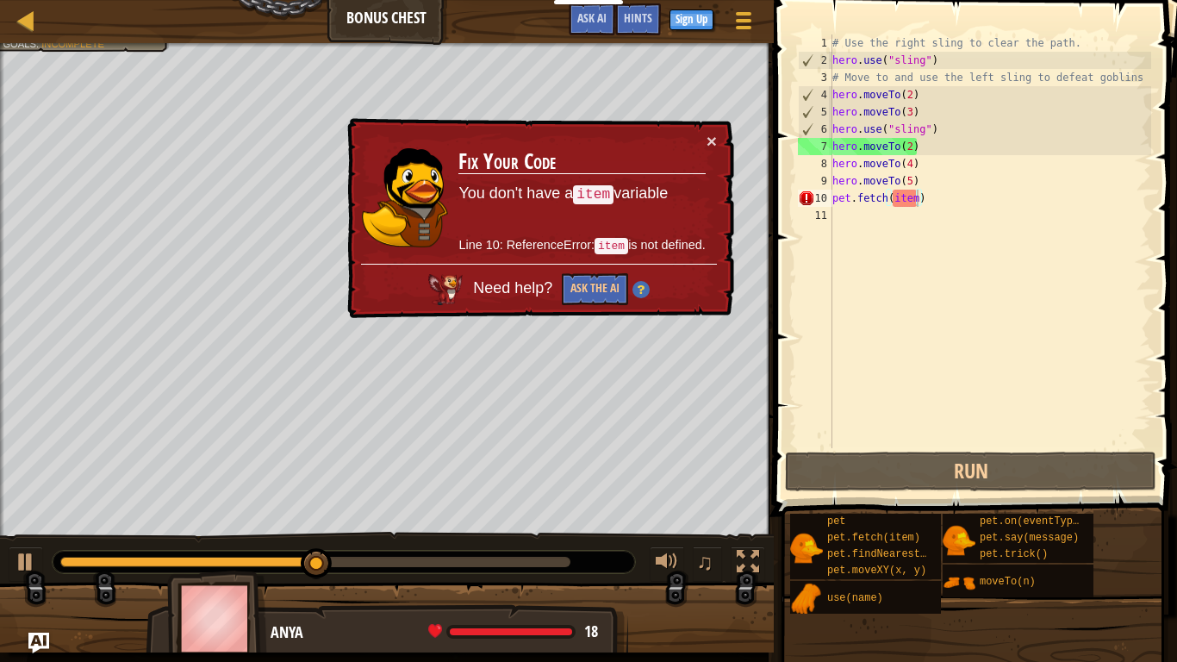
click at [718, 134] on div "× Fix Your Code You don't have a item variable Line 10: ReferenceError: item is…" at bounding box center [539, 218] width 390 height 201
click at [707, 138] on button "×" at bounding box center [711, 141] width 10 height 18
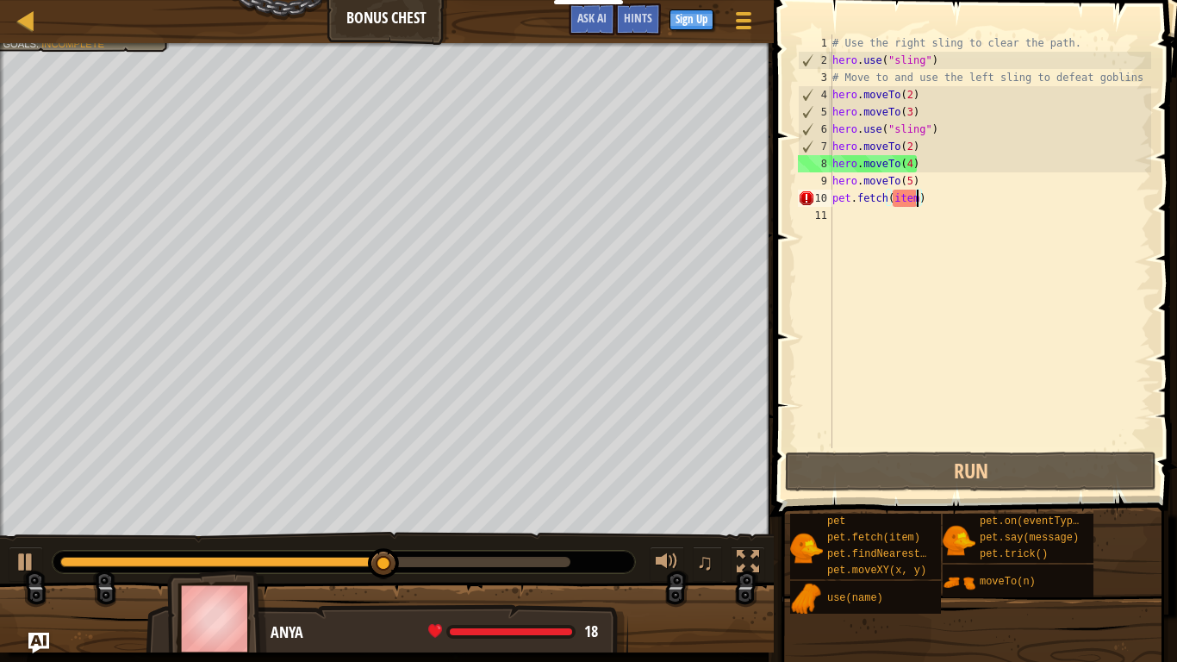
click at [924, 199] on div "# Use the right sling to clear the path. hero . use ( "sling" ) # Move to and u…" at bounding box center [990, 258] width 322 height 448
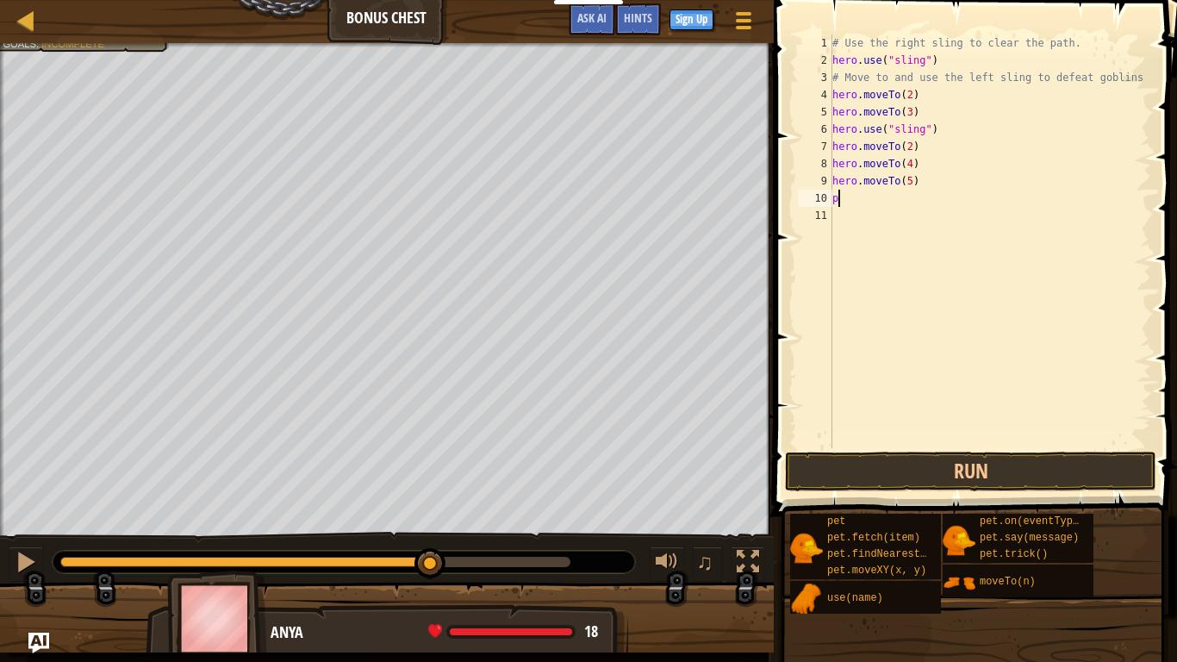
type textarea "p"
type textarea "m"
click at [995, 477] on button "Run" at bounding box center [970, 471] width 371 height 40
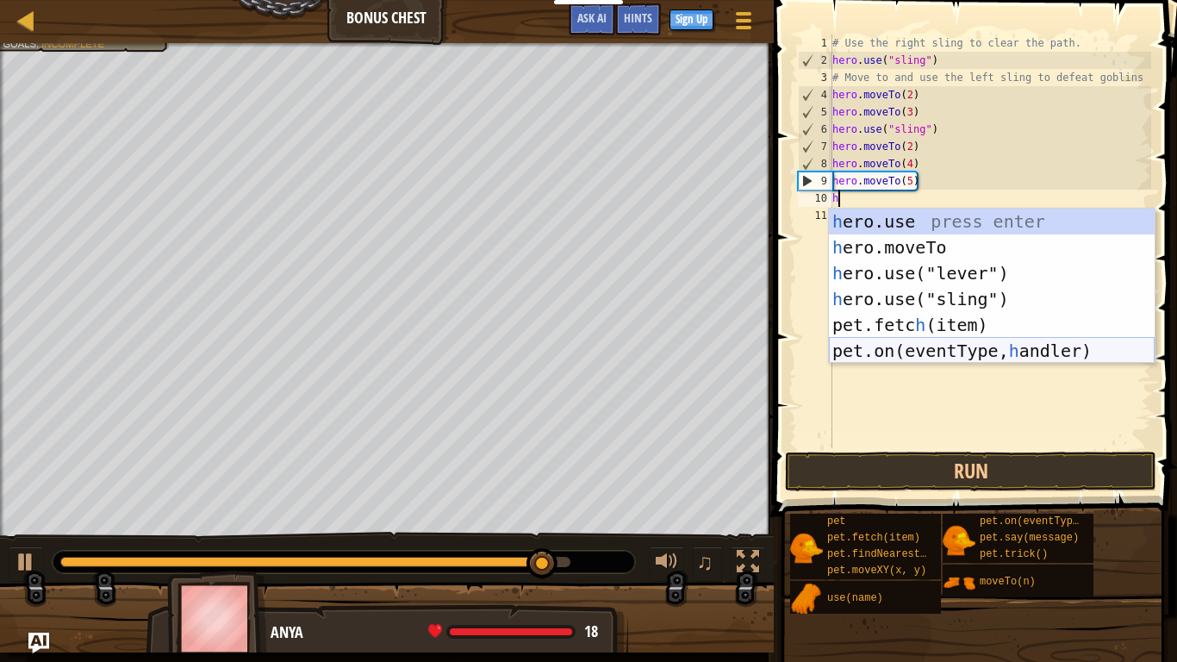
click at [913, 345] on div "h ero.use press enter h ero.moveTo press enter h ero.use("lever") press enter h…" at bounding box center [992, 311] width 326 height 207
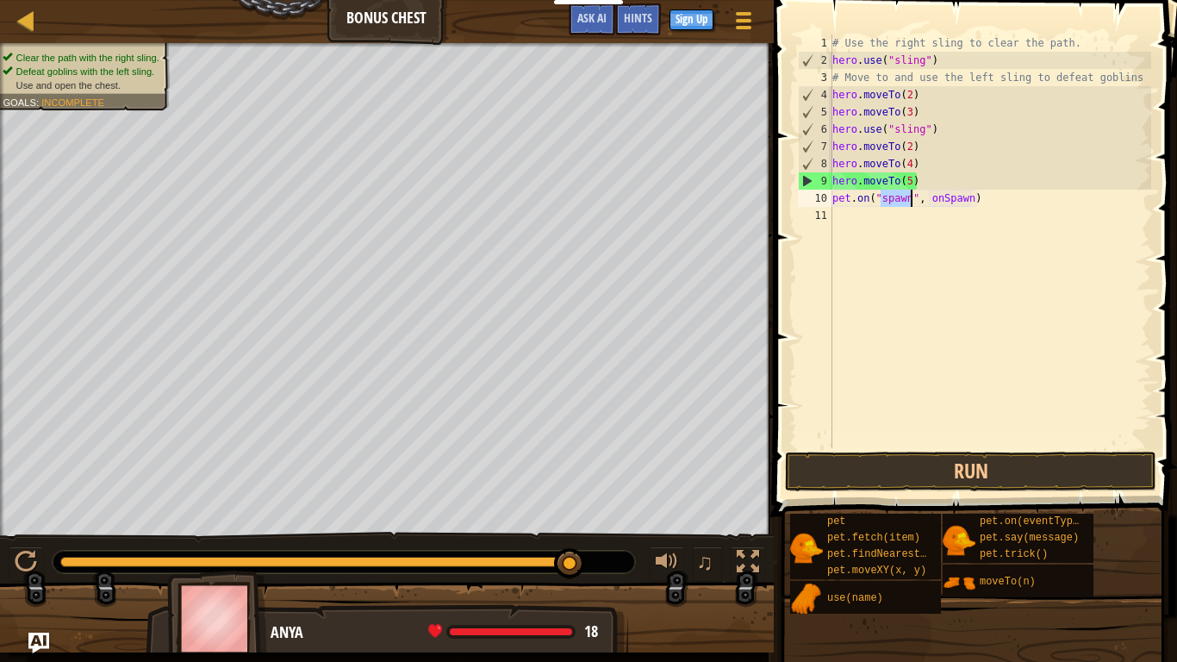
click at [973, 198] on div "# Use the right sling to clear the path. hero . use ( "sling" ) # Move to and u…" at bounding box center [990, 258] width 322 height 448
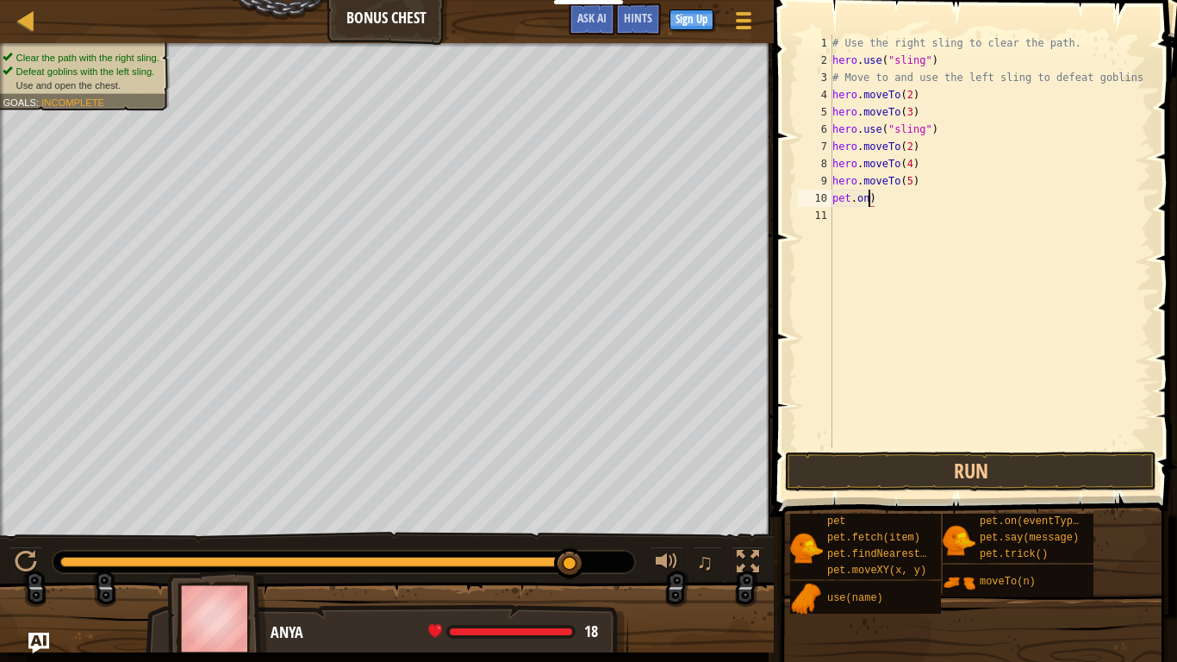
scroll to position [8, 3]
type textarea ")"
click at [839, 216] on div "# Use the right sling to clear the path. hero . use ( "sling" ) # Move to and u…" at bounding box center [990, 258] width 322 height 448
click at [840, 198] on div "# Use the right sling to clear the path. hero . use ( "sling" ) # Move to and u…" at bounding box center [990, 258] width 322 height 448
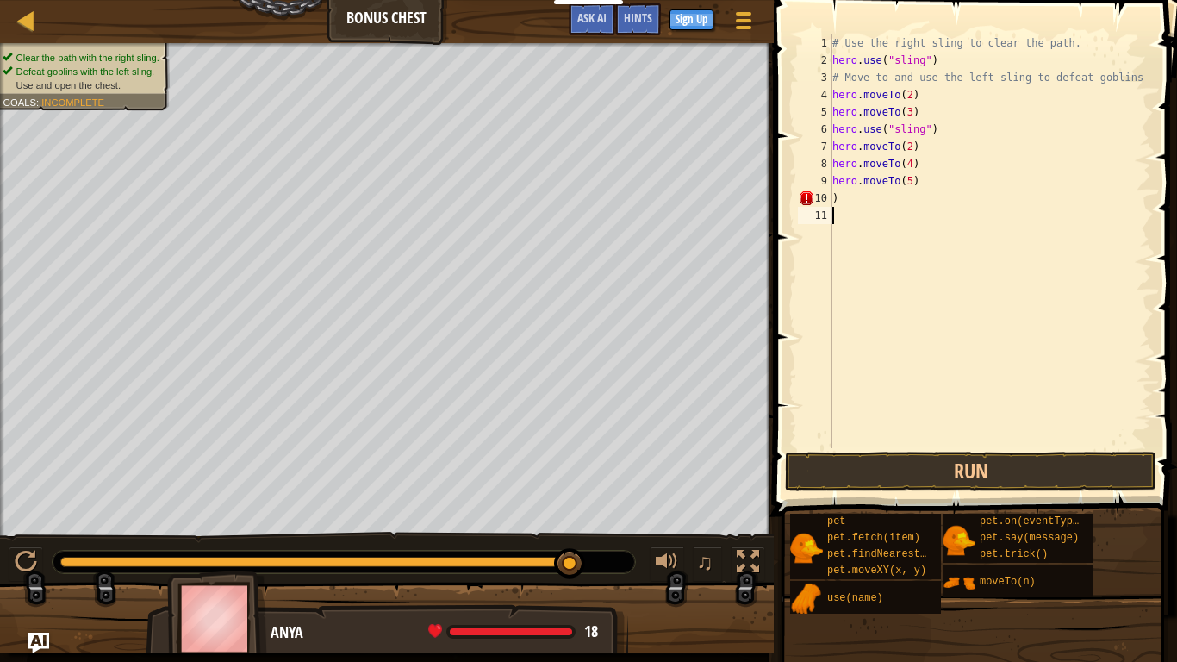
type textarea ")"
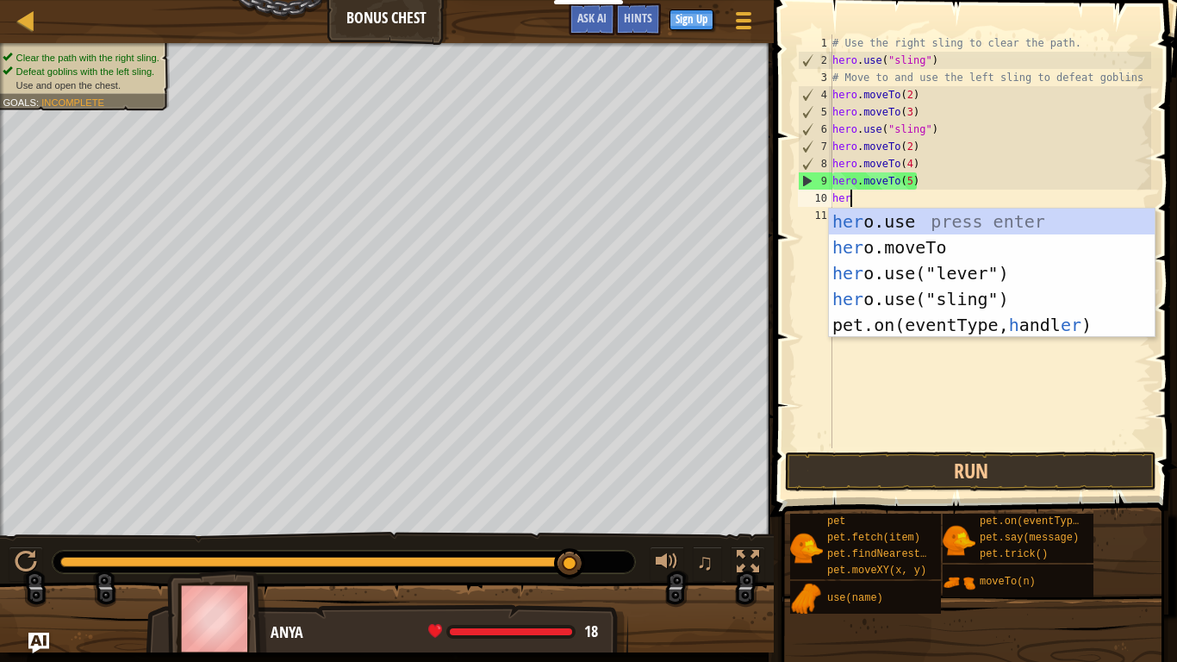
scroll to position [8, 2]
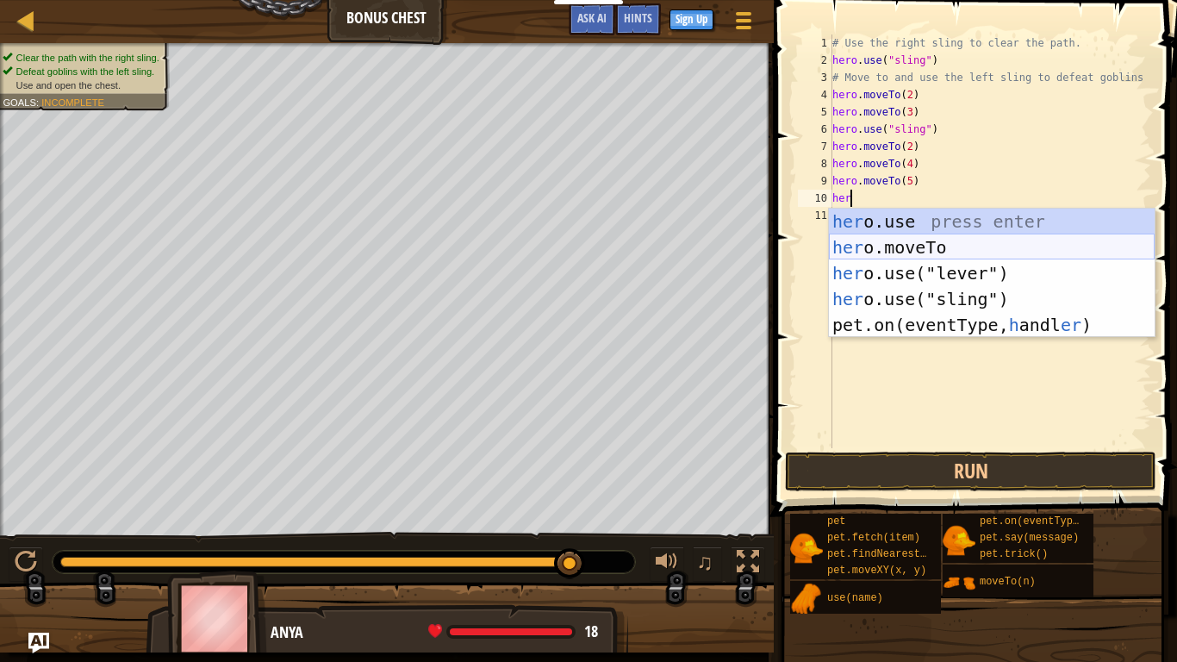
click at [846, 249] on div "her o.use press enter her o.moveTo press enter her o.use("lever") press enter h…" at bounding box center [992, 298] width 326 height 181
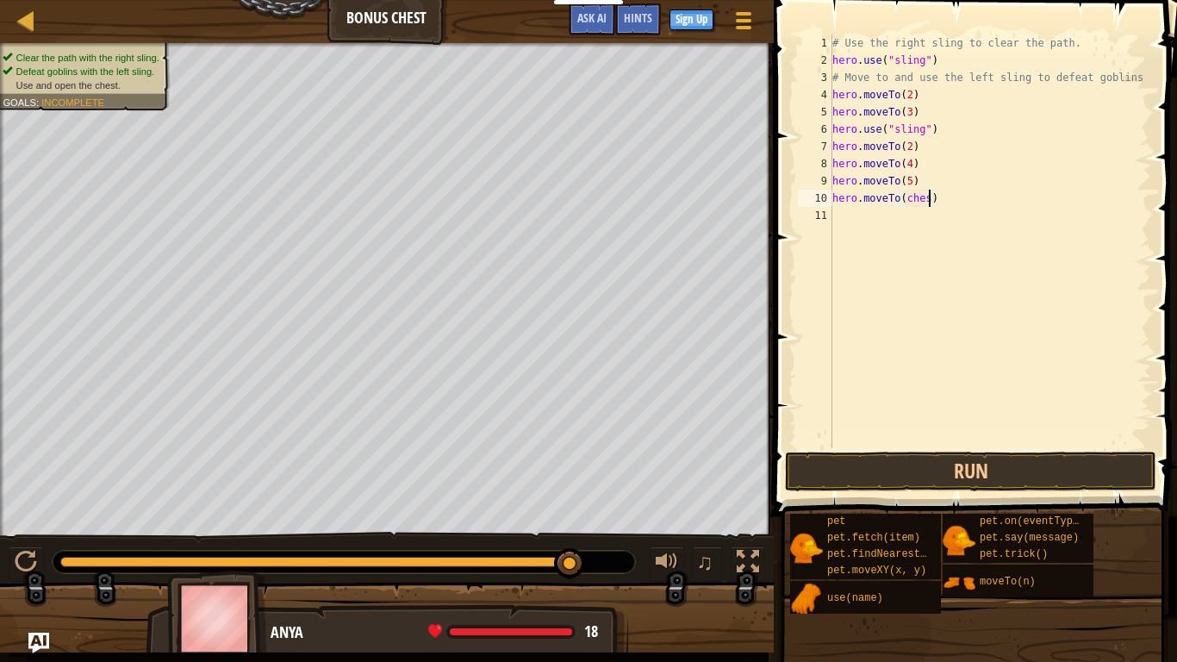
scroll to position [8, 15]
click at [925, 477] on button "Run" at bounding box center [970, 471] width 371 height 40
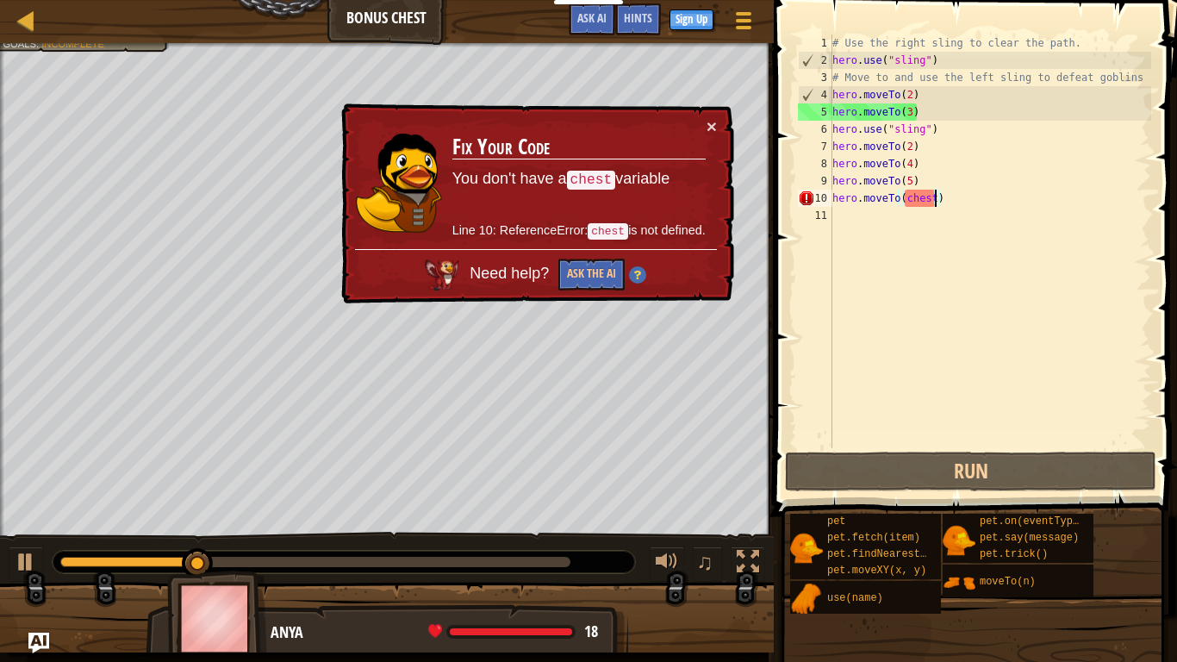
click at [719, 127] on div "× Fix Your Code You don't have a chest variable Line 10: ReferenceError: chest …" at bounding box center [536, 203] width 396 height 201
click at [704, 124] on td "Fix Your Code You don't have a chest variable Line 10: ReferenceError: chest is…" at bounding box center [578, 183] width 255 height 132
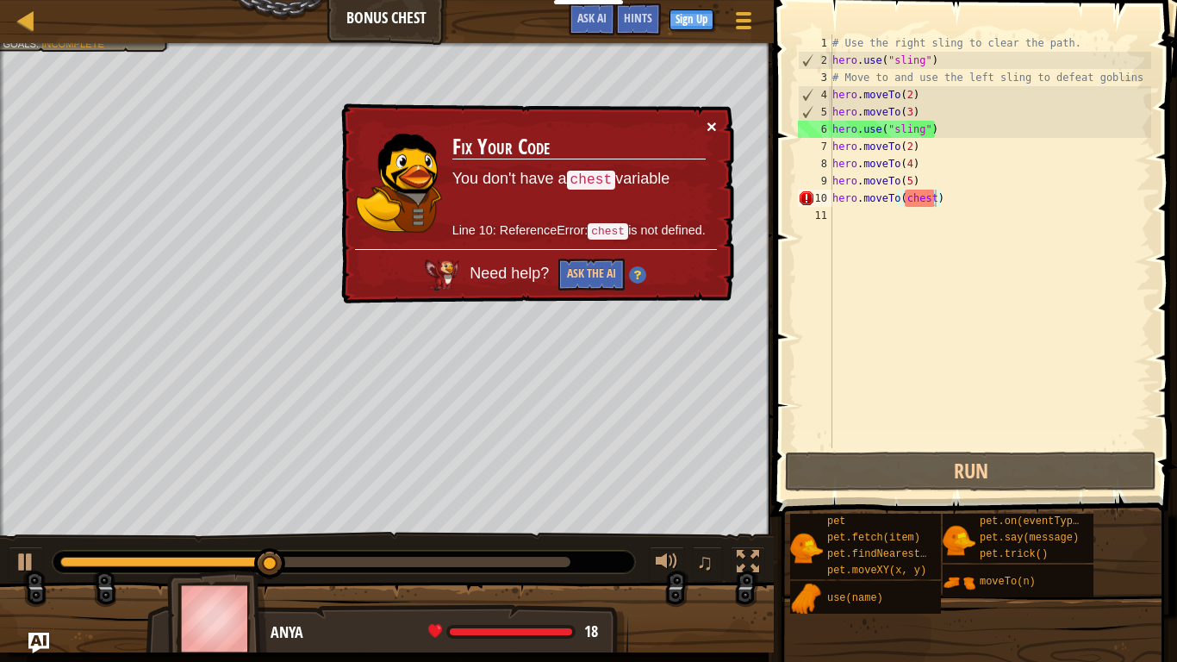
click at [708, 130] on button "×" at bounding box center [711, 126] width 10 height 18
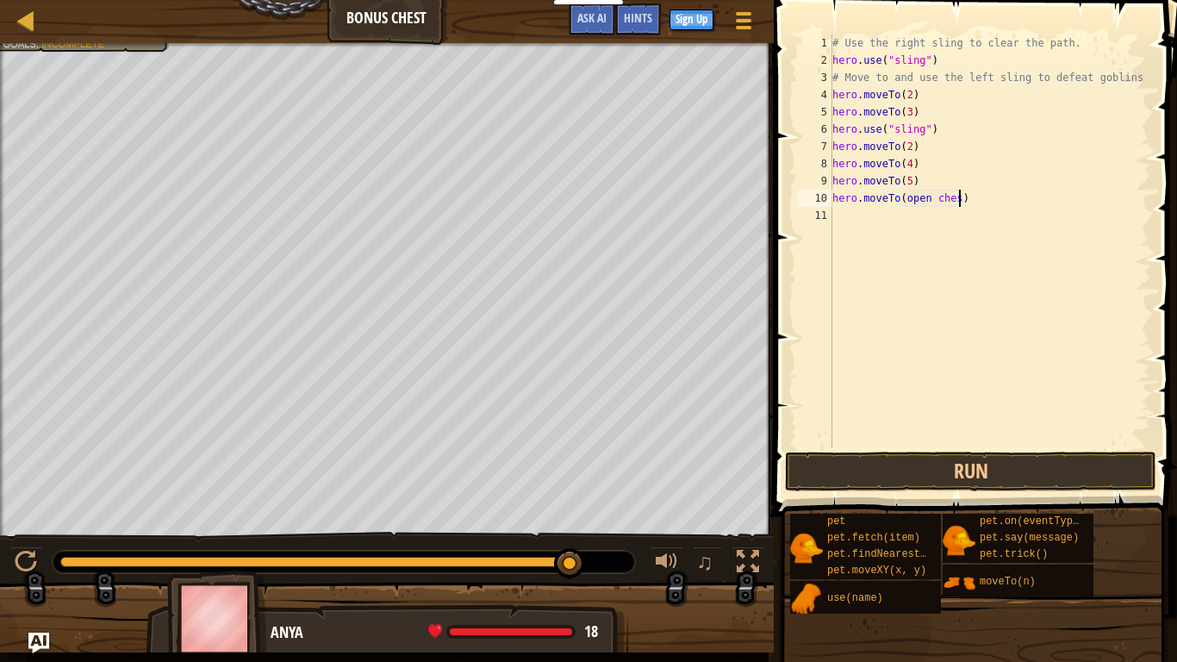
scroll to position [8, 19]
click at [1000, 468] on button "Run" at bounding box center [970, 471] width 371 height 40
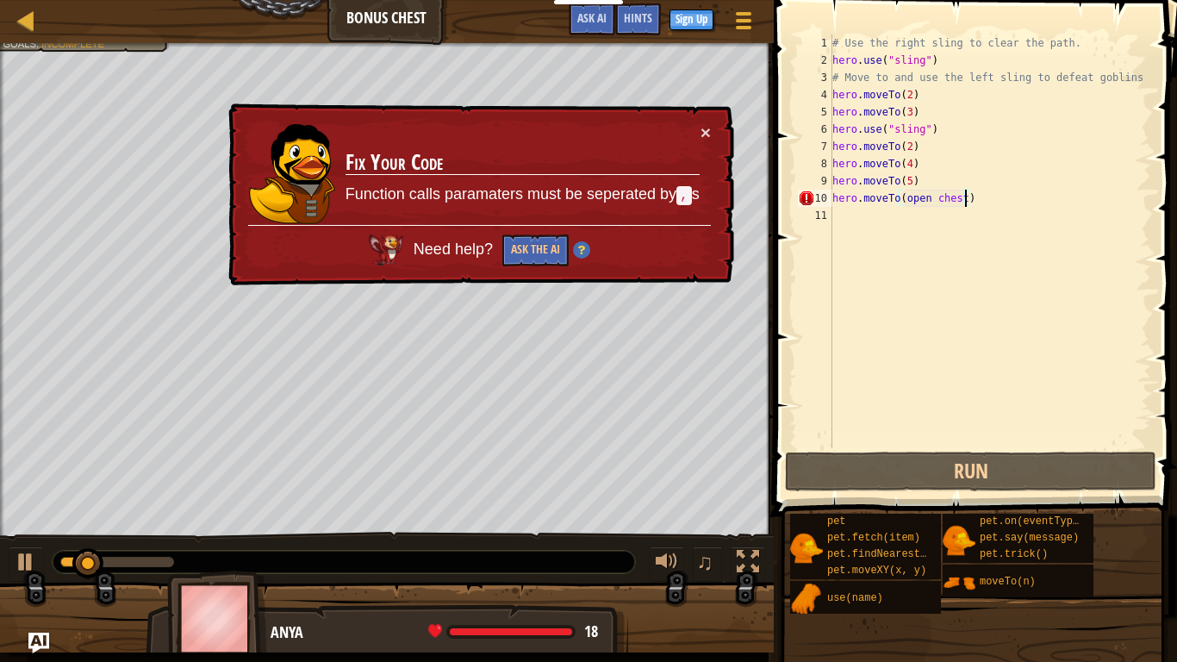
click at [963, 206] on div "# Use the right sling to clear the path. hero . use ( "sling" ) # Move to and u…" at bounding box center [990, 258] width 322 height 448
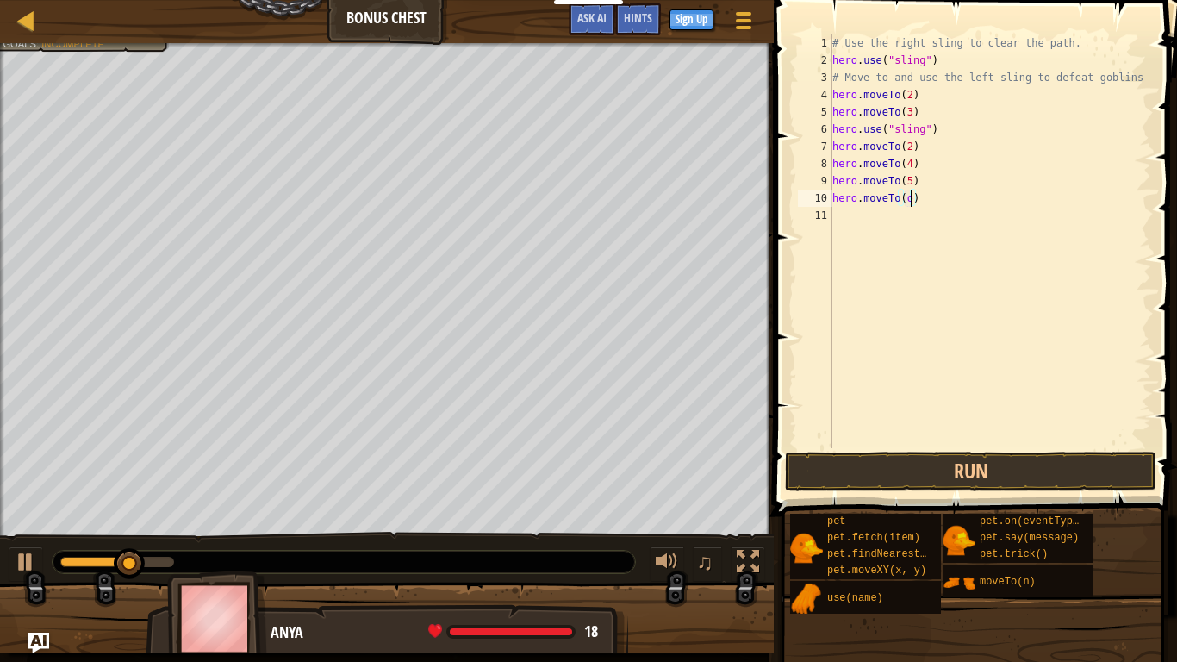
scroll to position [8, 10]
click at [927, 202] on div "# Use the right sling to clear the path. hero . use ( "sling" ) # Move to and u…" at bounding box center [990, 258] width 322 height 448
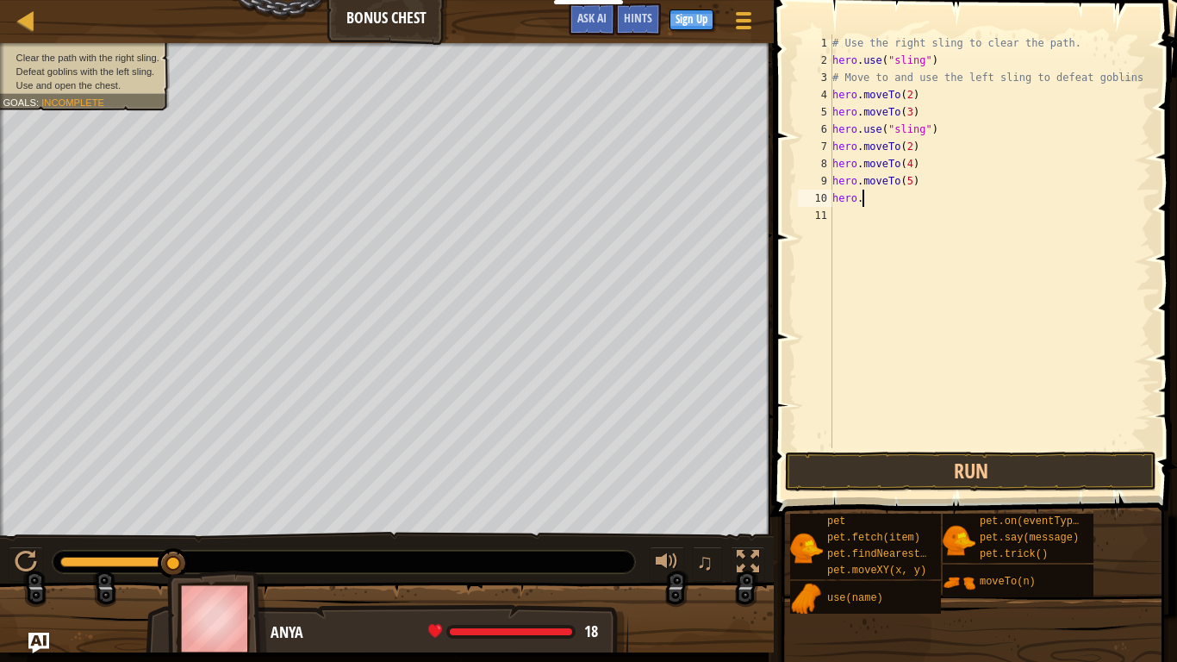
scroll to position [8, 2]
type textarea "h"
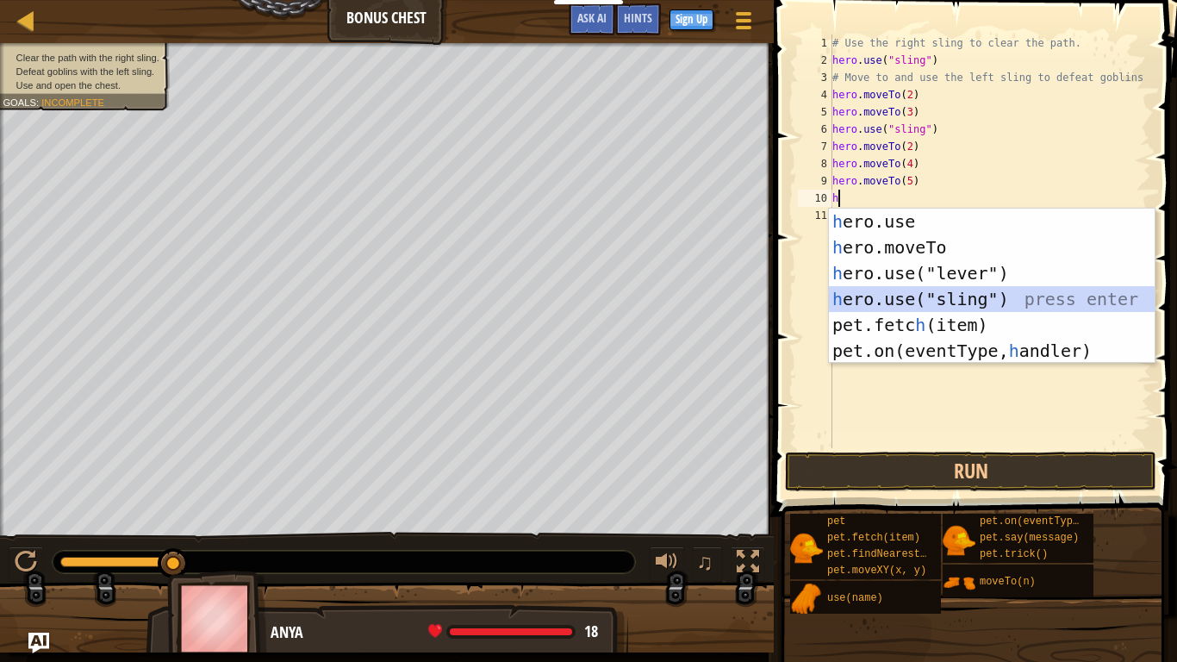
click at [922, 294] on div "h ero.use press enter h ero.moveTo press enter h ero.use("lever") press enter h…" at bounding box center [992, 311] width 326 height 207
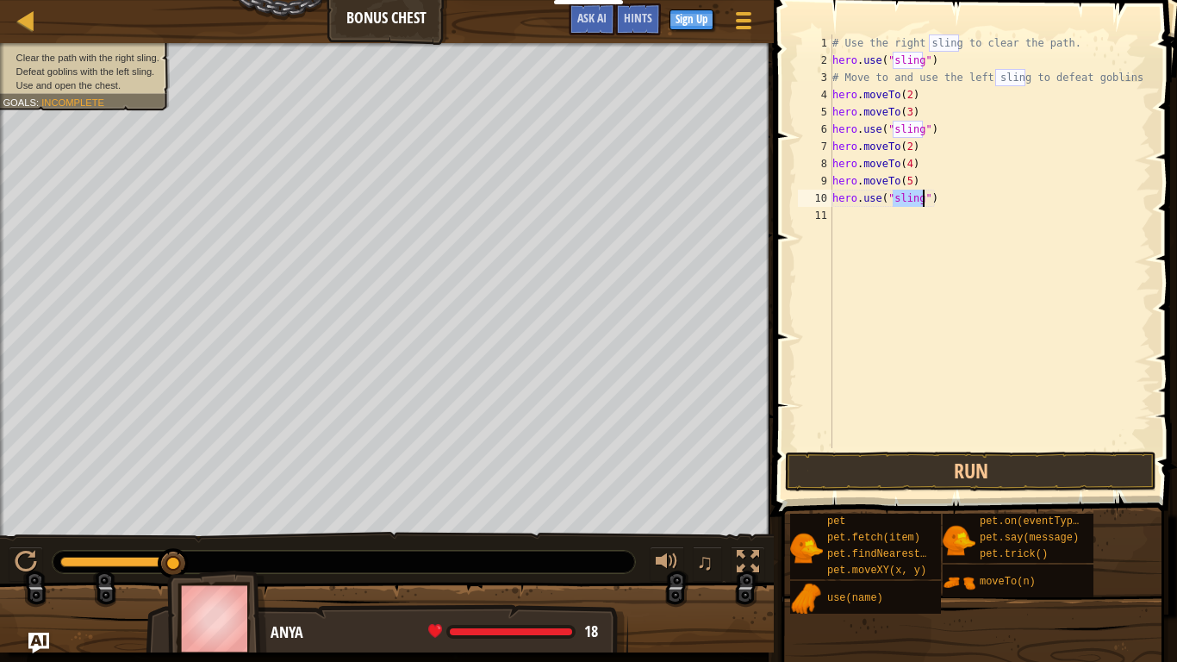
click at [920, 196] on div "# Use the right sling to clear the path. hero . use ( "sling" ) # Move to and u…" at bounding box center [990, 241] width 322 height 414
click at [895, 476] on button "Run" at bounding box center [970, 471] width 371 height 40
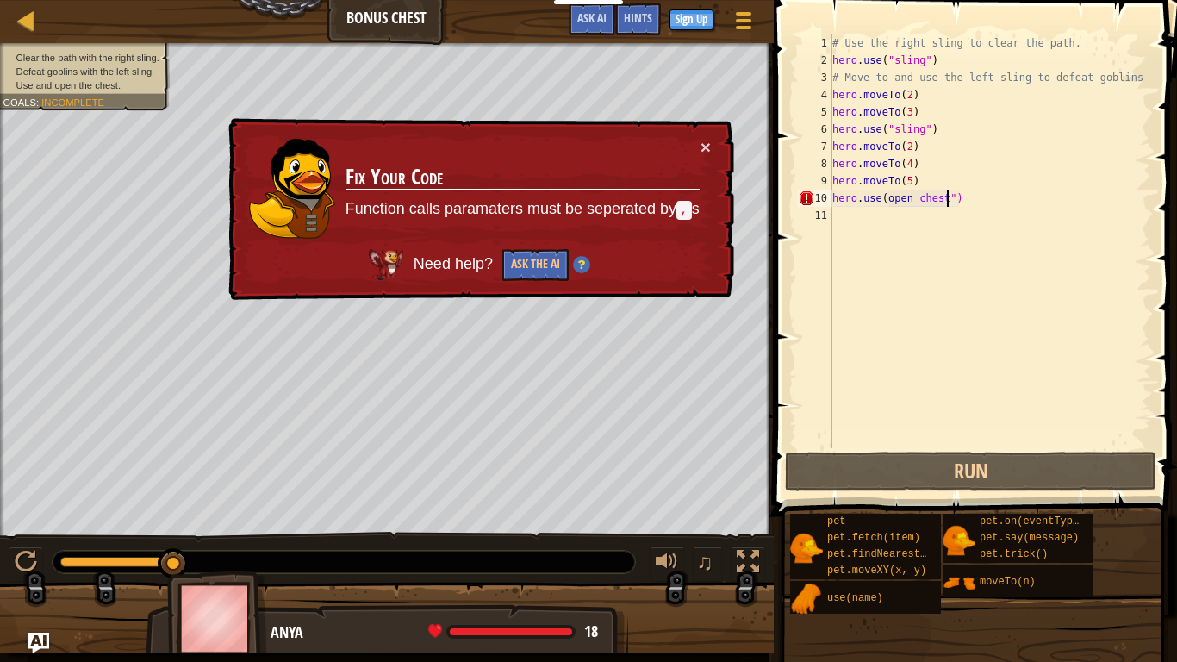
click at [712, 145] on div "× Fix Your Code Function calls paramaters must be seperated by , s Need help? A…" at bounding box center [479, 209] width 509 height 183
click at [710, 142] on button "×" at bounding box center [705, 147] width 10 height 18
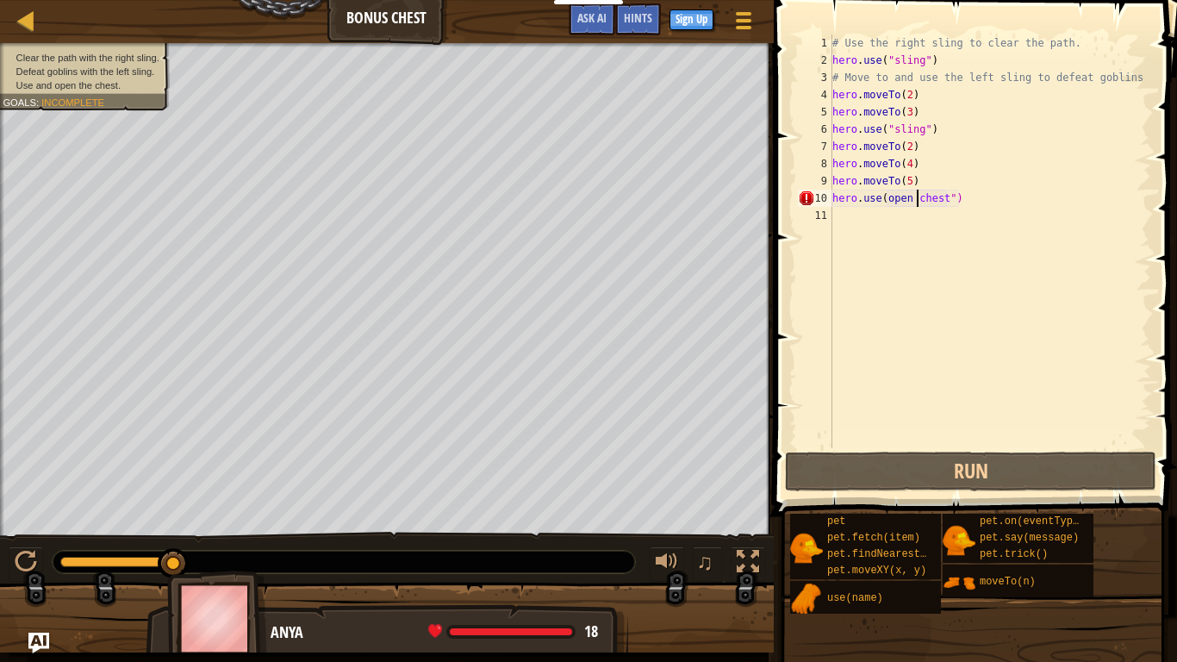
click at [916, 197] on div "# Use the right sling to clear the path. hero . use ( "sling" ) # Move to and u…" at bounding box center [990, 258] width 322 height 448
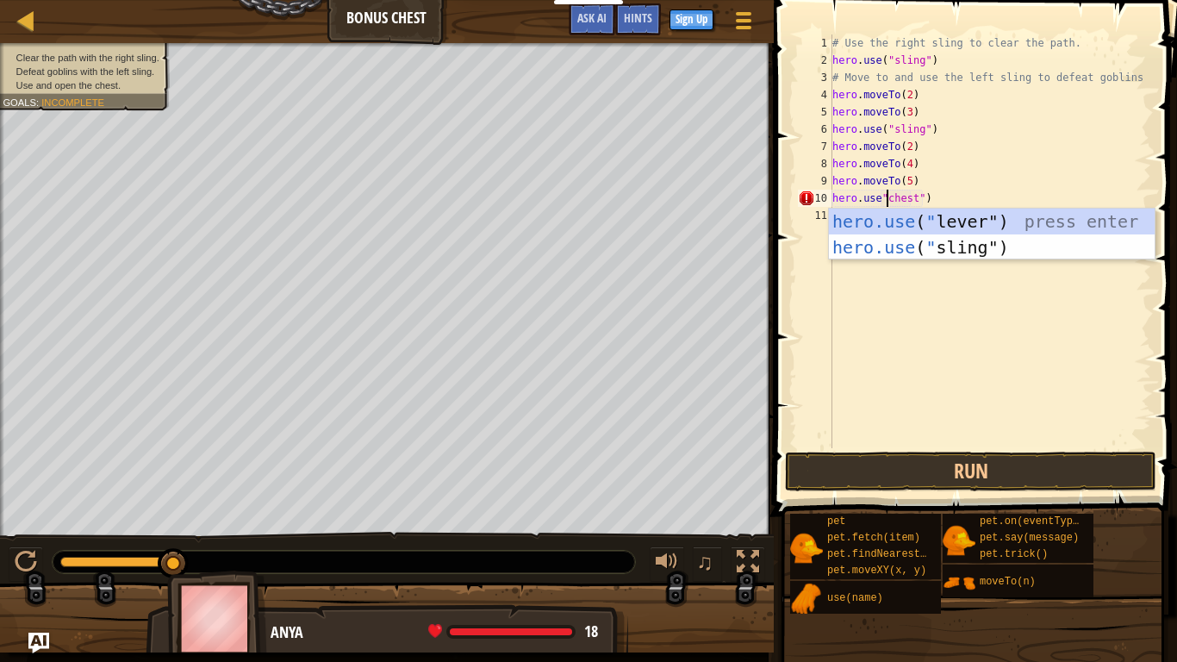
scroll to position [8, 9]
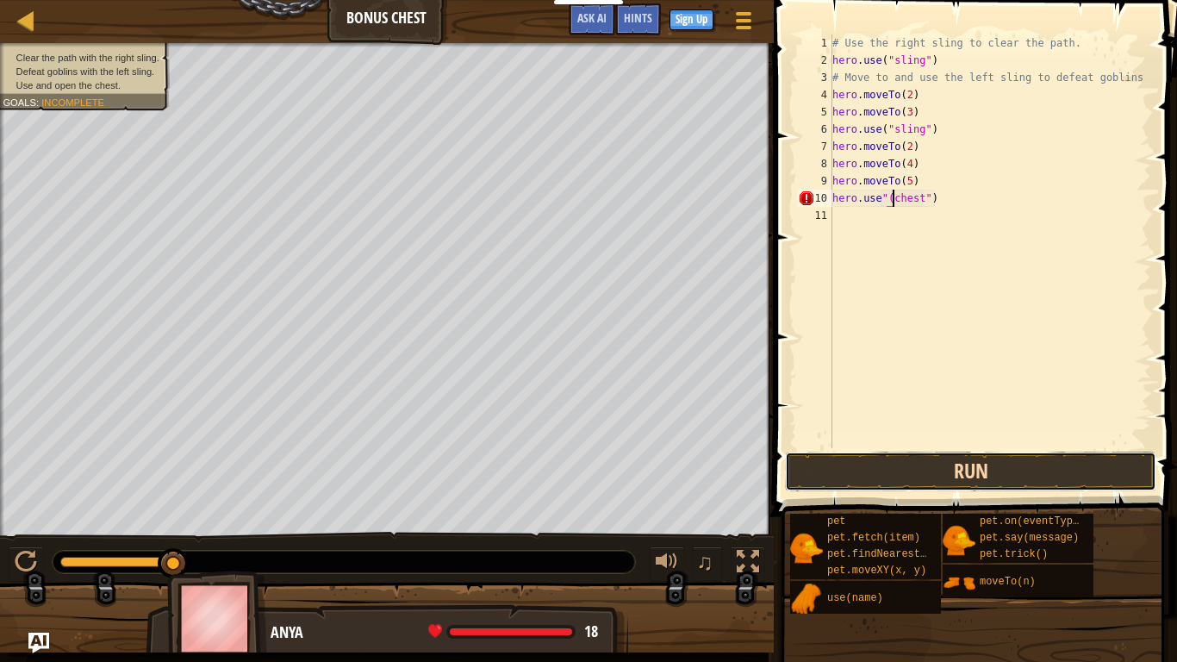
click at [948, 469] on button "Run" at bounding box center [970, 471] width 371 height 40
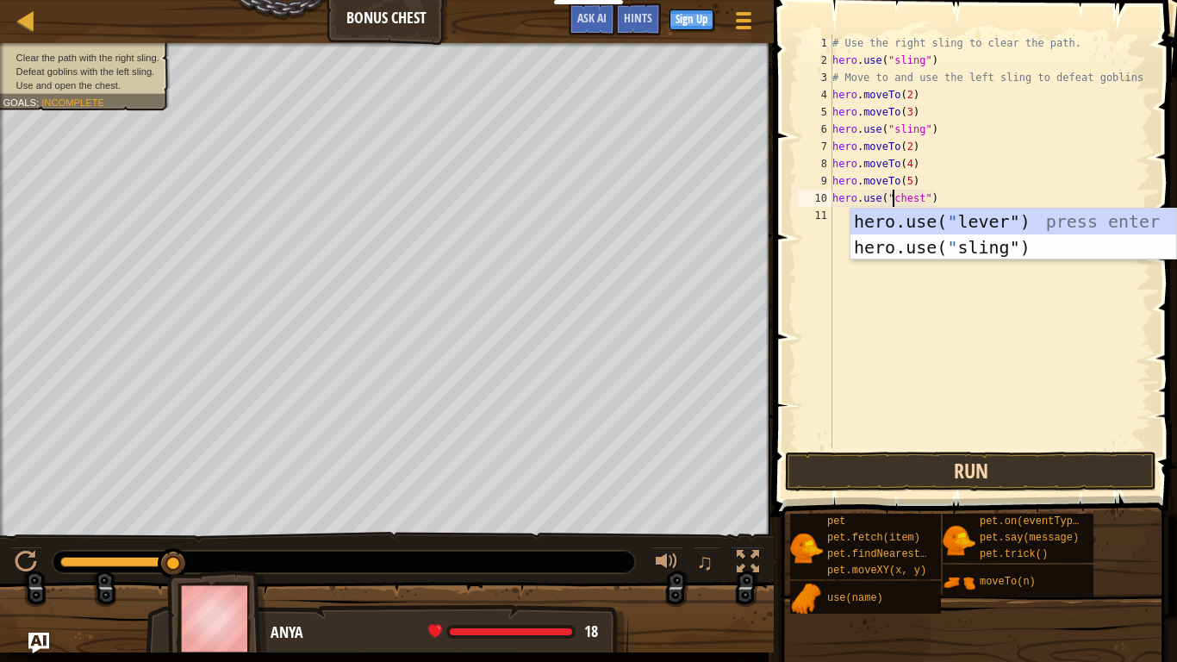
type textarea "hero.use("chest")"
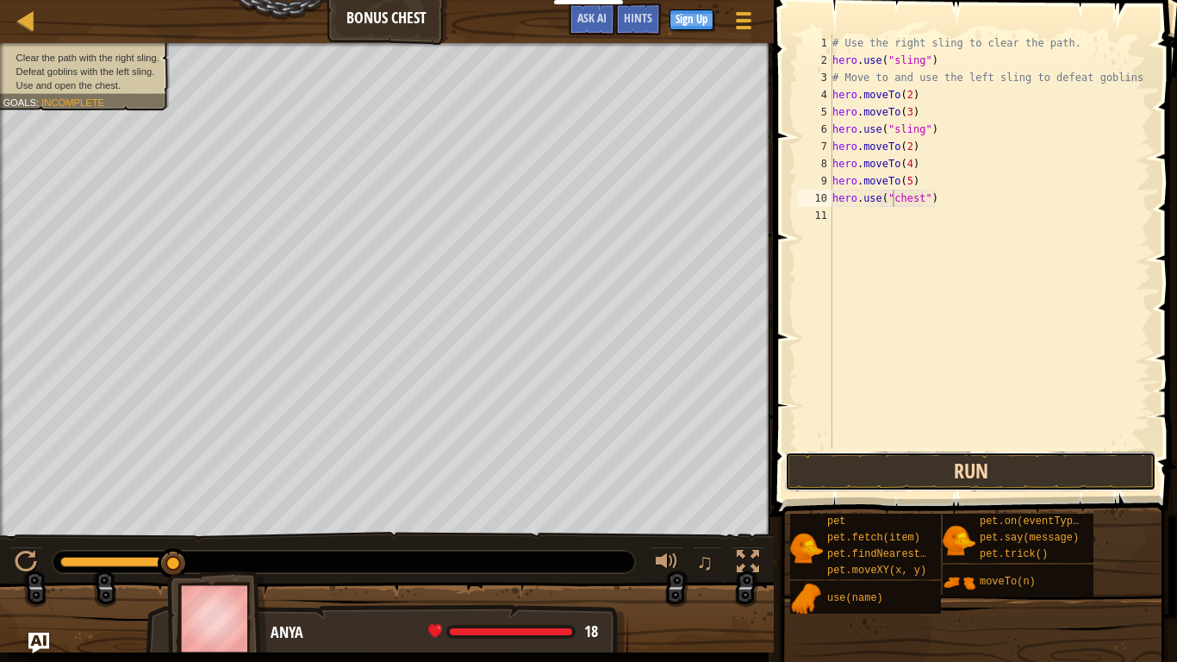
click at [967, 478] on button "Run" at bounding box center [970, 471] width 371 height 40
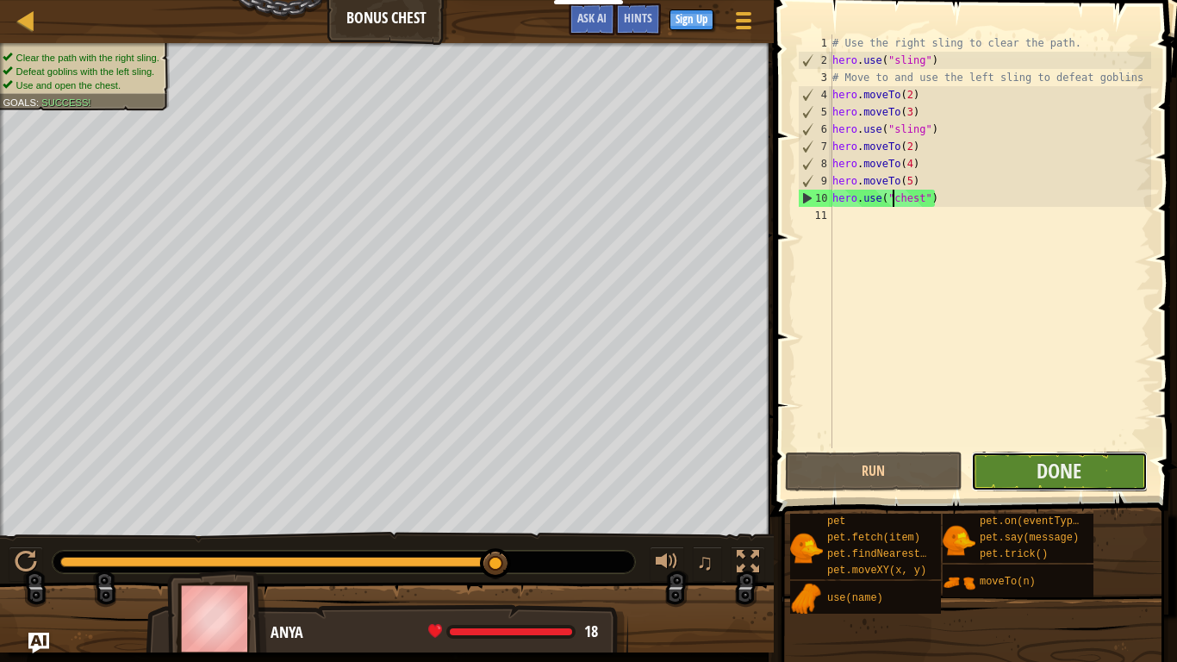
click at [1005, 474] on button "Done" at bounding box center [1059, 471] width 177 height 40
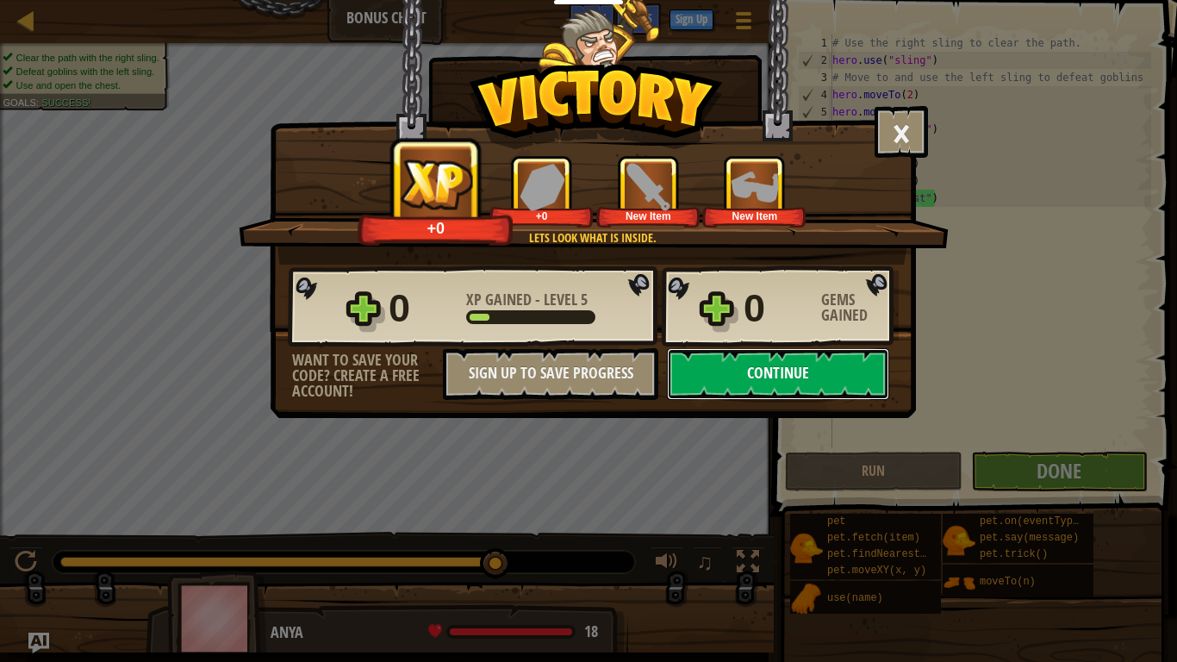
click at [831, 379] on button "Continue" at bounding box center [778, 374] width 222 height 52
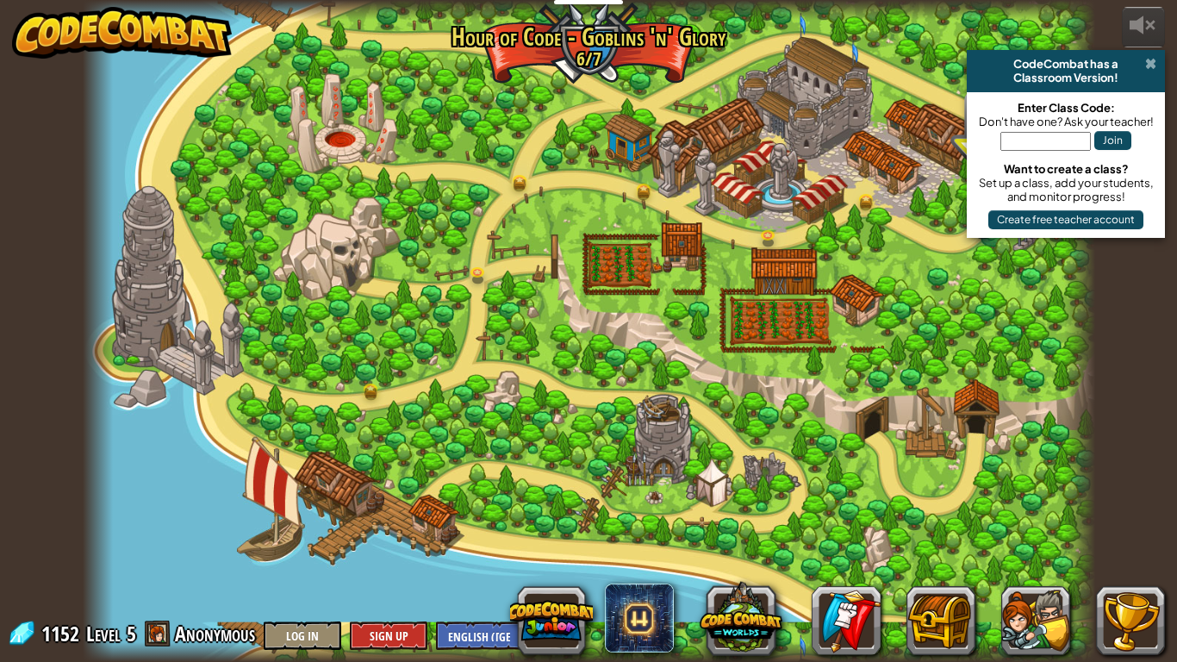
click at [1149, 67] on span at bounding box center [1150, 64] width 11 height 14
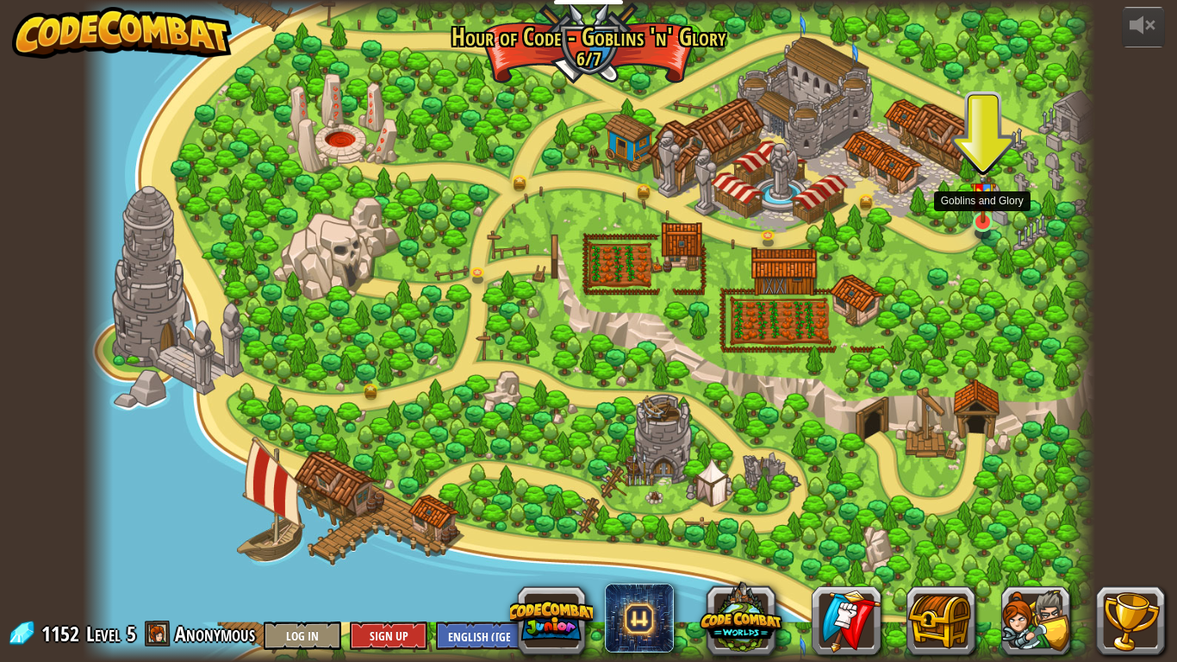
click at [983, 192] on img at bounding box center [983, 190] width 26 height 68
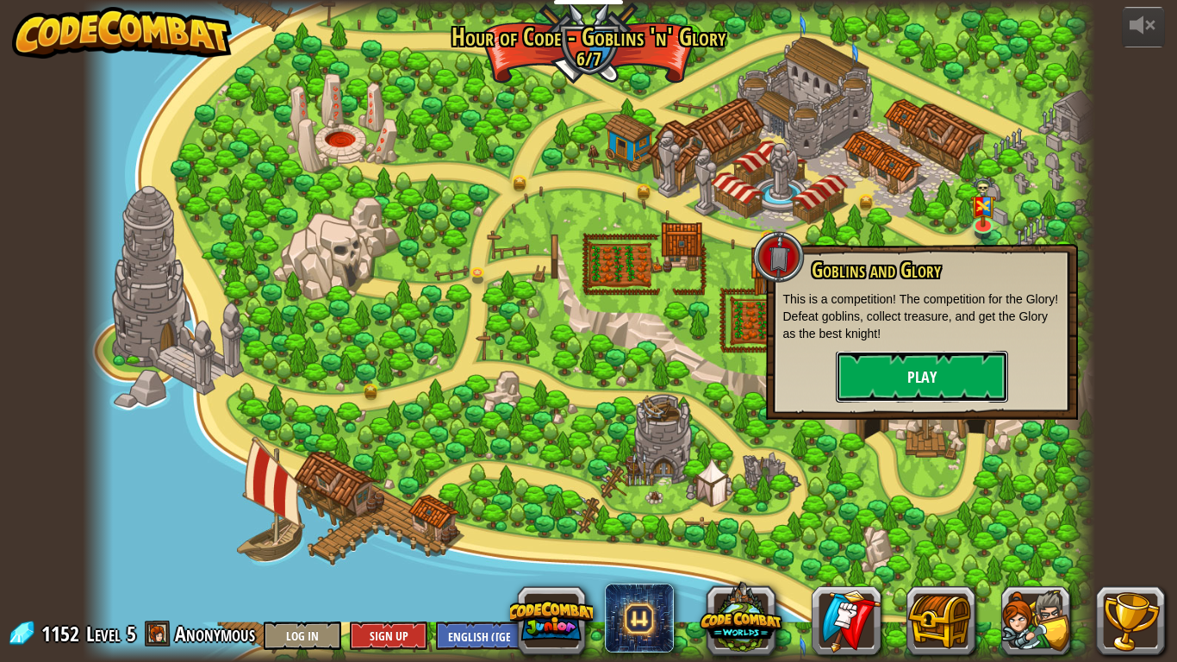
click at [955, 370] on button "Play" at bounding box center [922, 377] width 172 height 52
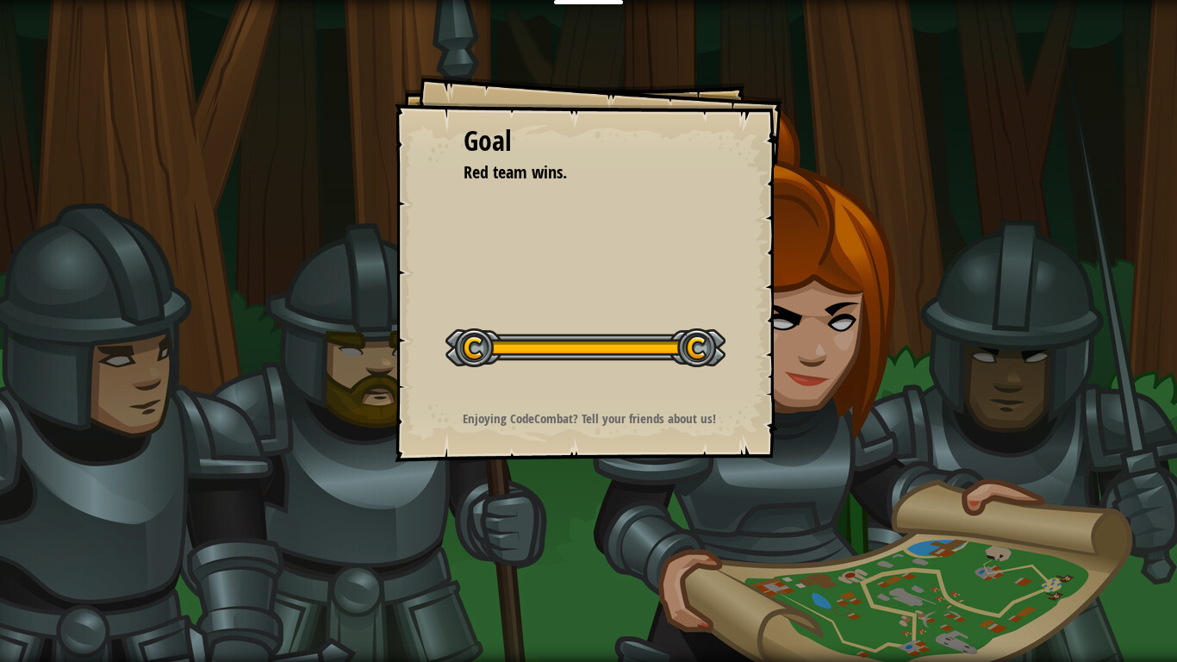
click at [710, 354] on div at bounding box center [585, 347] width 280 height 39
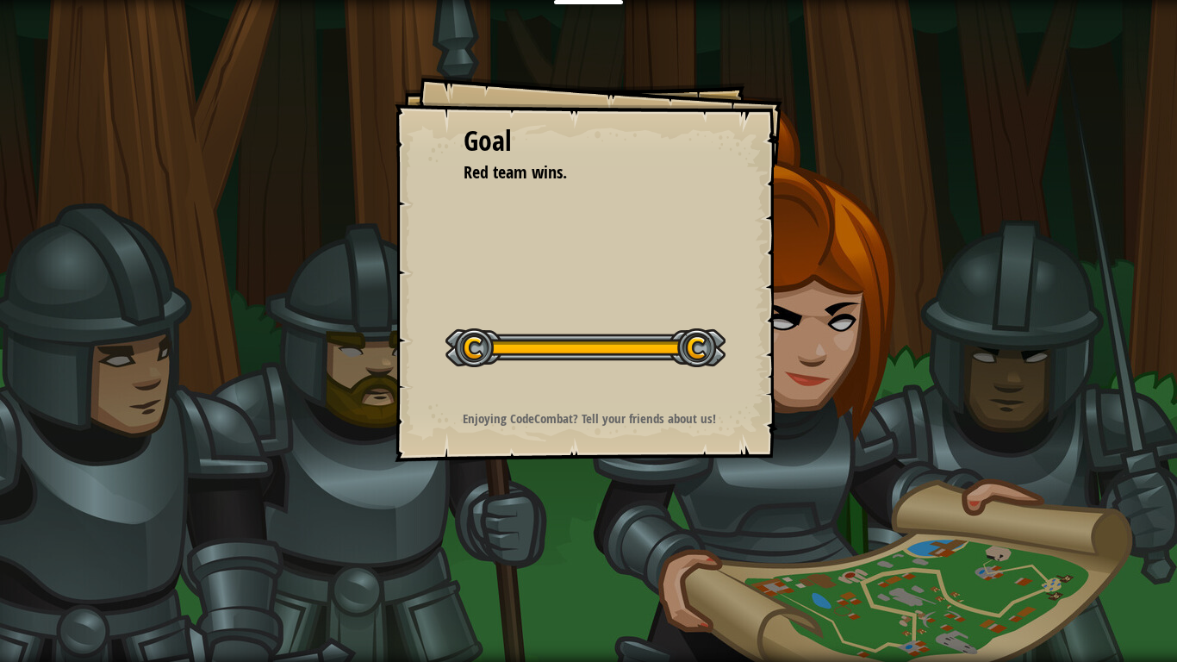
click at [710, 354] on div at bounding box center [585, 347] width 280 height 39
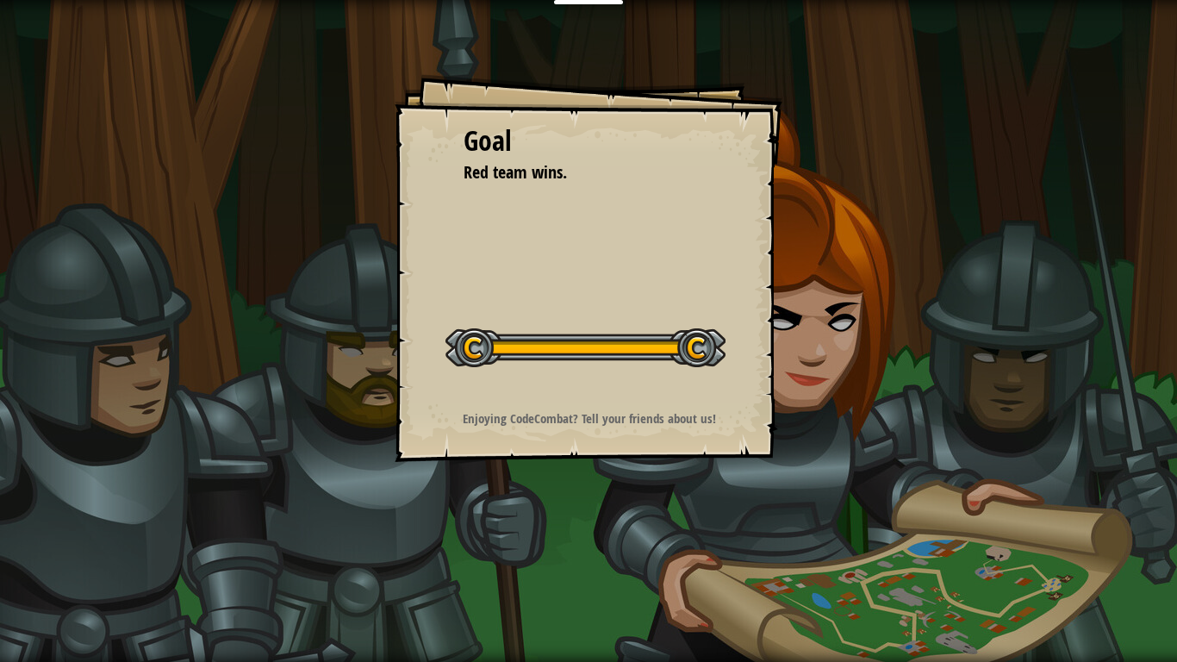
click at [710, 354] on div at bounding box center [585, 347] width 280 height 39
click at [37, 557] on div "Goal Red team wins. Start Level Error loading from server. Try refreshing the p…" at bounding box center [588, 331] width 1177 height 662
click at [40, 557] on div "Goal Red team wins. Start Level Error loading from server. Try refreshing the p…" at bounding box center [588, 331] width 1177 height 662
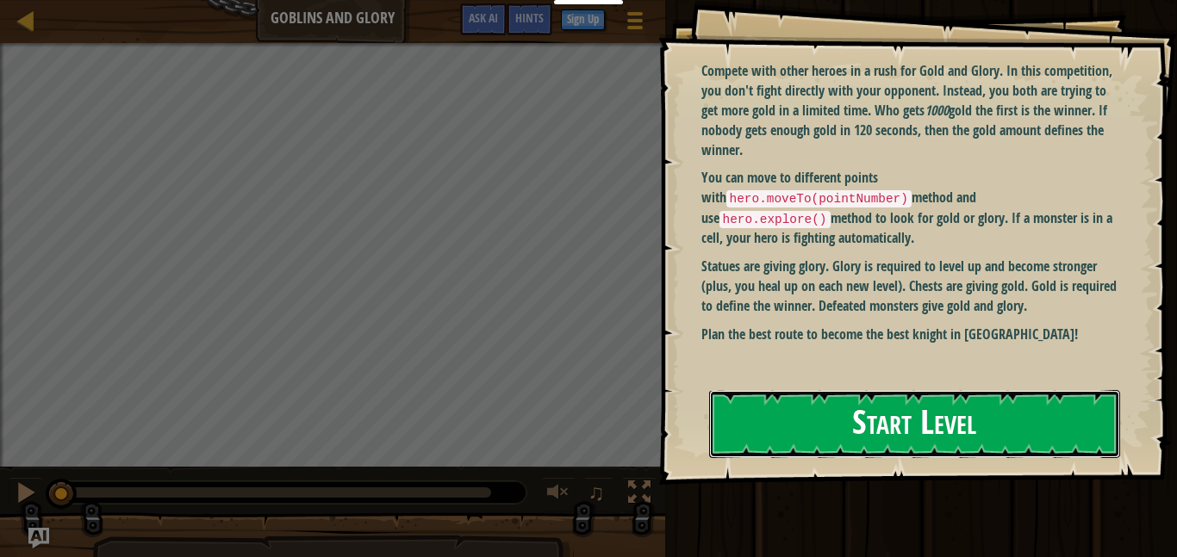
click at [804, 413] on button "Start Level" at bounding box center [914, 424] width 411 height 68
